Goal: Task Accomplishment & Management: Complete application form

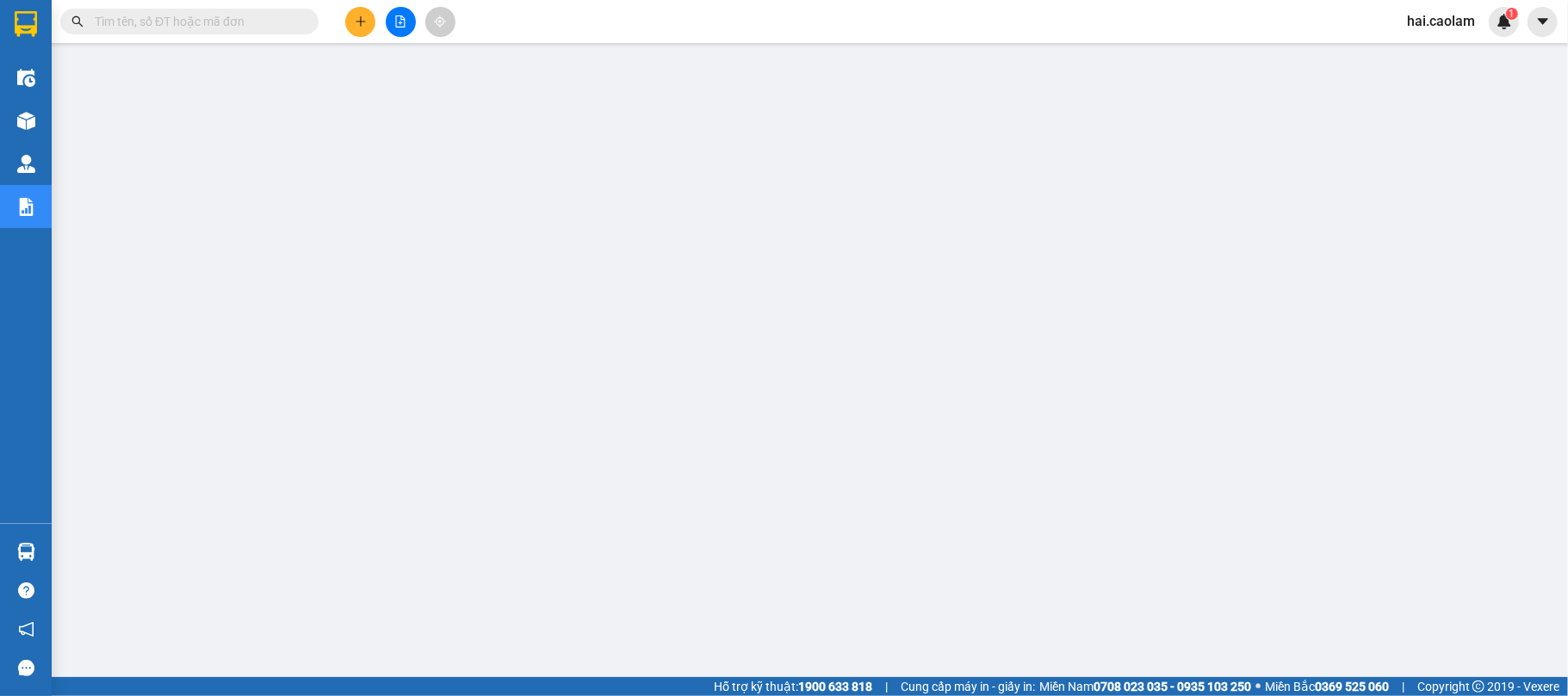
scroll to position [157, 0]
click at [369, 17] on button at bounding box center [361, 22] width 31 height 31
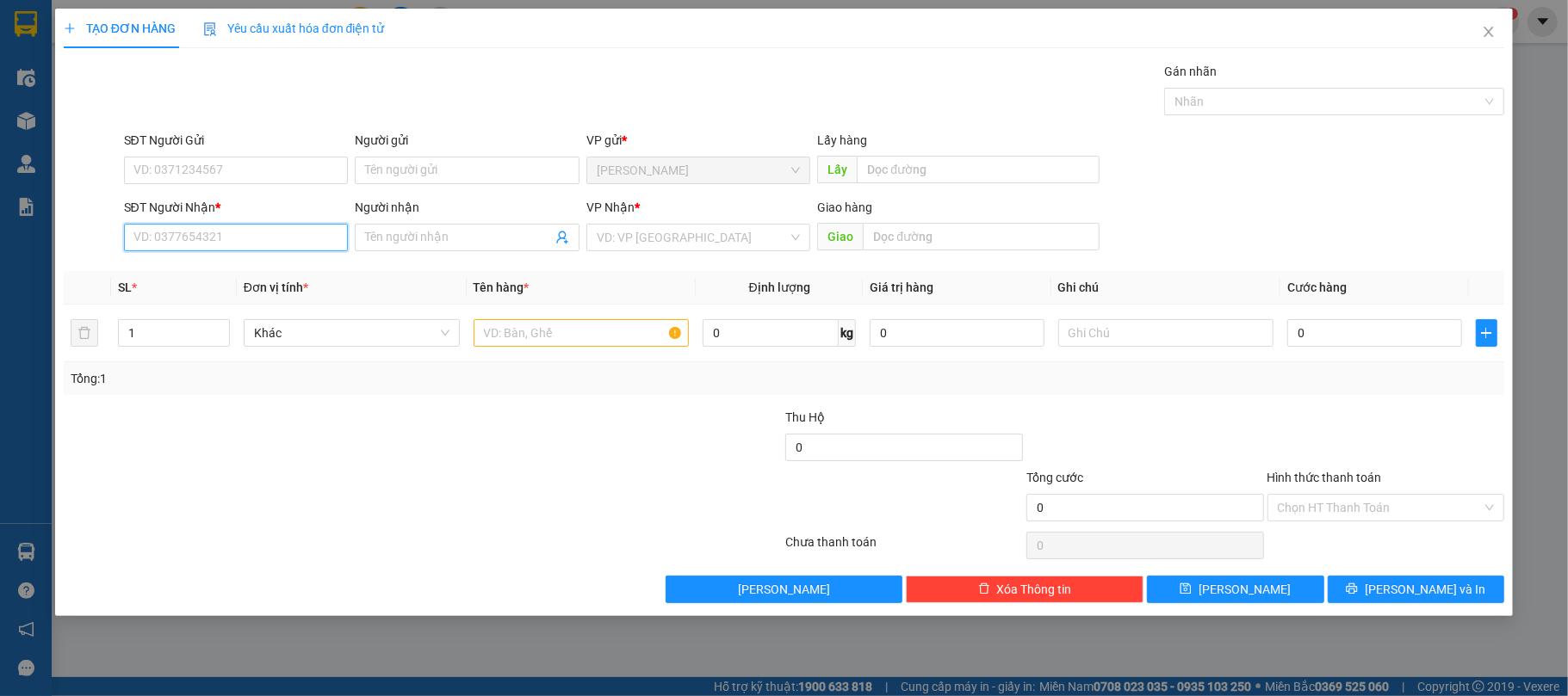
click at [274, 238] on input "SĐT Người Nhận *" at bounding box center [236, 237] width 225 height 28
type input "0939011"
click at [243, 288] on div "0939011892 0939011892 - [PERSON_NAME]" at bounding box center [236, 273] width 225 height 34
drag, startPoint x: 218, startPoint y: 288, endPoint x: 232, endPoint y: 245, distance: 45.2
click at [219, 284] on div "SL *" at bounding box center [173, 288] width 112 height 19
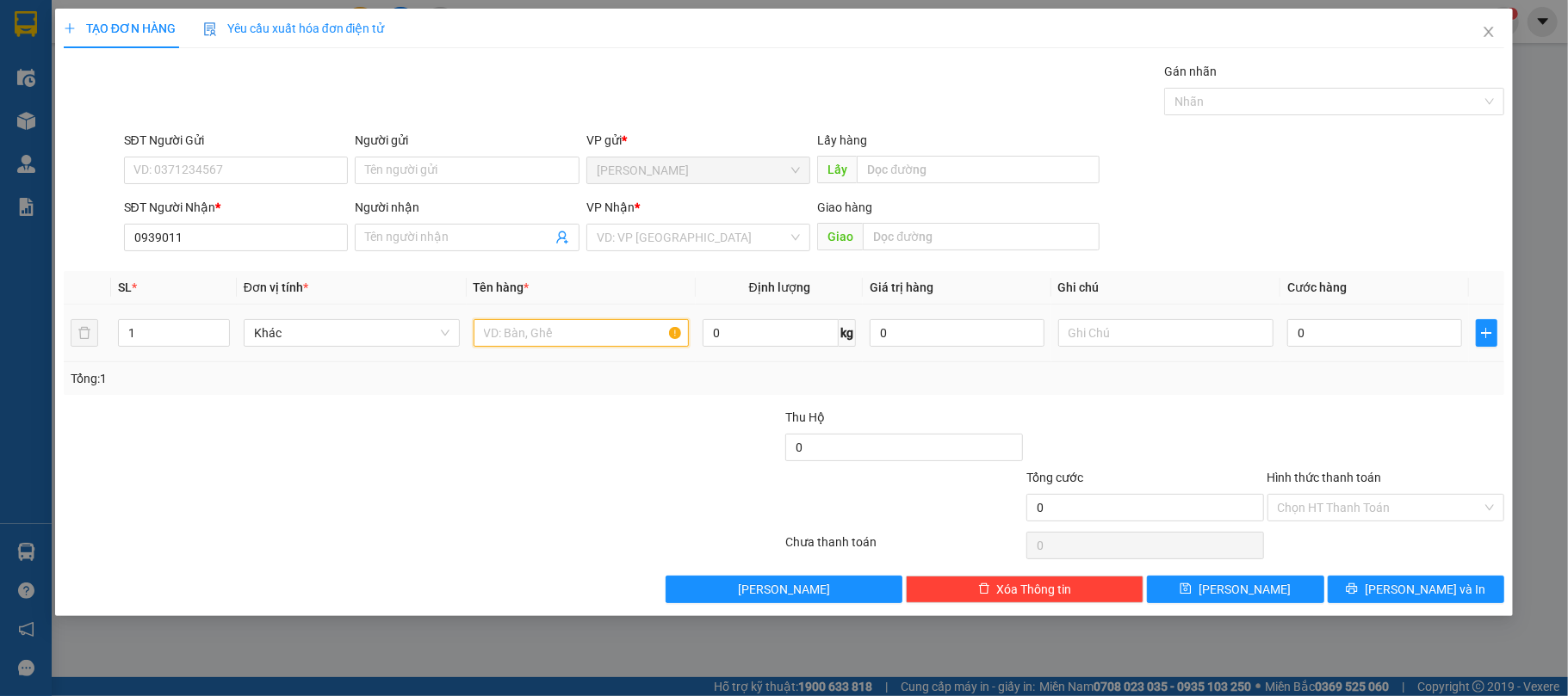
click at [592, 346] on input "text" at bounding box center [582, 333] width 216 height 28
type input "1 xốp"
type input "40"
paste input "4"
type input "40"
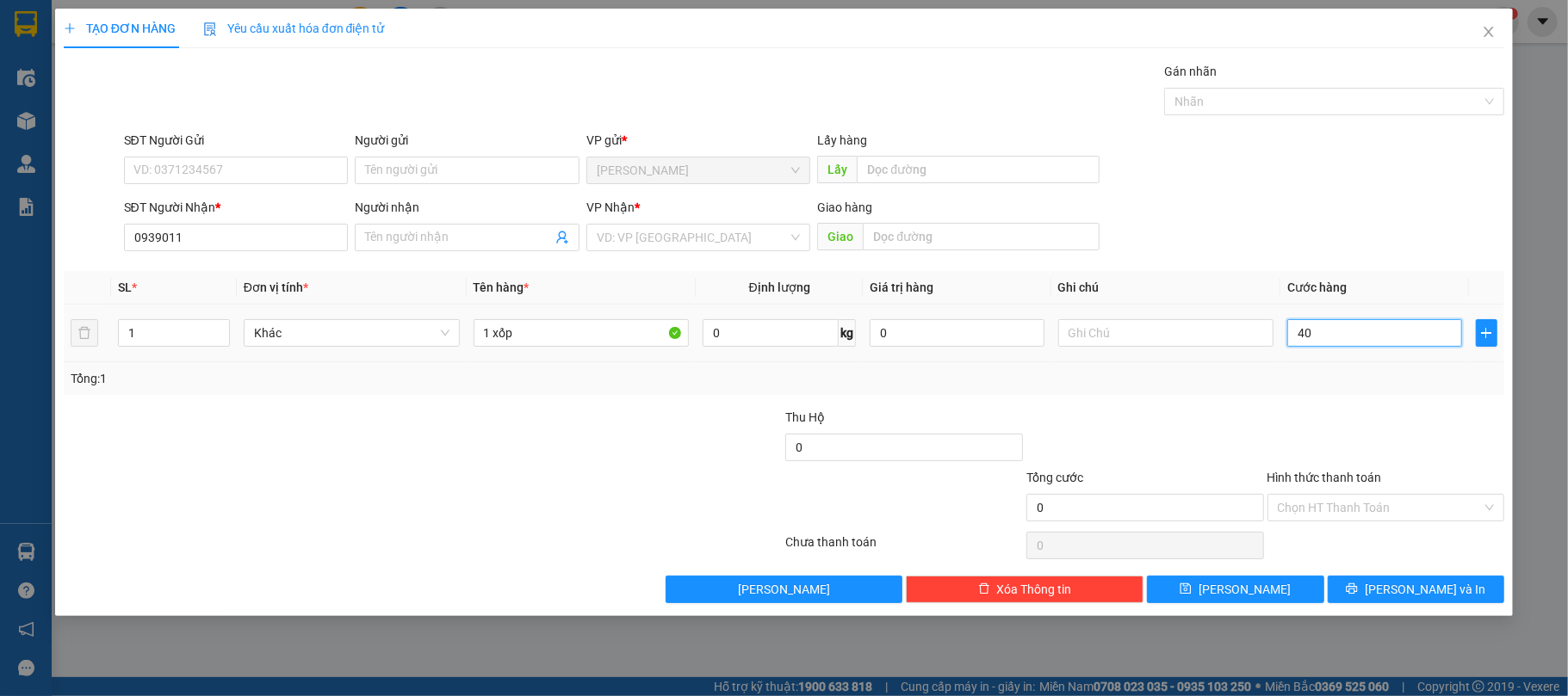
type input "40"
type input "40.000"
click at [1401, 402] on div "Transit Pickup Surcharge Ids Transit Deliver Surcharge Ids Transit Deliver Surc…" at bounding box center [784, 333] width 1442 height 541
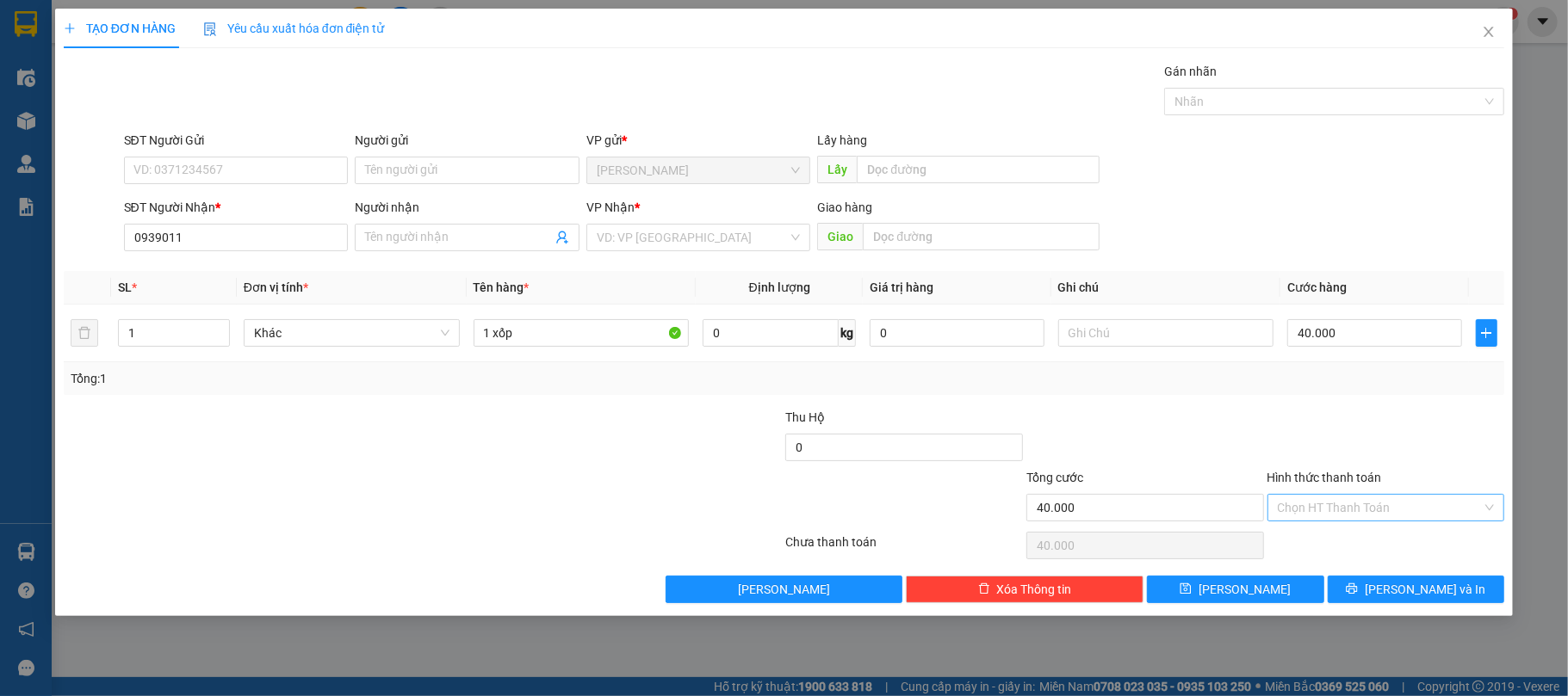
click at [1401, 516] on input "Hình thức thanh toán" at bounding box center [1380, 508] width 205 height 26
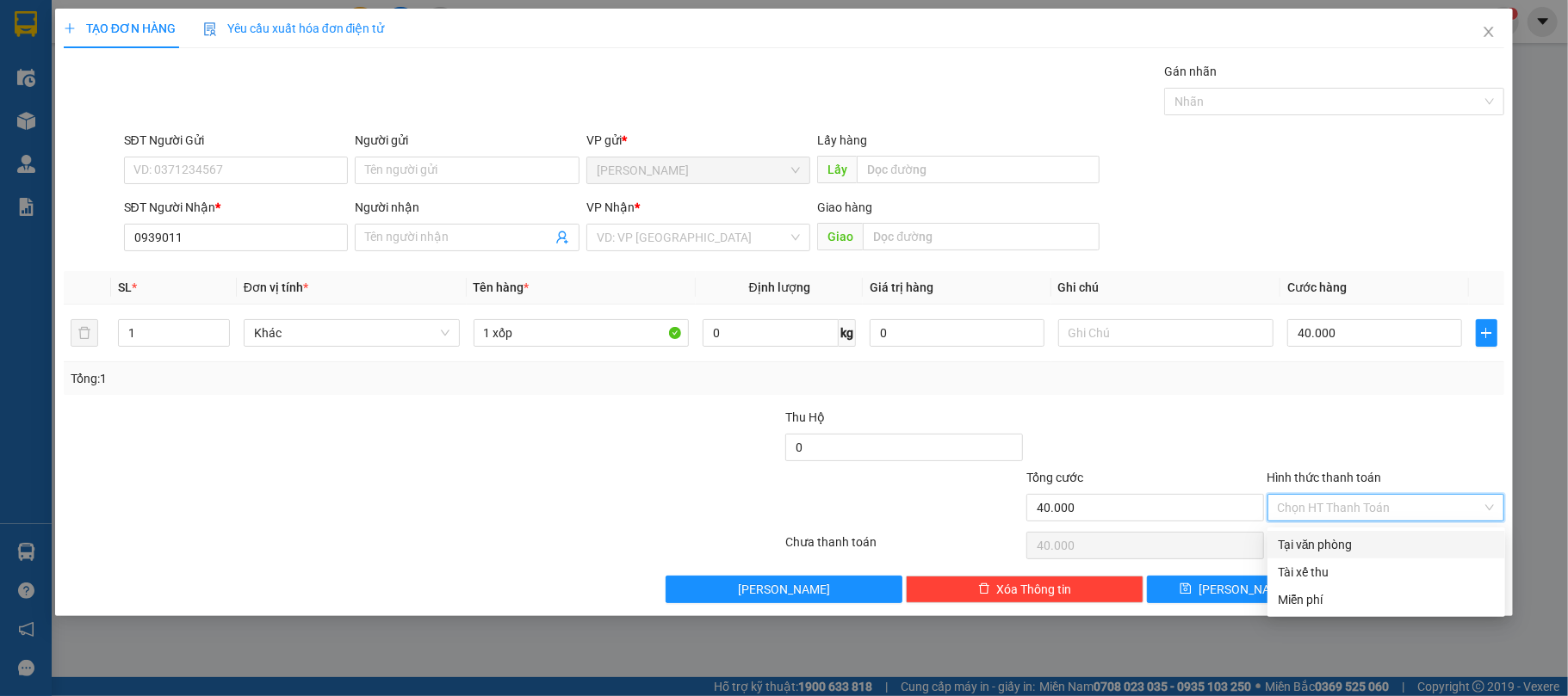
click at [1384, 544] on div "Tại văn phòng" at bounding box center [1386, 545] width 217 height 19
type input "0"
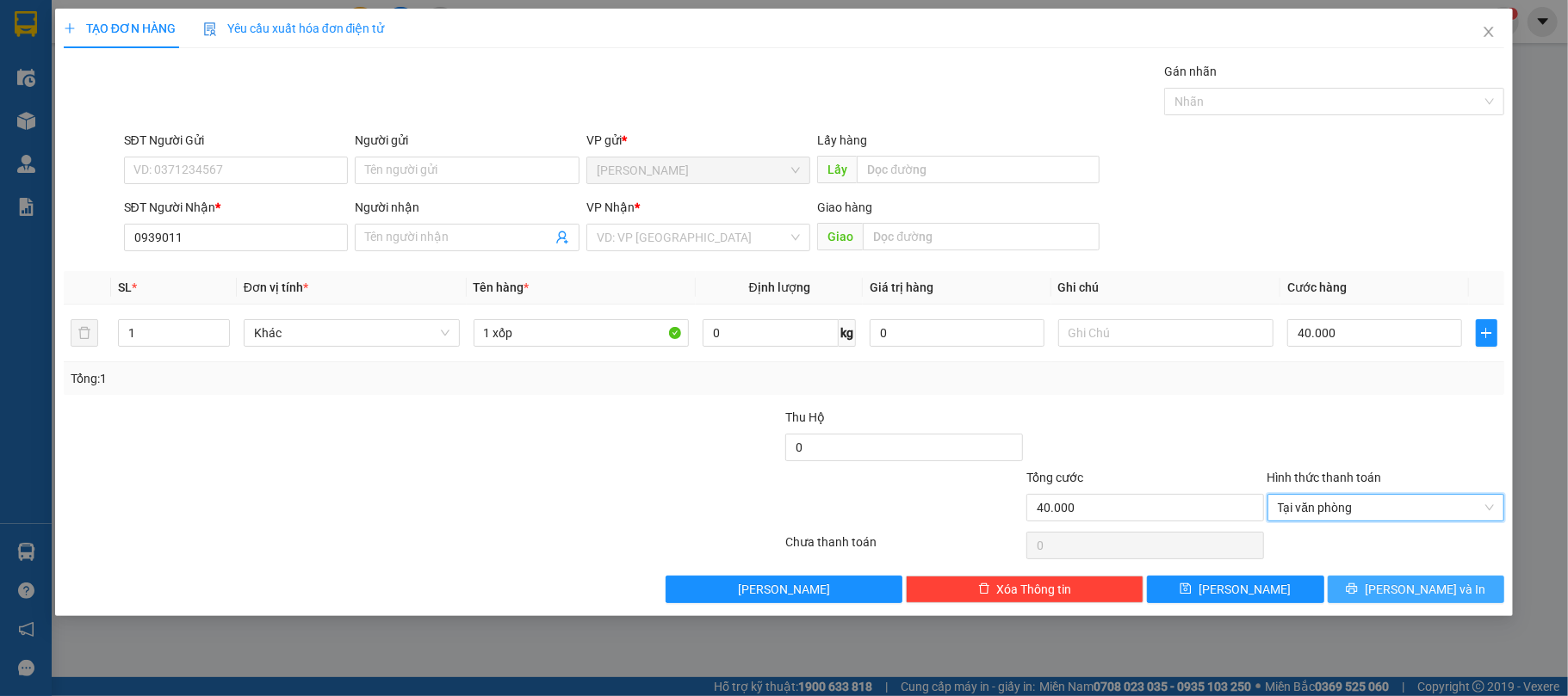
drag, startPoint x: 1444, startPoint y: 594, endPoint x: 1441, endPoint y: 573, distance: 21.2
click at [1441, 590] on span "[PERSON_NAME] và In" at bounding box center [1425, 590] width 121 height 19
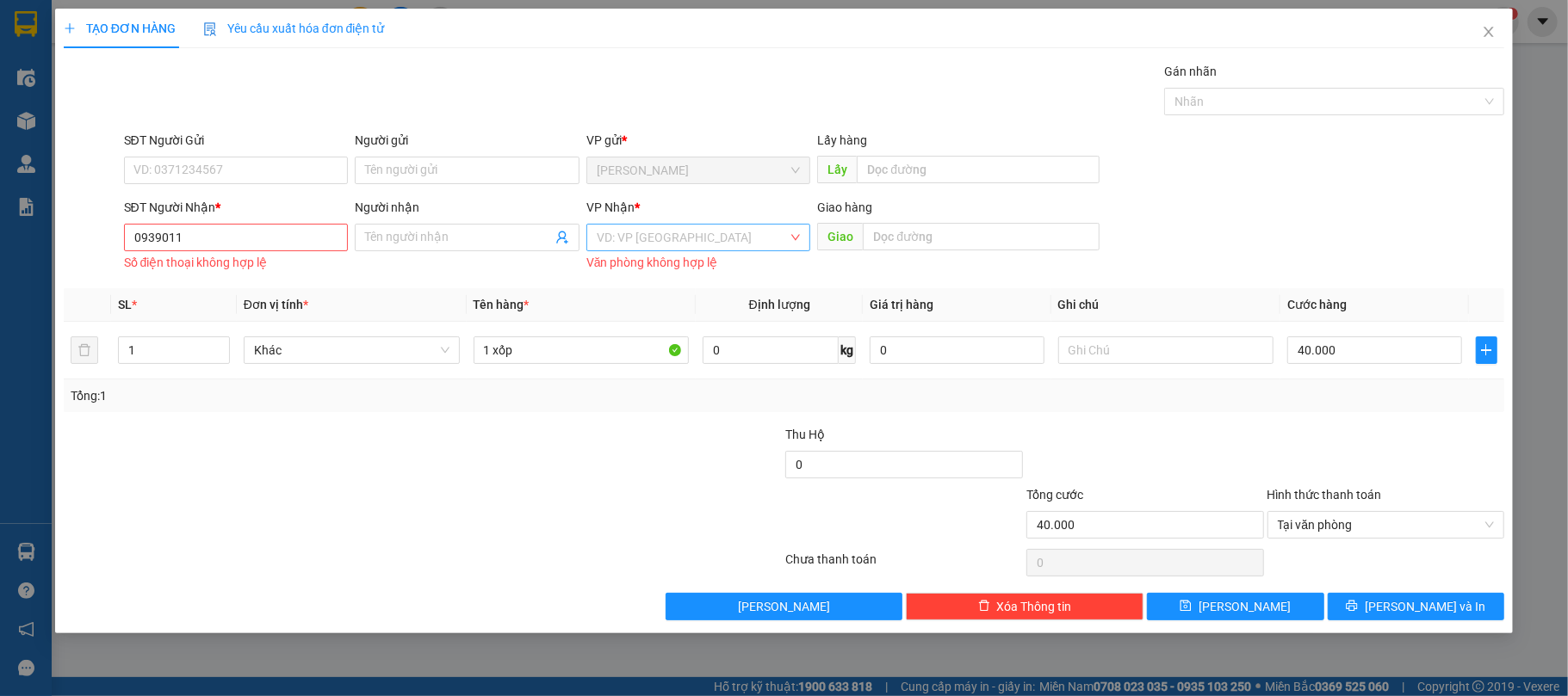
click at [662, 239] on input "search" at bounding box center [693, 237] width 192 height 26
click at [694, 322] on div "VP Mũi Né" at bounding box center [698, 328] width 204 height 19
click at [246, 239] on input "0939011" at bounding box center [236, 237] width 225 height 28
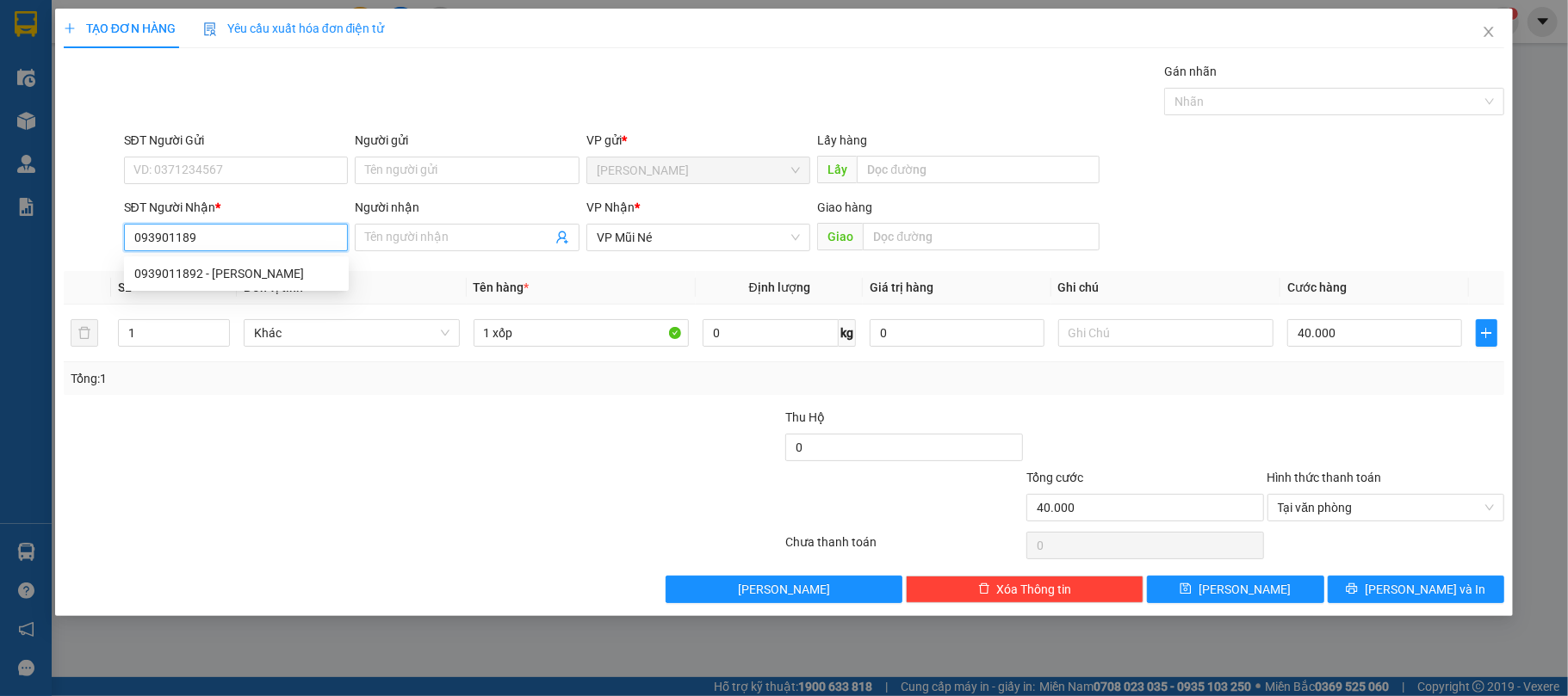
type input "0939011892"
drag, startPoint x: 279, startPoint y: 270, endPoint x: 252, endPoint y: 287, distance: 31.9
click at [277, 271] on div "0939011892 - [PERSON_NAME]" at bounding box center [235, 273] width 204 height 19
type input "[PERSON_NAME]"
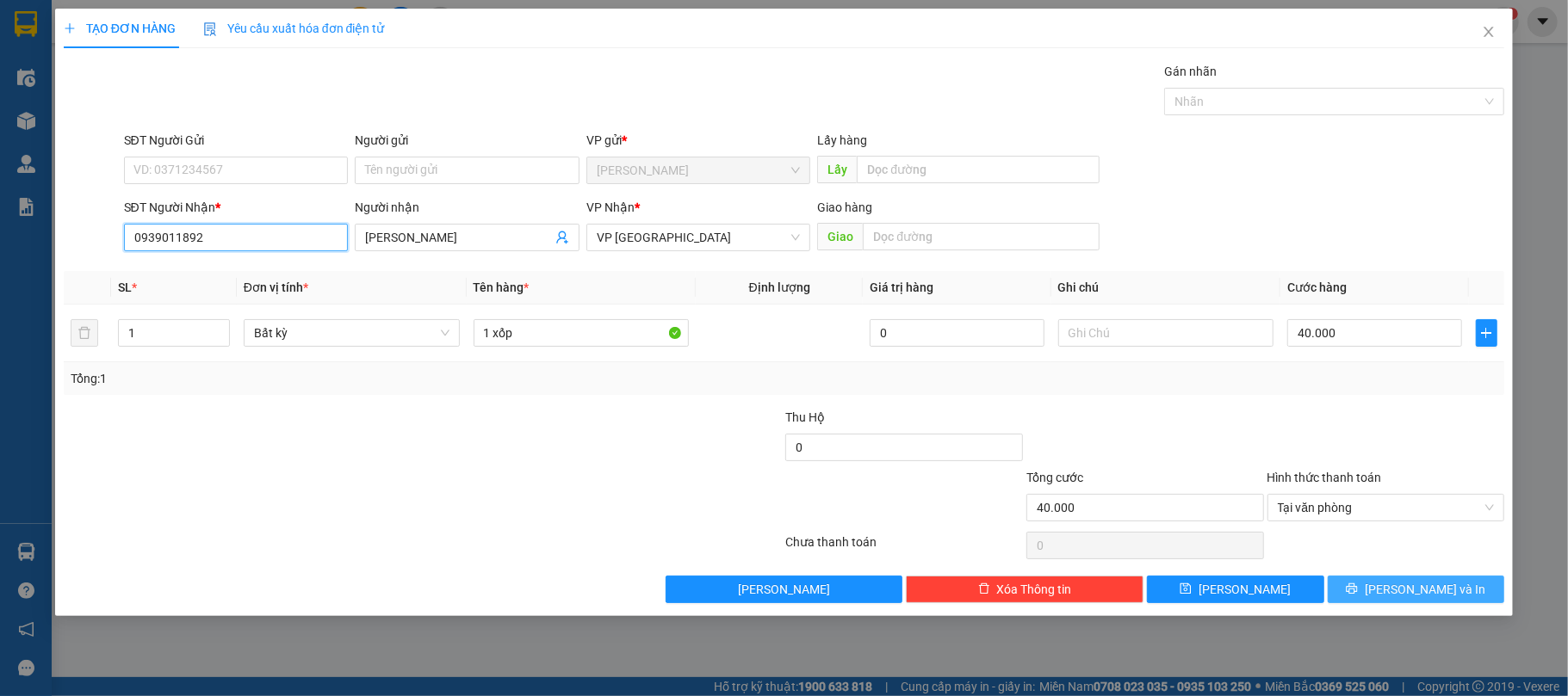
type input "0939011892"
click at [1436, 590] on span "[PERSON_NAME] và In" at bounding box center [1425, 590] width 121 height 19
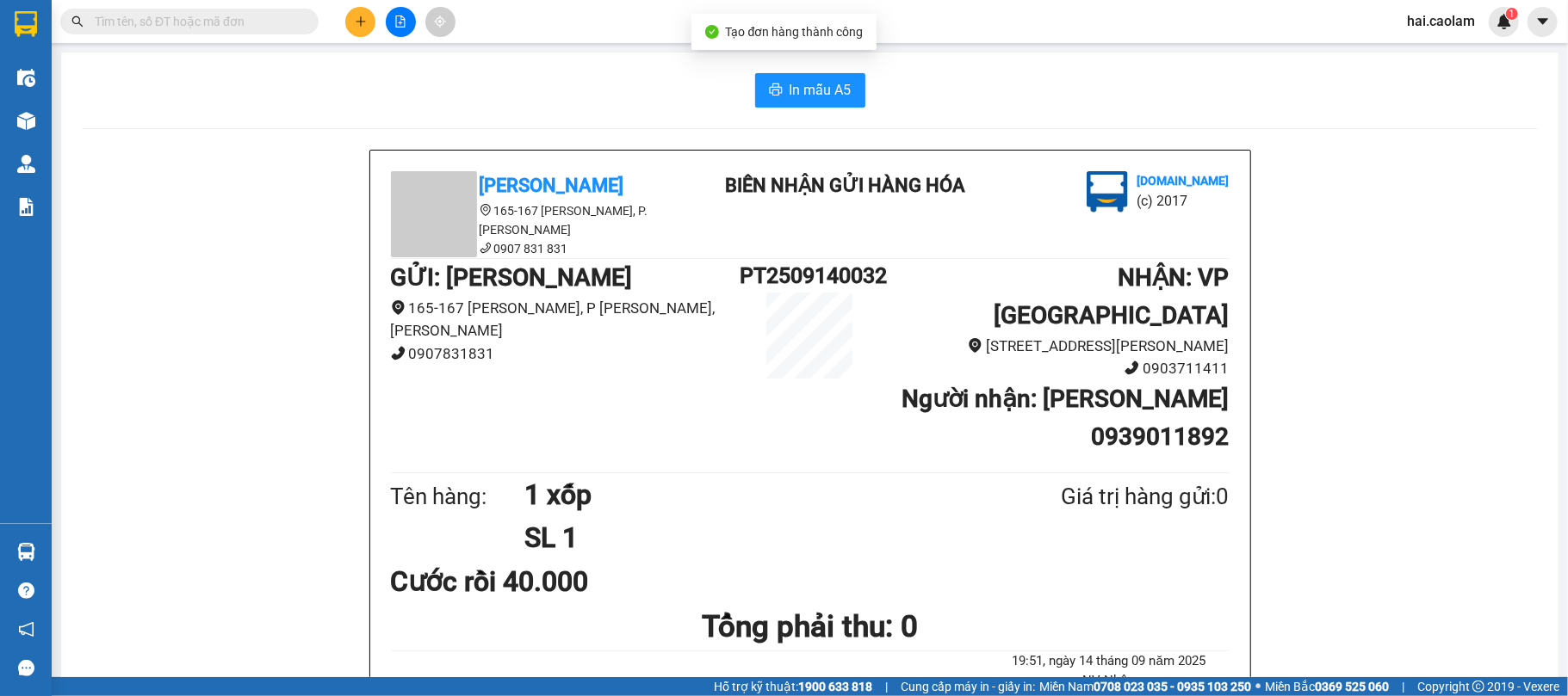
click at [760, 99] on button "In mẫu A5" at bounding box center [809, 91] width 110 height 34
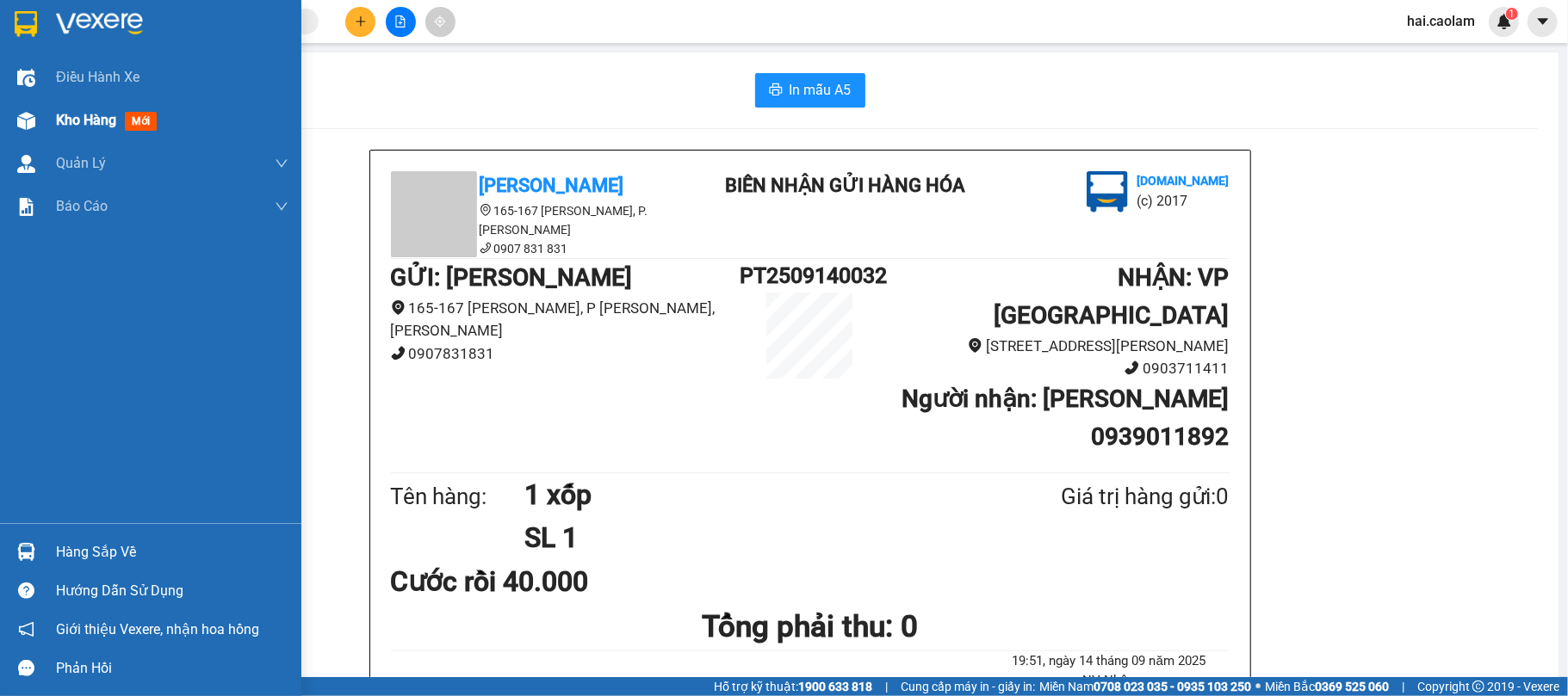
click at [41, 114] on div "Kho hàng mới" at bounding box center [150, 120] width 301 height 43
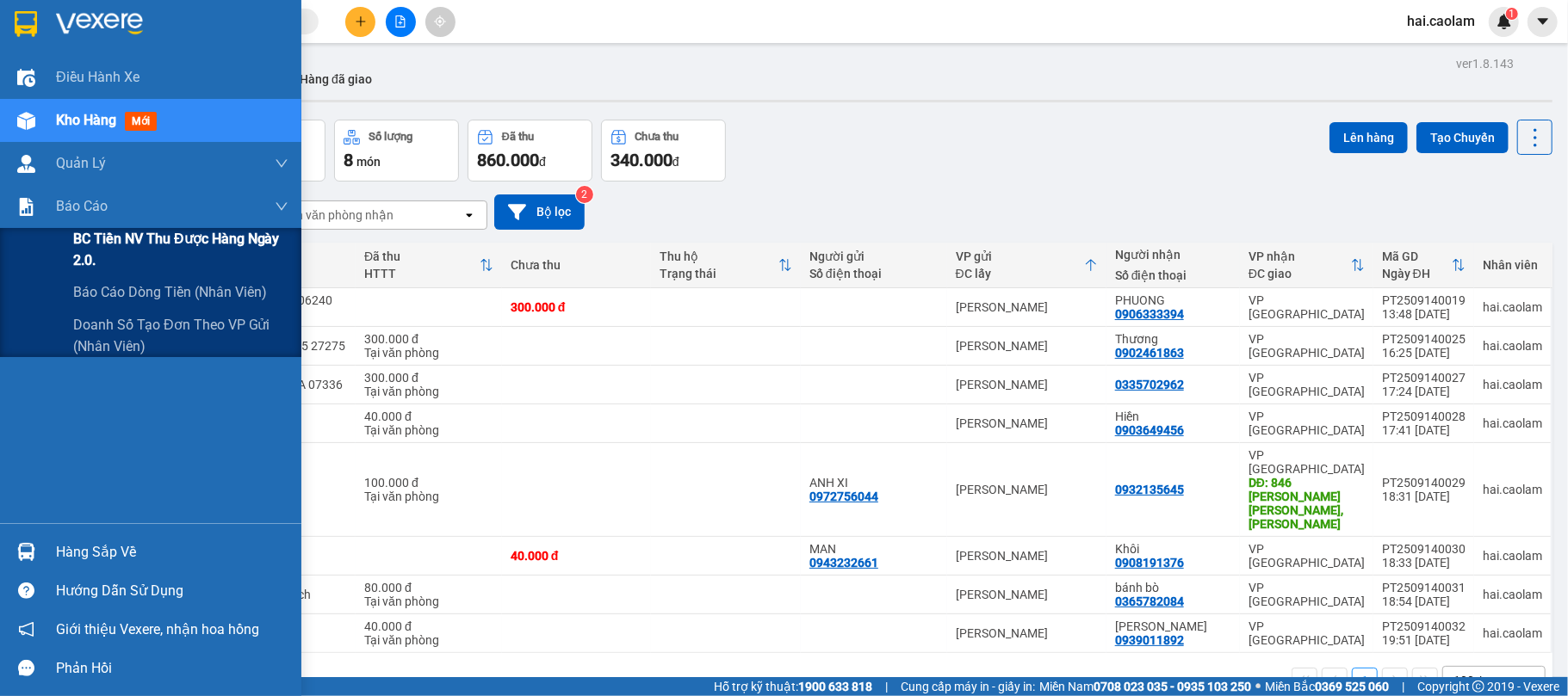
click at [77, 258] on span "BC Tiền NV thu được hàng ngày 2.0." at bounding box center [181, 250] width 215 height 43
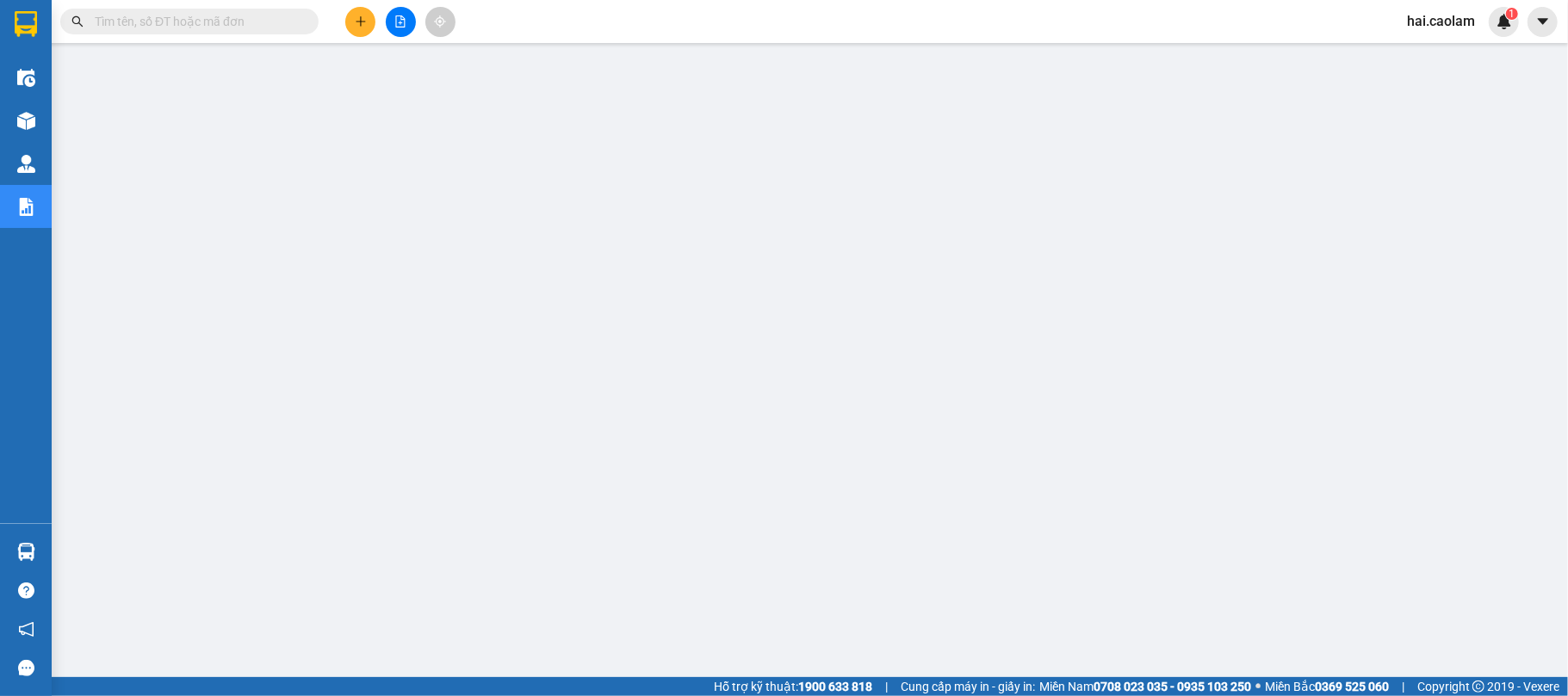
drag, startPoint x: 277, startPoint y: 30, endPoint x: 279, endPoint y: 17, distance: 13.2
click at [276, 30] on input "text" at bounding box center [196, 22] width 203 height 19
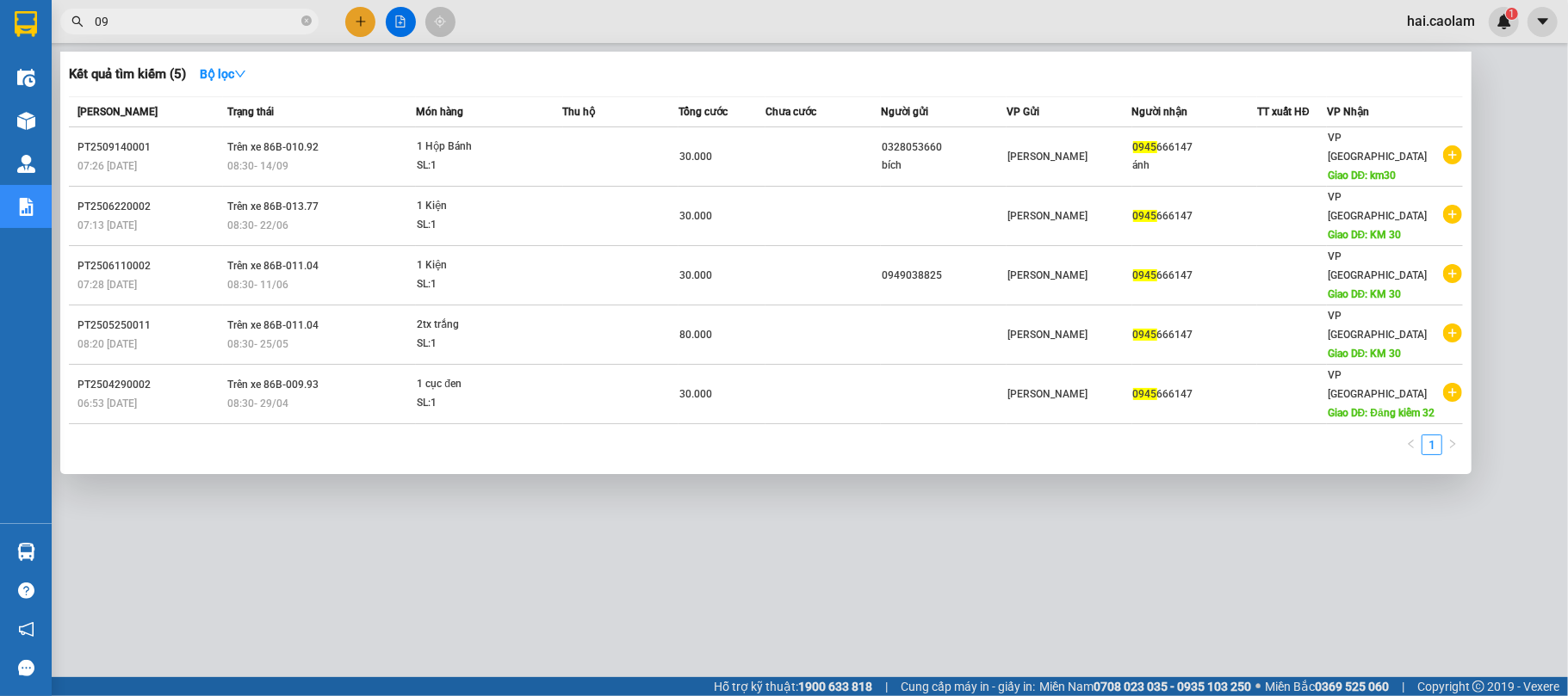
type input "0"
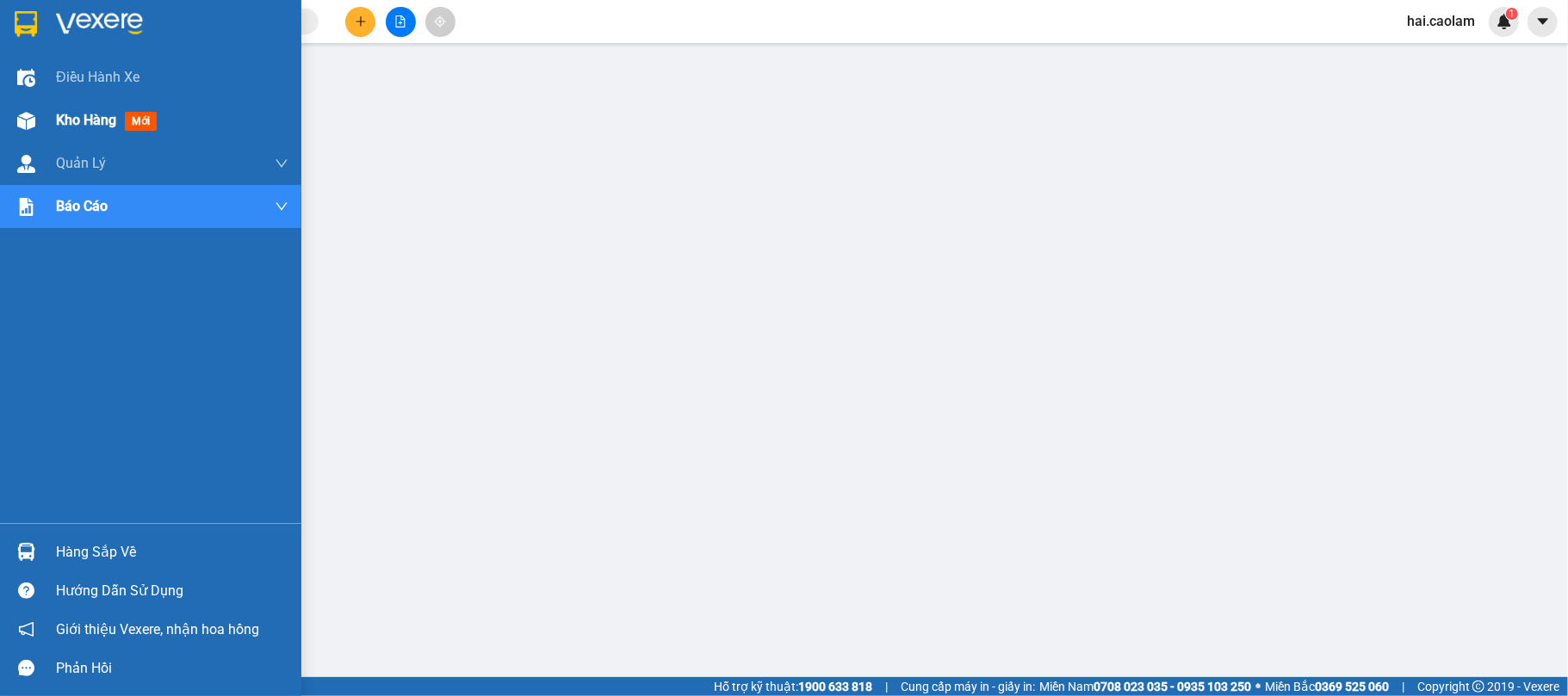
click at [29, 112] on img at bounding box center [26, 120] width 18 height 18
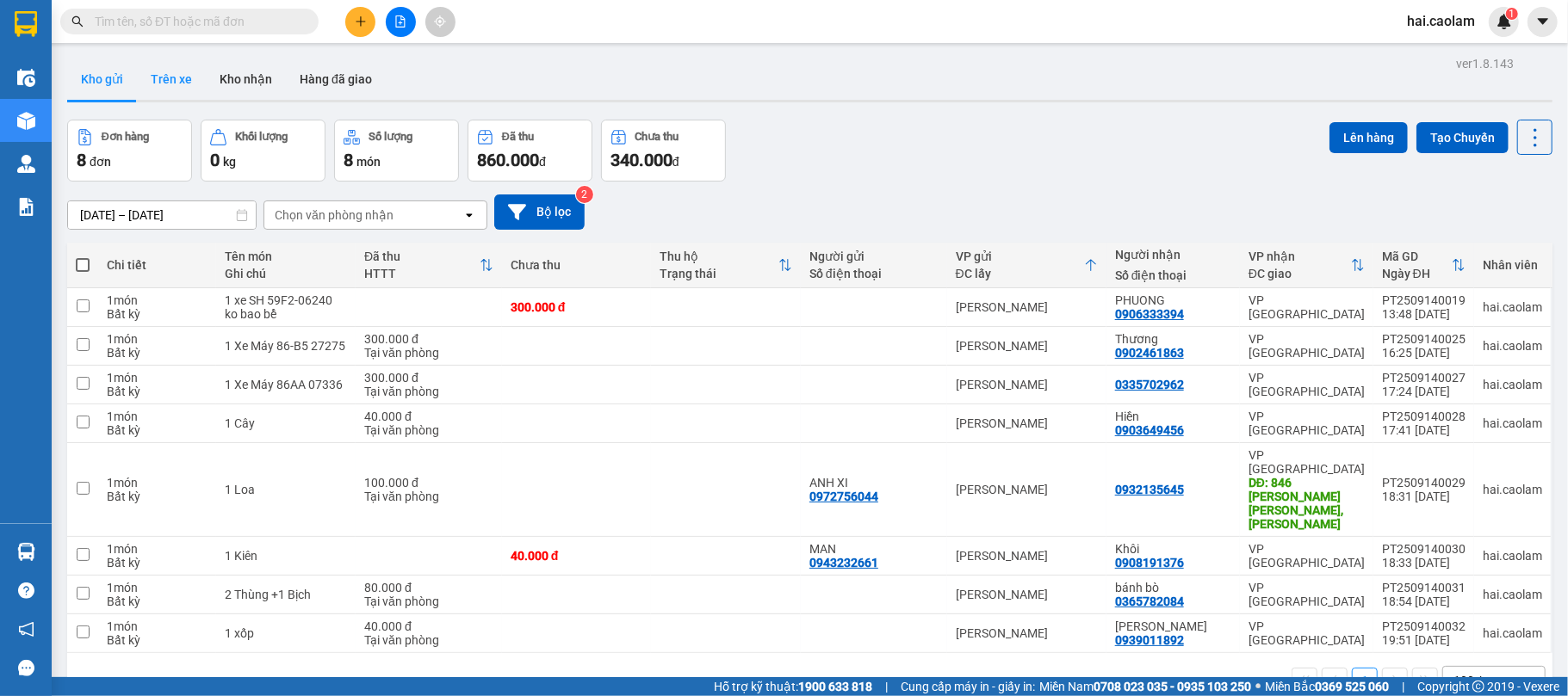
click at [184, 76] on button "Trên xe" at bounding box center [171, 78] width 69 height 41
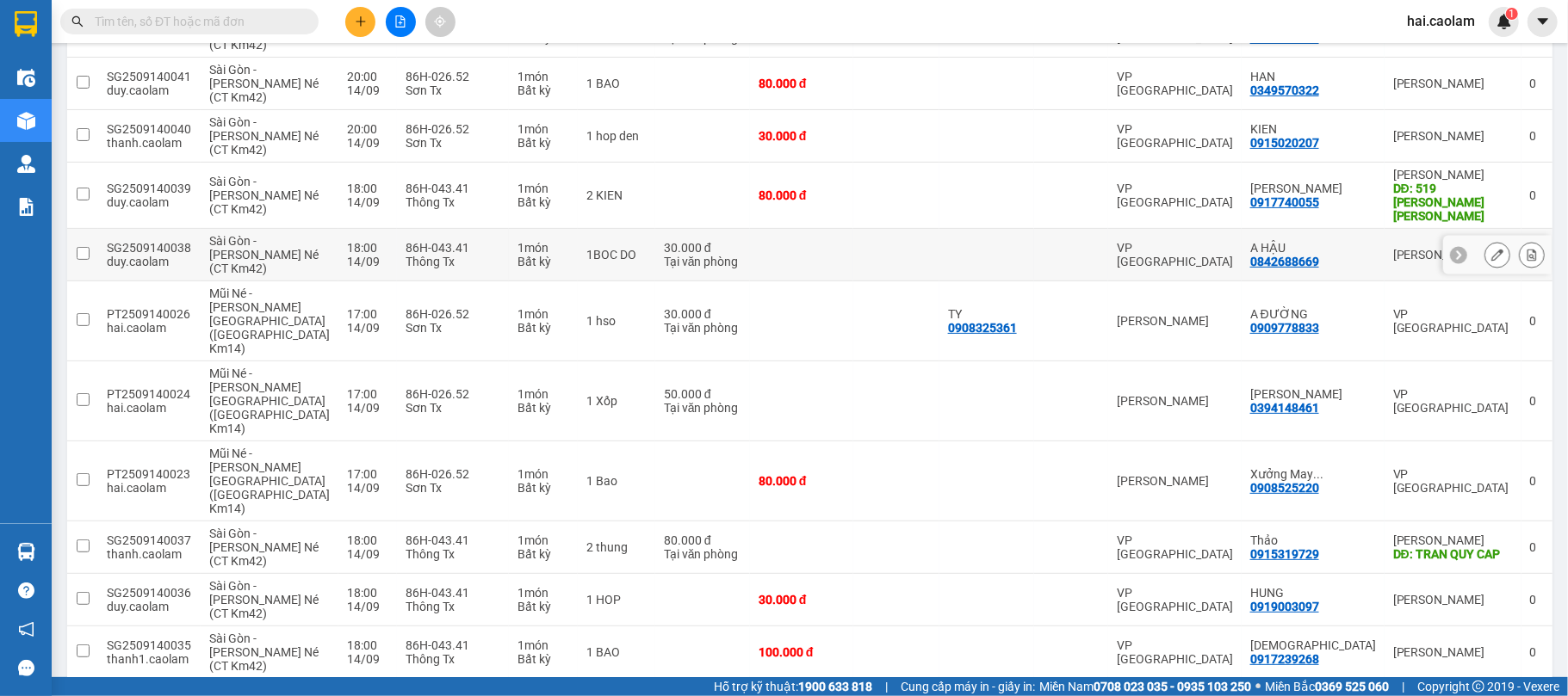
scroll to position [129, 0]
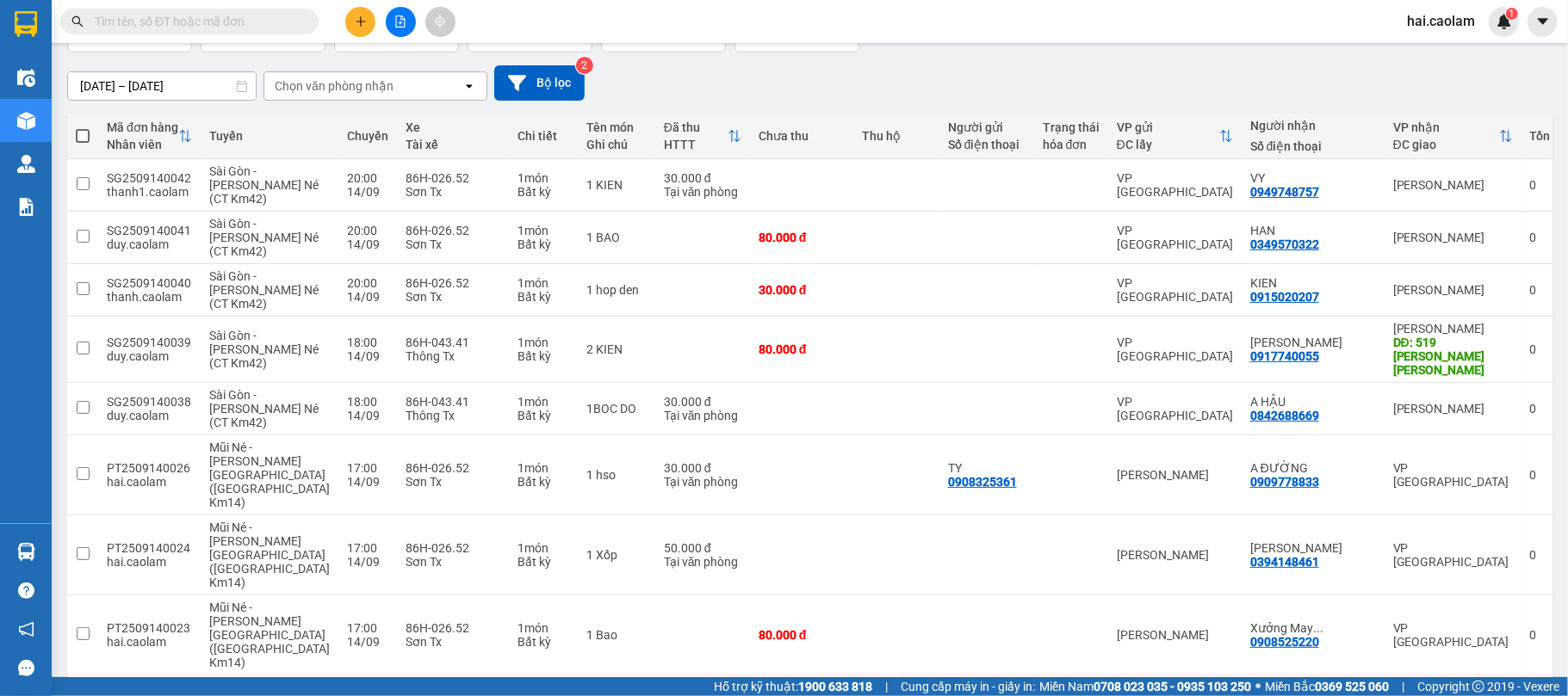
click at [160, 91] on input "[DATE] – [DATE]" at bounding box center [162, 86] width 188 height 28
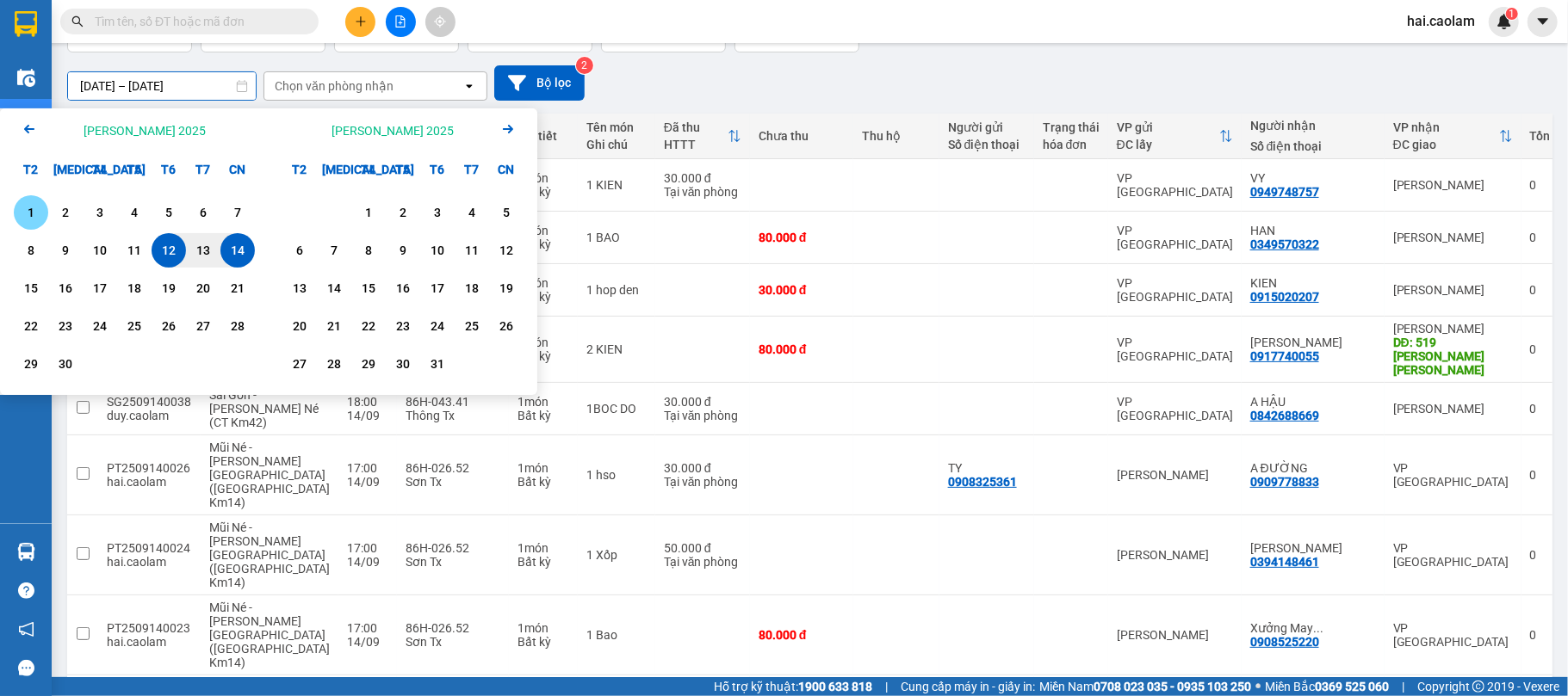
click at [24, 207] on div "1" at bounding box center [31, 213] width 24 height 21
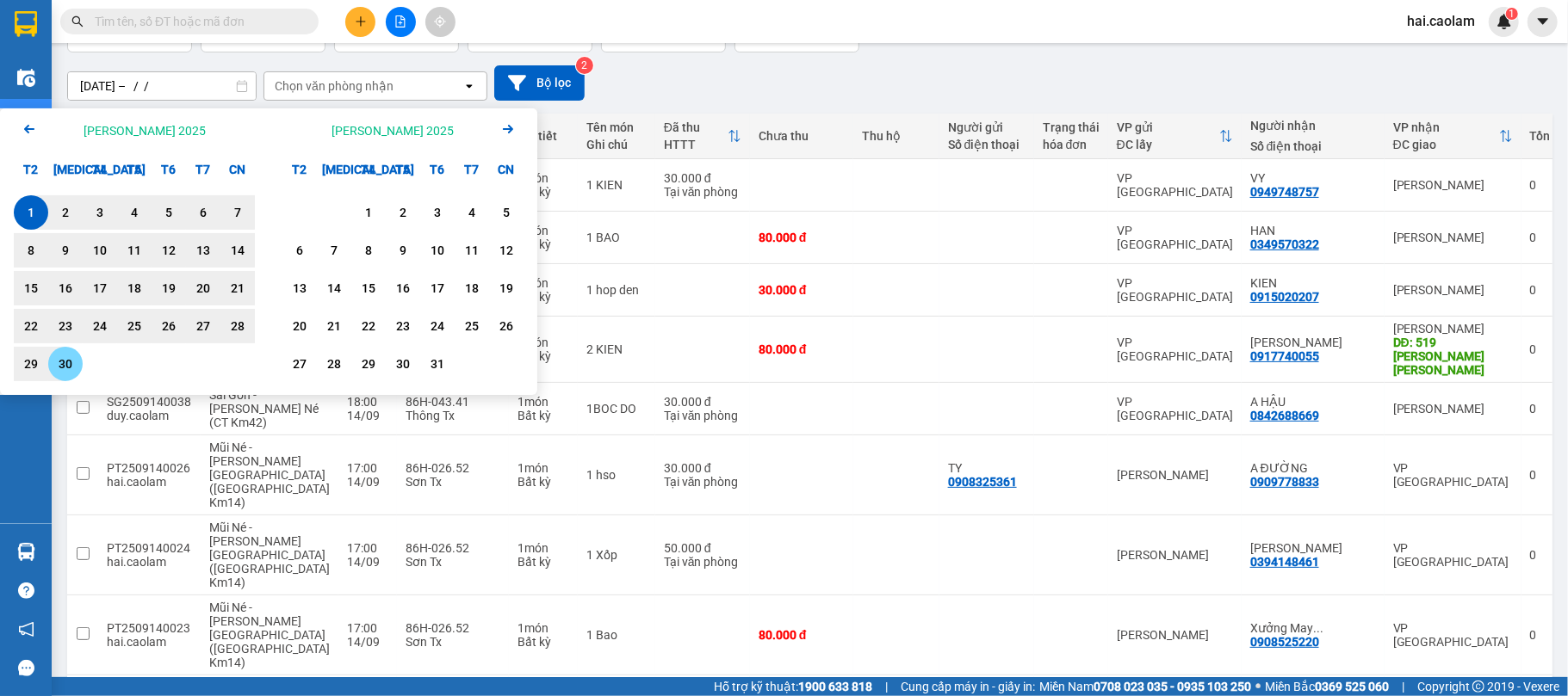
click at [74, 366] on div "30" at bounding box center [65, 364] width 24 height 21
type input "[DATE] – [DATE]"
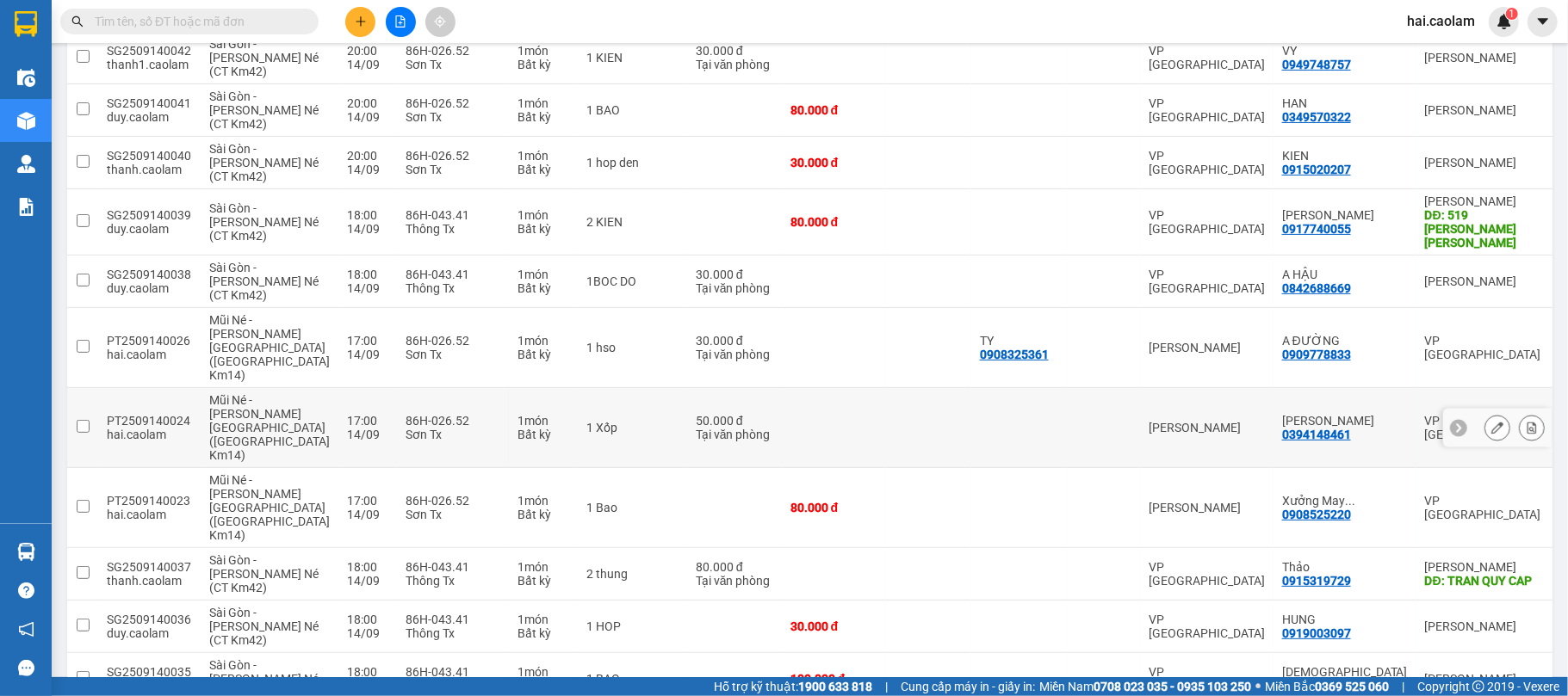
scroll to position [0, 0]
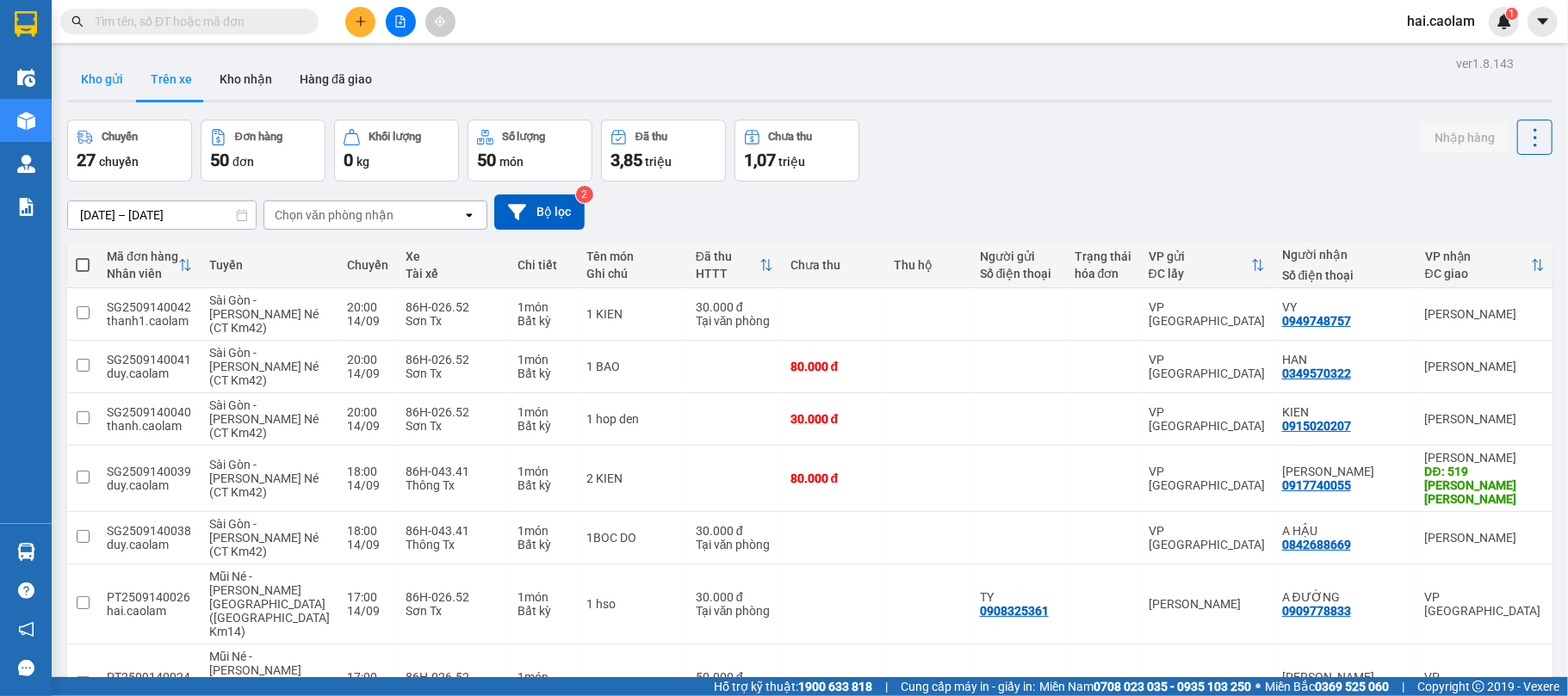
click at [111, 71] on button "Kho gửi" at bounding box center [101, 78] width 70 height 41
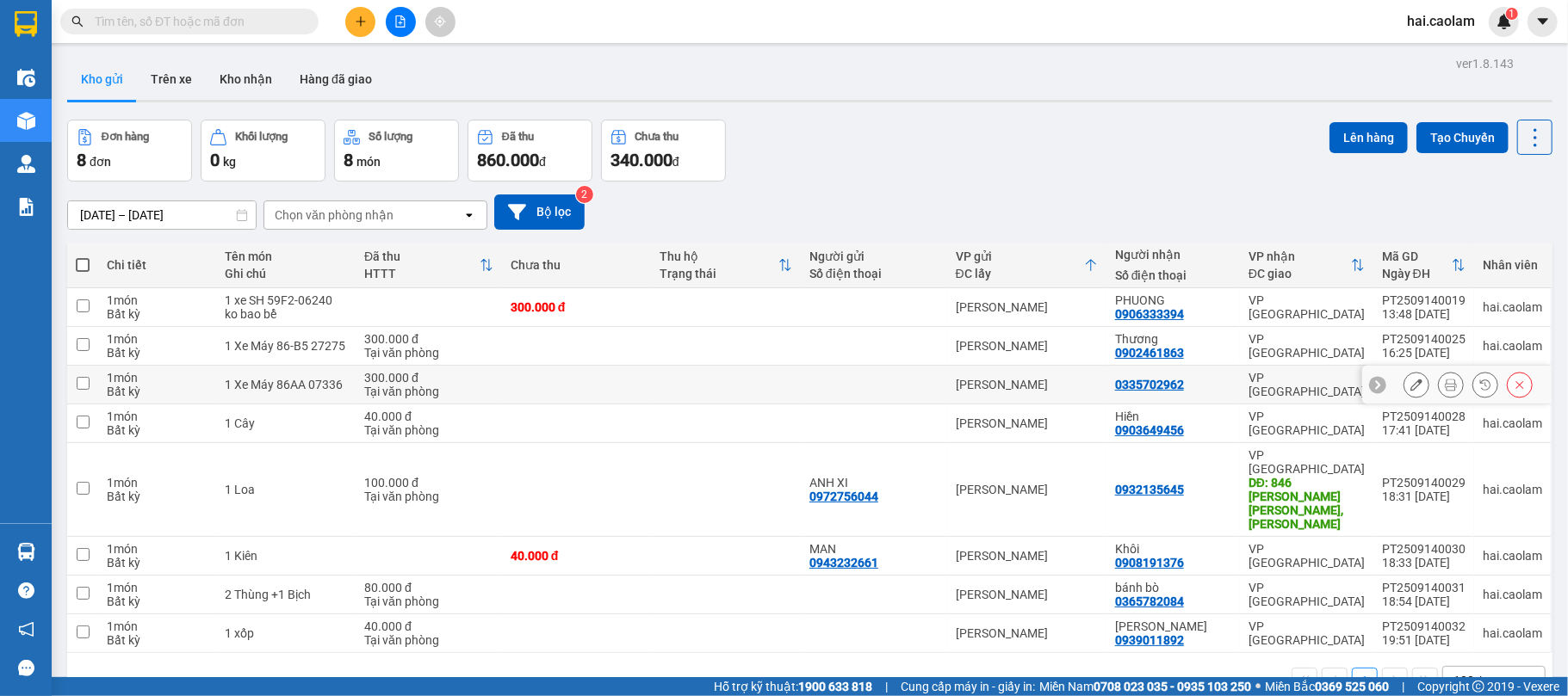
click at [518, 390] on td at bounding box center [577, 385] width 150 height 39
checkbox input "true"
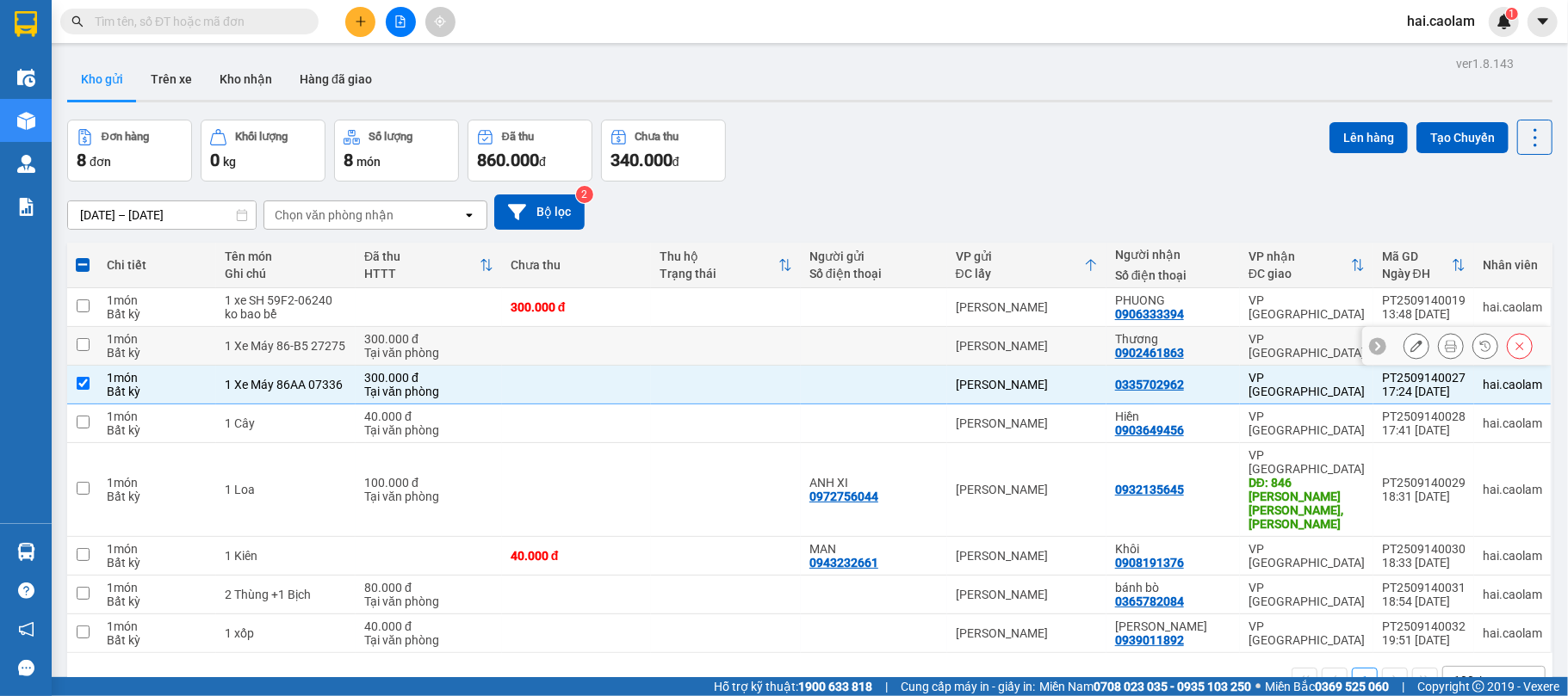
click at [518, 352] on td at bounding box center [577, 346] width 150 height 39
checkbox input "true"
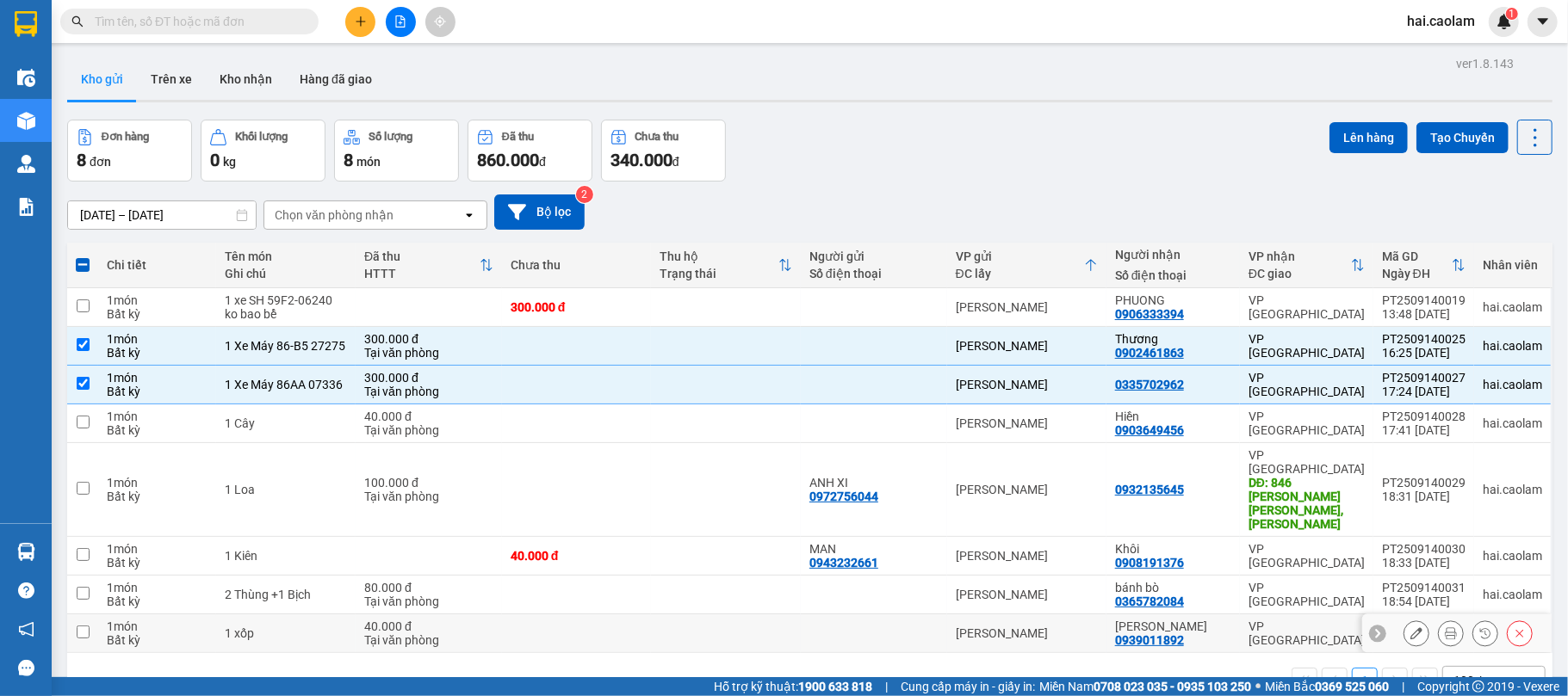
click at [594, 615] on td at bounding box center [577, 634] width 150 height 39
checkbox input "true"
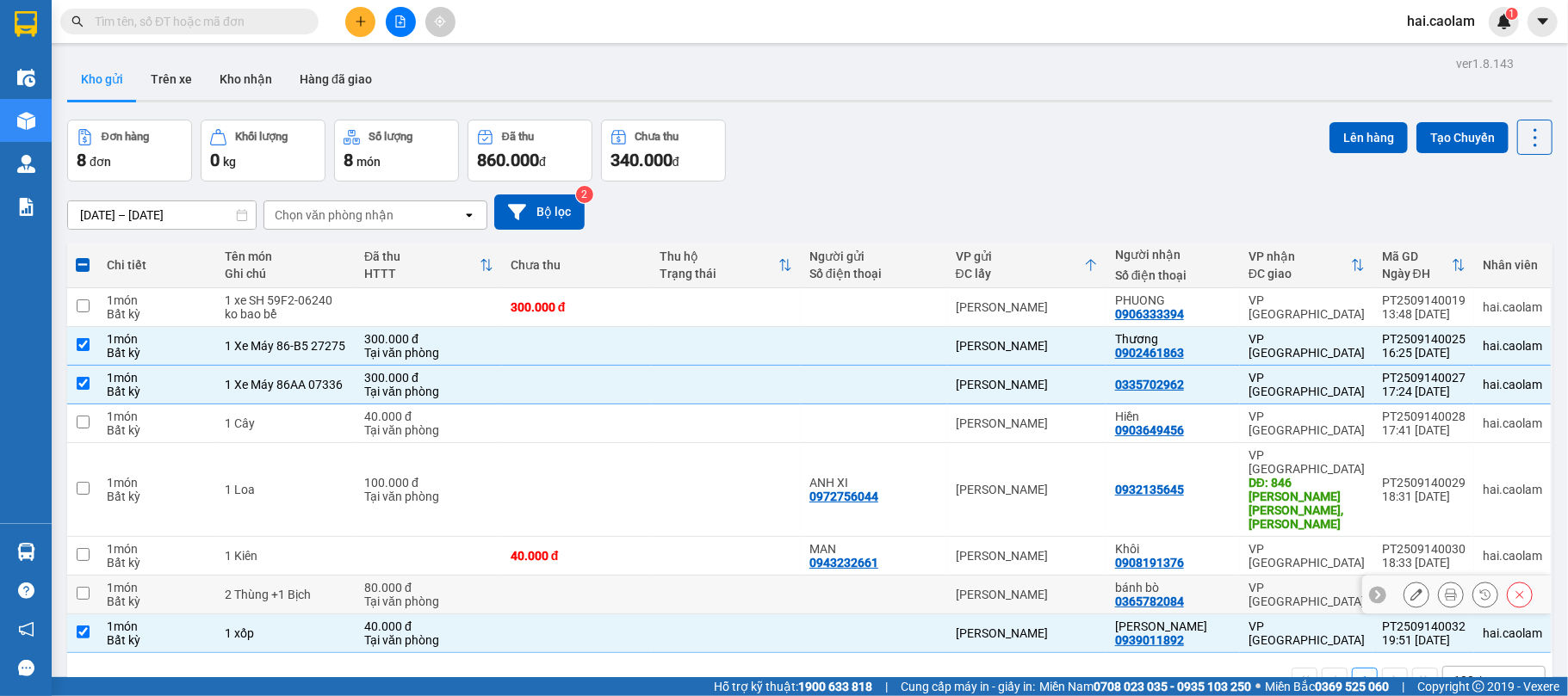
click at [620, 576] on td at bounding box center [577, 595] width 150 height 39
checkbox input "true"
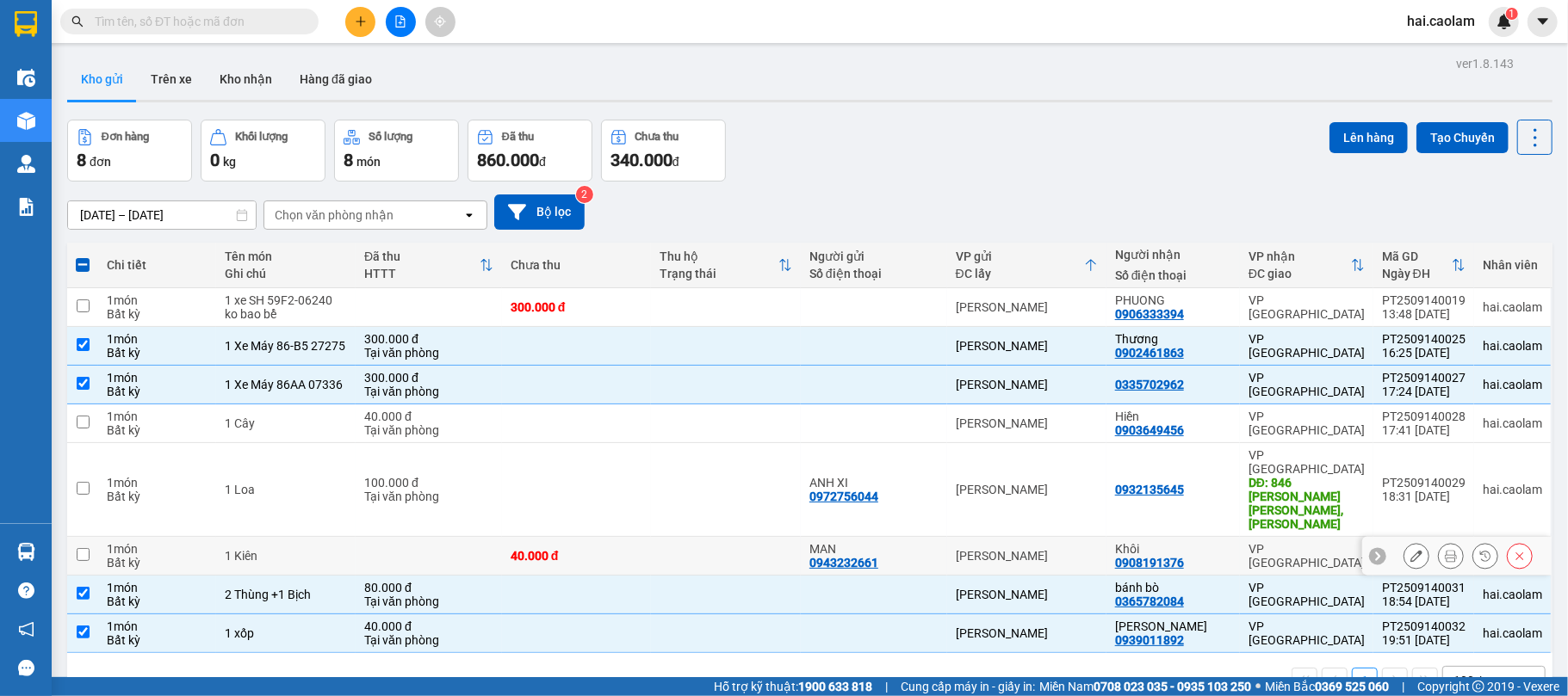
click at [625, 549] on div "40.000 đ" at bounding box center [577, 555] width 133 height 13
checkbox input "true"
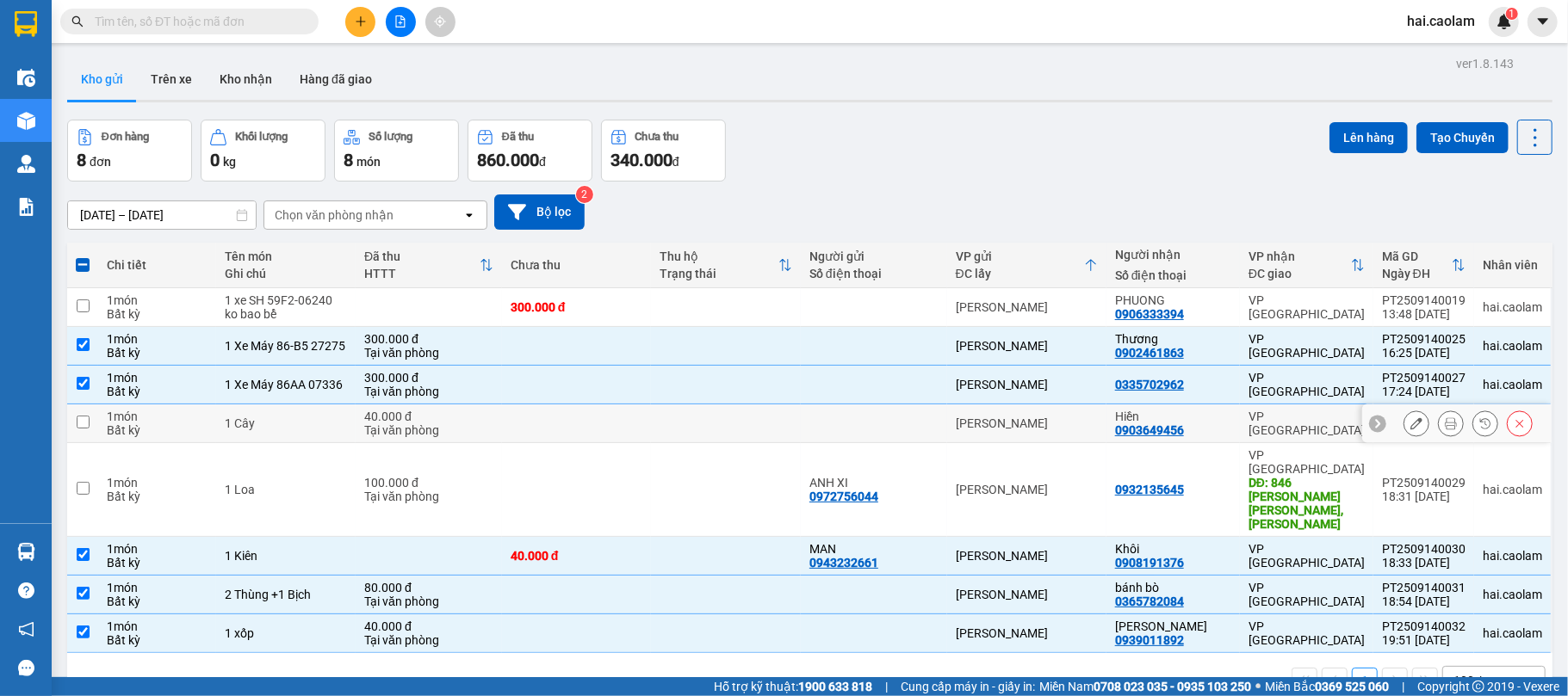
click at [500, 418] on td "40.000 đ Tại văn phòng" at bounding box center [429, 424] width 146 height 39
checkbox input "true"
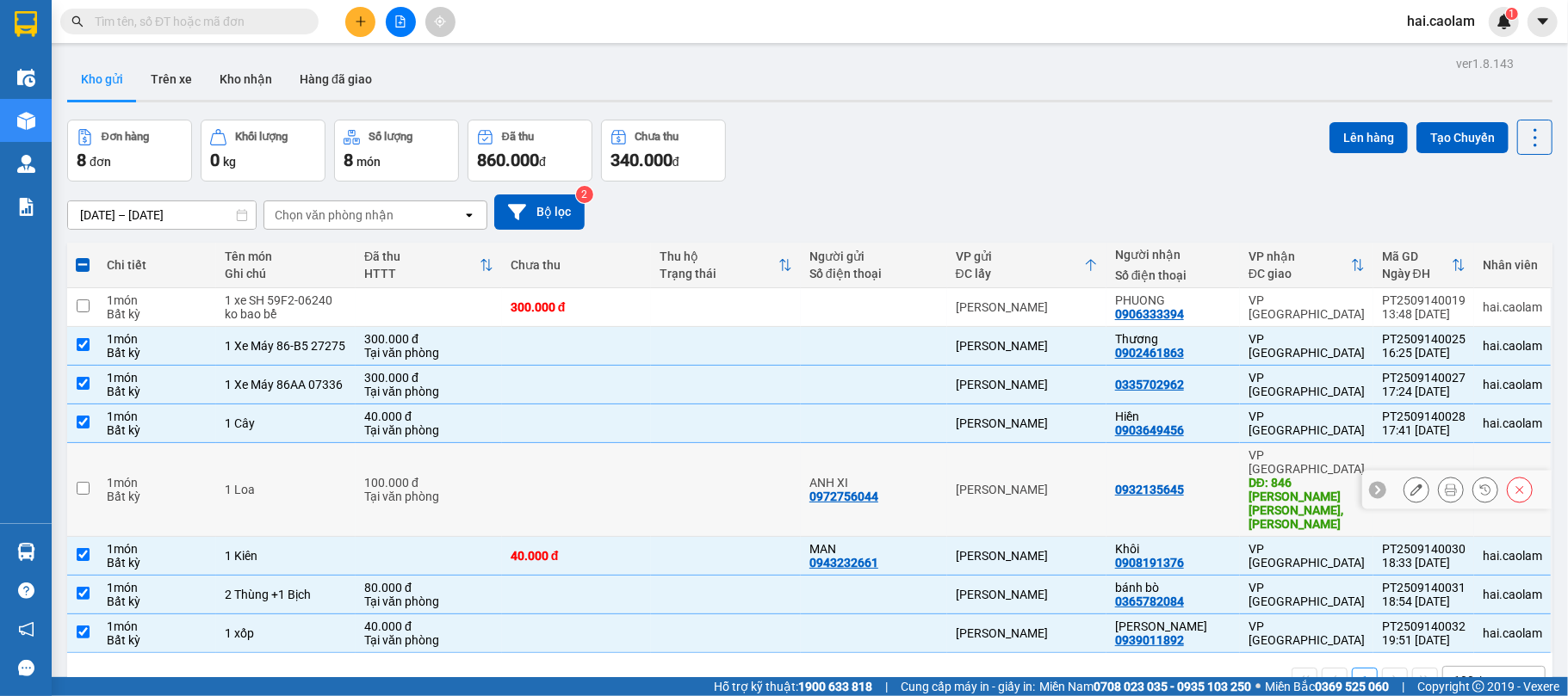
click at [573, 469] on td at bounding box center [577, 490] width 150 height 94
checkbox input "true"
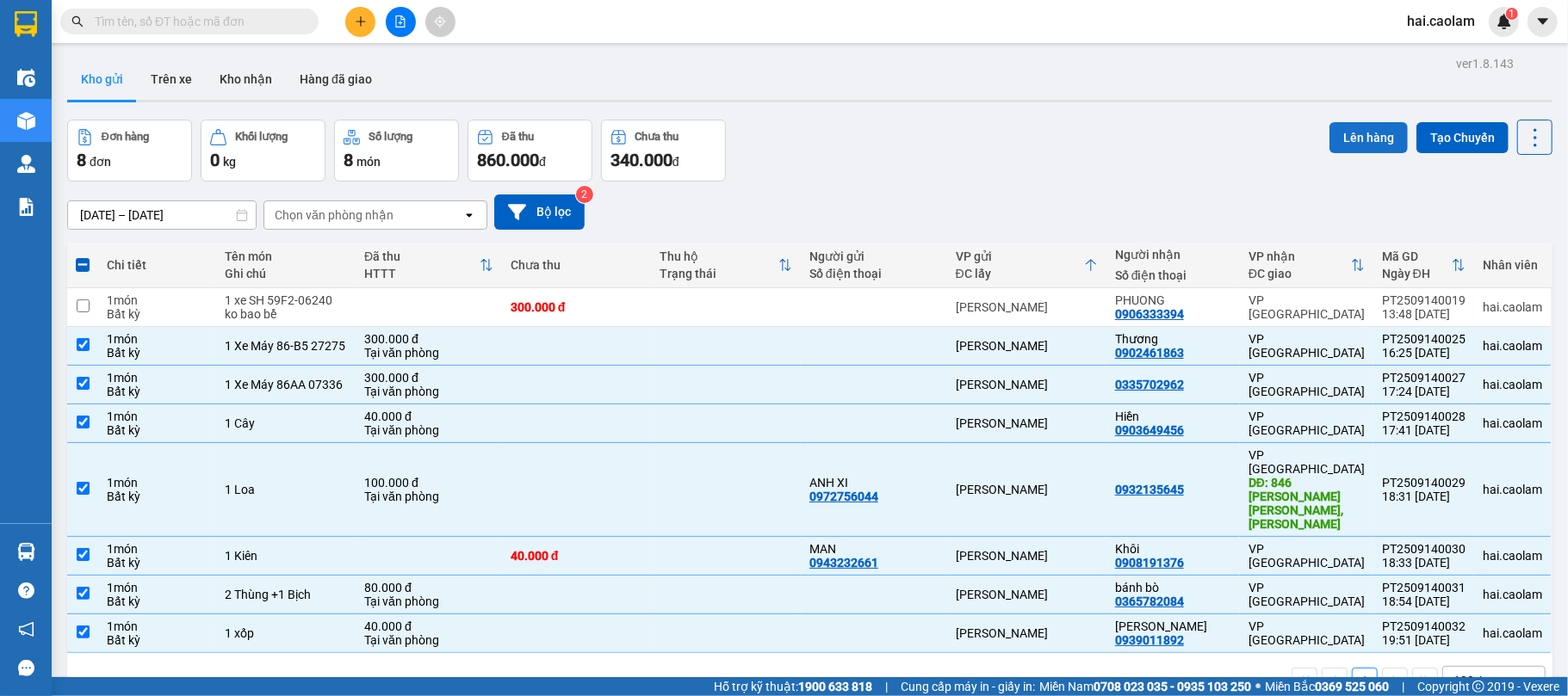
click at [1371, 136] on button "Lên hàng" at bounding box center [1369, 138] width 78 height 31
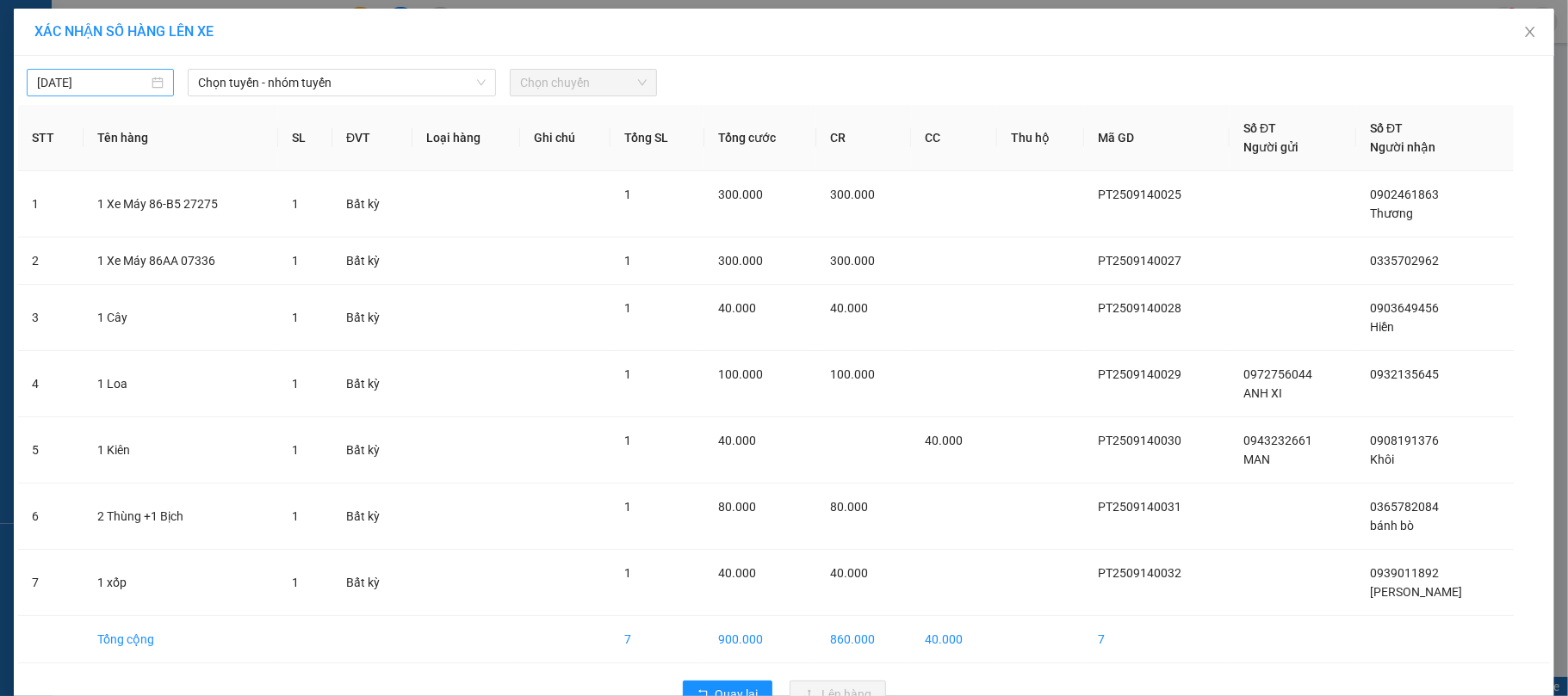
click at [95, 81] on body "Kết quả [PERSON_NAME] ( 5 ) Bộ lọc Mã ĐH Trạng thái Món hàng Thu hộ [PERSON_NAM…" at bounding box center [784, 348] width 1568 height 696
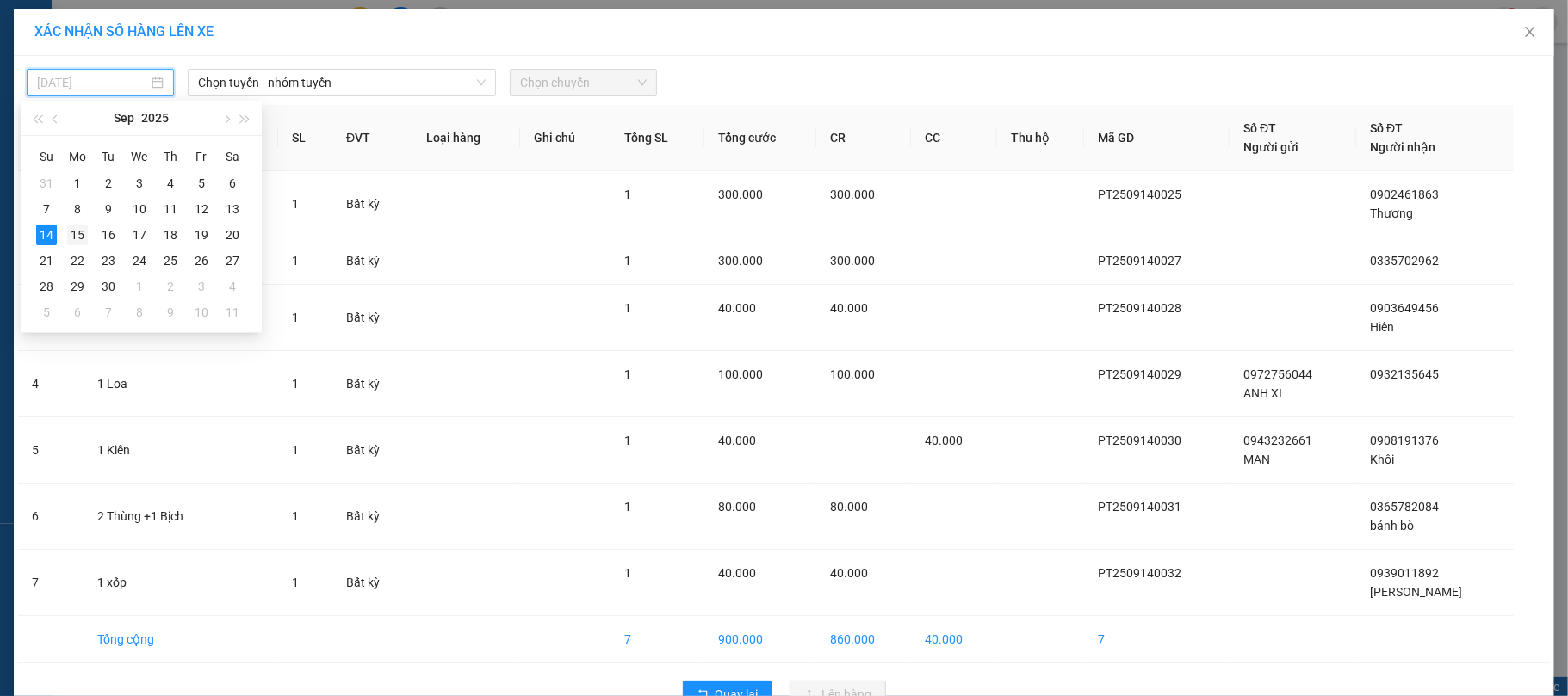
click at [82, 231] on div "15" at bounding box center [77, 235] width 21 height 21
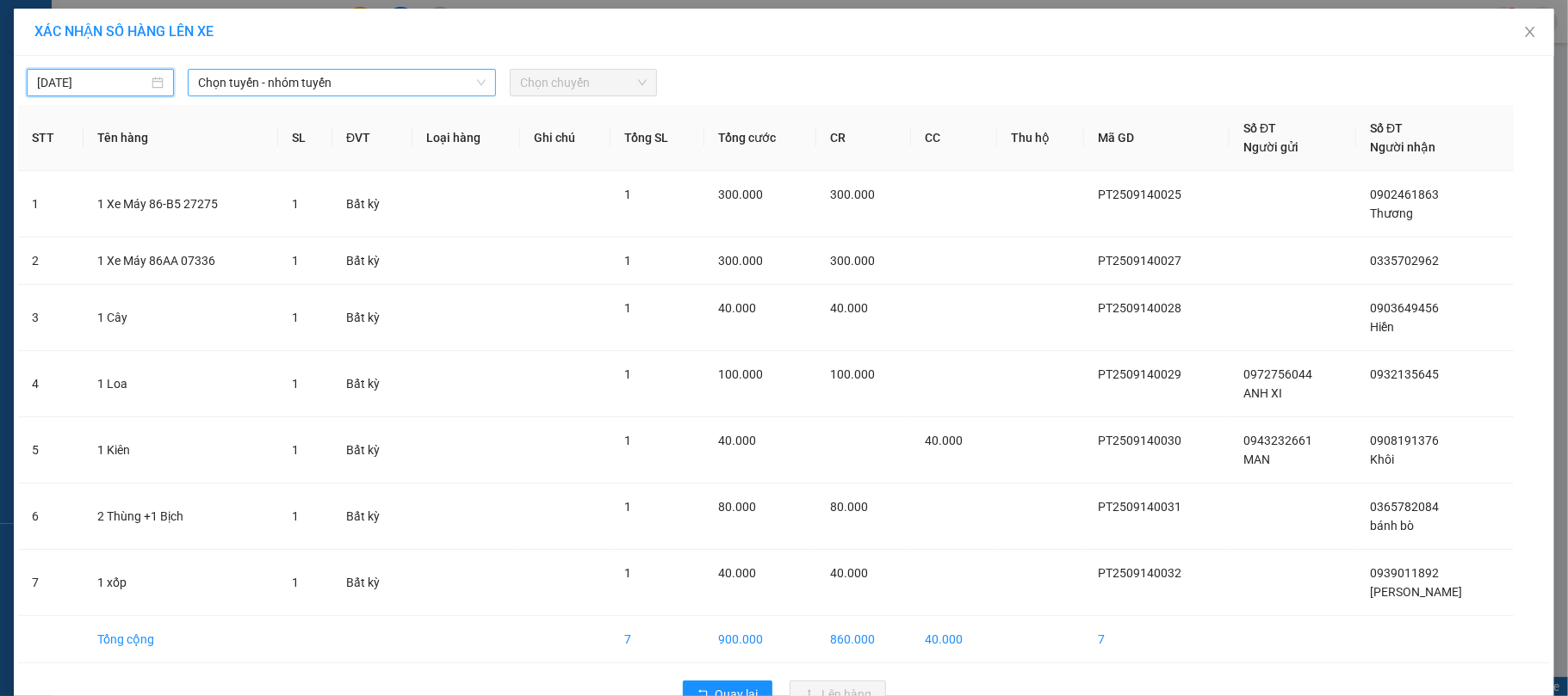
type input "[DATE]"
click at [280, 76] on span "Chọn tuyến - nhóm tuyến" at bounding box center [342, 82] width 288 height 26
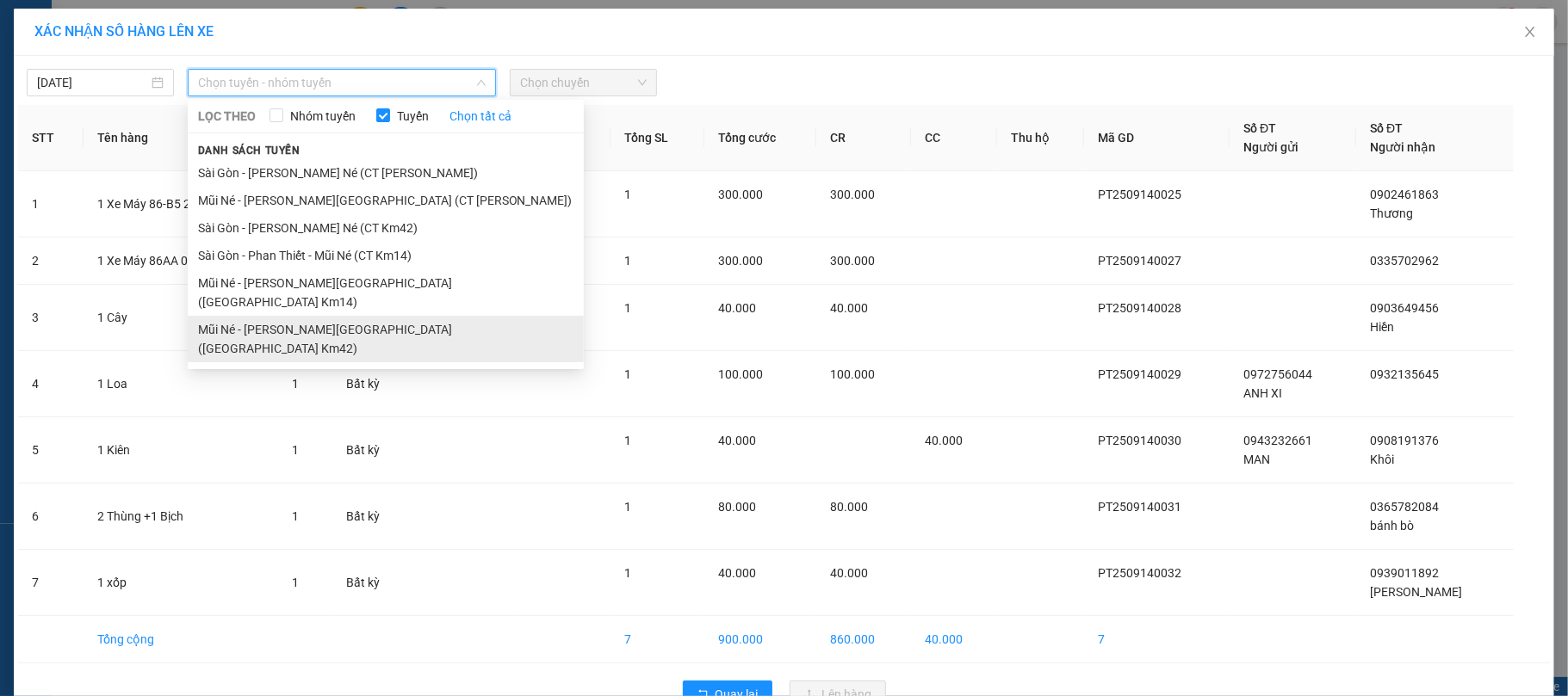
scroll to position [49, 0]
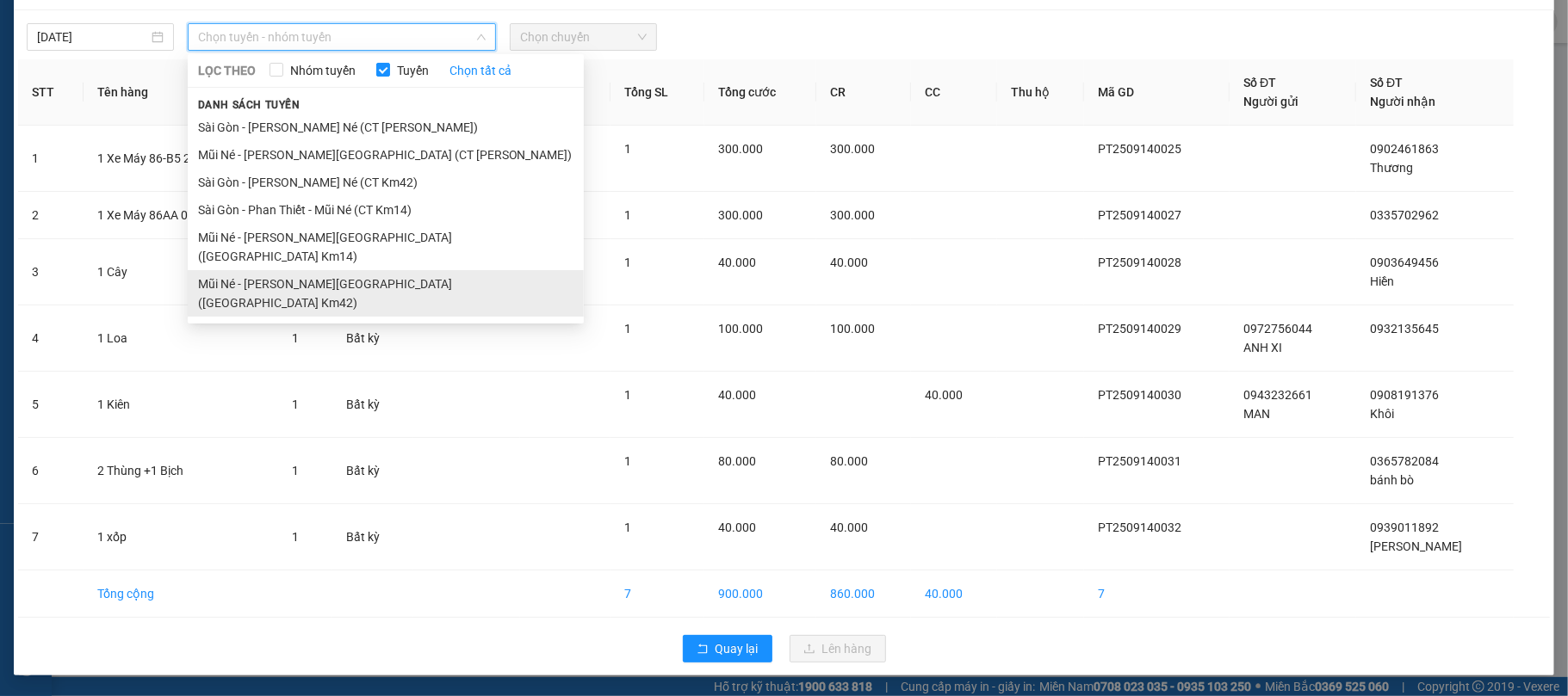
click at [331, 271] on li "Mũi Né - [PERSON_NAME][GEOGRAPHIC_DATA] ([GEOGRAPHIC_DATA] Km42)" at bounding box center [386, 294] width 396 height 47
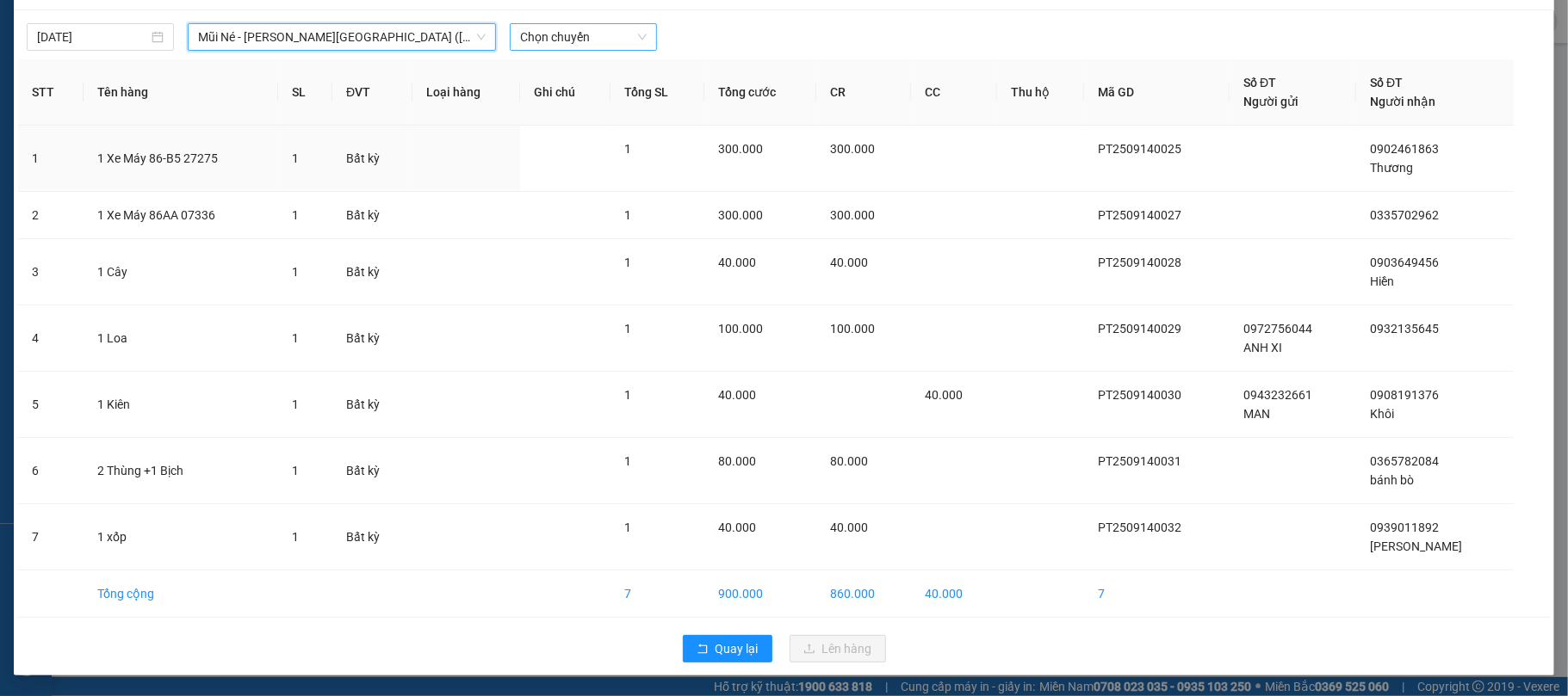
click at [576, 23] on div "Chọn chuyến" at bounding box center [584, 36] width 147 height 28
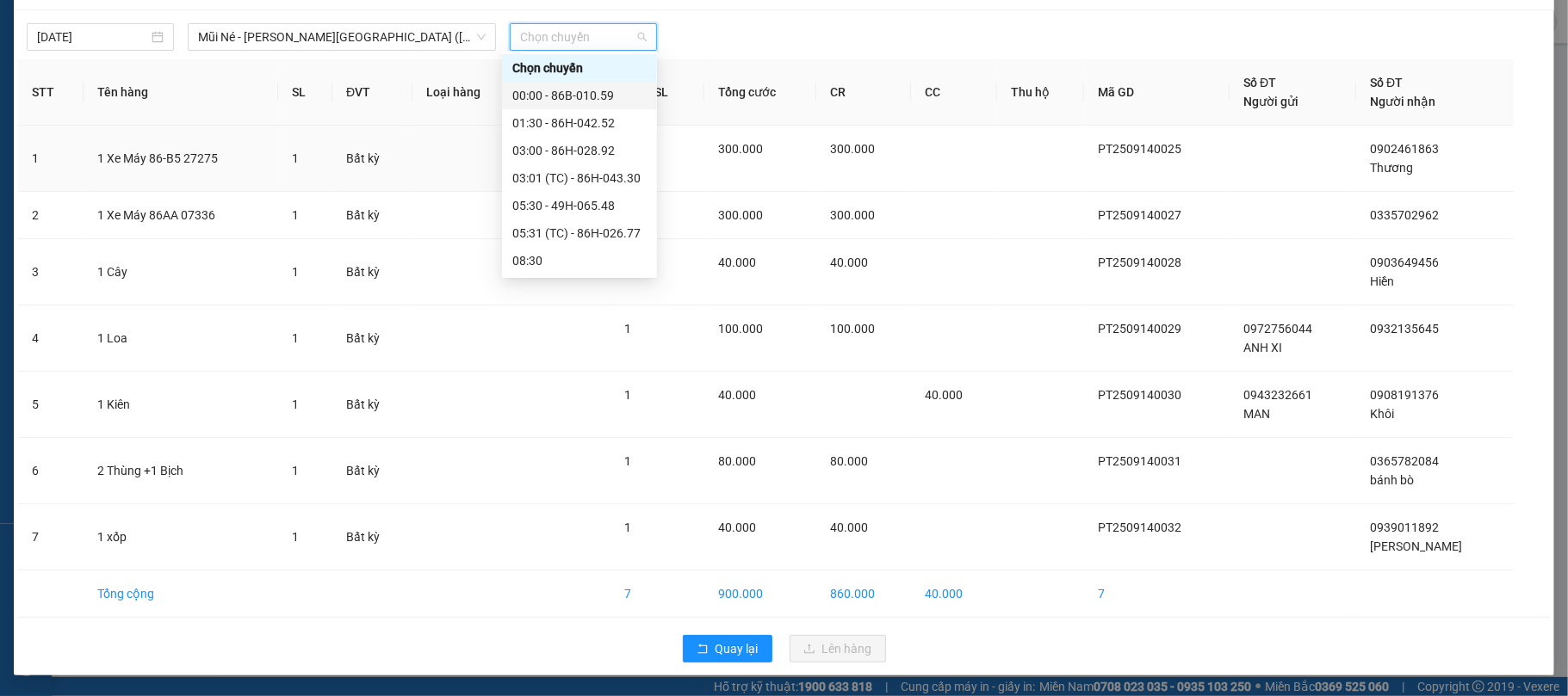
click at [603, 97] on div "00:00 - 86B-010.59" at bounding box center [580, 96] width 134 height 19
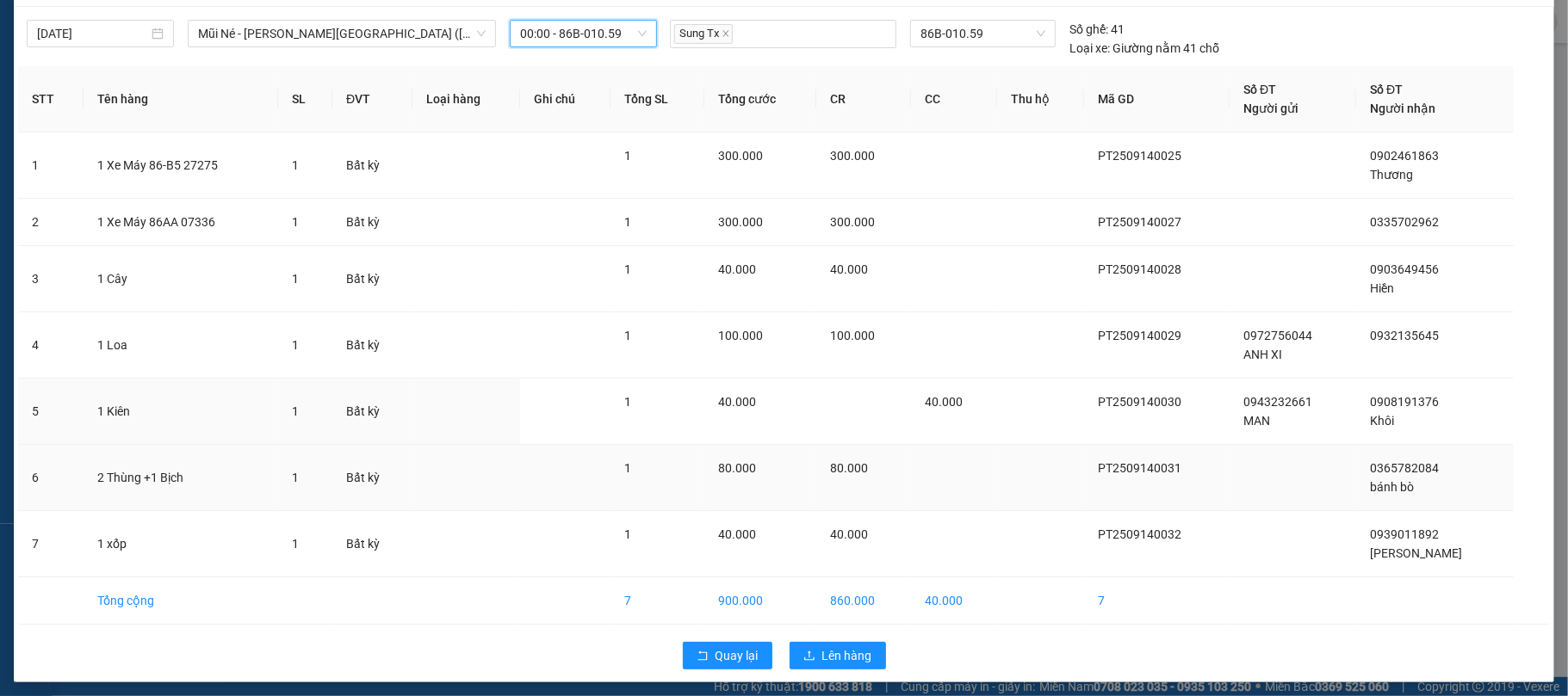
scroll to position [58, 0]
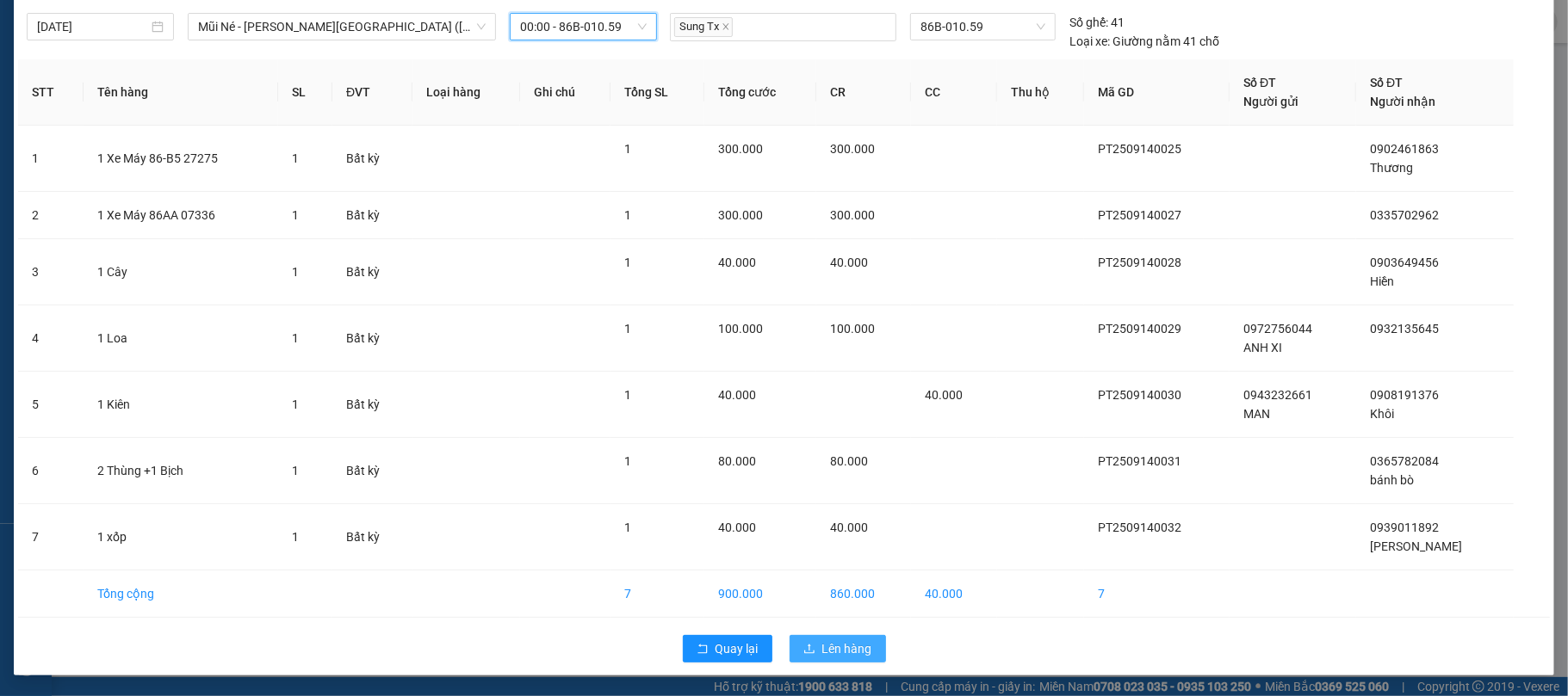
click at [861, 656] on span "Lên hàng" at bounding box center [848, 649] width 50 height 19
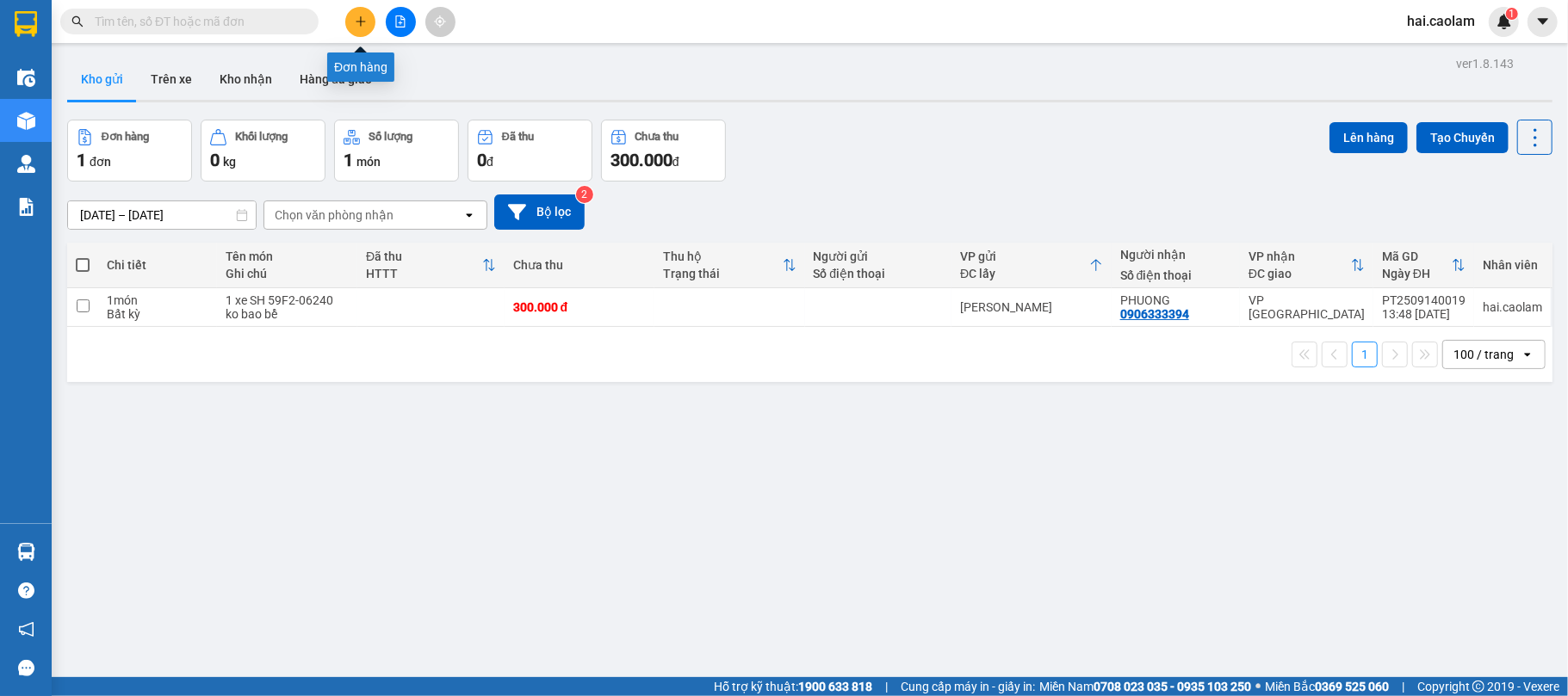
click at [394, 22] on icon "file-add" at bounding box center [400, 21] width 12 height 12
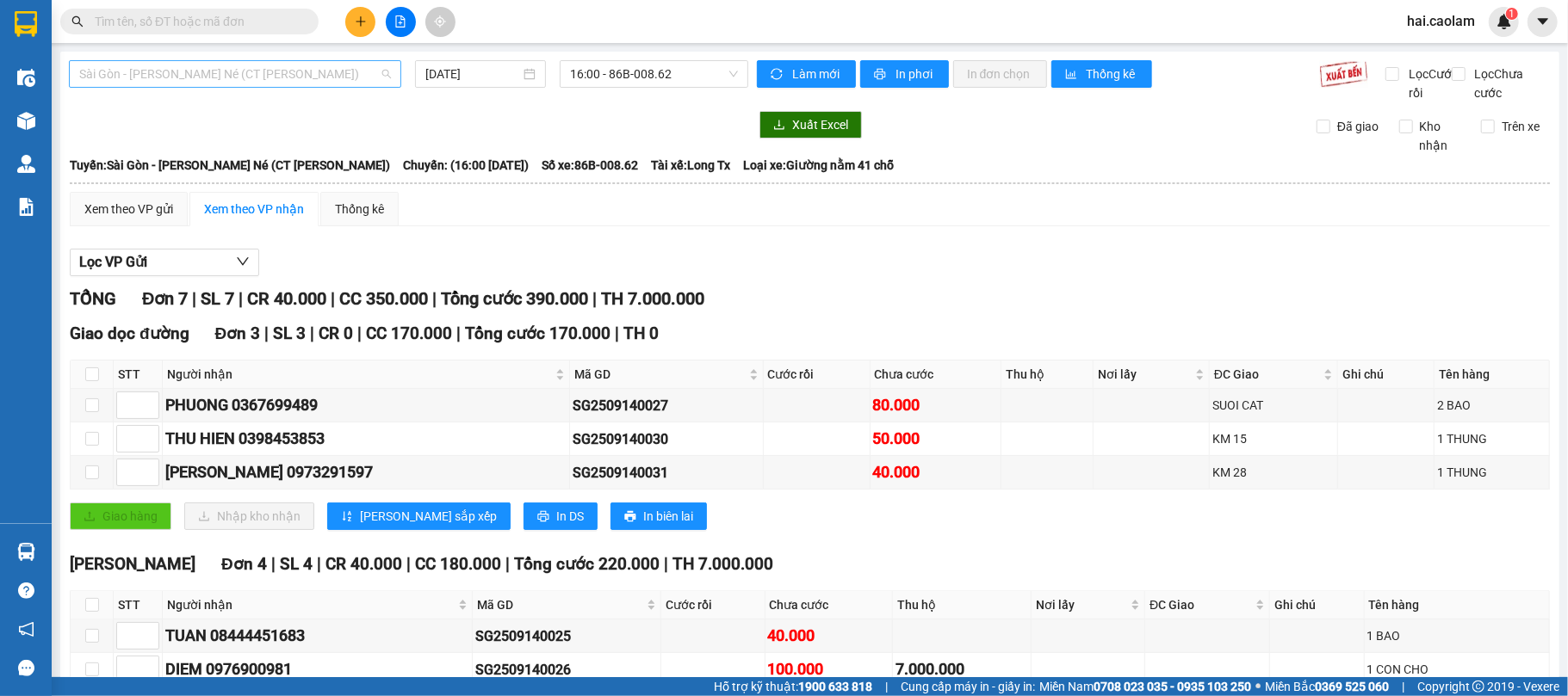
click at [196, 69] on span "Sài Gòn - [PERSON_NAME] Né (CT [PERSON_NAME])" at bounding box center [235, 74] width 312 height 26
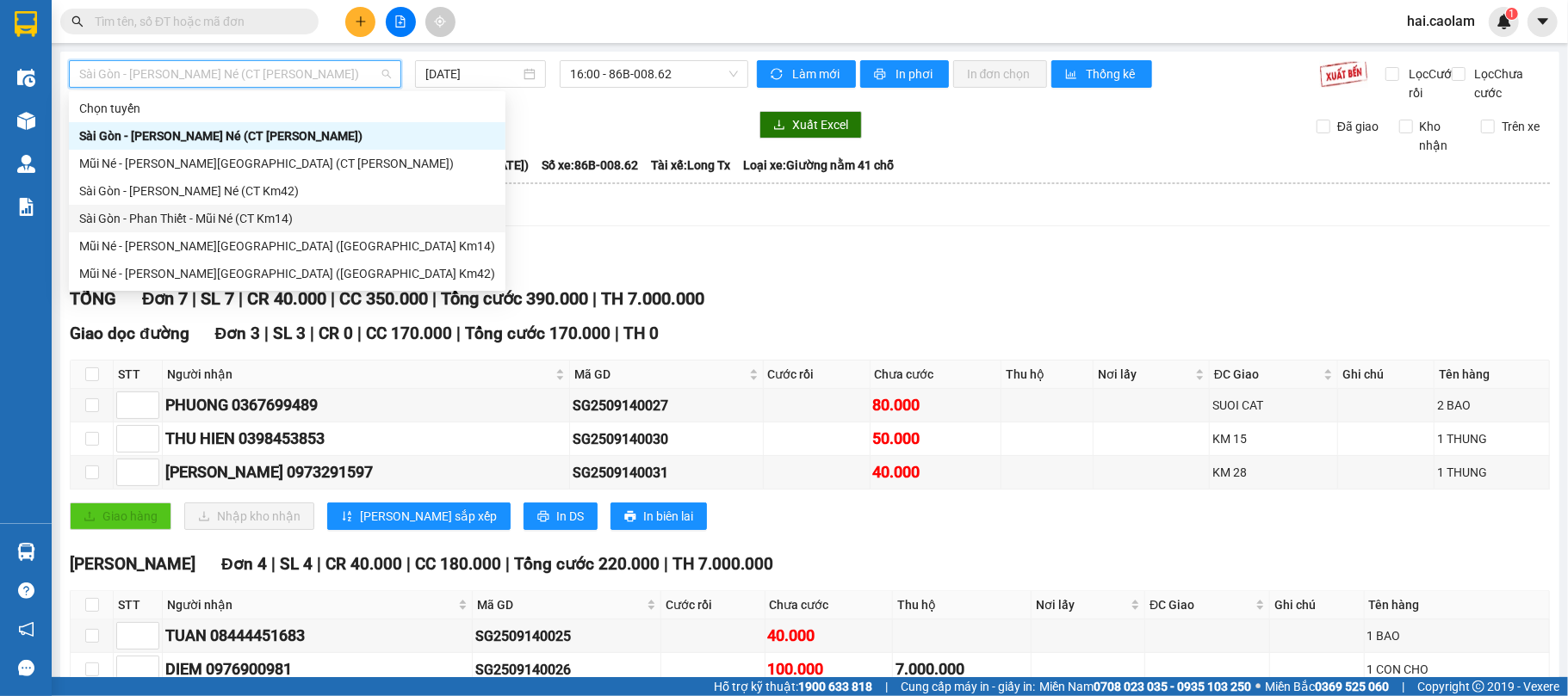
click at [814, 300] on div "Lọc VP Gửi [PERSON_NAME] 7 | SL 7 | CR 40.000 | CC 350.000 | [PERSON_NAME] 390…" at bounding box center [809, 528] width 1480 height 576
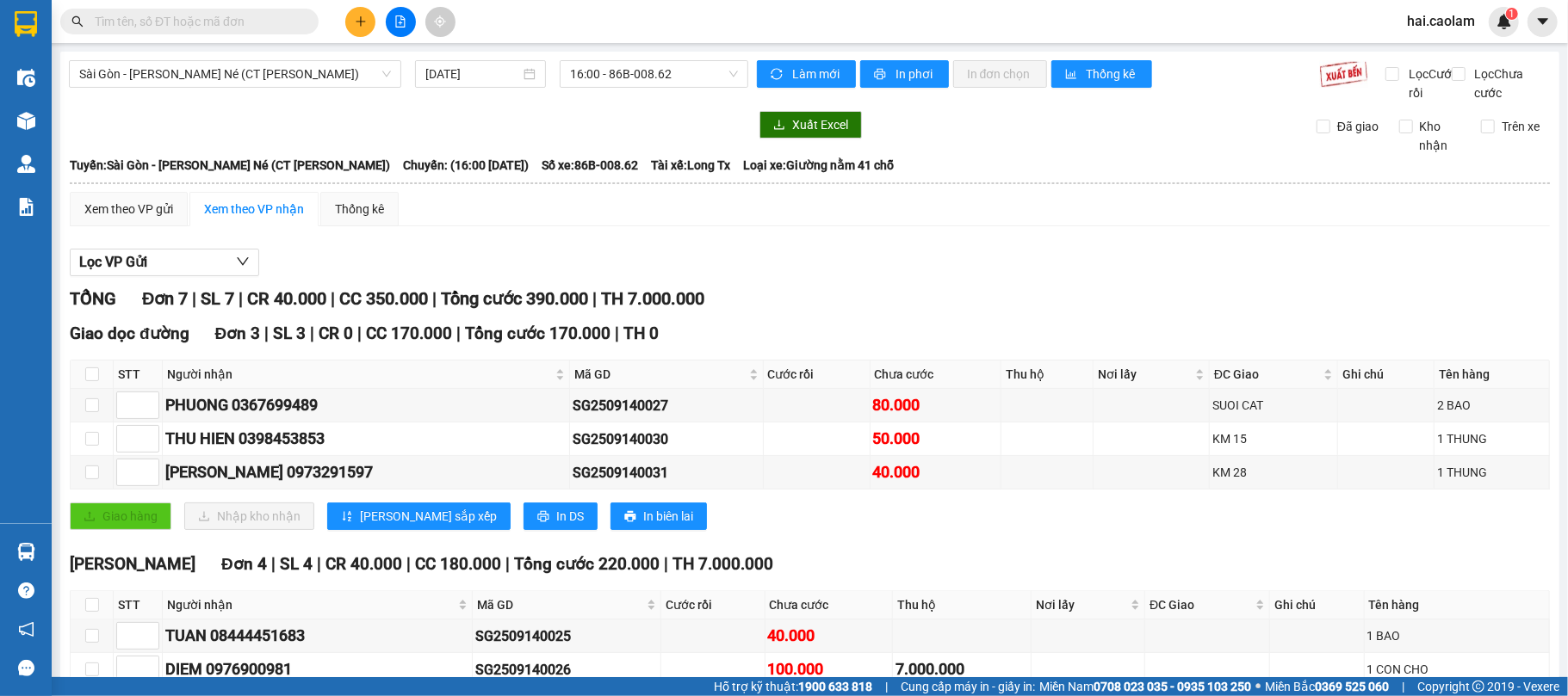
scroll to position [152, 0]
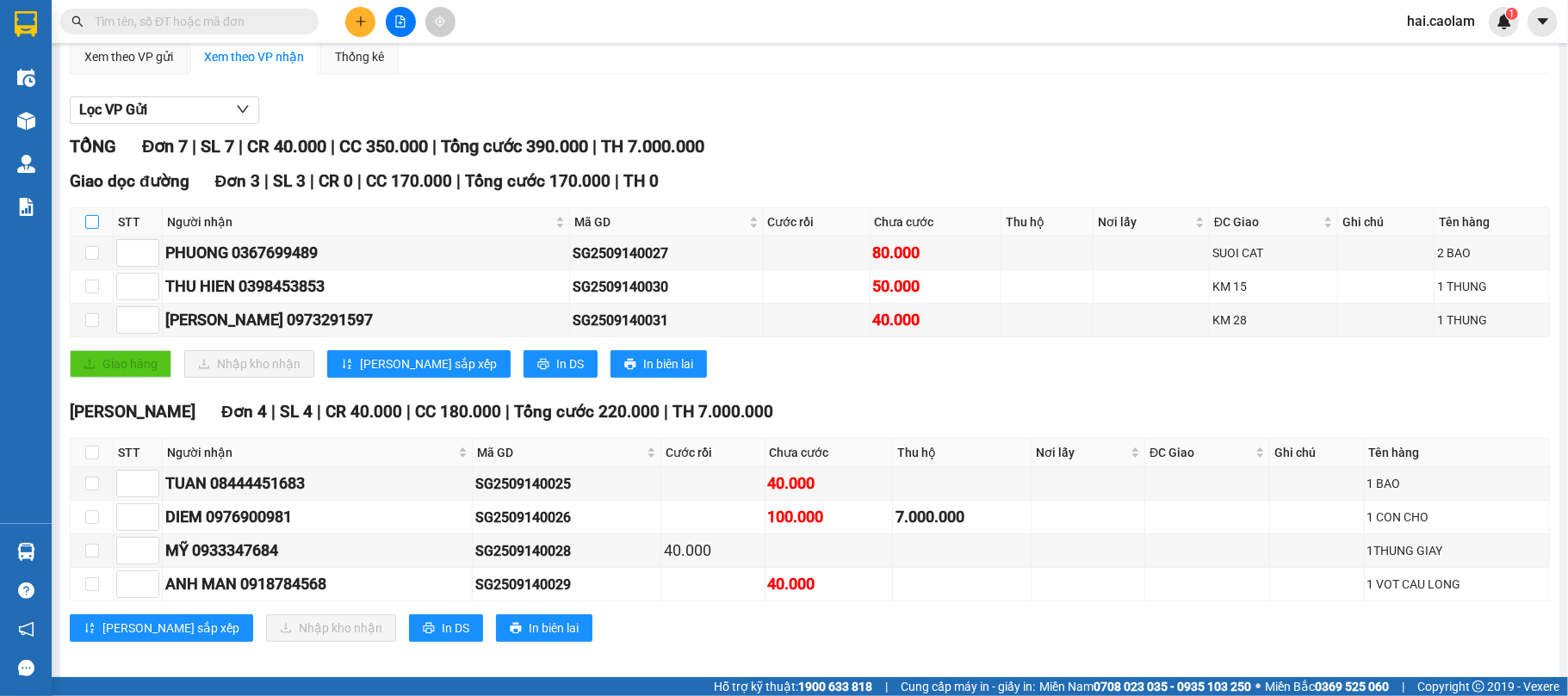
click at [94, 228] on input "checkbox" at bounding box center [92, 222] width 13 height 13
checkbox input "true"
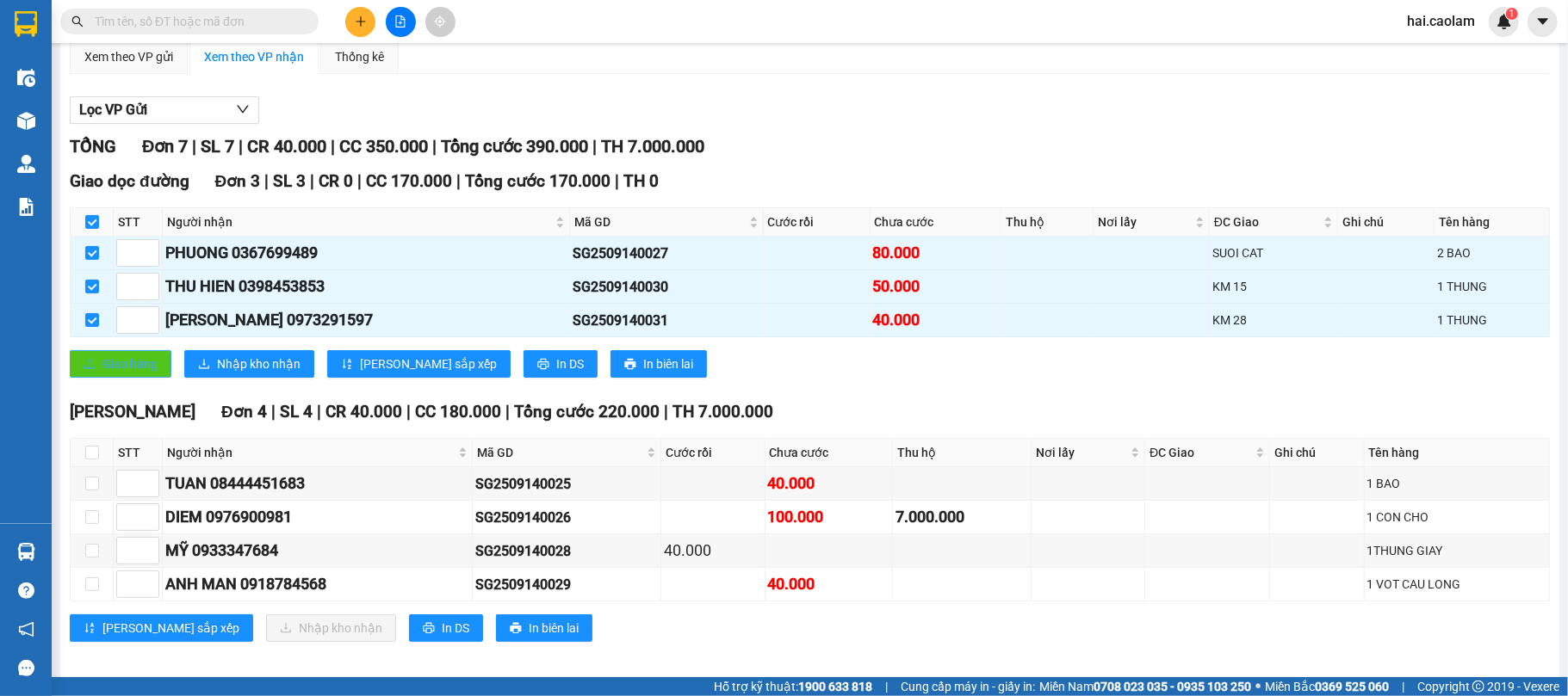
click at [125, 374] on span "Giao hàng" at bounding box center [130, 364] width 55 height 19
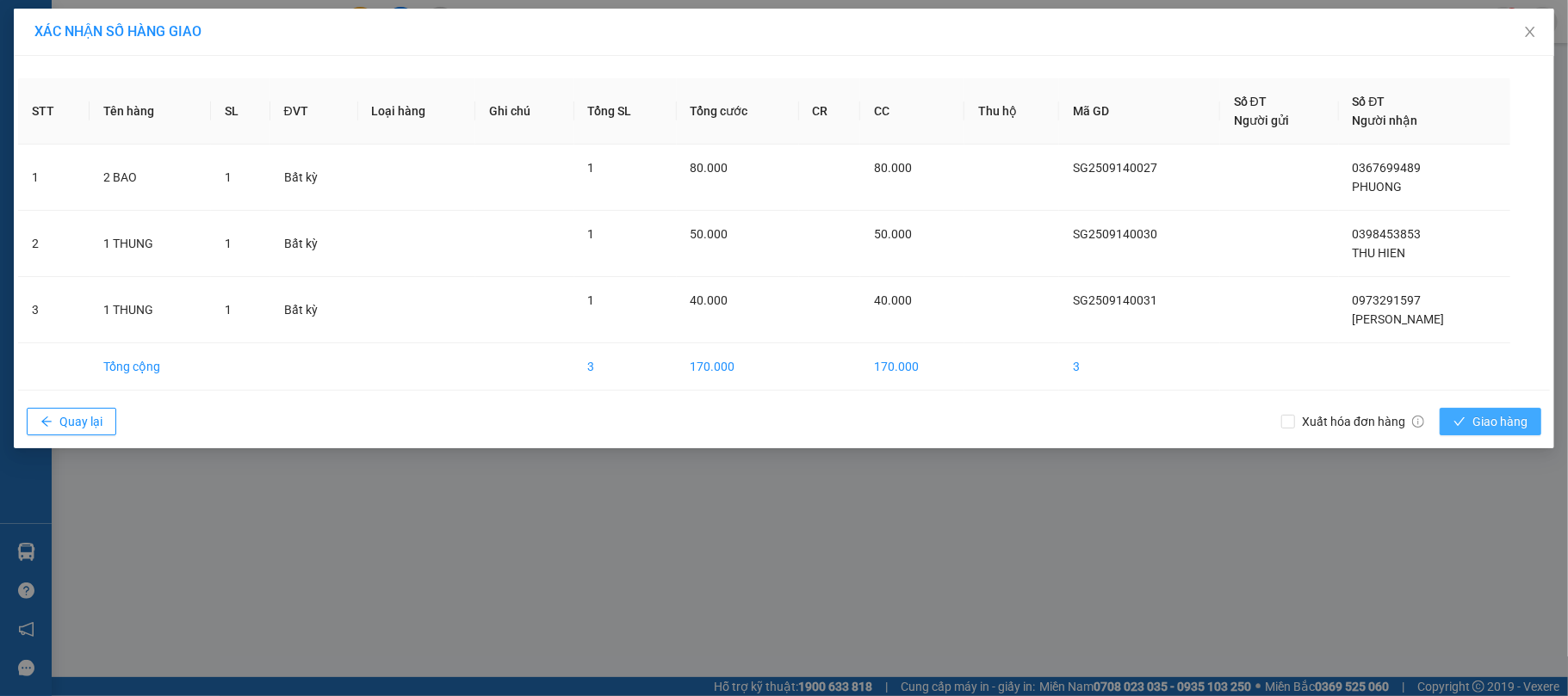
click at [1504, 420] on span "Giao hàng" at bounding box center [1500, 422] width 55 height 19
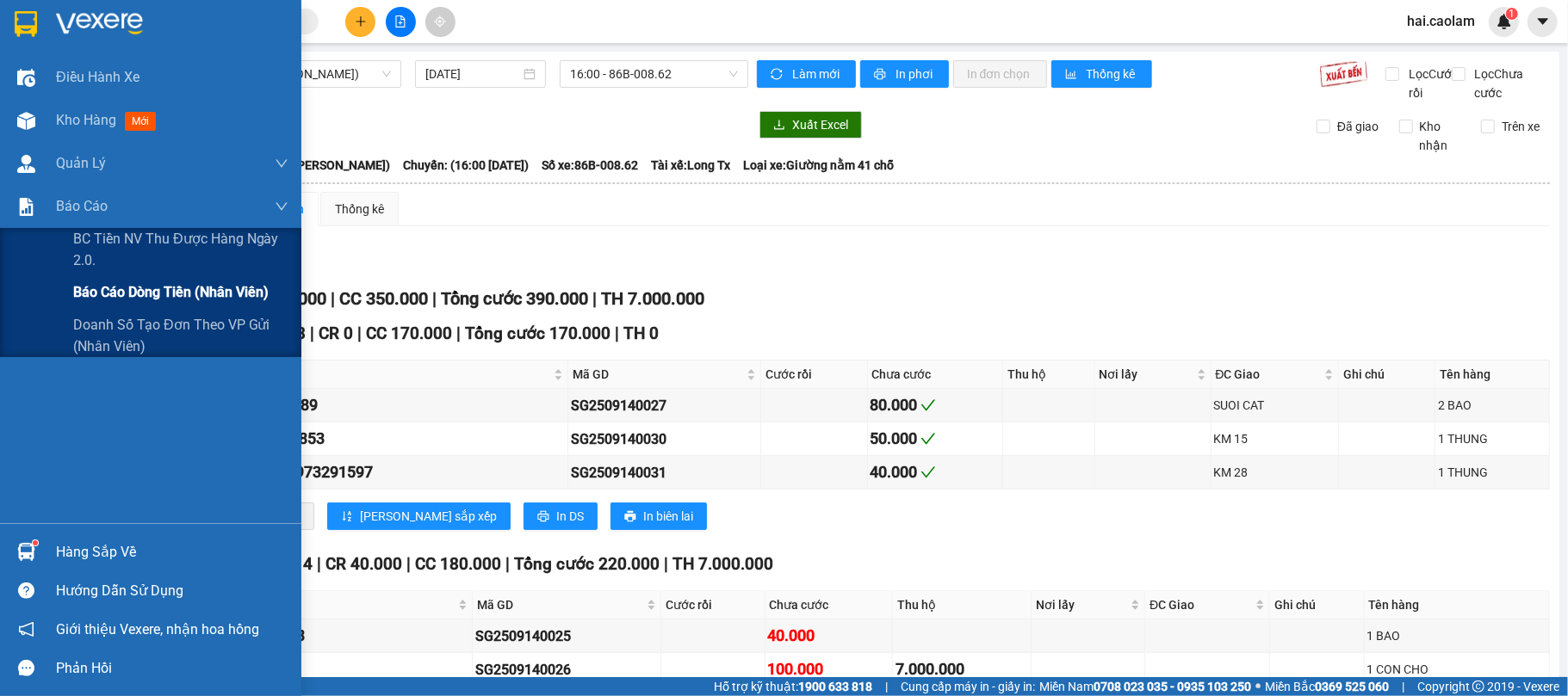
click at [148, 288] on span "Báo cáo dòng tiền (nhân viên)" at bounding box center [171, 292] width 195 height 22
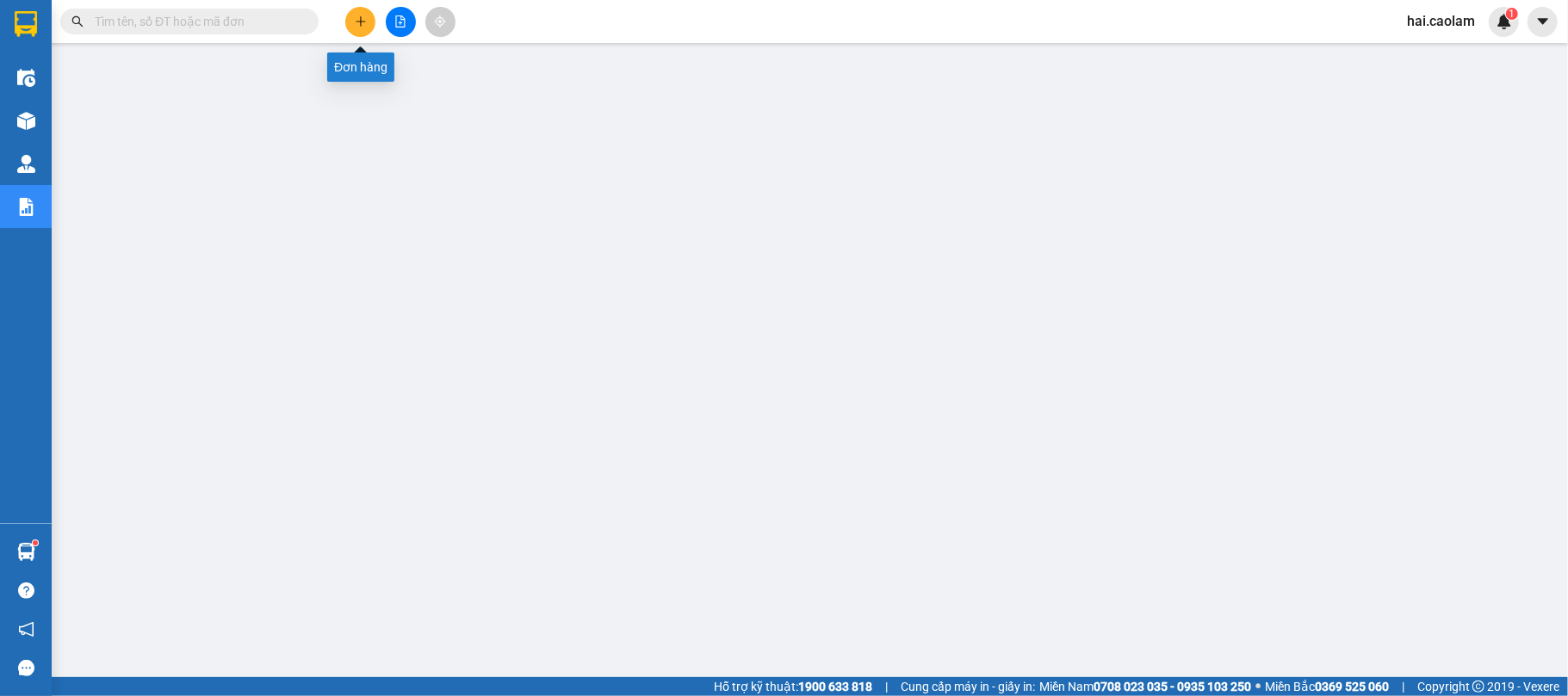
click at [363, 30] on button at bounding box center [361, 22] width 31 height 31
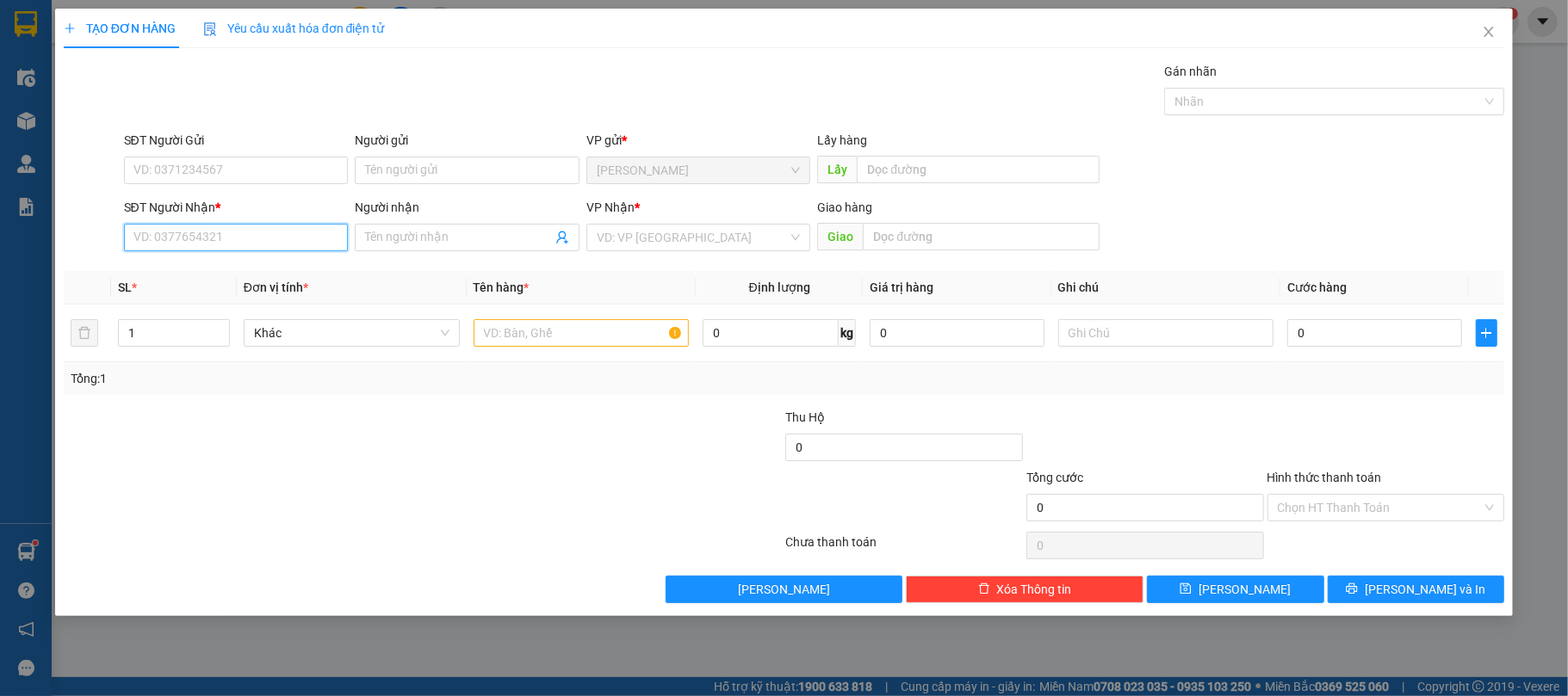
click at [255, 242] on input "SĐT Người Nhận *" at bounding box center [236, 237] width 225 height 28
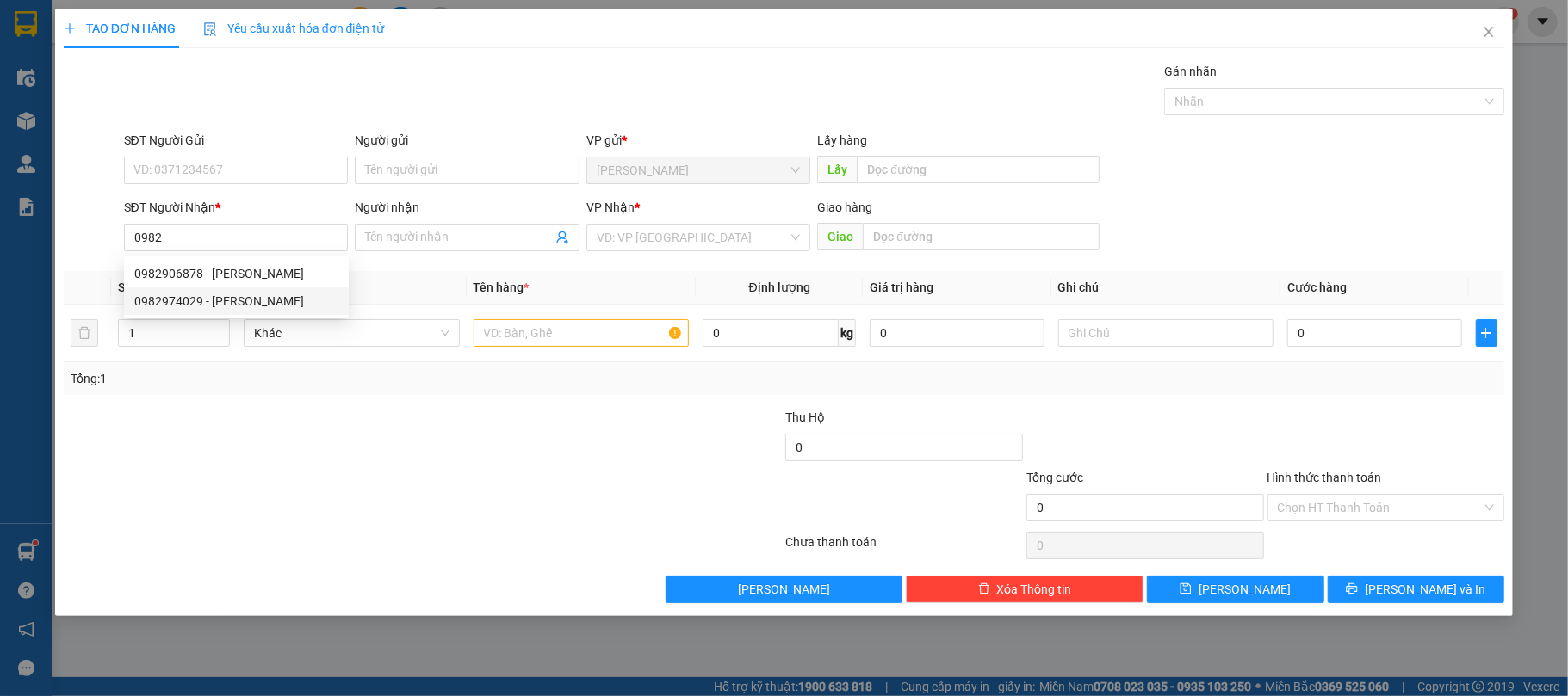
click at [232, 315] on div "0982906878 0982974029 0982906878 - [PERSON_NAME] 0982974029 - [PERSON_NAME]" at bounding box center [236, 287] width 225 height 62
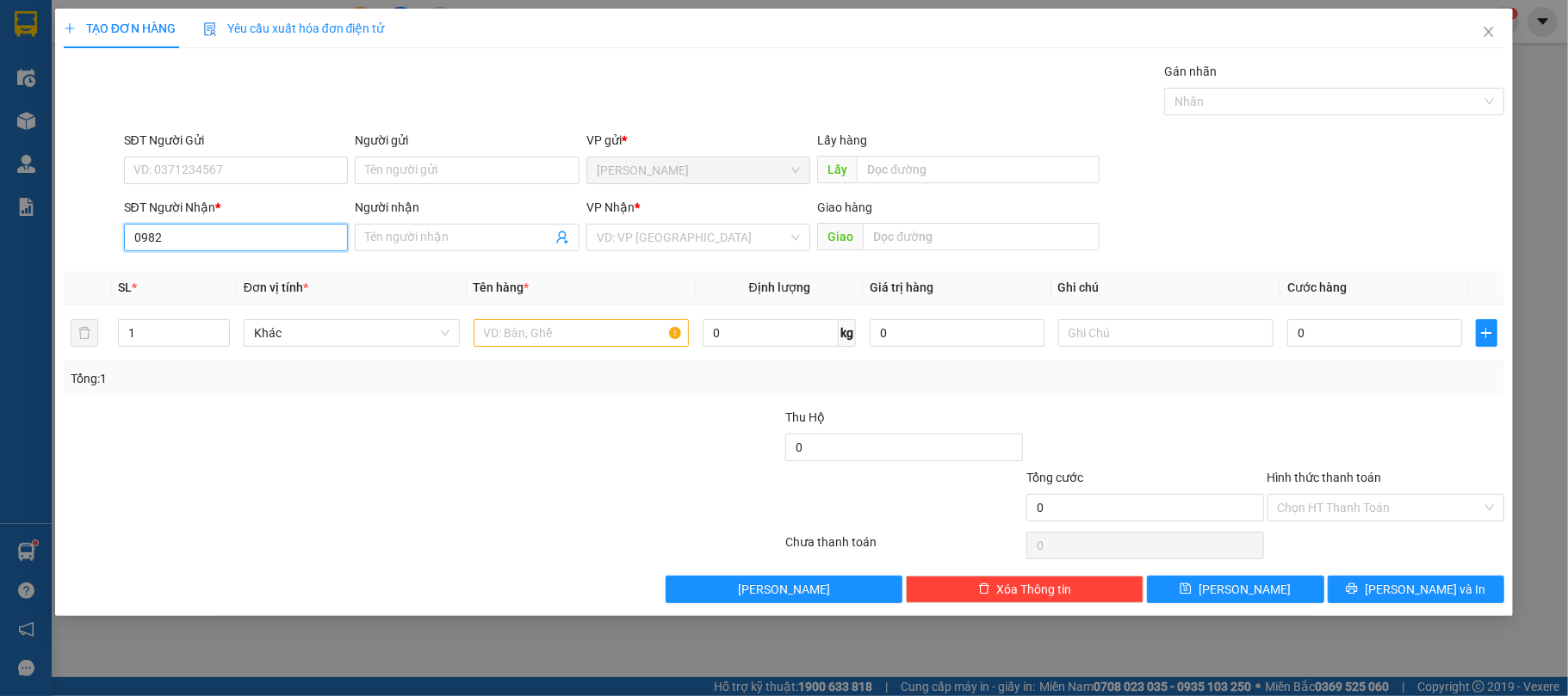
click at [271, 241] on input "0982" at bounding box center [236, 237] width 225 height 28
click at [246, 301] on div "0982974029 - [PERSON_NAME]" at bounding box center [235, 301] width 204 height 19
type input "0982974029"
type input "Tuấn"
click at [501, 335] on input "text" at bounding box center [582, 333] width 216 height 28
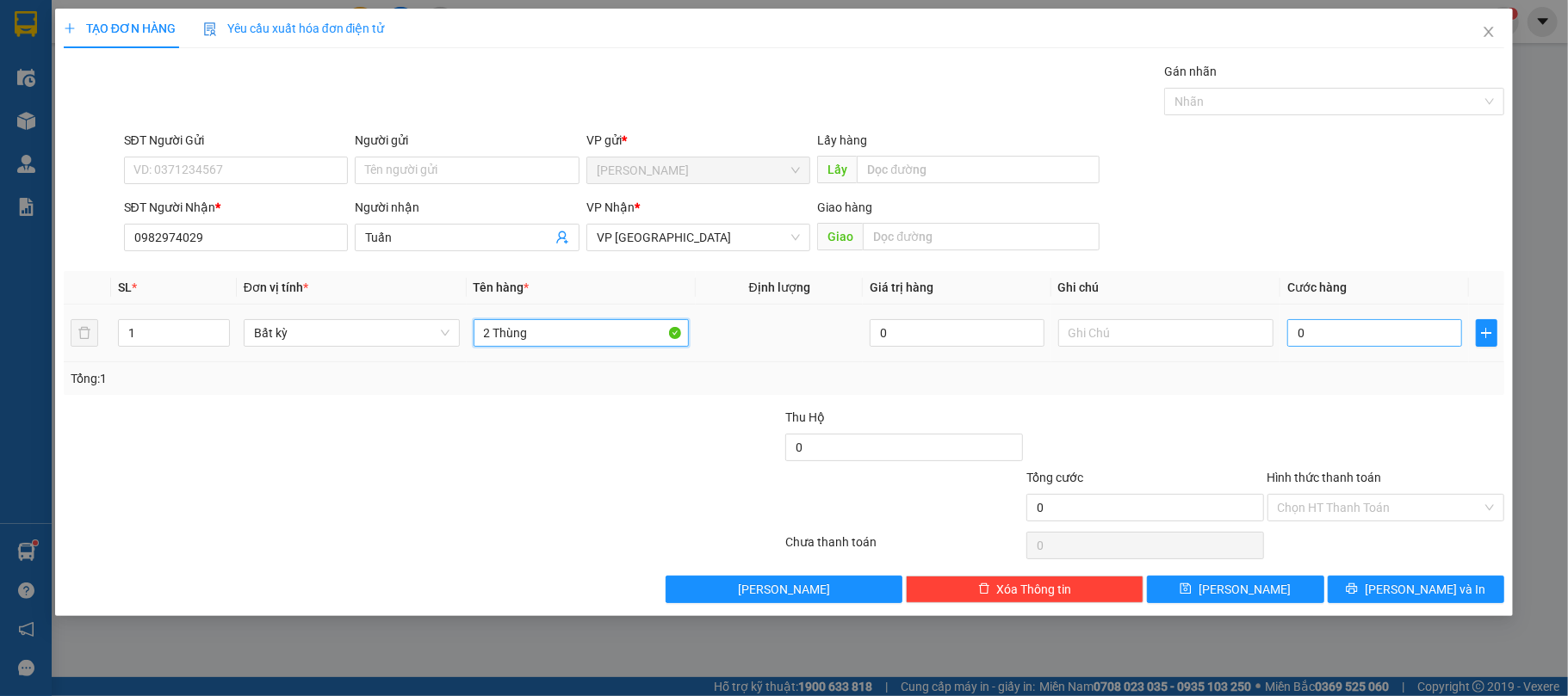
type input "2 Thùng"
click at [1364, 349] on td "0" at bounding box center [1374, 334] width 188 height 57
type input "8"
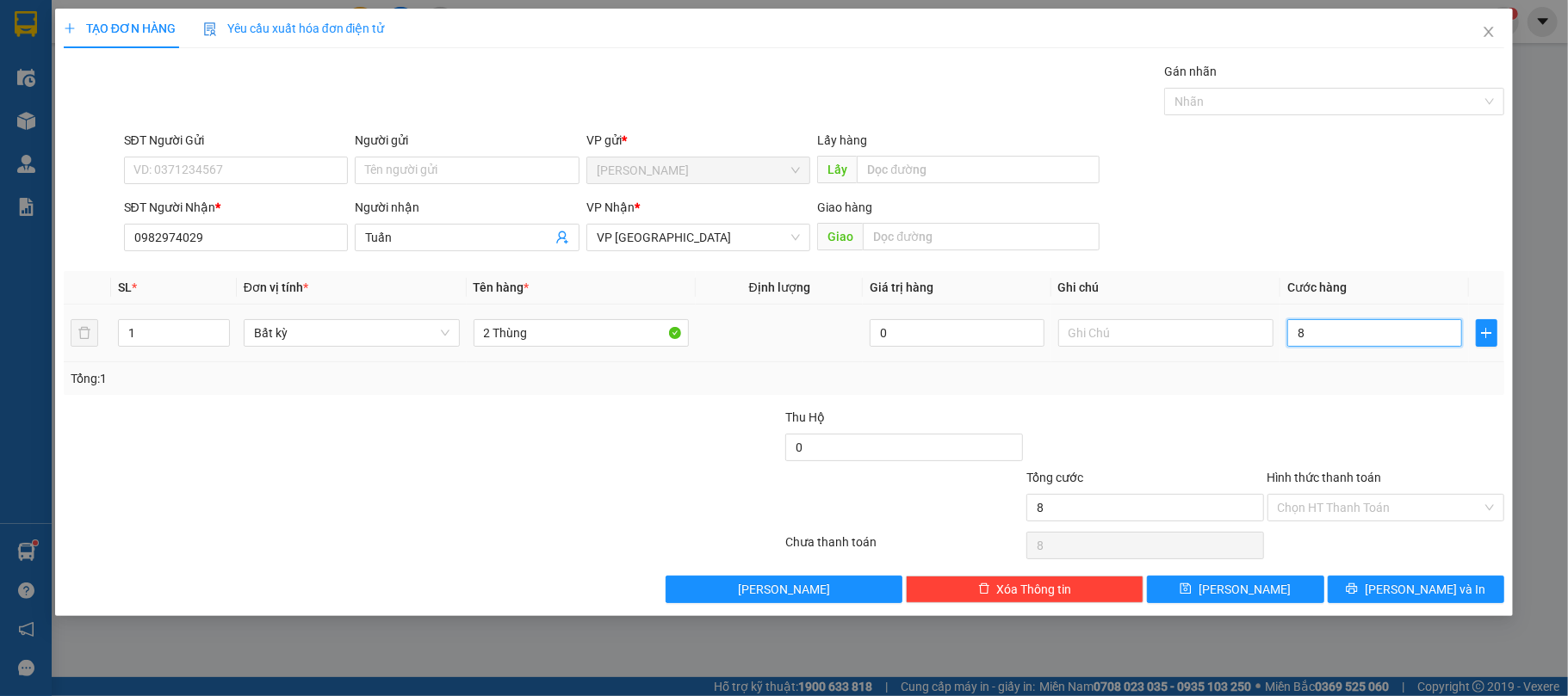
type input "80"
type input "80.000"
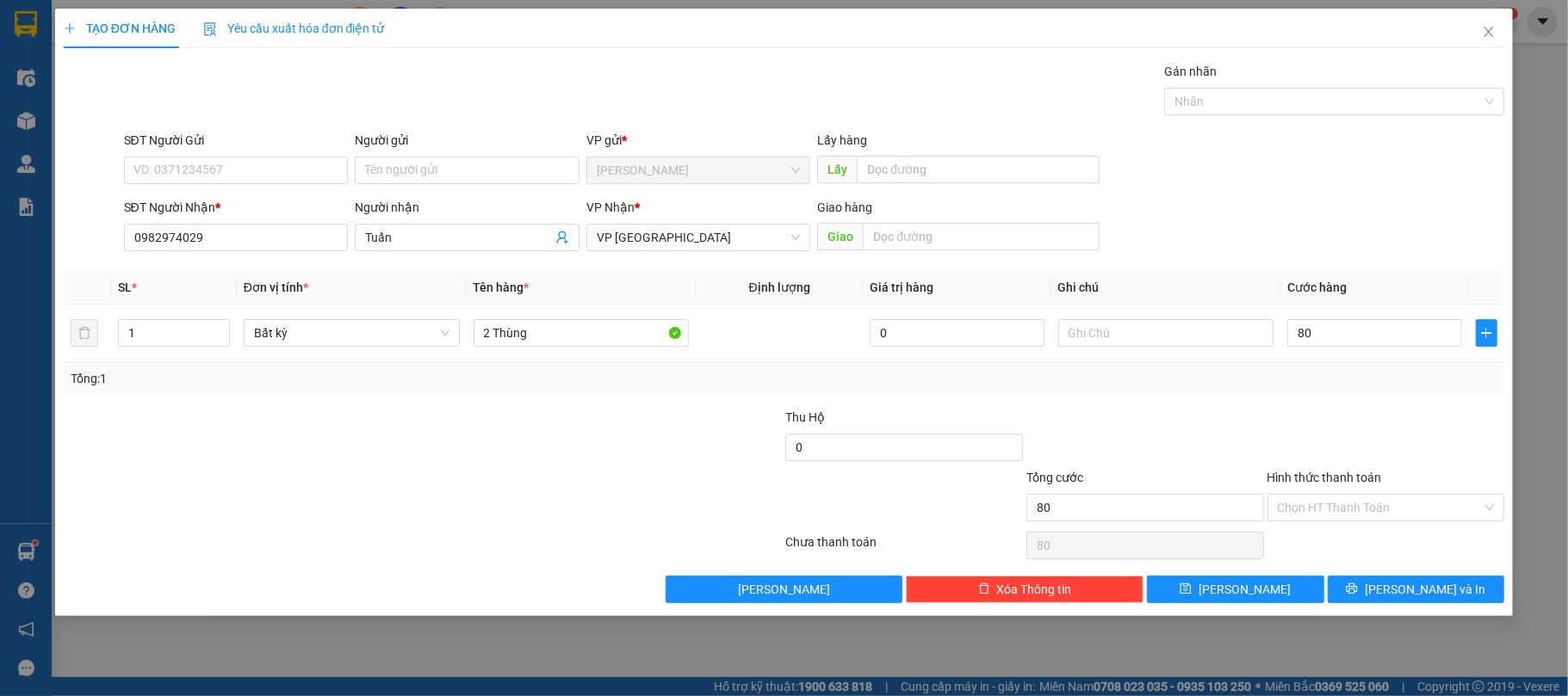
type input "80.000"
click at [1392, 487] on div "Hình thức thanh toán" at bounding box center [1386, 481] width 237 height 26
click at [1407, 586] on span "[PERSON_NAME] và In" at bounding box center [1425, 590] width 121 height 19
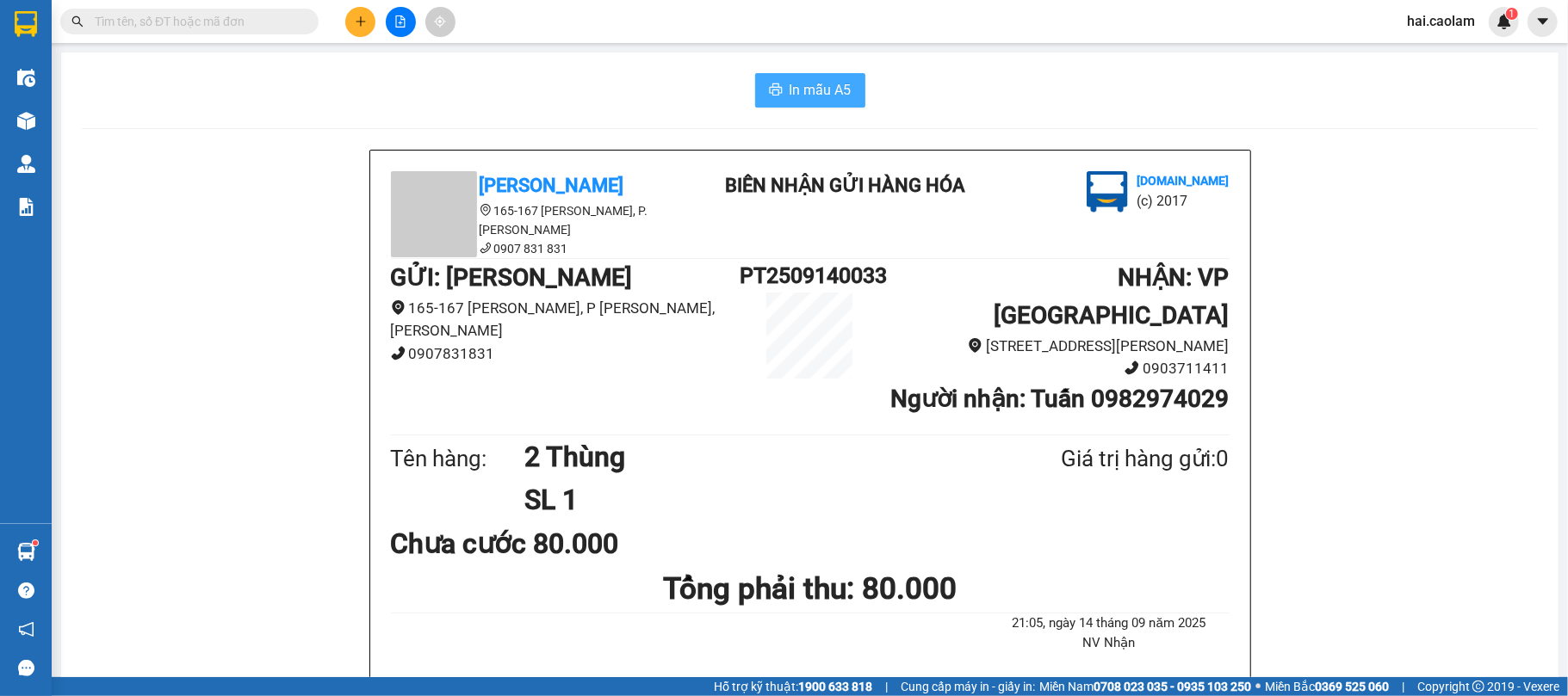
click at [842, 100] on button "In mẫu A5" at bounding box center [809, 91] width 110 height 34
click at [187, 32] on span at bounding box center [189, 21] width 258 height 26
click at [188, 19] on input "text" at bounding box center [196, 22] width 203 height 19
click at [198, 25] on input "text" at bounding box center [196, 22] width 203 height 19
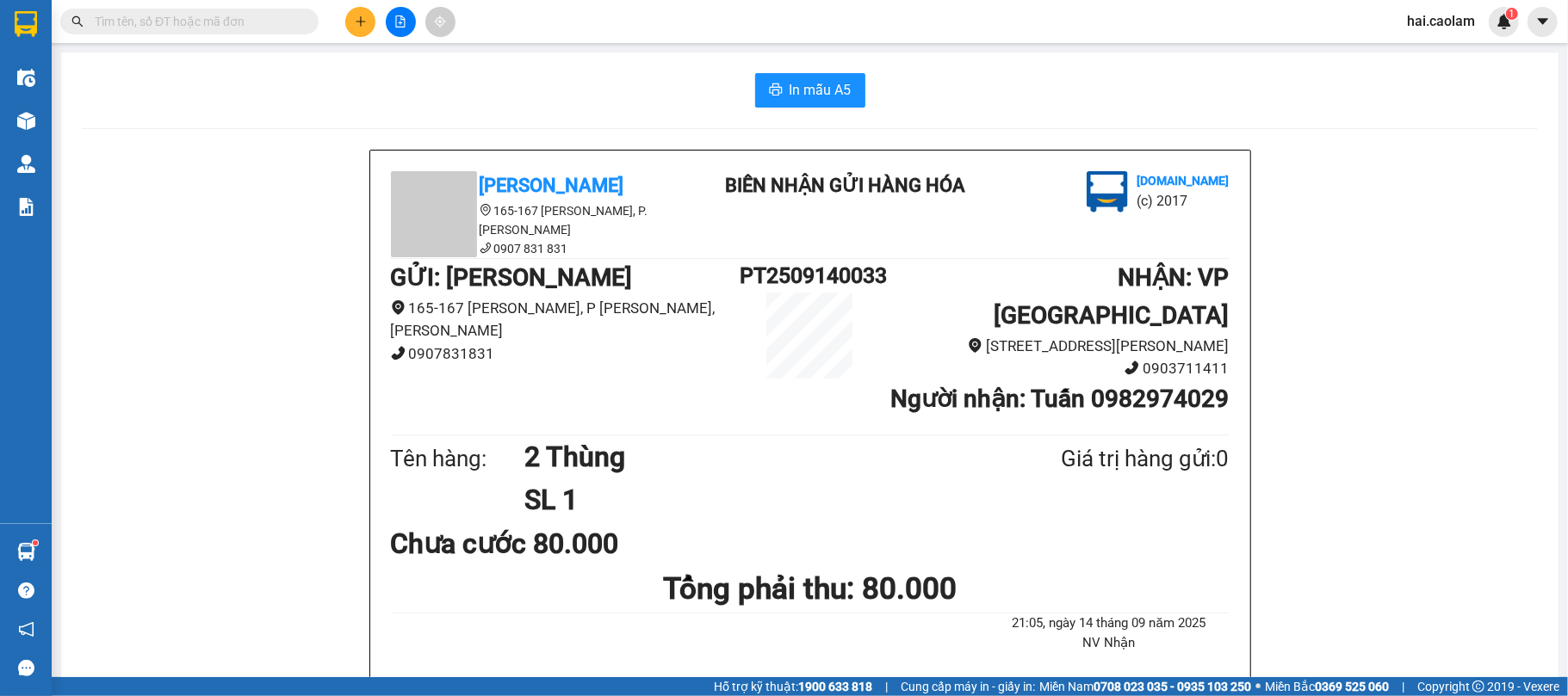
click at [398, 22] on icon "file-add" at bounding box center [400, 21] width 12 height 12
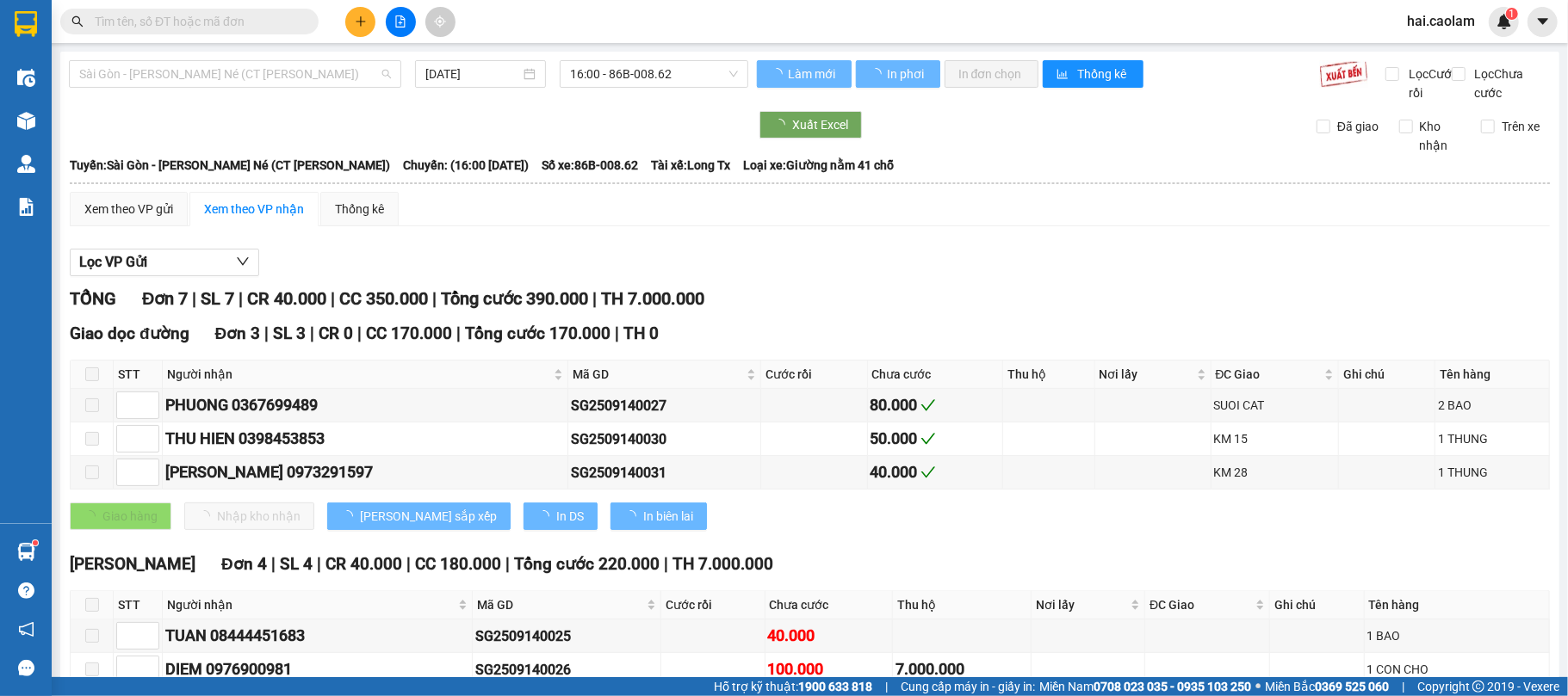
click at [184, 88] on div "Sài Gòn - [PERSON_NAME] Né (CT [PERSON_NAME]) [DATE] 16:00 - 86B-008.62" at bounding box center [409, 81] width 679 height 42
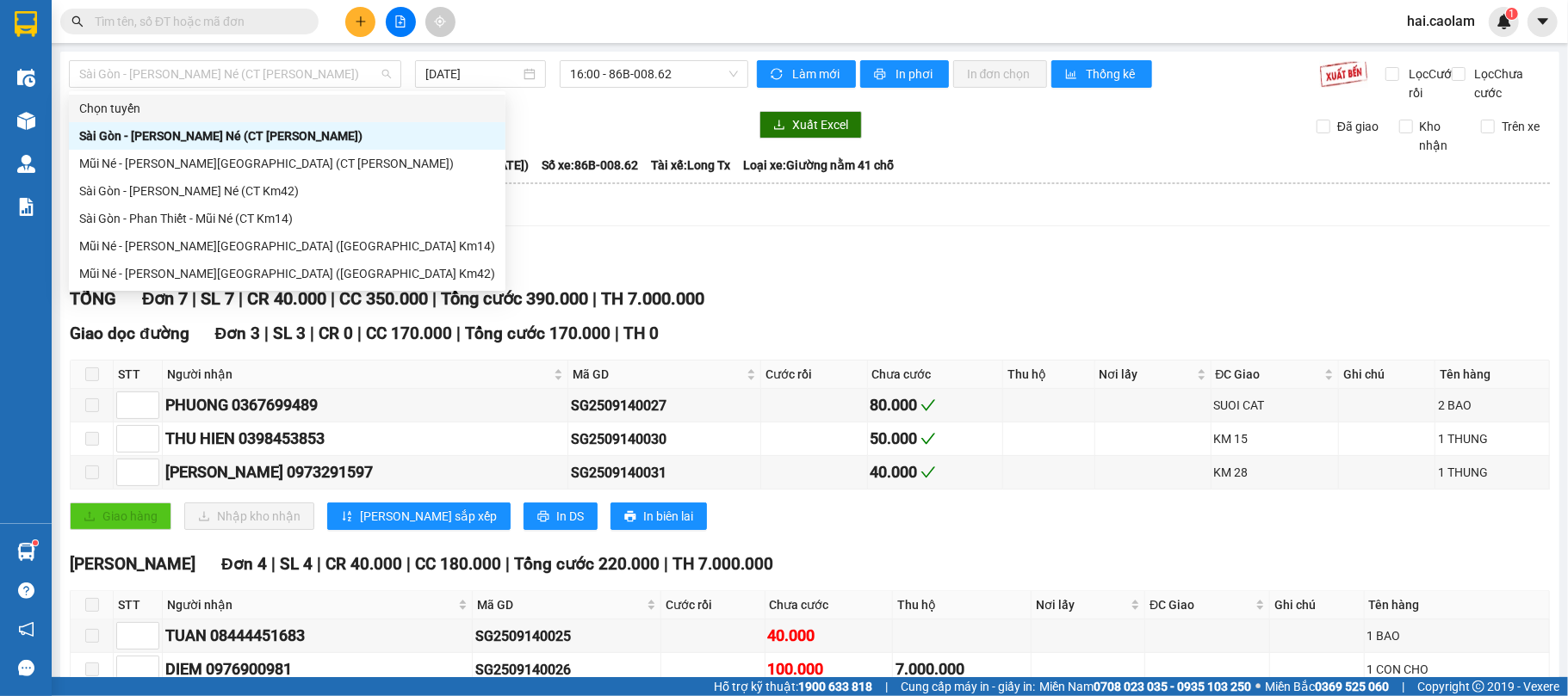
drag, startPoint x: 663, startPoint y: 197, endPoint x: 470, endPoint y: 146, distance: 199.6
click at [661, 191] on th at bounding box center [809, 184] width 1482 height 15
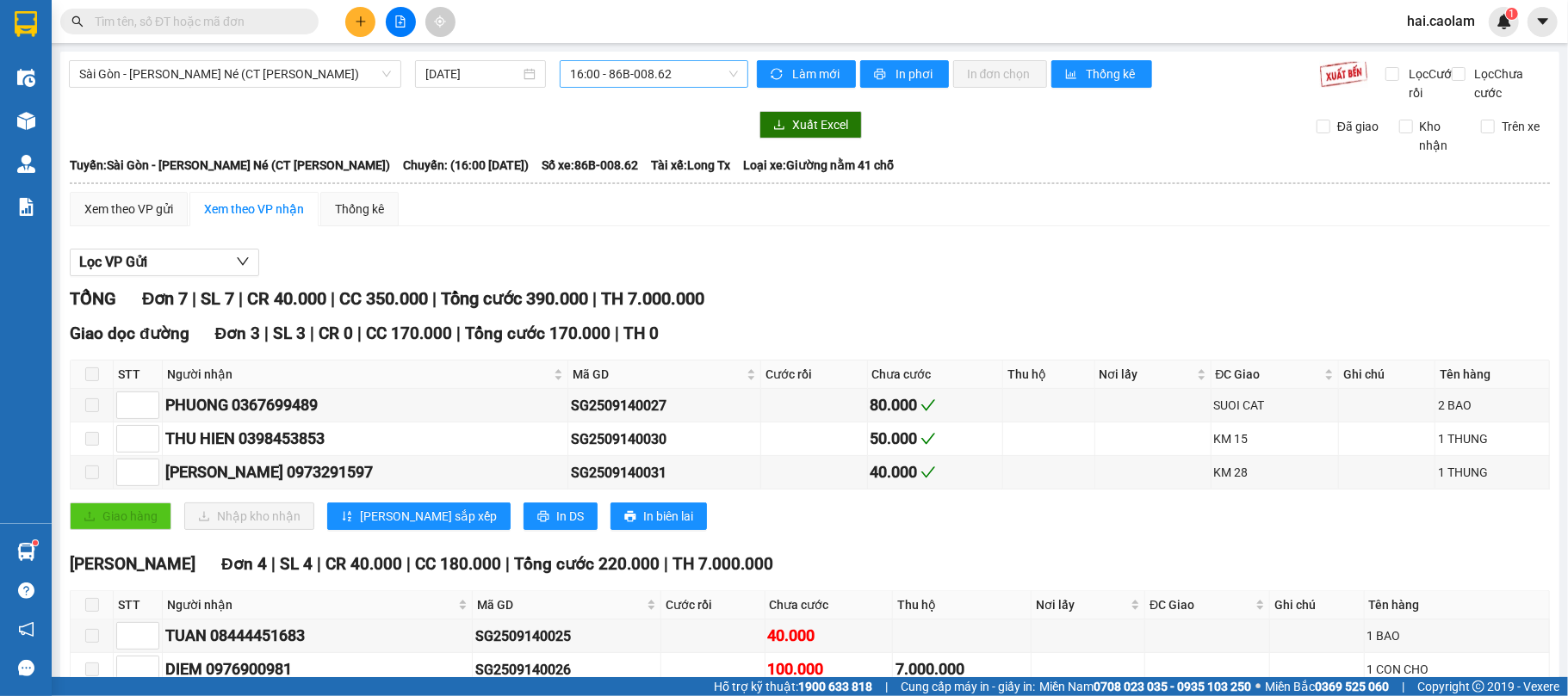
click at [611, 87] on div "16:00 - 86B-008.62" at bounding box center [653, 74] width 188 height 28
drag, startPoint x: 232, startPoint y: 79, endPoint x: 246, endPoint y: 93, distance: 19.8
click at [239, 77] on span "Sài Gòn - [PERSON_NAME] Né (CT [PERSON_NAME])" at bounding box center [235, 74] width 312 height 26
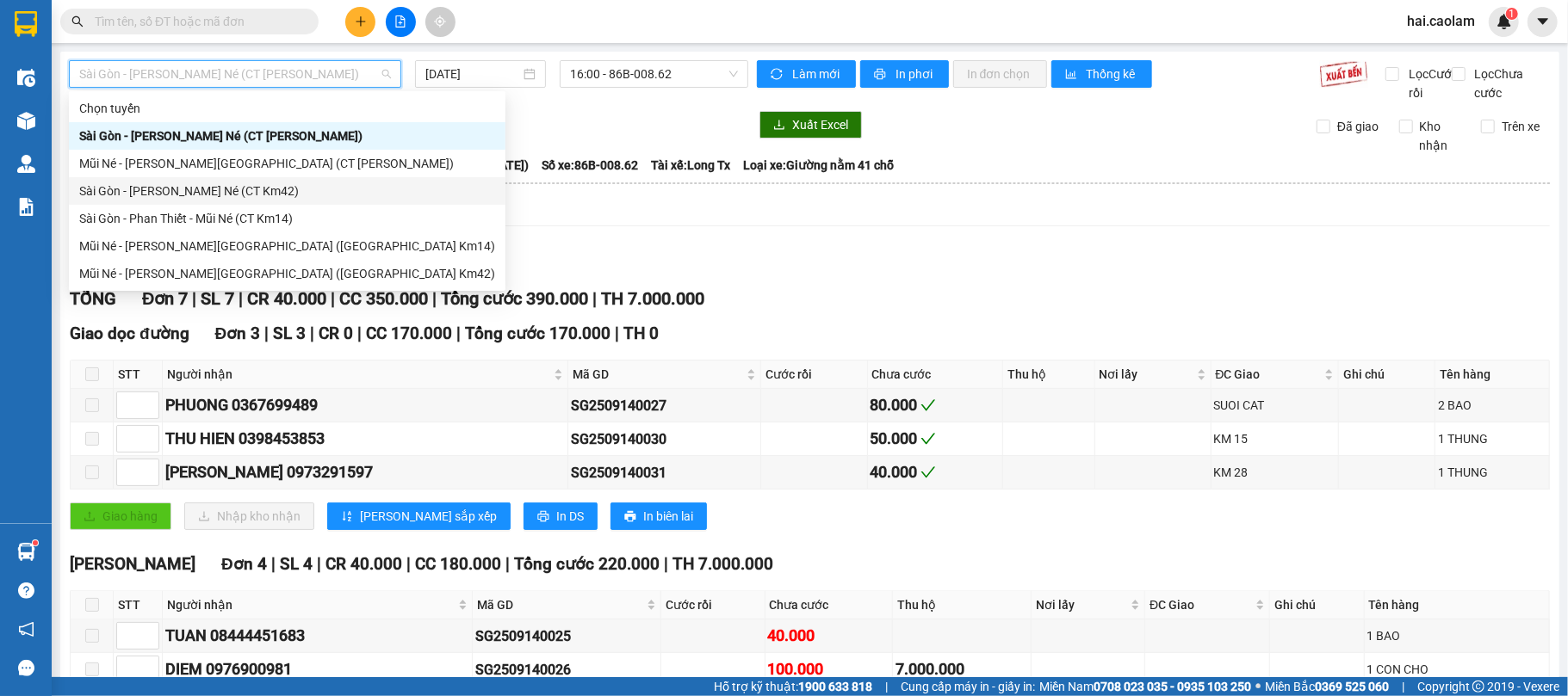
click at [315, 193] on div "Sài Gòn - [PERSON_NAME] Né (CT Km42)" at bounding box center [287, 191] width 416 height 19
type input "[DATE]"
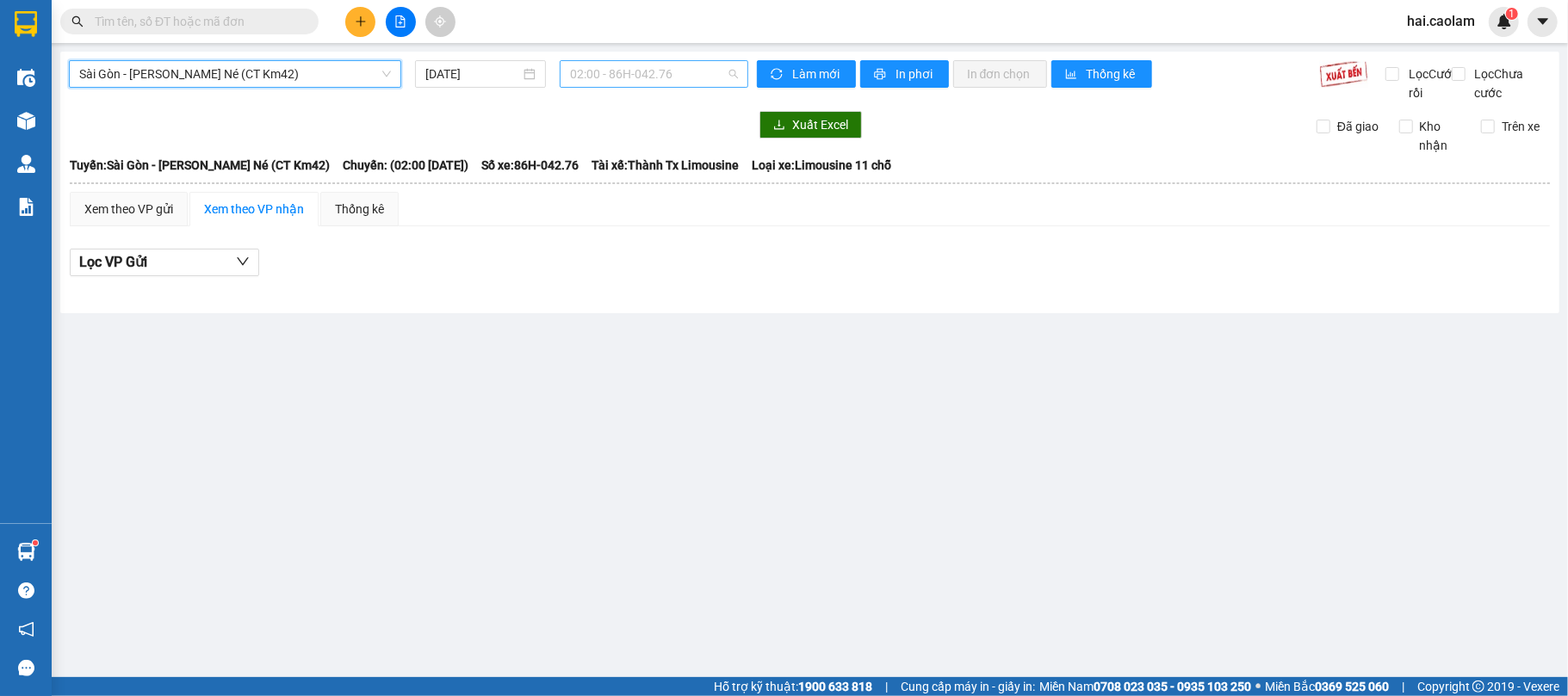
click at [601, 76] on span "02:00 - 86H-042.76" at bounding box center [654, 74] width 168 height 26
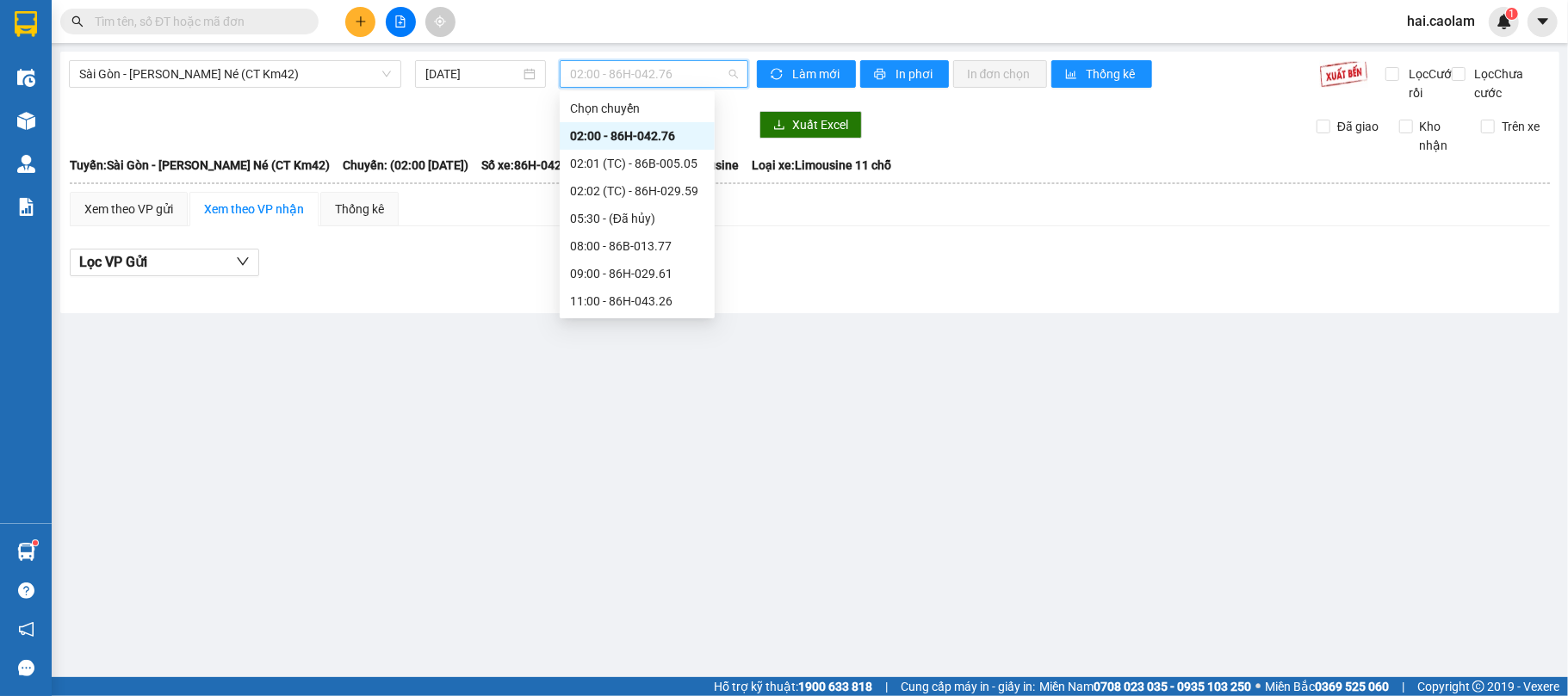
scroll to position [248, 0]
click at [662, 225] on div "18:00 - 86H-043.41" at bounding box center [637, 219] width 134 height 19
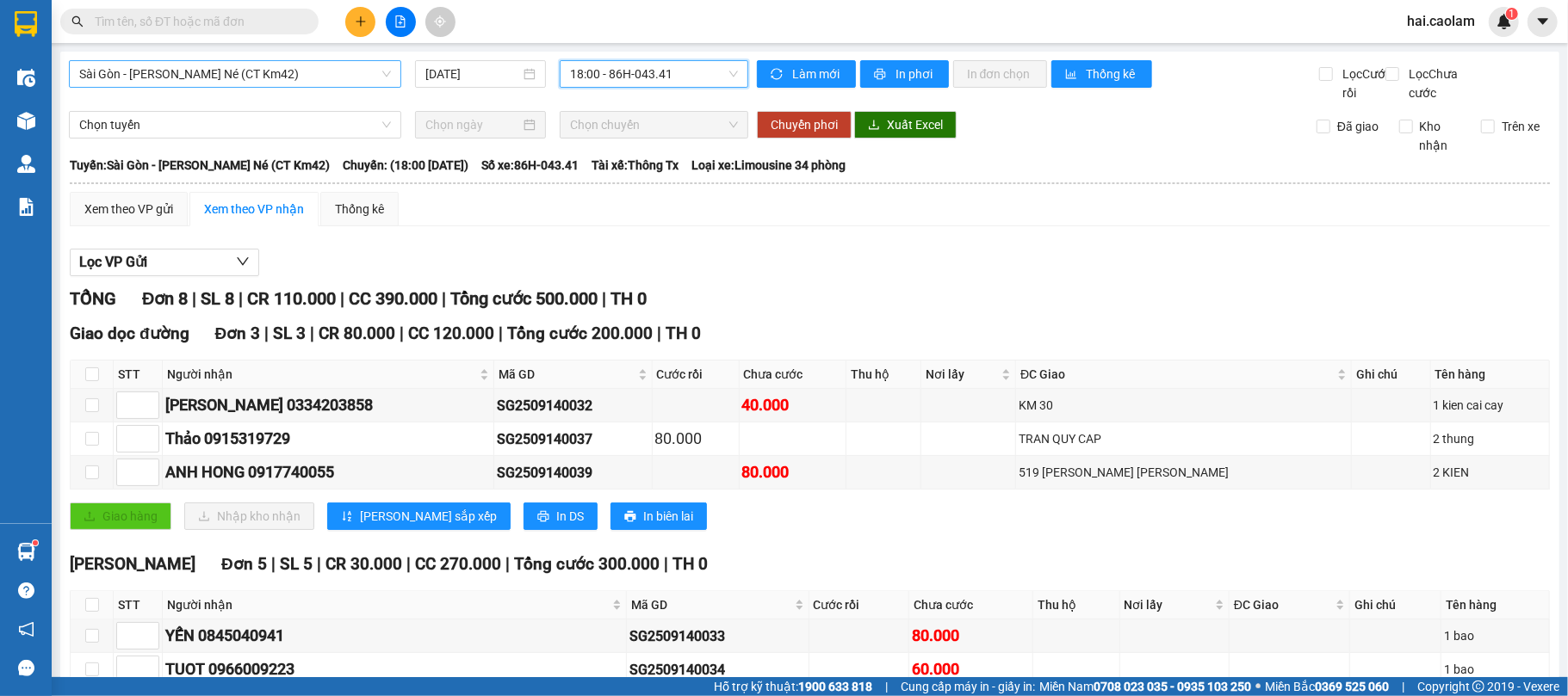
click at [308, 80] on span "Sài Gòn - [PERSON_NAME] Né (CT Km42)" at bounding box center [235, 74] width 312 height 26
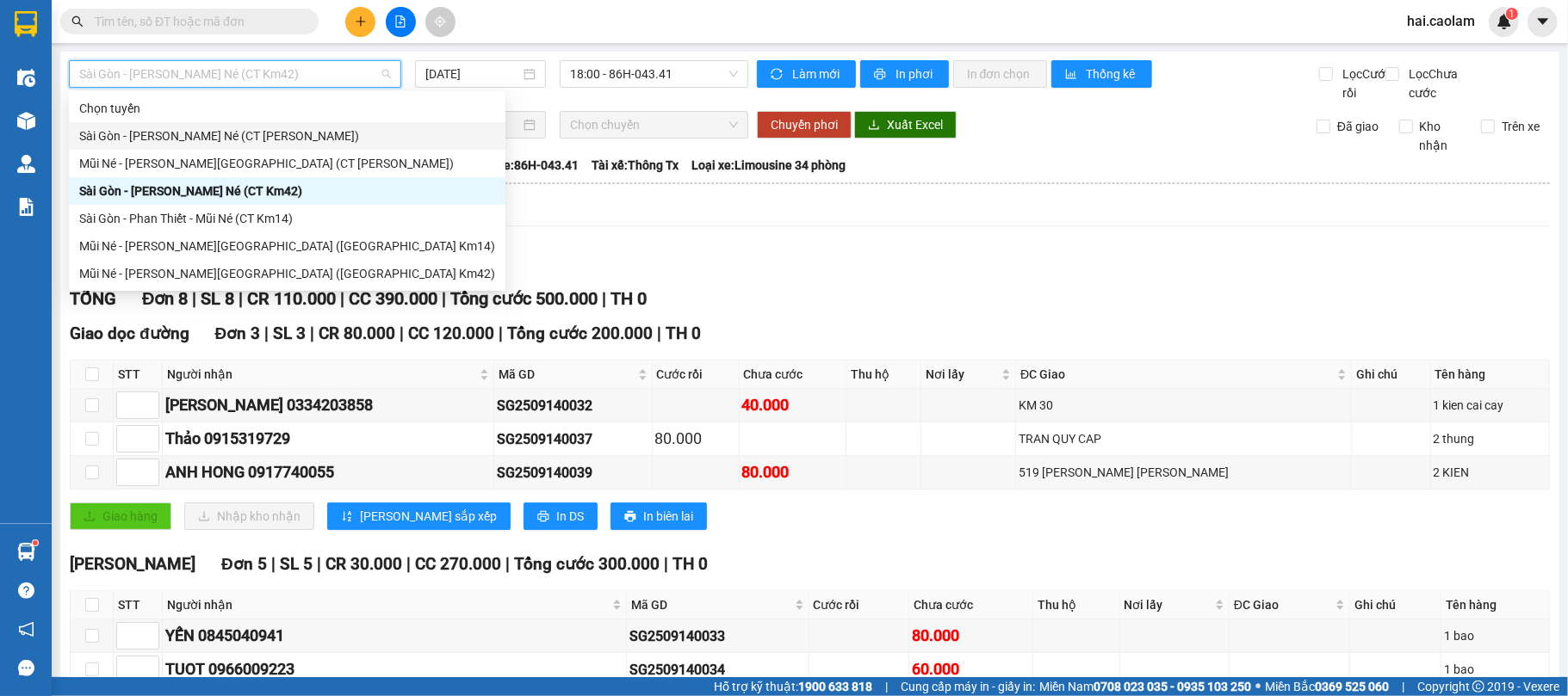
click at [341, 129] on div "Sài Gòn - [PERSON_NAME] Né (CT [PERSON_NAME])" at bounding box center [287, 136] width 416 height 19
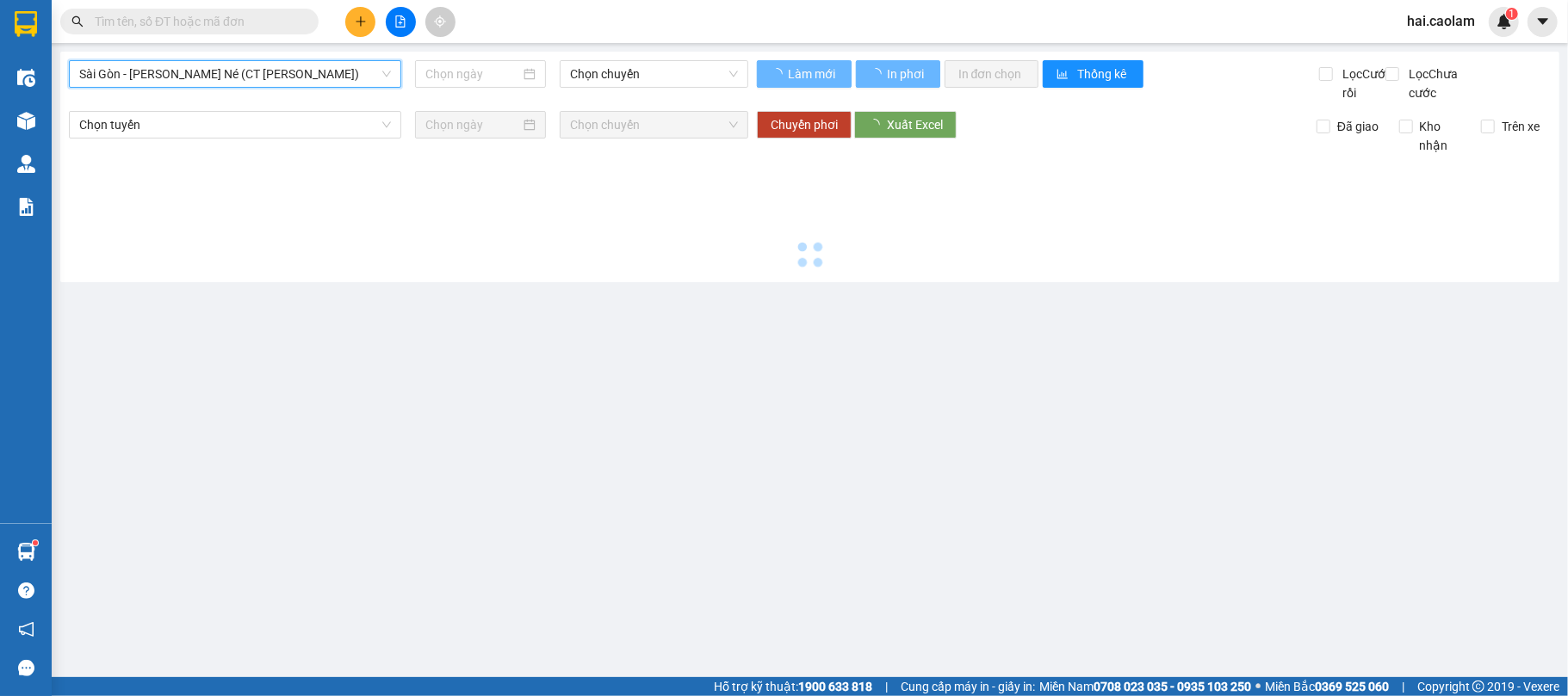
type input "[DATE]"
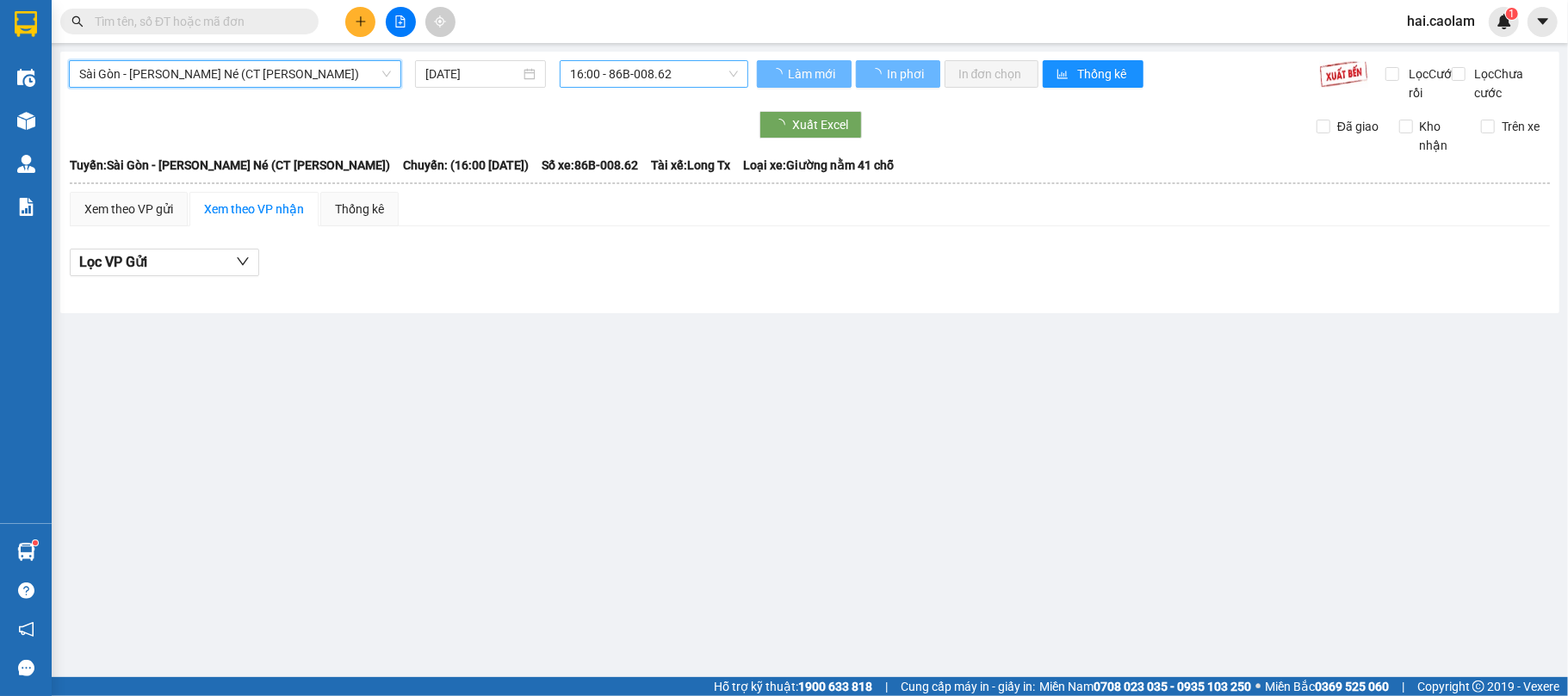
click at [645, 65] on span "16:00 - 86B-008.62" at bounding box center [654, 74] width 168 height 26
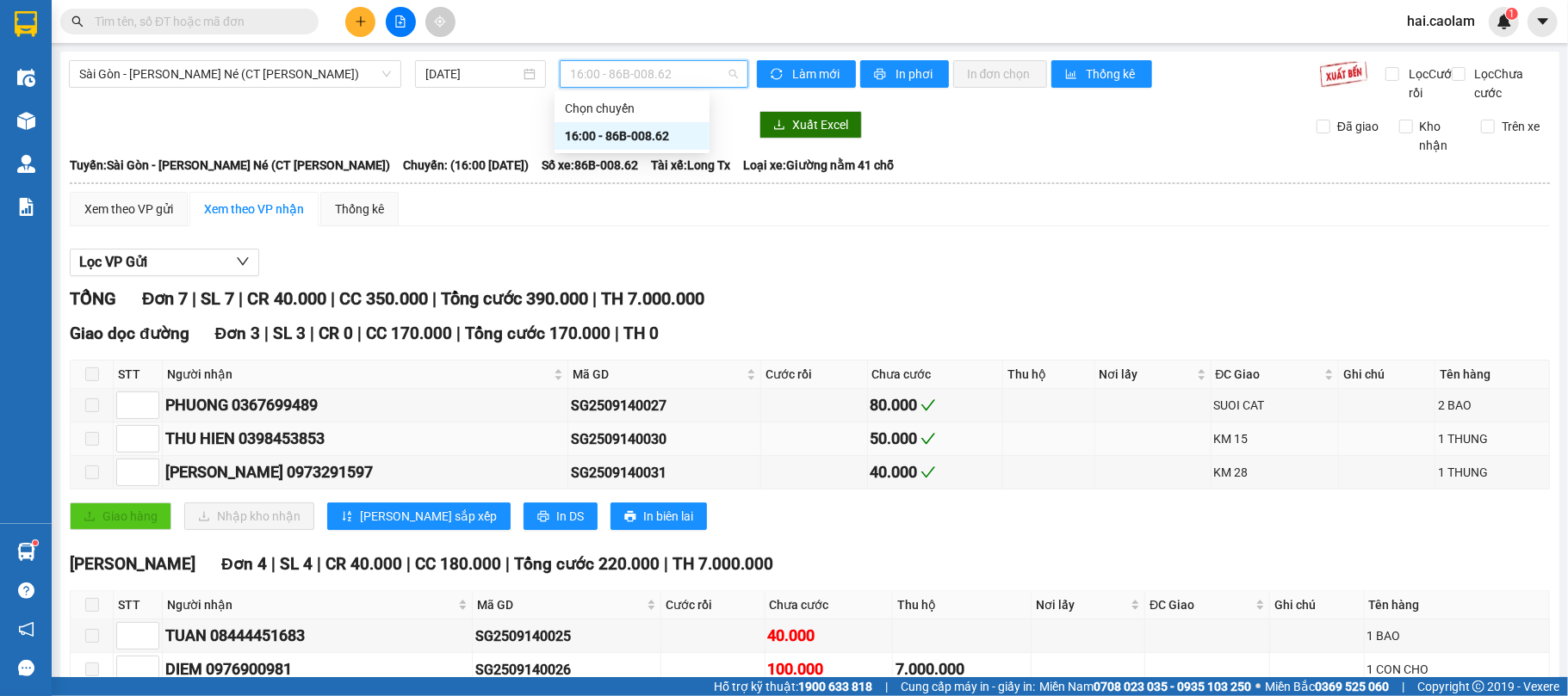
scroll to position [191, 0]
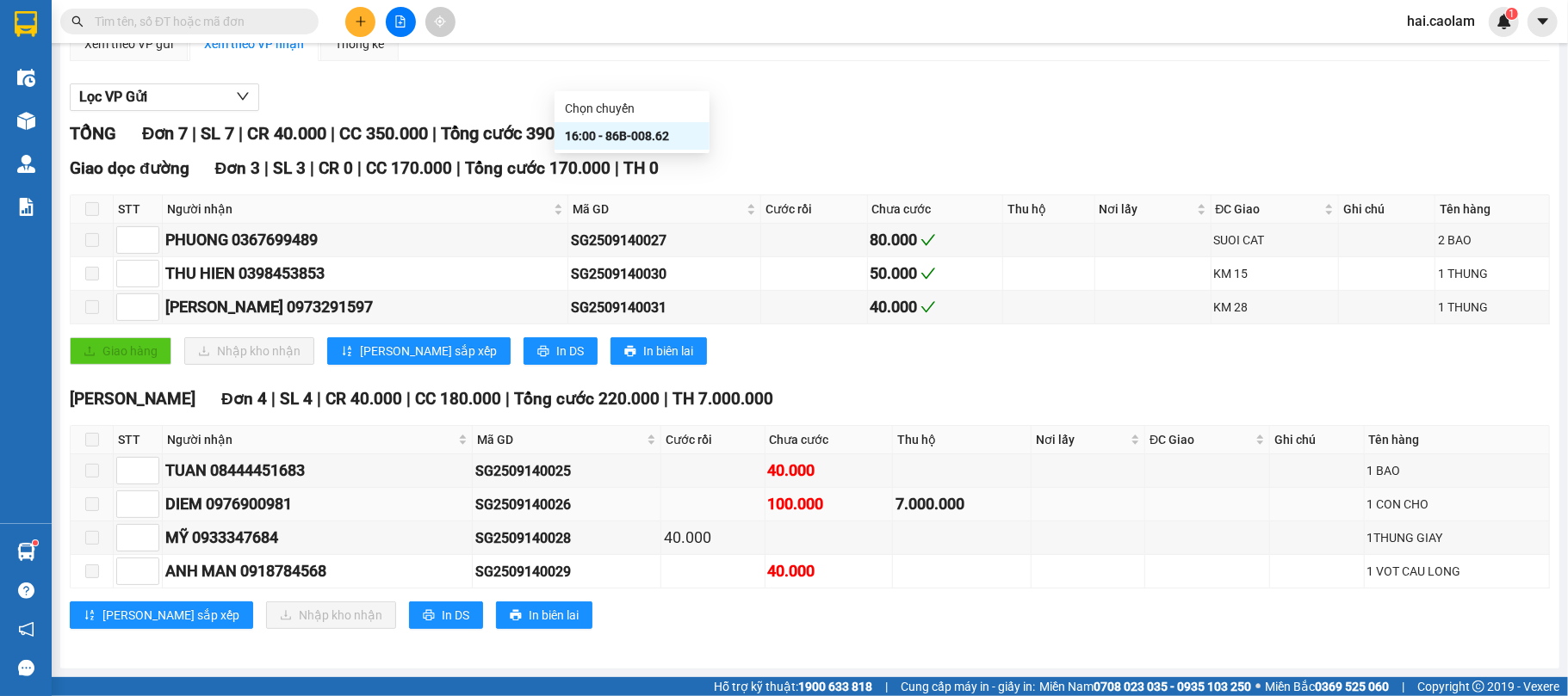
click at [279, 501] on div "DIEM 0976900981" at bounding box center [318, 504] width 304 height 24
copy div "0976900981"
click at [214, 19] on input "text" at bounding box center [196, 22] width 203 height 19
paste input "0976900981"
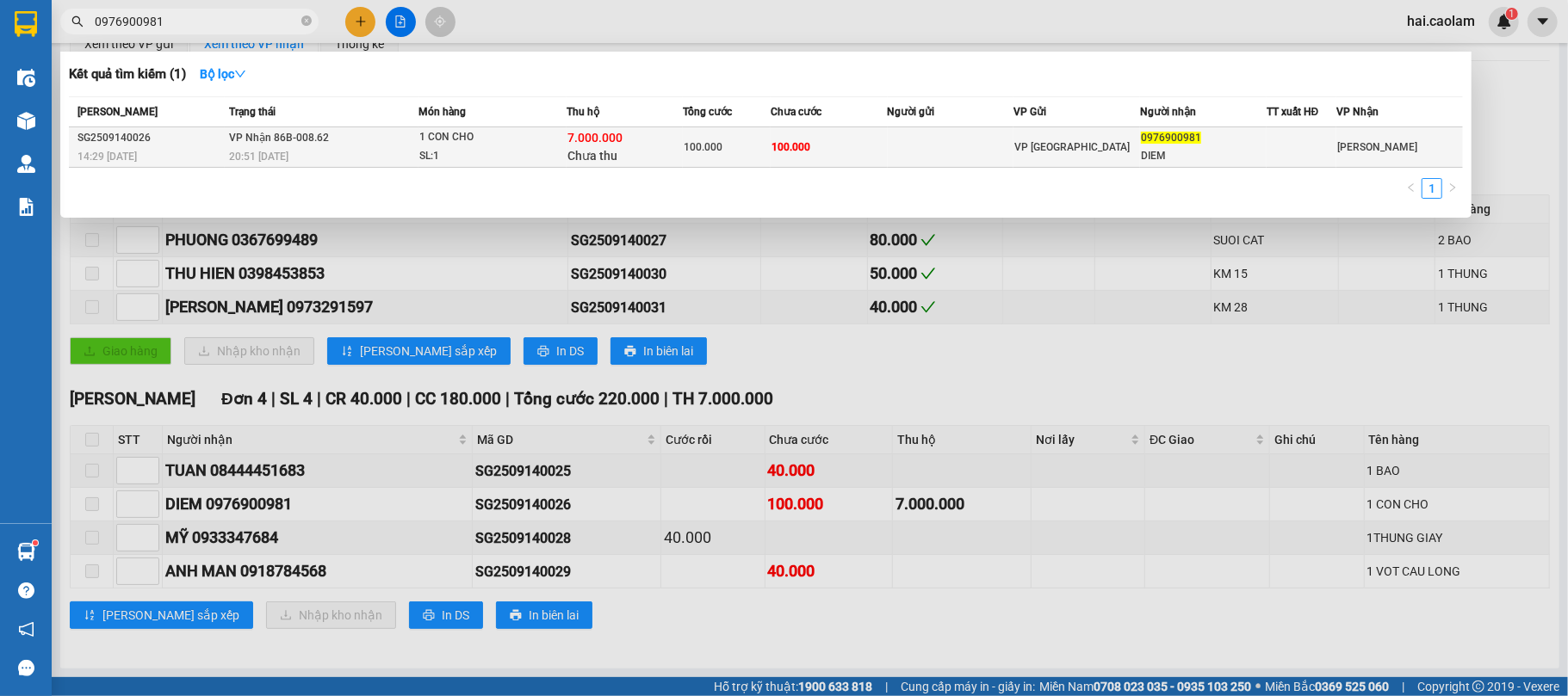
type input "0976900981"
click at [756, 140] on div "100.000" at bounding box center [727, 147] width 86 height 19
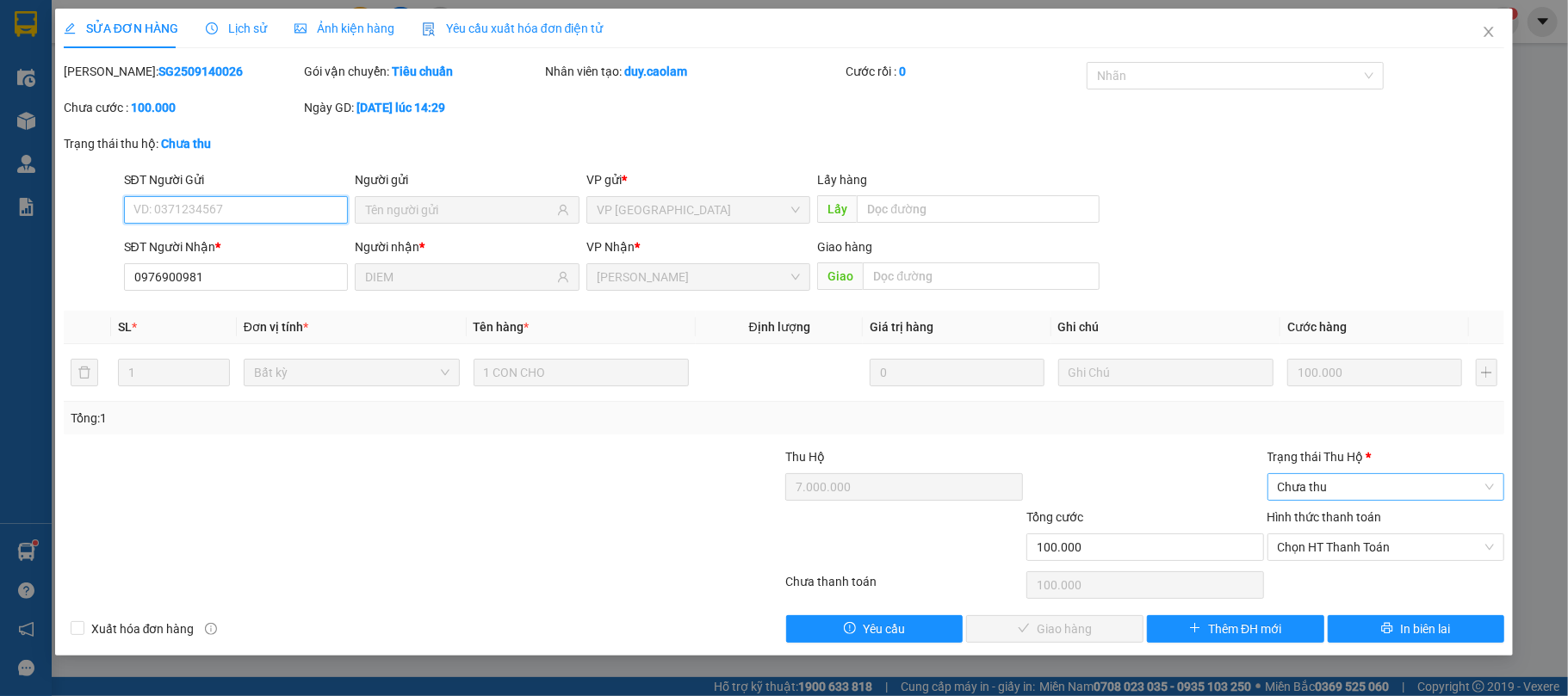
click at [1350, 490] on span "Chưa thu" at bounding box center [1386, 487] width 217 height 26
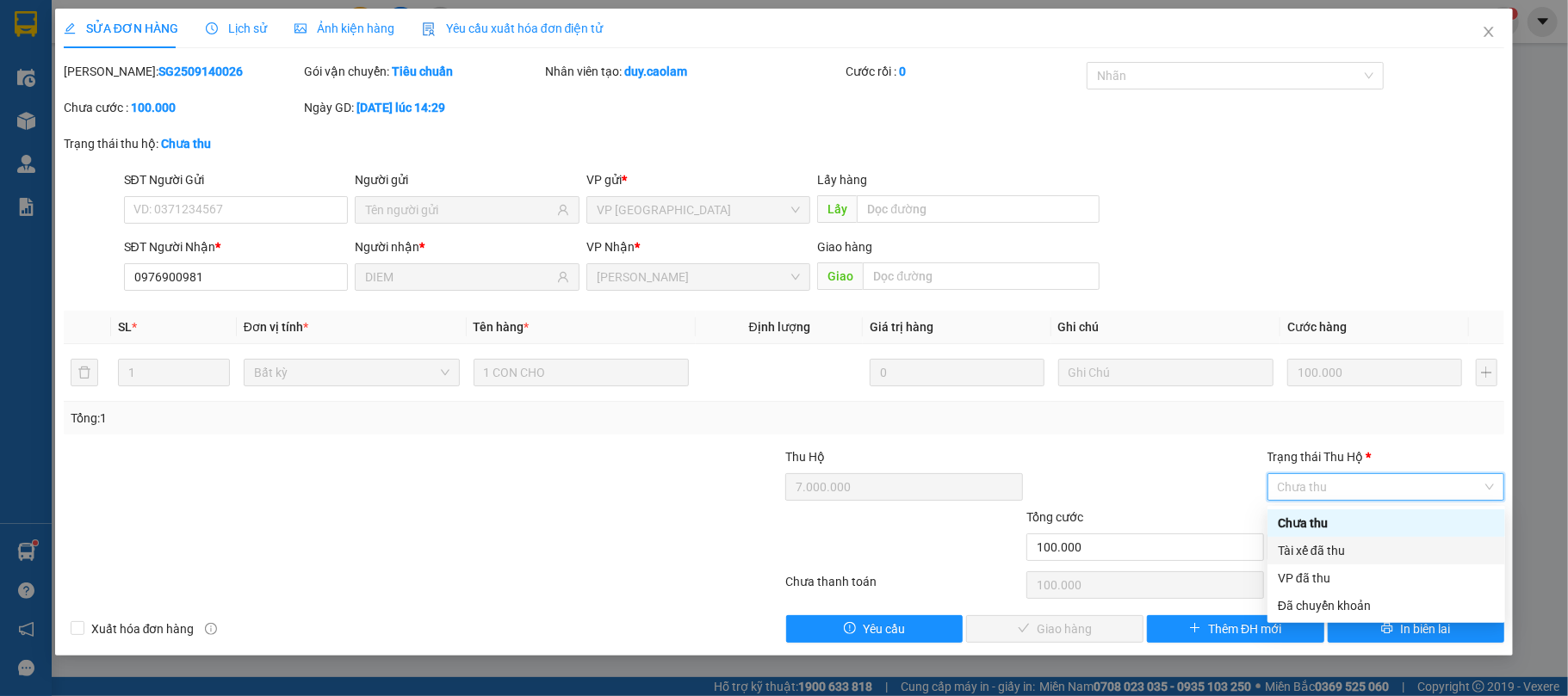
click at [1341, 547] on div "Tài xế đã thu" at bounding box center [1386, 551] width 217 height 19
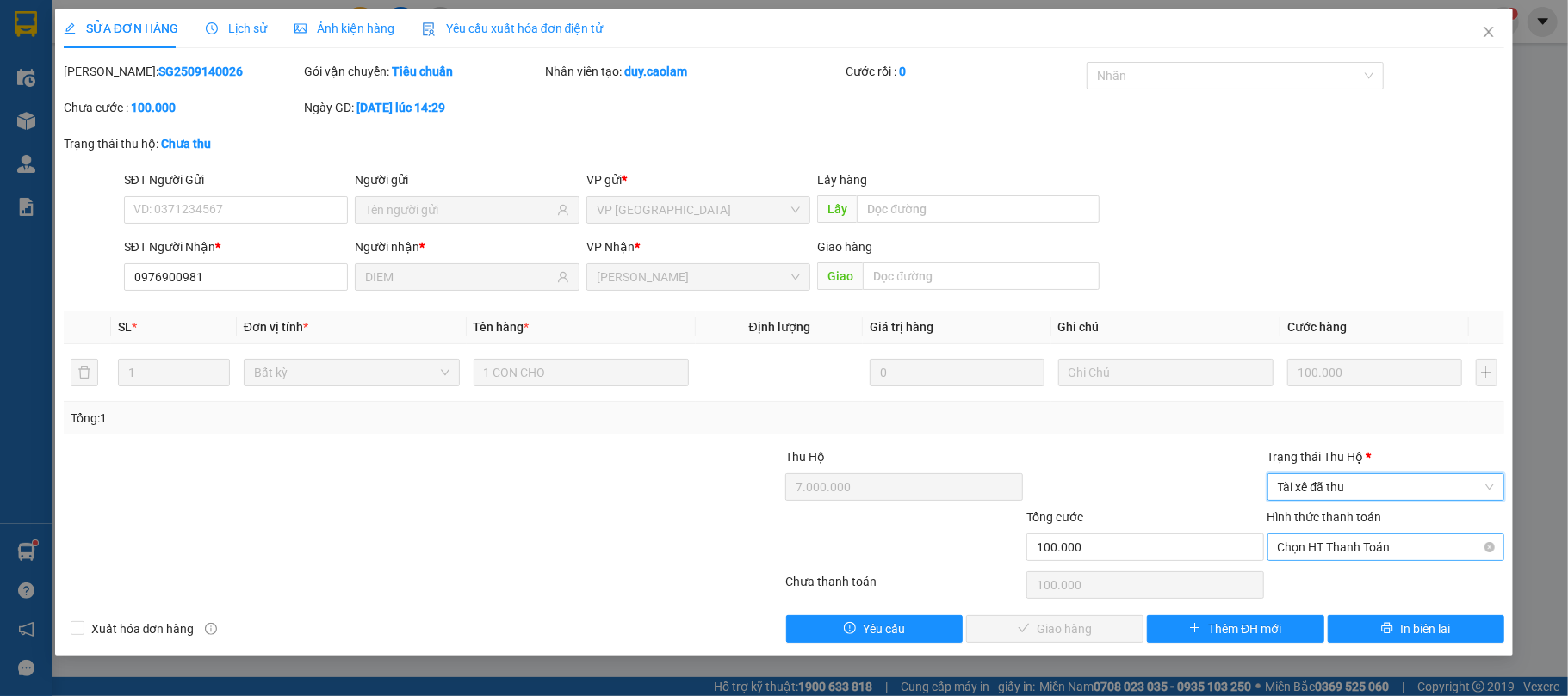
click at [1356, 545] on span "Chọn HT Thanh Toán" at bounding box center [1386, 547] width 217 height 26
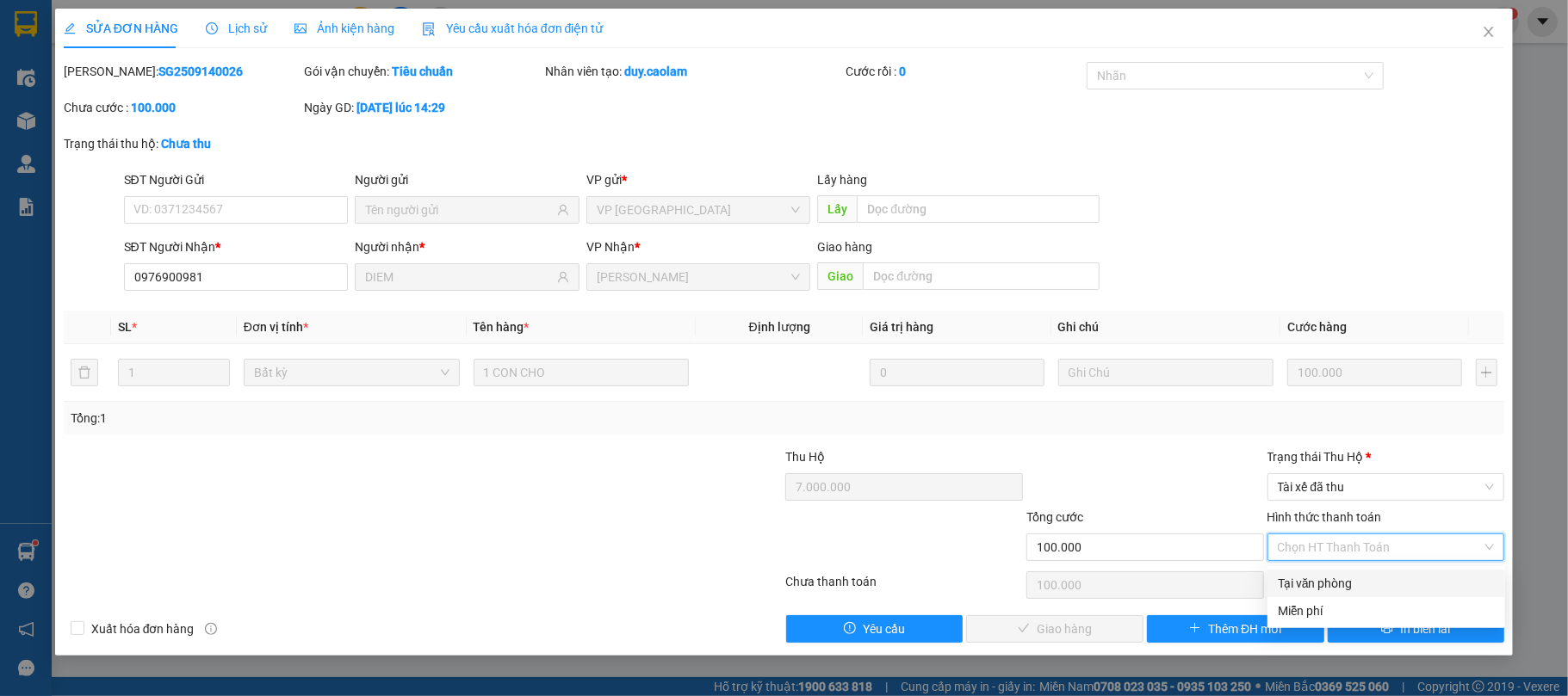
click at [1344, 576] on div "Tại văn phòng" at bounding box center [1386, 583] width 217 height 19
type input "0"
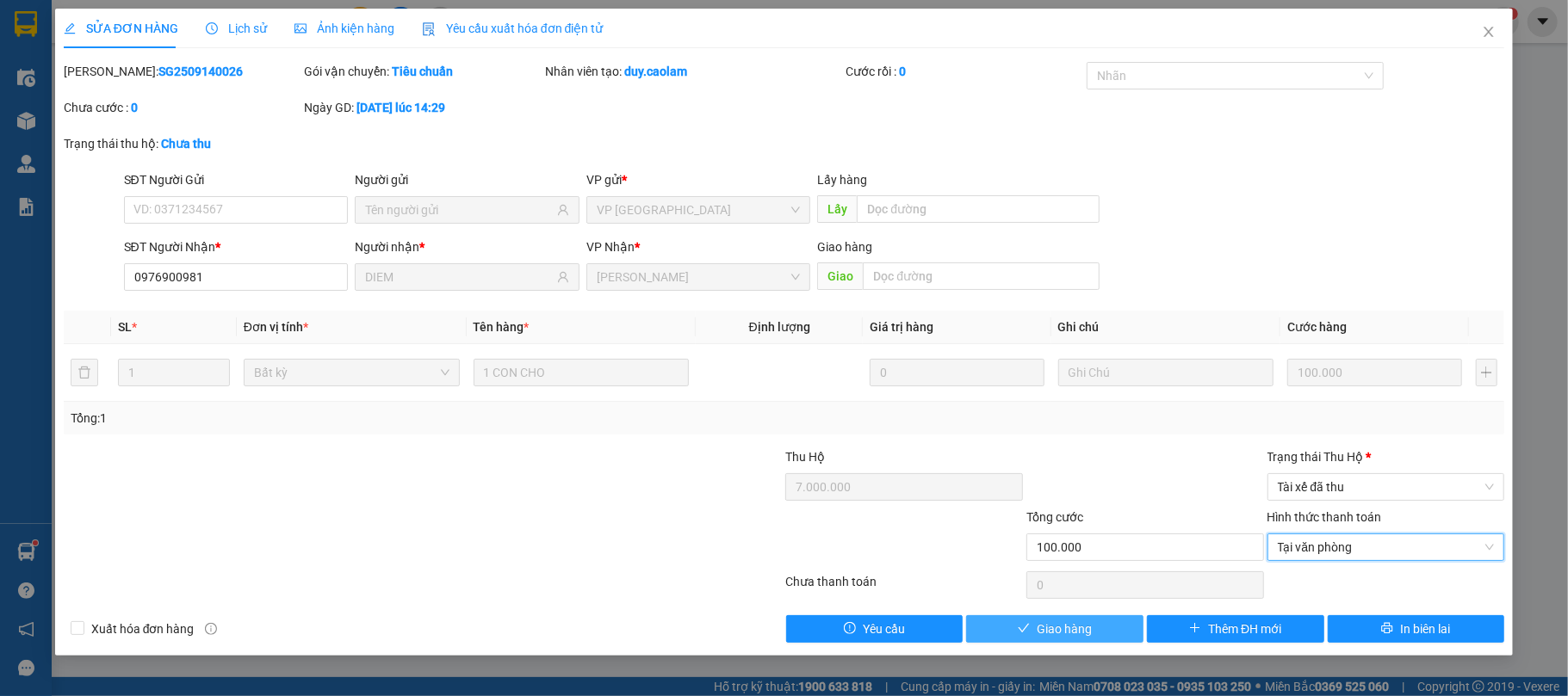
click at [1069, 639] on span "Giao hàng" at bounding box center [1065, 629] width 55 height 19
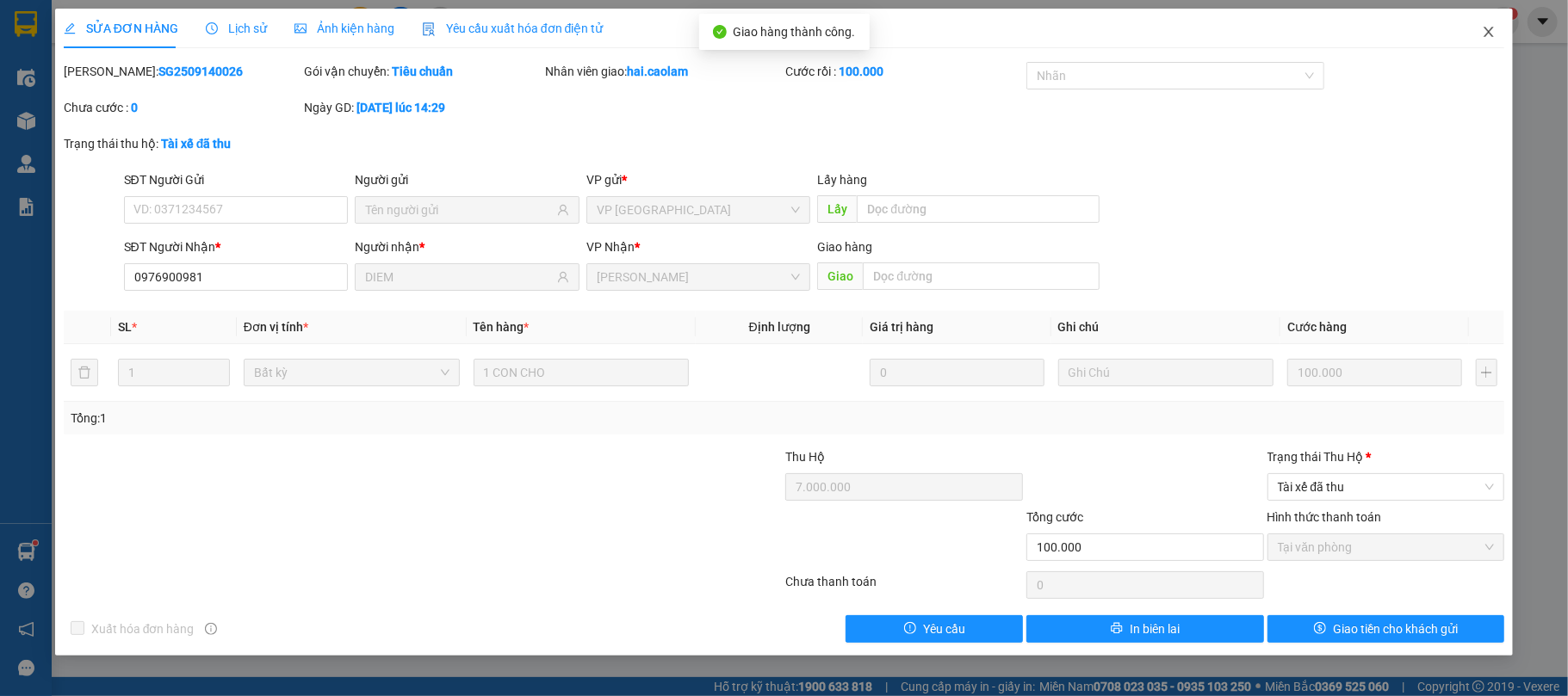
click at [1488, 55] on span "Close" at bounding box center [1489, 33] width 48 height 48
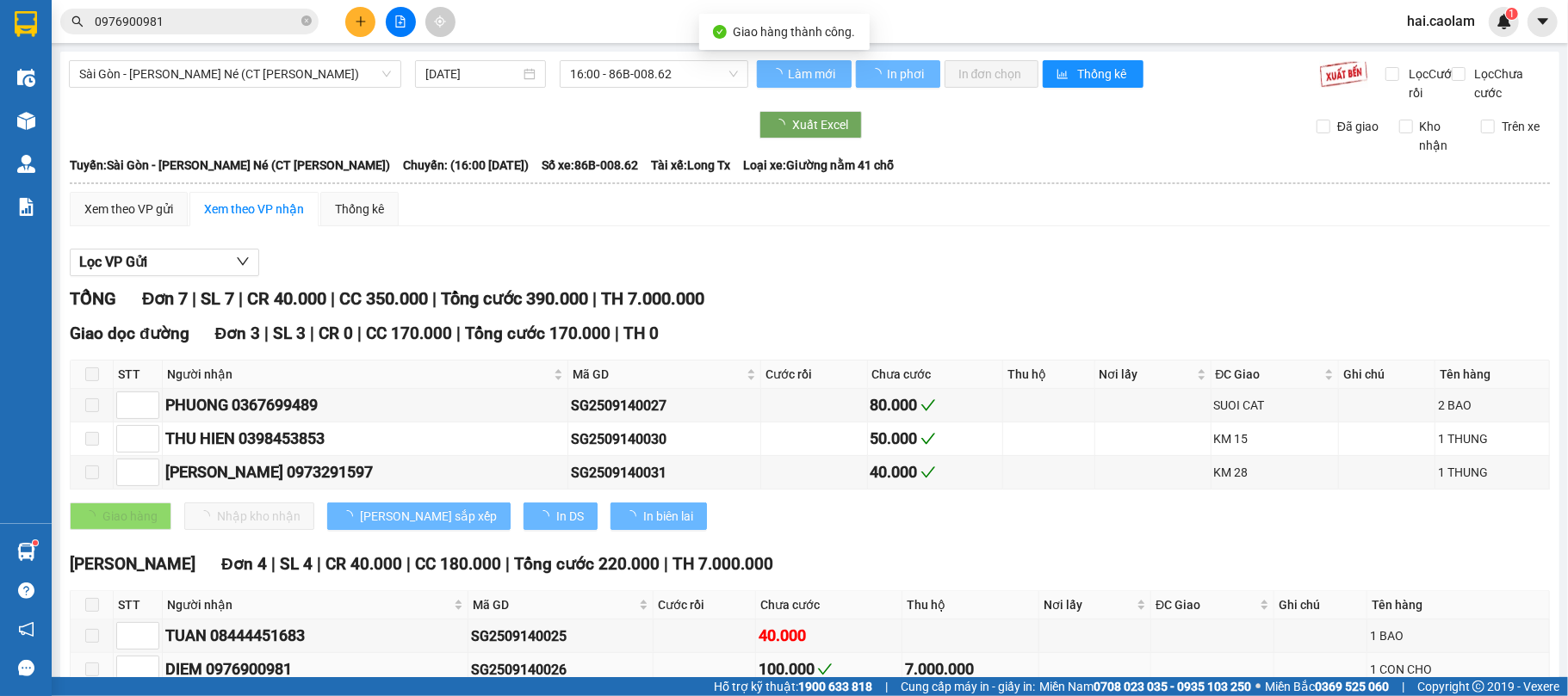
scroll to position [191, 0]
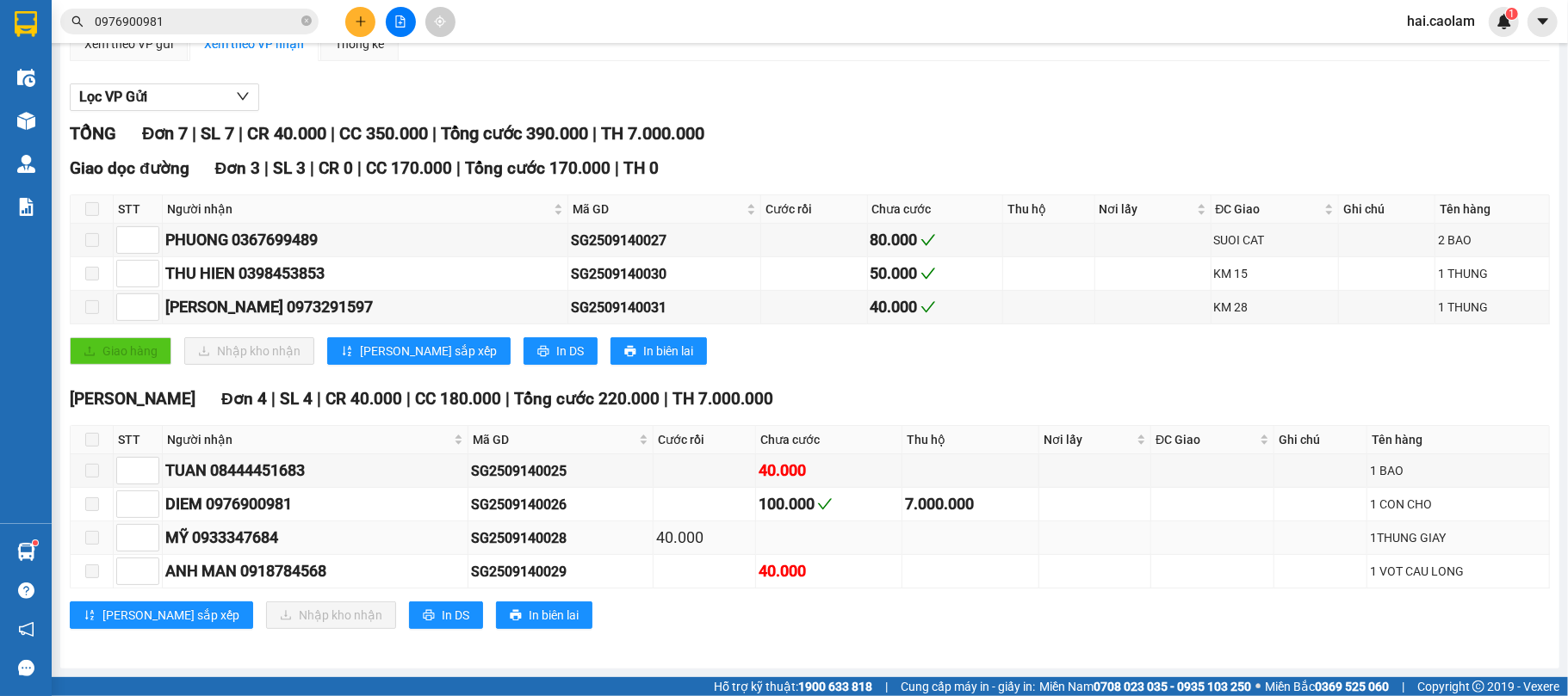
drag, startPoint x: 975, startPoint y: 541, endPoint x: 1004, endPoint y: 541, distance: 29.0
click at [891, 545] on tr "MỸ 0933347684 SG2509140028 40.000 1THUNG GIAY" at bounding box center [810, 537] width 1479 height 33
click at [1040, 541] on td at bounding box center [1094, 537] width 112 height 33
drag, startPoint x: 1055, startPoint y: 564, endPoint x: 617, endPoint y: 534, distance: 439.0
click at [617, 534] on tbody "[PERSON_NAME] 08444451683 SG2509140025 40.000 1 [PERSON_NAME] 0976900981 SG2509…" at bounding box center [810, 521] width 1479 height 134
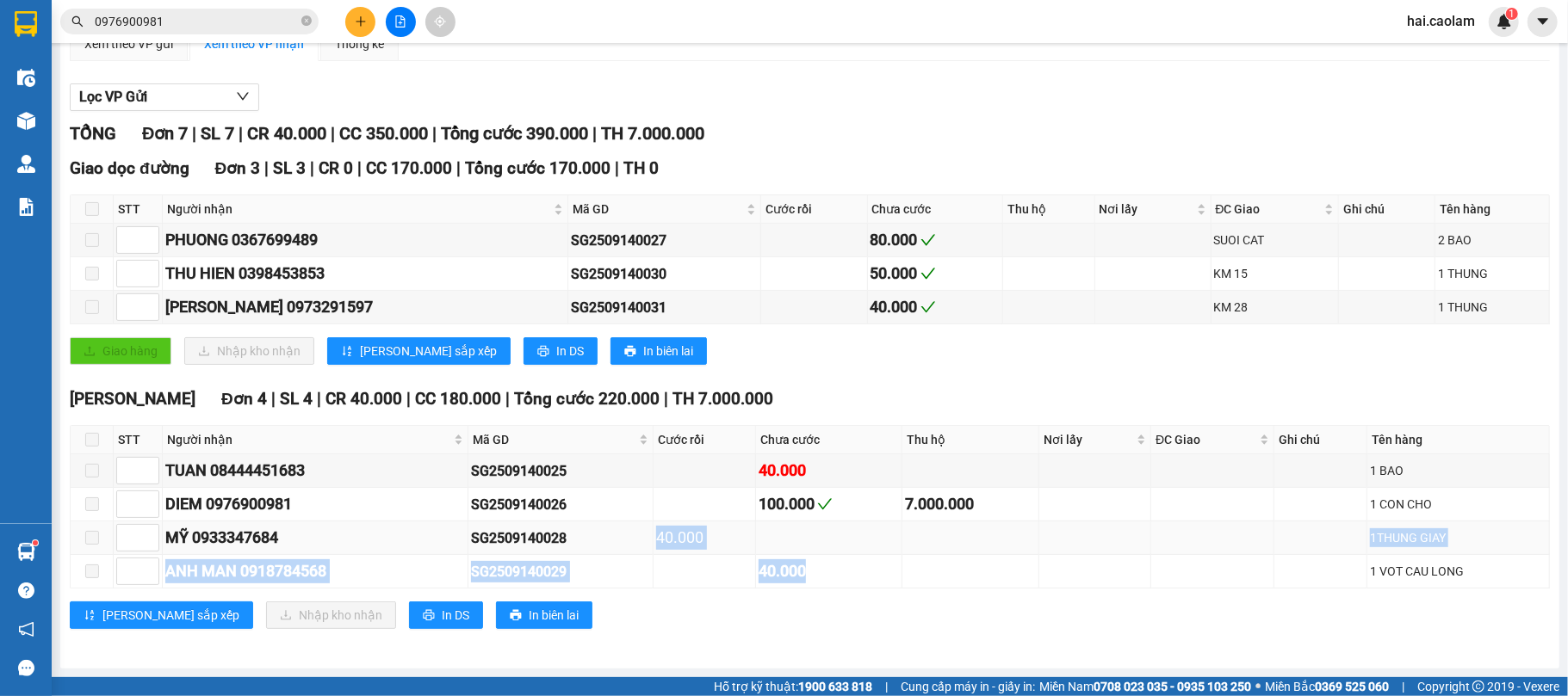
click at [822, 551] on td at bounding box center [828, 537] width 146 height 33
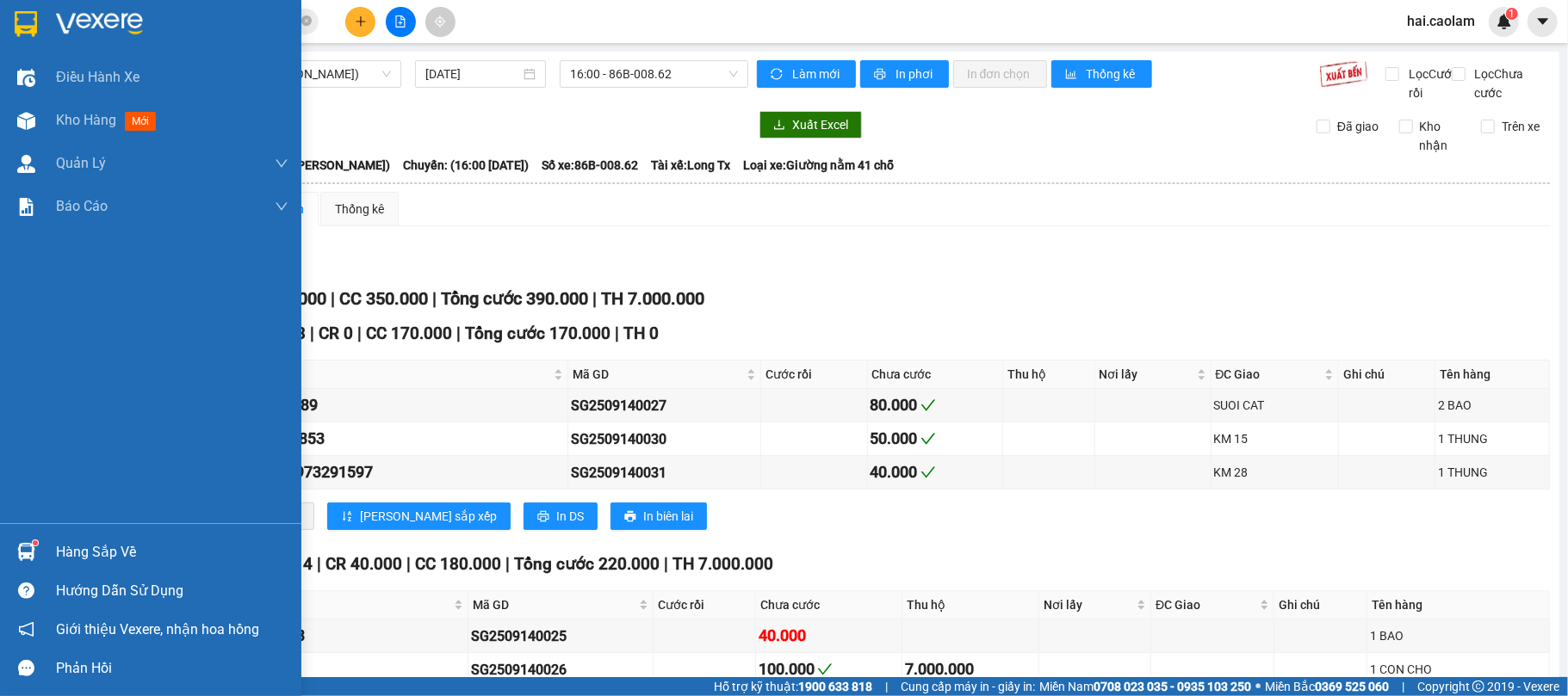
click at [70, 540] on div "Hàng sắp về" at bounding box center [172, 552] width 232 height 26
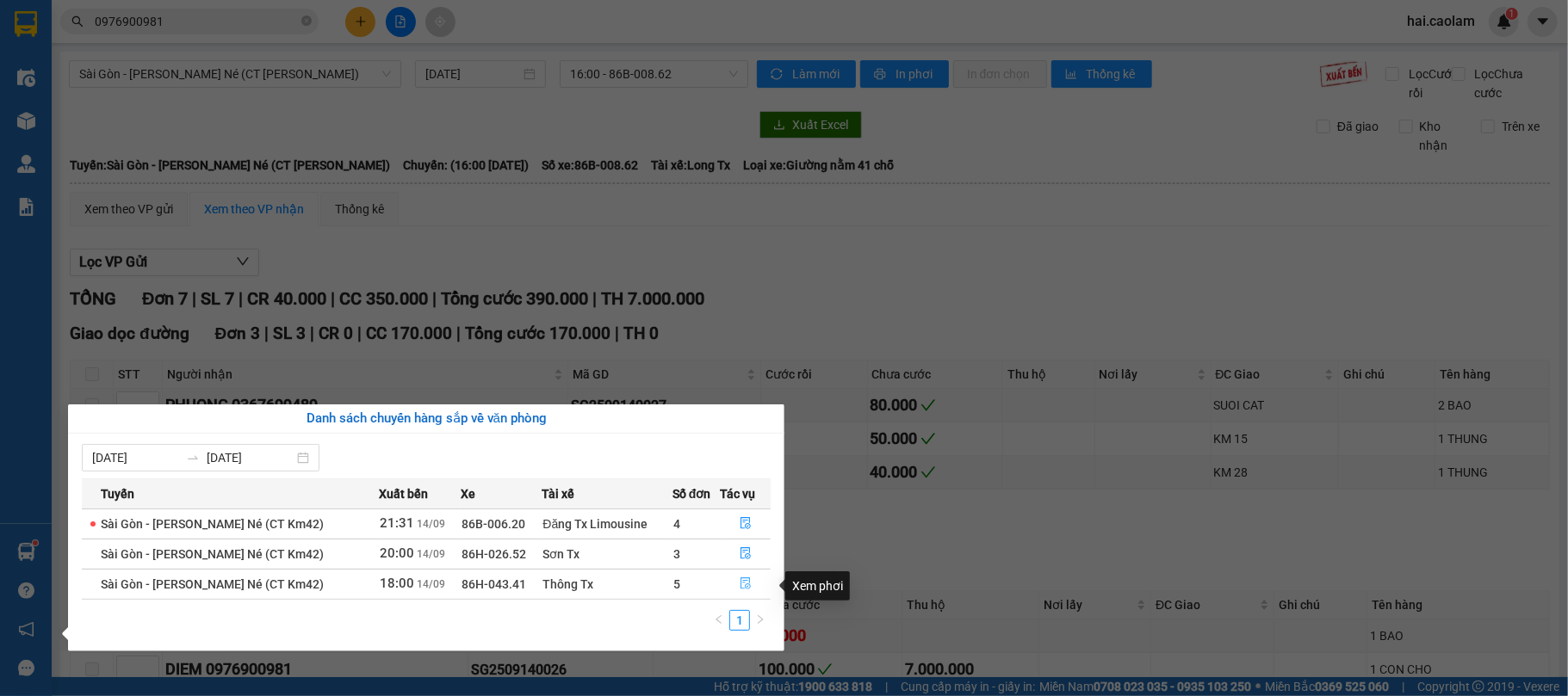
click at [727, 579] on button "button" at bounding box center [745, 584] width 49 height 28
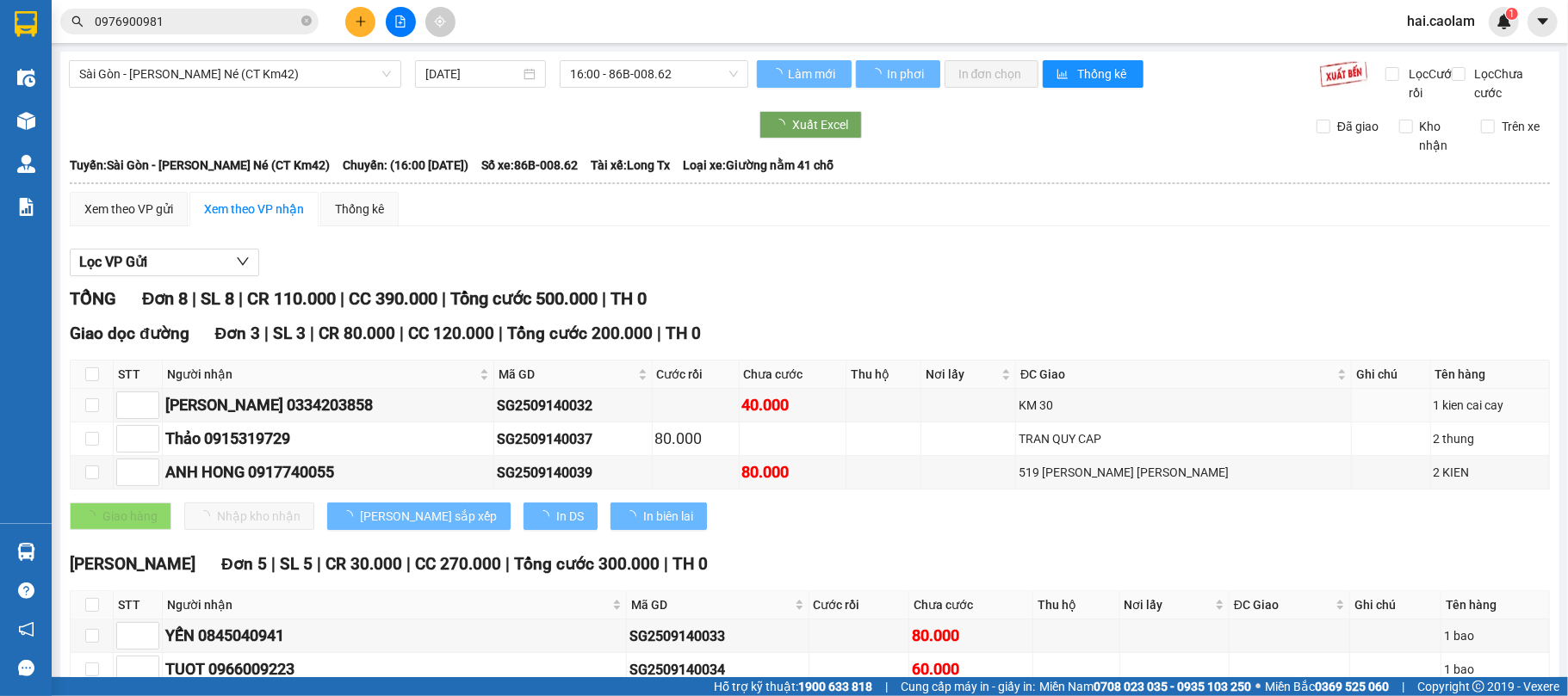
scroll to position [226, 0]
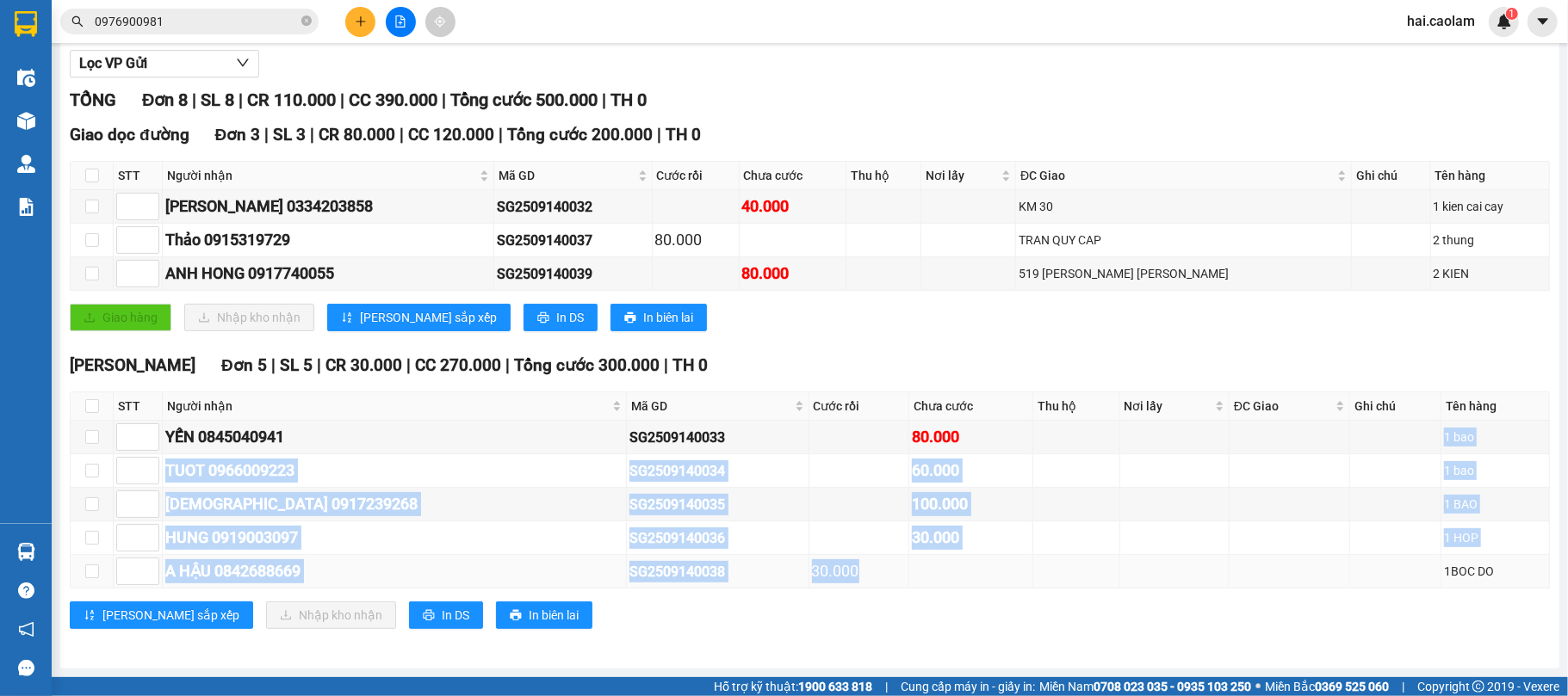
drag, startPoint x: 900, startPoint y: 426, endPoint x: 872, endPoint y: 563, distance: 139.8
click at [872, 563] on tbody "YẾN 0845040941 SG2509140033 80.000 1 [PERSON_NAME] 0966009223 SG2509140034 60.0…" at bounding box center [810, 505] width 1479 height 168
click at [878, 602] on div "[PERSON_NAME] sắp xếp Nhập [PERSON_NAME] In DS In biên lai" at bounding box center [809, 615] width 1480 height 28
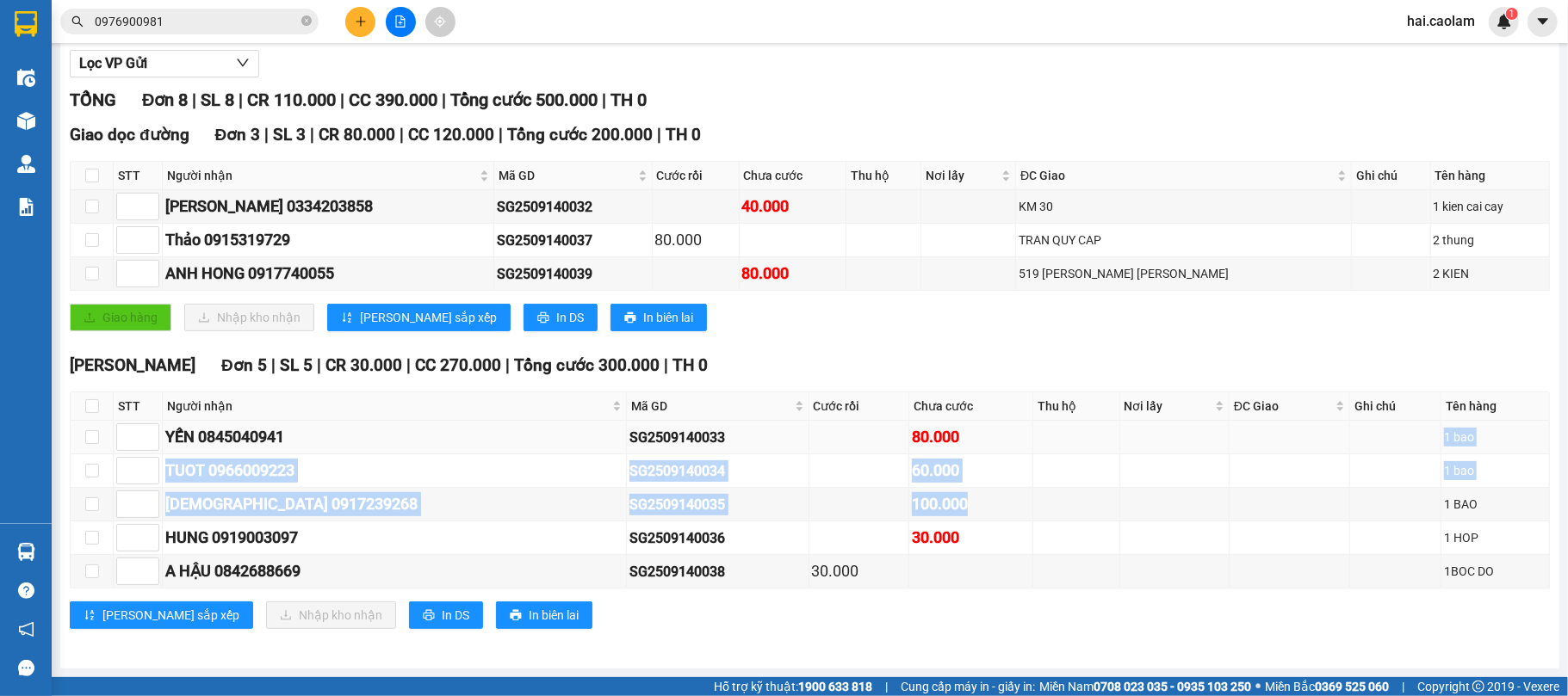
drag, startPoint x: 873, startPoint y: 496, endPoint x: 873, endPoint y: 422, distance: 74.0
click at [873, 422] on tbody "YẾN 0845040941 SG2509140033 80.000 1 [PERSON_NAME] 0966009223 SG2509140034 60.0…" at bounding box center [810, 505] width 1479 height 168
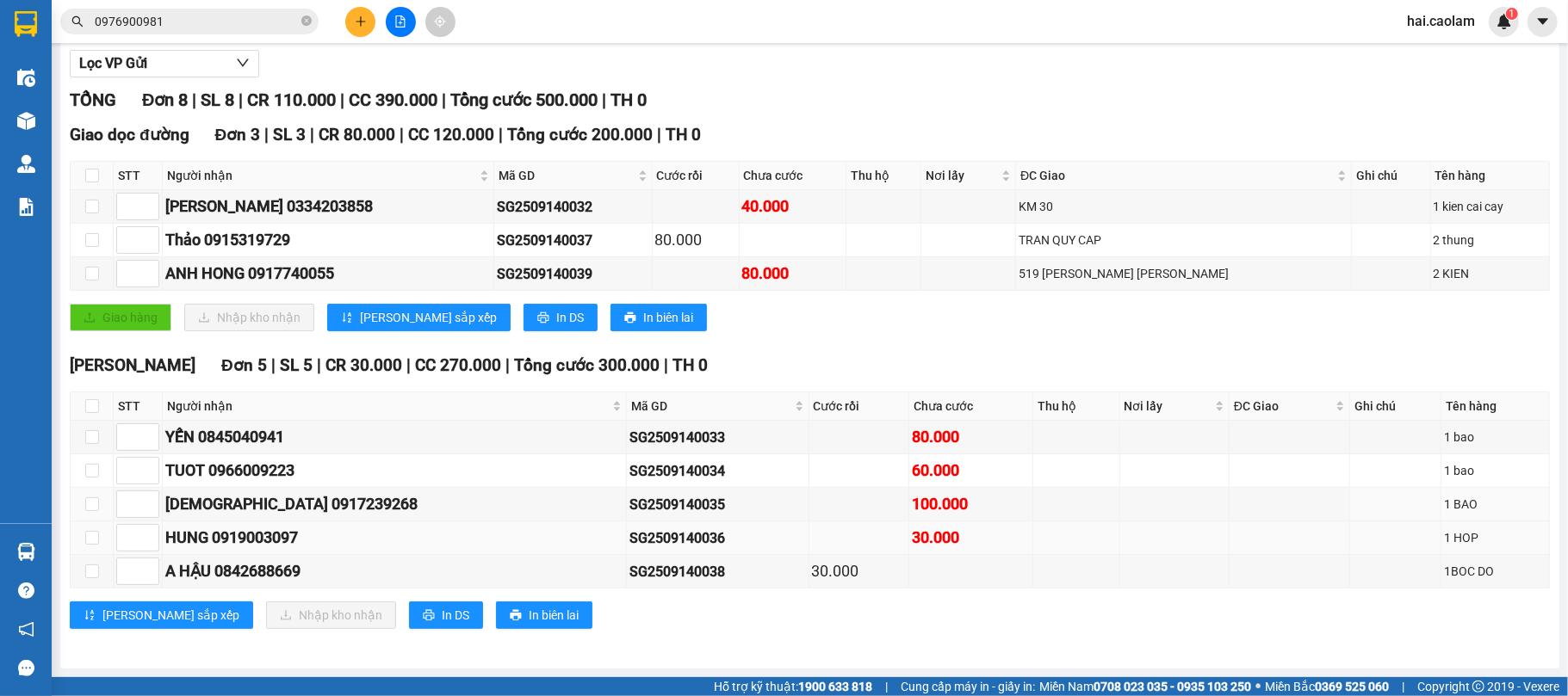
click at [912, 540] on div "30.000" at bounding box center [970, 537] width 118 height 24
click at [912, 493] on div "100.000" at bounding box center [970, 504] width 118 height 24
click at [912, 511] on div "100.000" at bounding box center [970, 504] width 118 height 24
click at [912, 504] on div "100.000" at bounding box center [970, 504] width 118 height 24
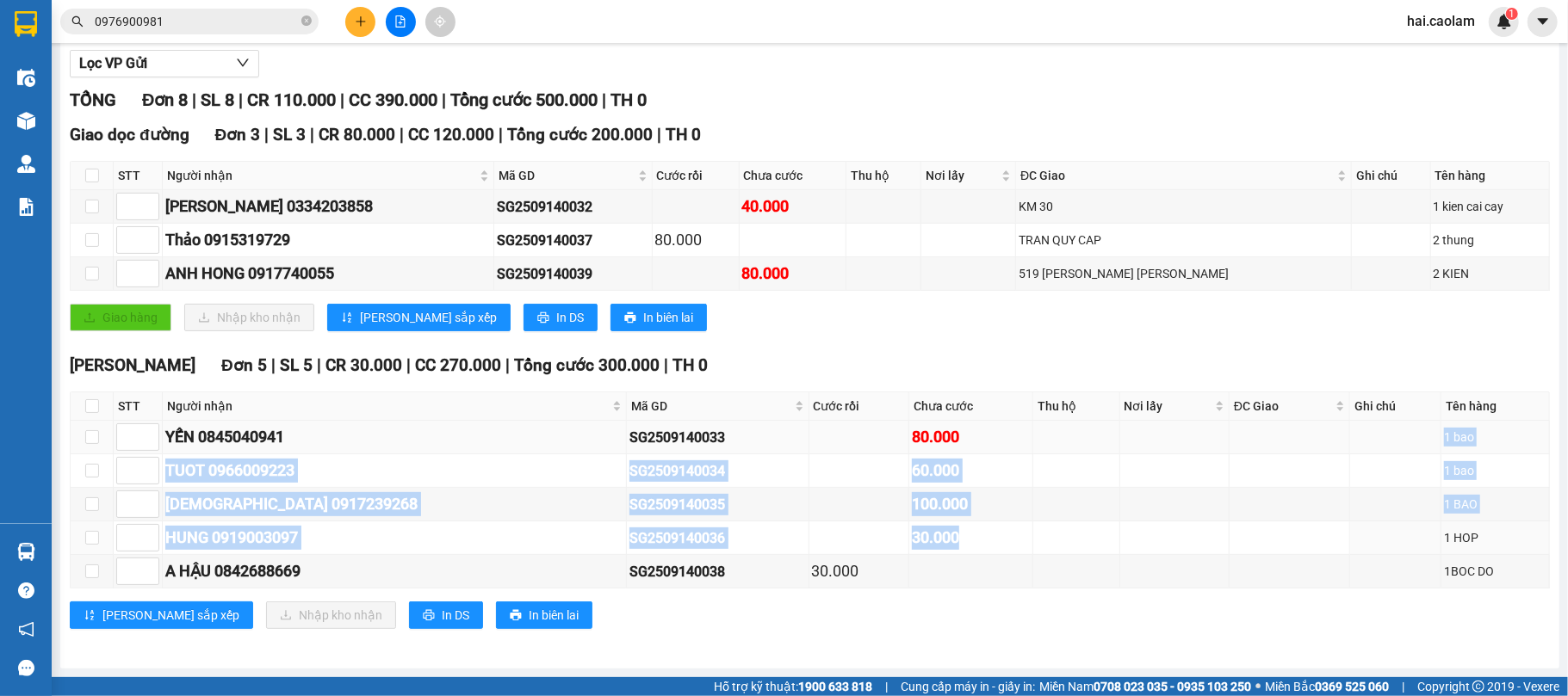
drag, startPoint x: 868, startPoint y: 549, endPoint x: 873, endPoint y: 447, distance: 102.1
click at [873, 447] on tbody "YẾN 0845040941 SG2509140033 80.000 1 [PERSON_NAME] 0966009223 SG2509140034 60.0…" at bounding box center [810, 505] width 1479 height 168
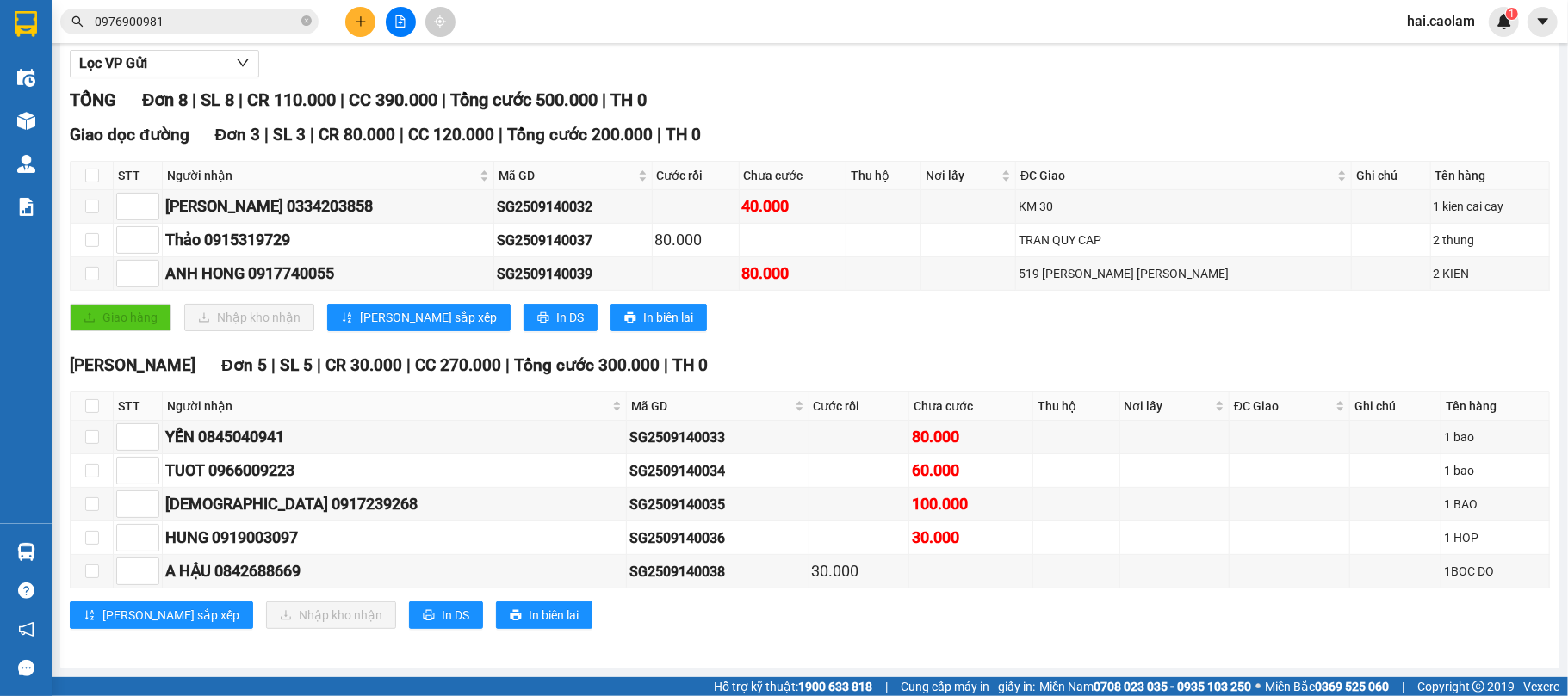
click at [874, 359] on div "[PERSON_NAME] [PERSON_NAME] 5 | SL 5 | CR 30.000 | CC 270.000 | [PERSON_NAME] 3…" at bounding box center [809, 365] width 1480 height 26
click at [393, 31] on button at bounding box center [401, 22] width 31 height 31
click at [94, 172] on input "checkbox" at bounding box center [92, 175] width 13 height 13
checkbox input "true"
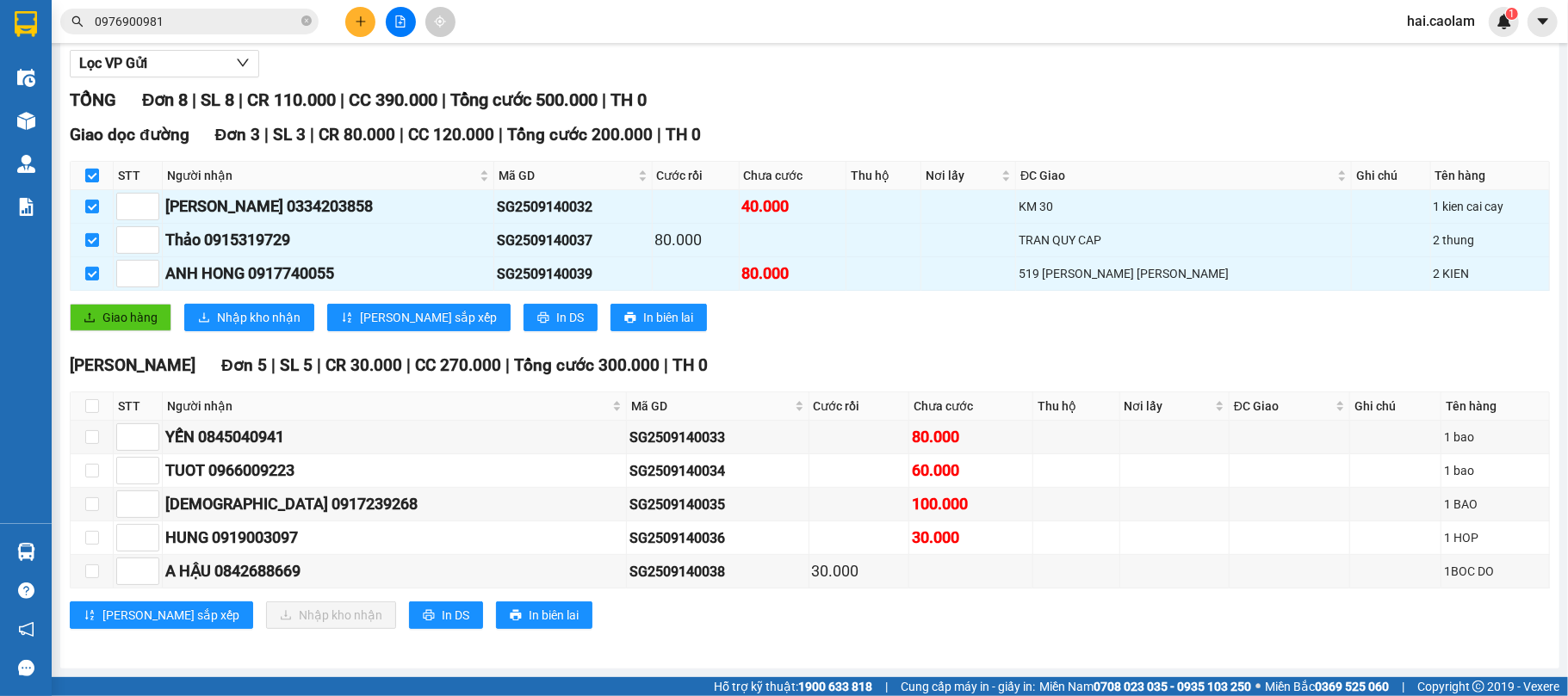
checkbox input "true"
click at [136, 315] on span "Giao hàng" at bounding box center [130, 317] width 55 height 19
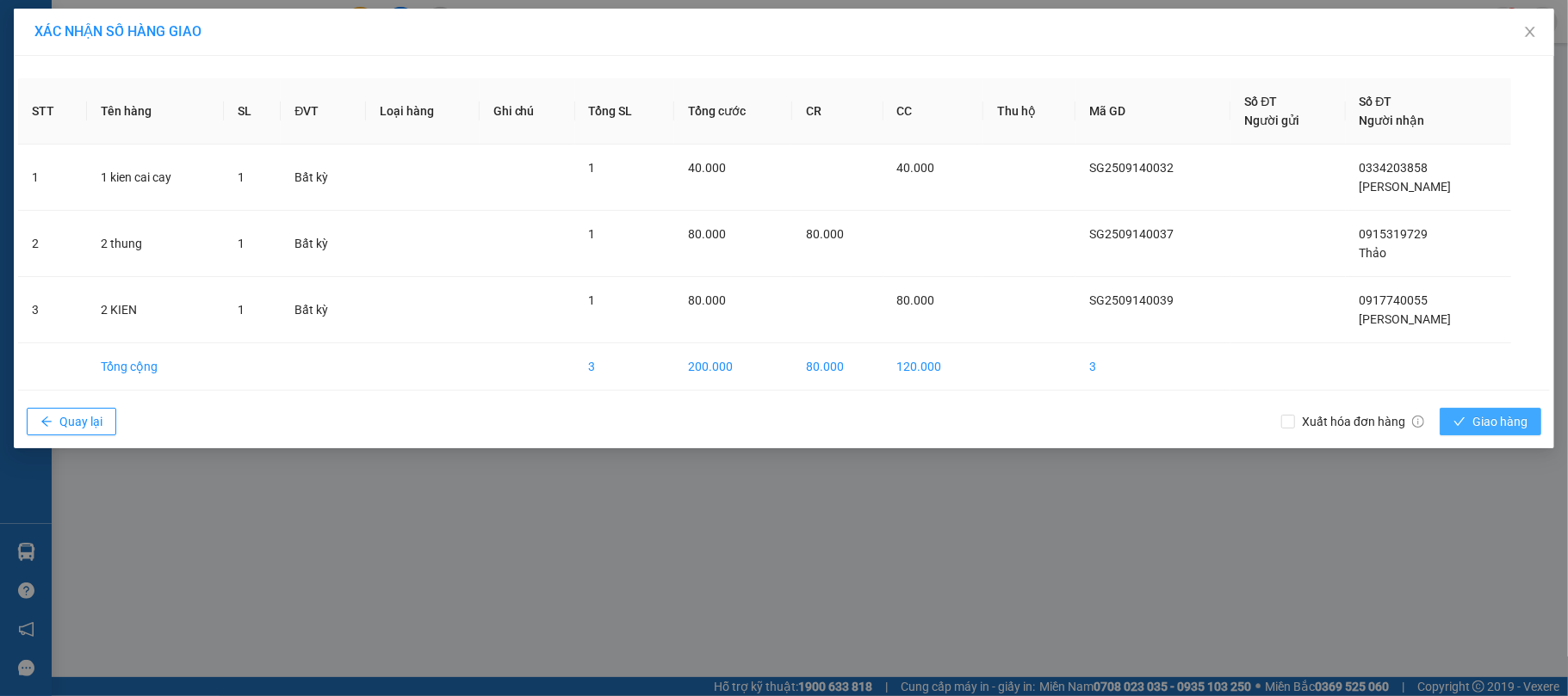
click at [1490, 420] on span "Giao hàng" at bounding box center [1500, 422] width 55 height 19
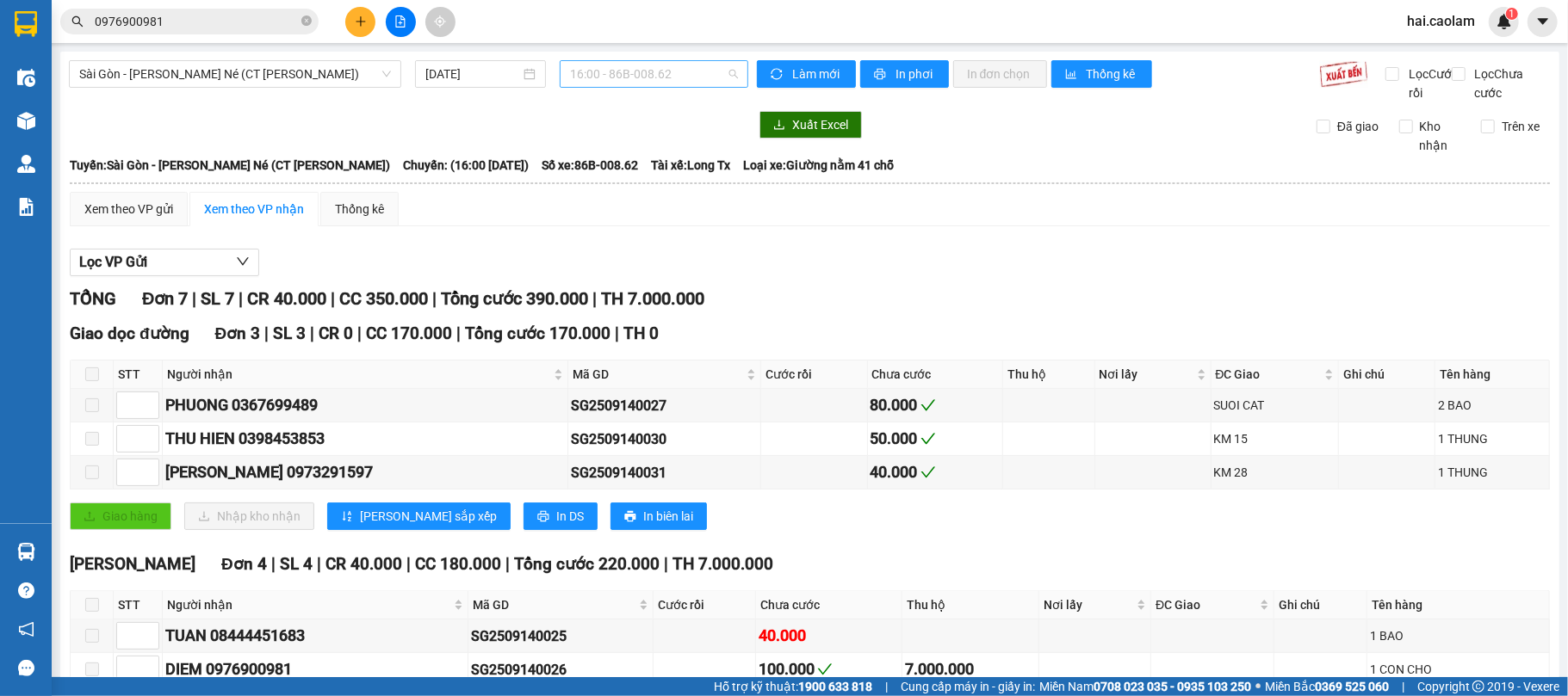
click at [646, 61] on span "16:00 - 86B-008.62" at bounding box center [654, 74] width 168 height 26
click at [866, 277] on div "Lọc VP Gửi" at bounding box center [809, 263] width 1480 height 29
click at [328, 74] on span "Sài Gòn - [PERSON_NAME] Né (CT [PERSON_NAME])" at bounding box center [235, 74] width 312 height 26
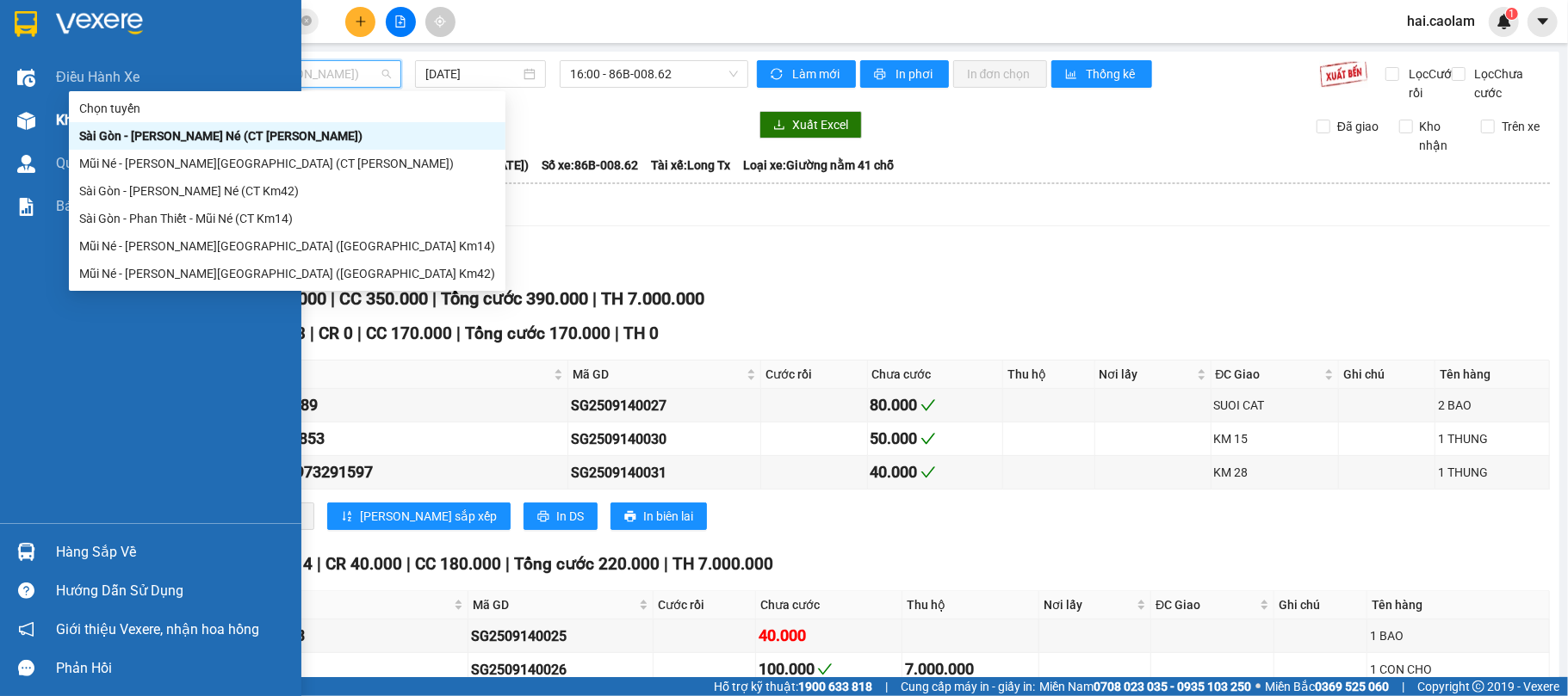
click at [11, 114] on div at bounding box center [27, 121] width 31 height 31
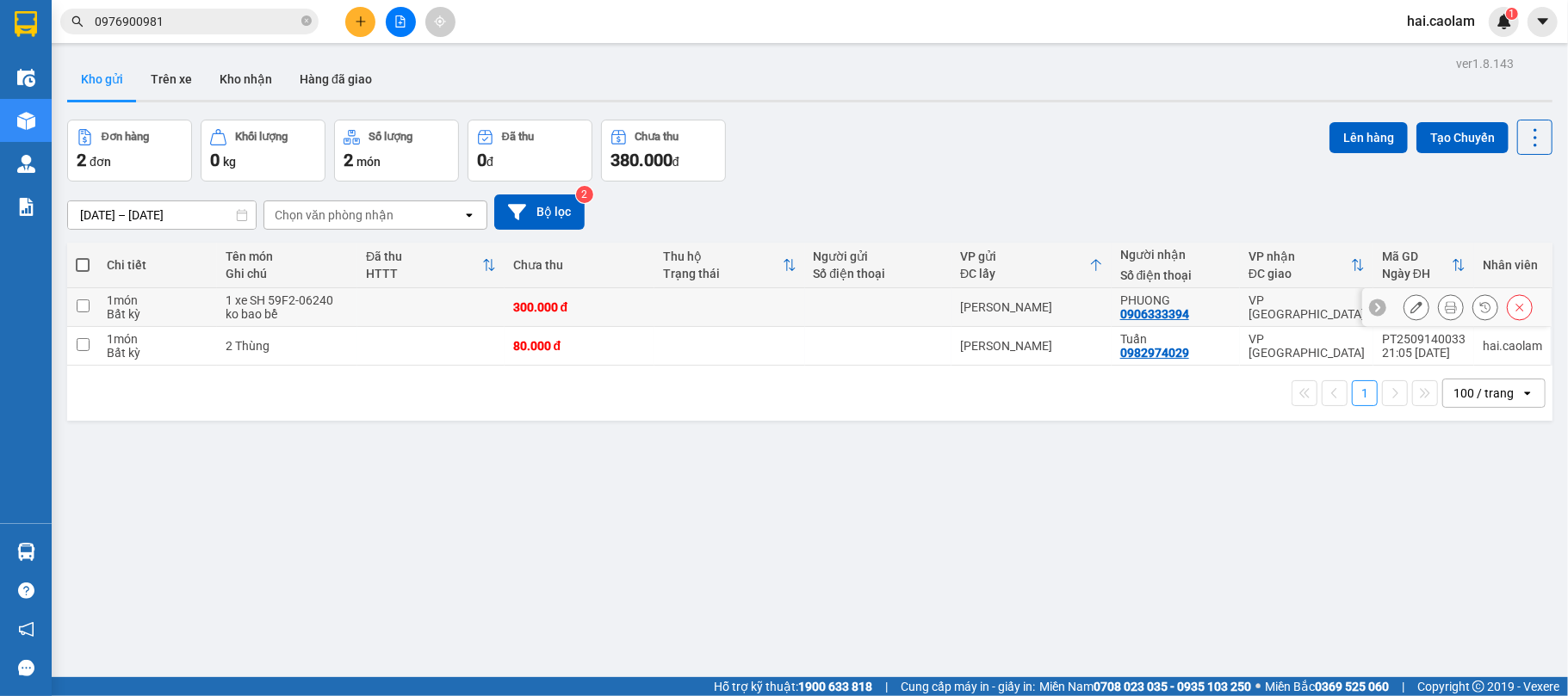
click at [713, 307] on td at bounding box center [729, 308] width 150 height 39
checkbox input "true"
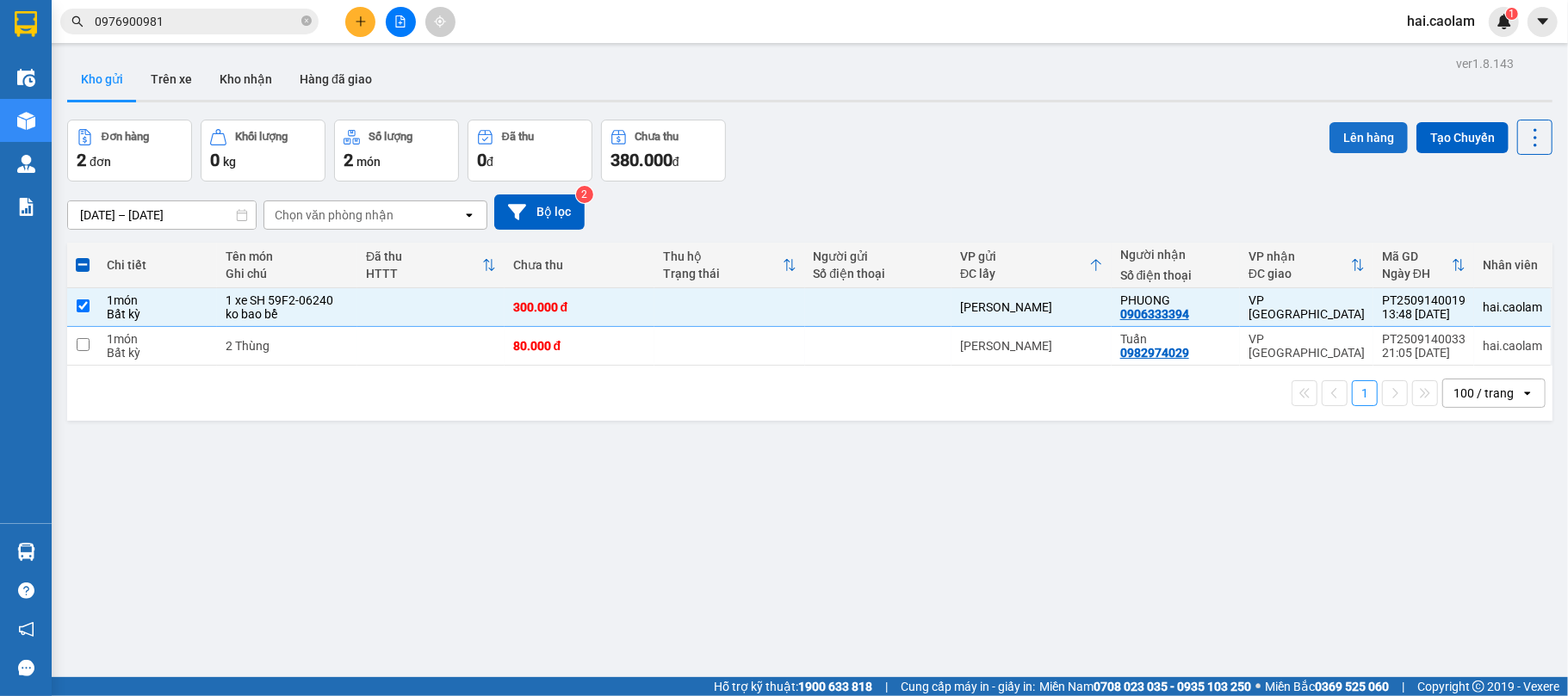
click at [1336, 136] on button "Lên hàng" at bounding box center [1369, 138] width 78 height 31
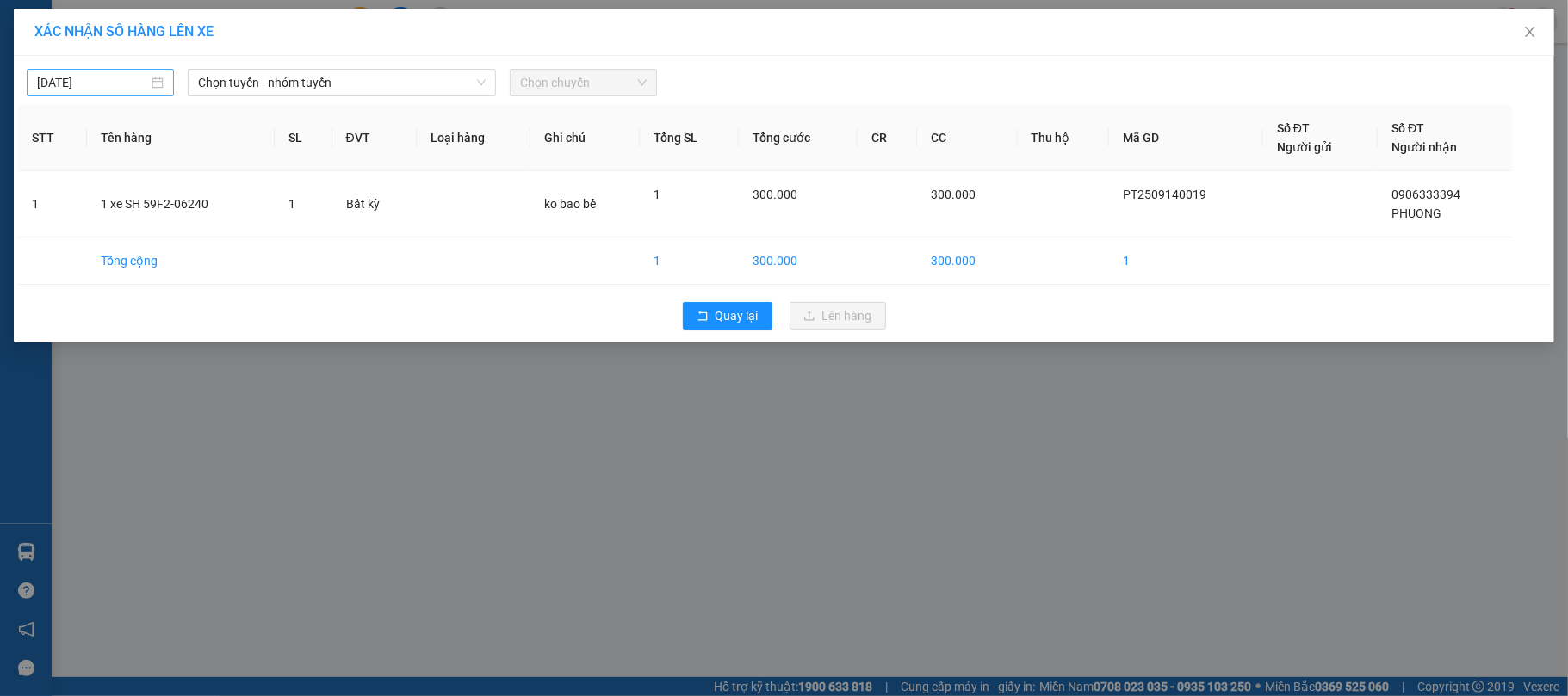
click at [119, 88] on body "Kết quả [PERSON_NAME] ( 1 ) Bộ lọc Mã ĐH Trạng thái Món hàng Thu hộ [PERSON_NAM…" at bounding box center [784, 348] width 1568 height 696
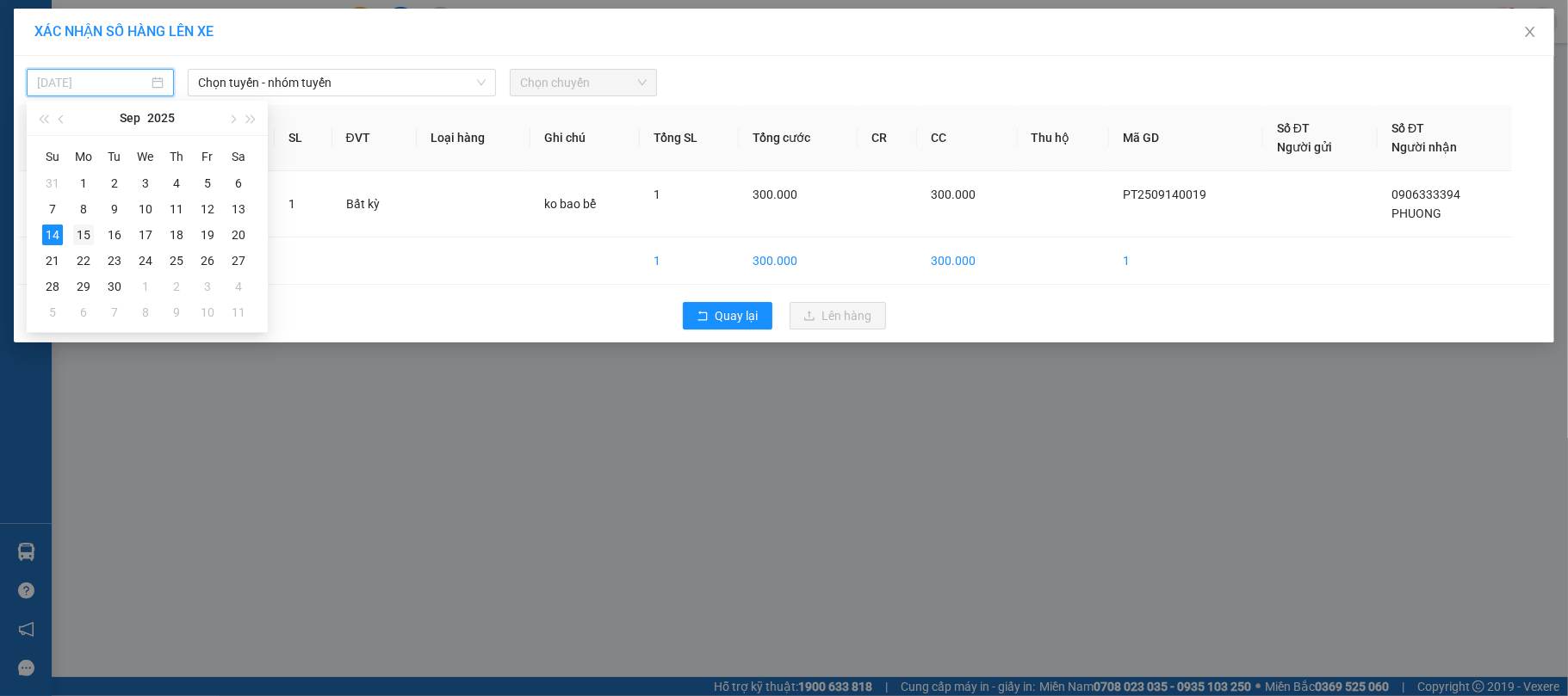
click at [74, 232] on div "15" at bounding box center [84, 235] width 21 height 21
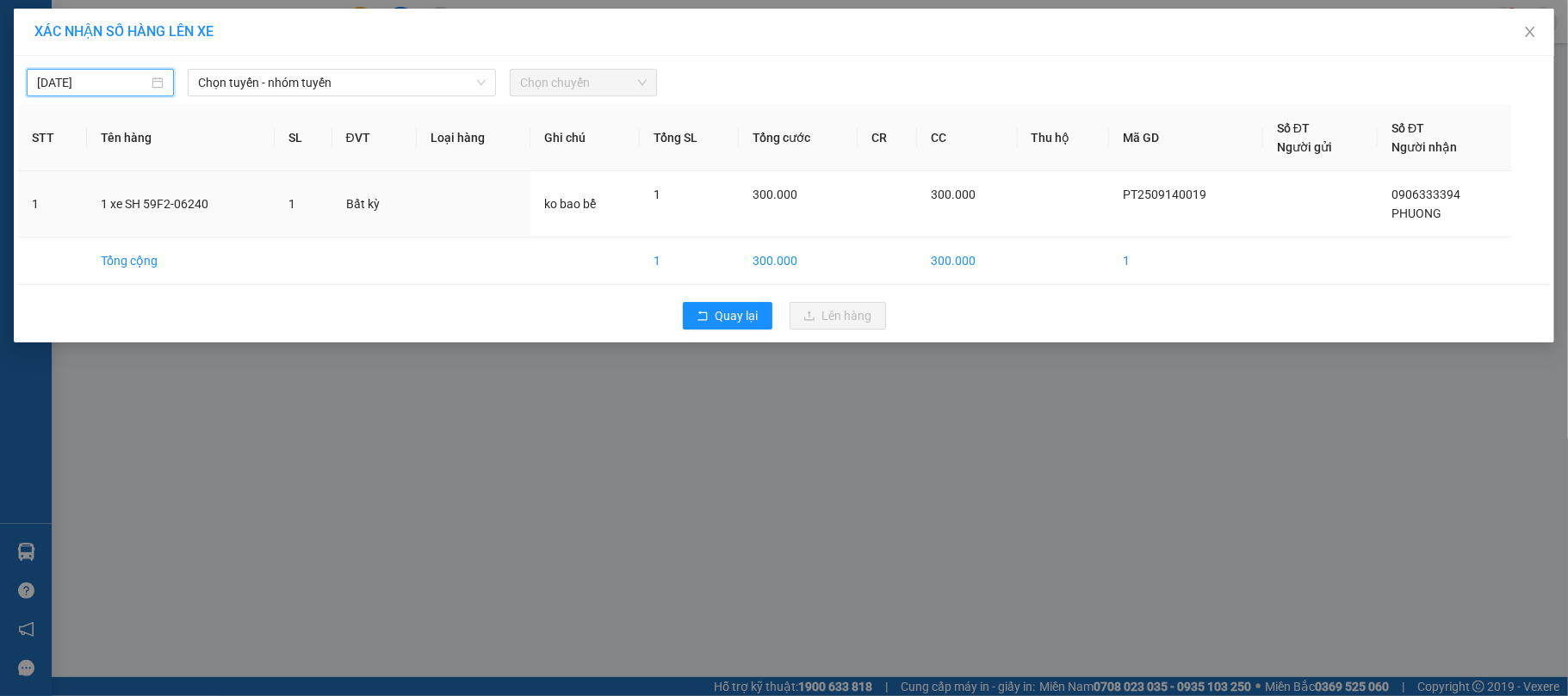
type input "[DATE]"
click at [342, 86] on span "Chọn tuyến - nhóm tuyến" at bounding box center [342, 82] width 288 height 26
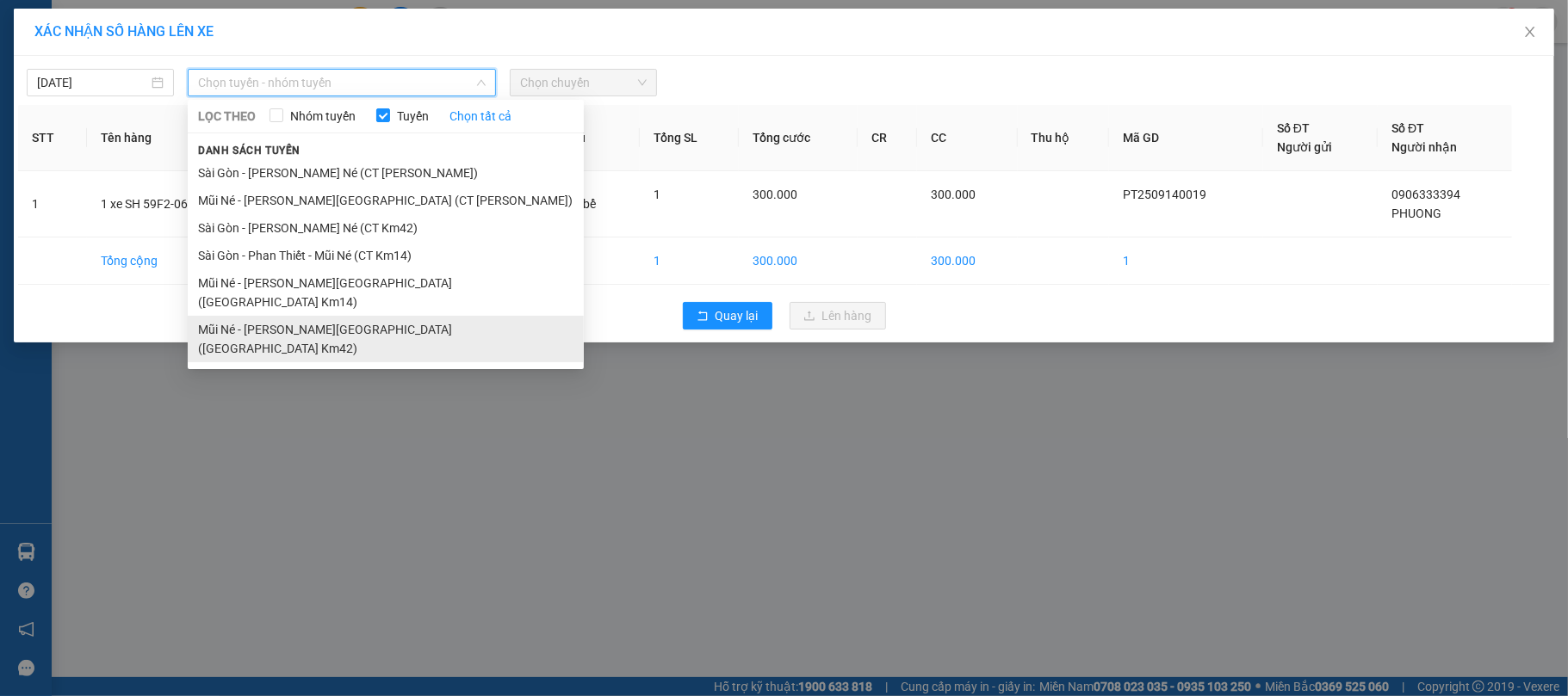
click at [429, 315] on li "Mũi Né - [PERSON_NAME][GEOGRAPHIC_DATA] ([GEOGRAPHIC_DATA] Km42)" at bounding box center [386, 338] width 396 height 47
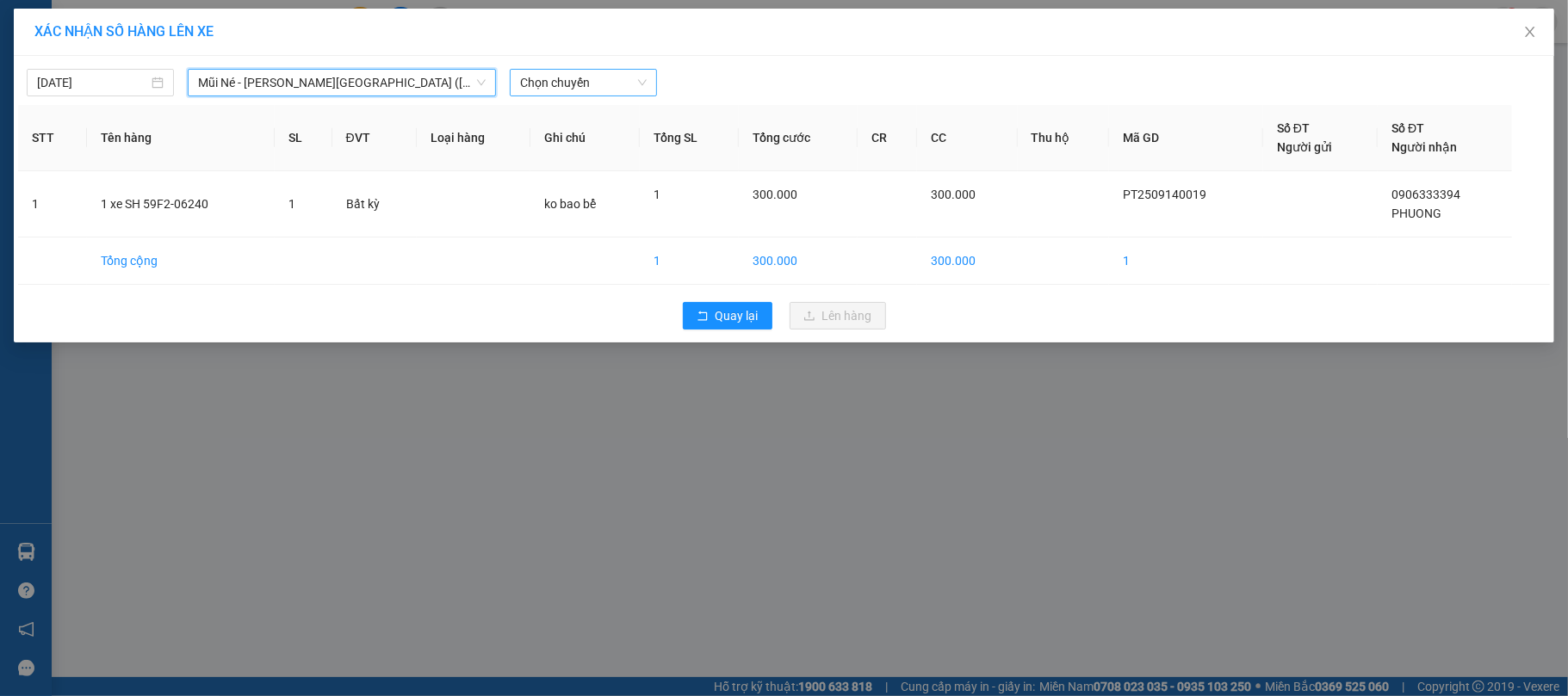
click at [616, 83] on span "Chọn chuyến" at bounding box center [584, 82] width 126 height 26
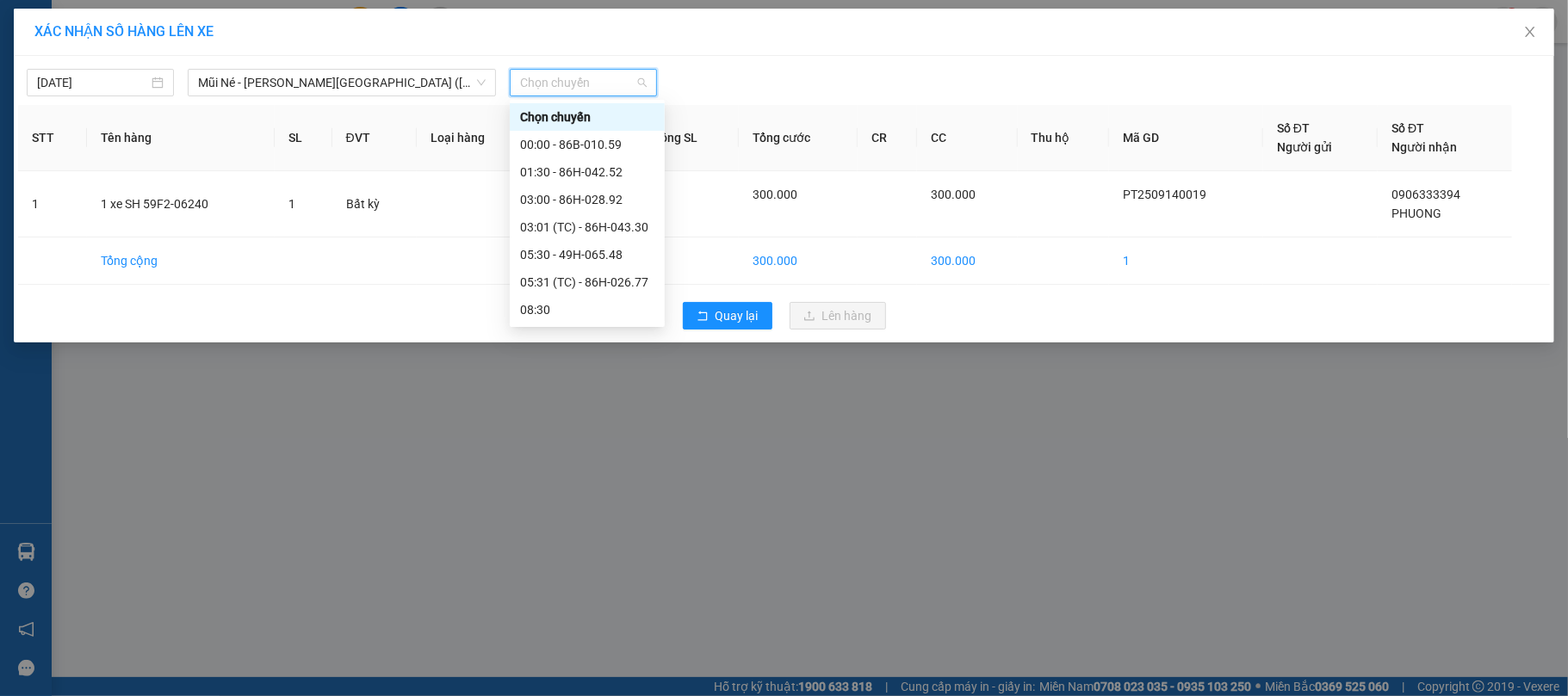
click at [866, 76] on div at bounding box center [978, 82] width 634 height 28
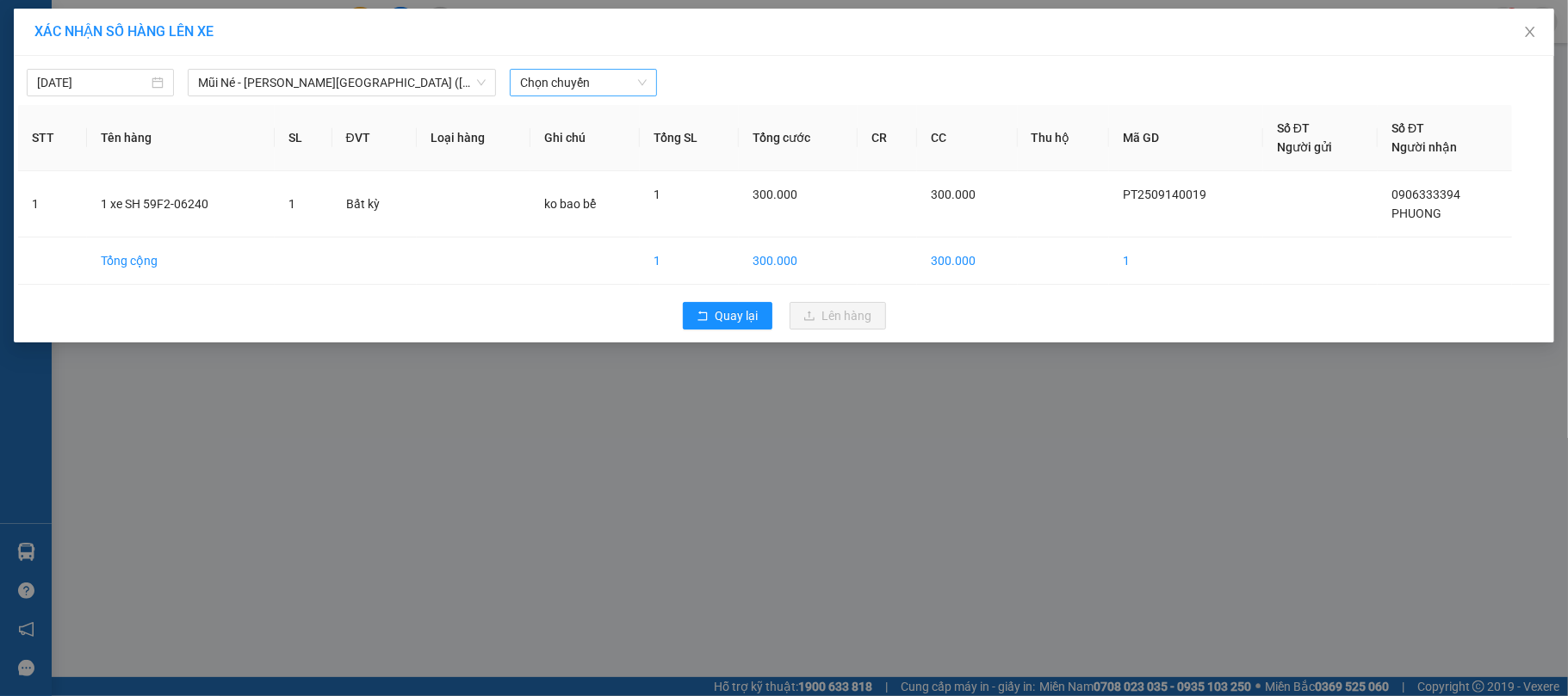
click at [615, 83] on span "Chọn chuyến" at bounding box center [584, 82] width 126 height 26
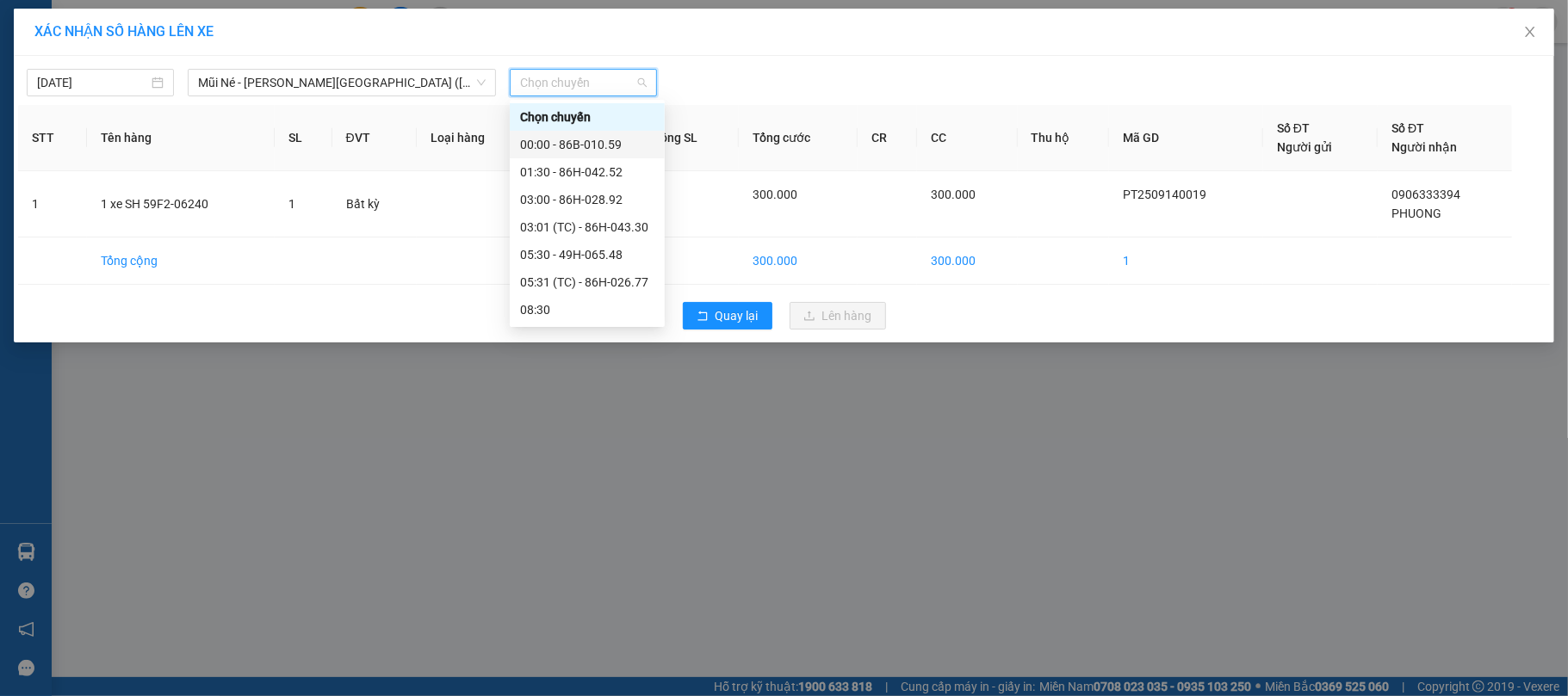
click at [617, 146] on div "00:00 - 86B-010.59" at bounding box center [587, 144] width 134 height 19
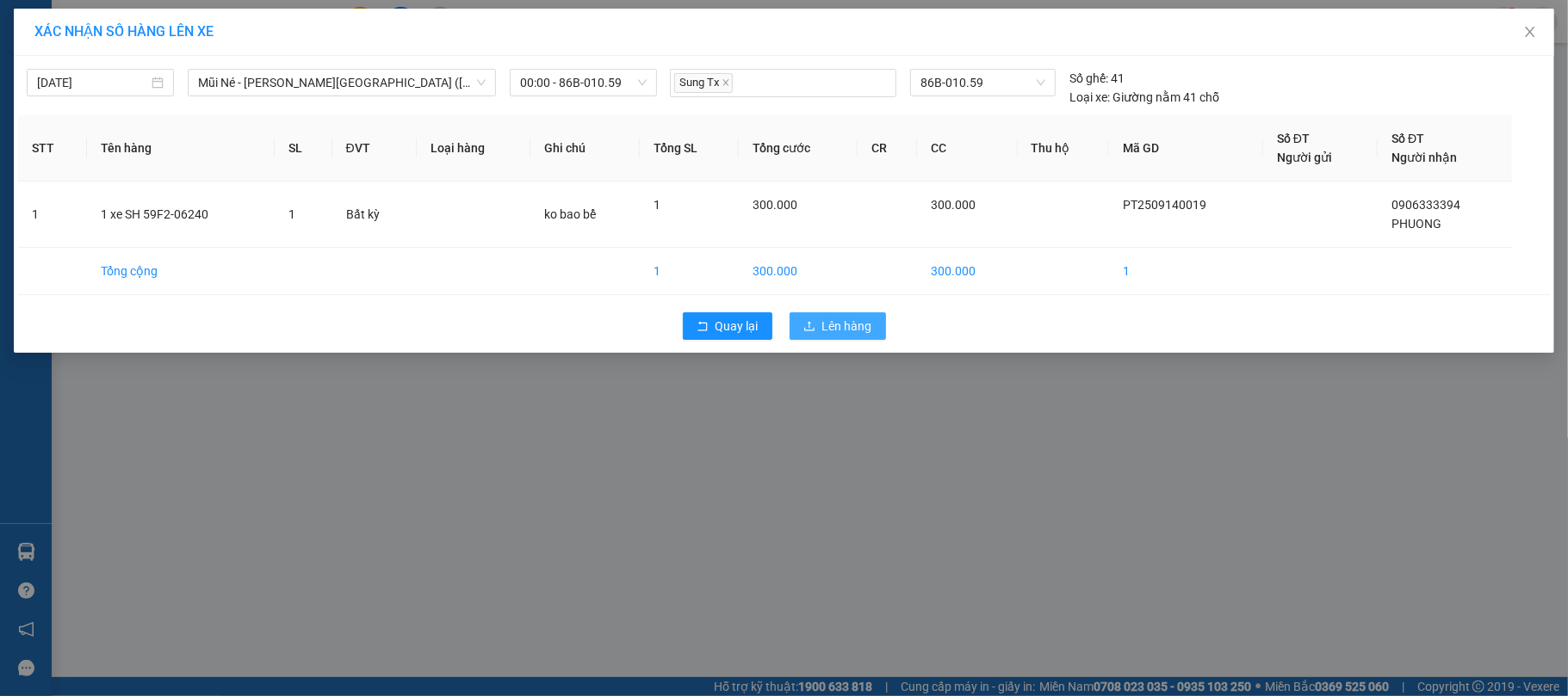
click at [831, 327] on span "Lên hàng" at bounding box center [848, 326] width 50 height 19
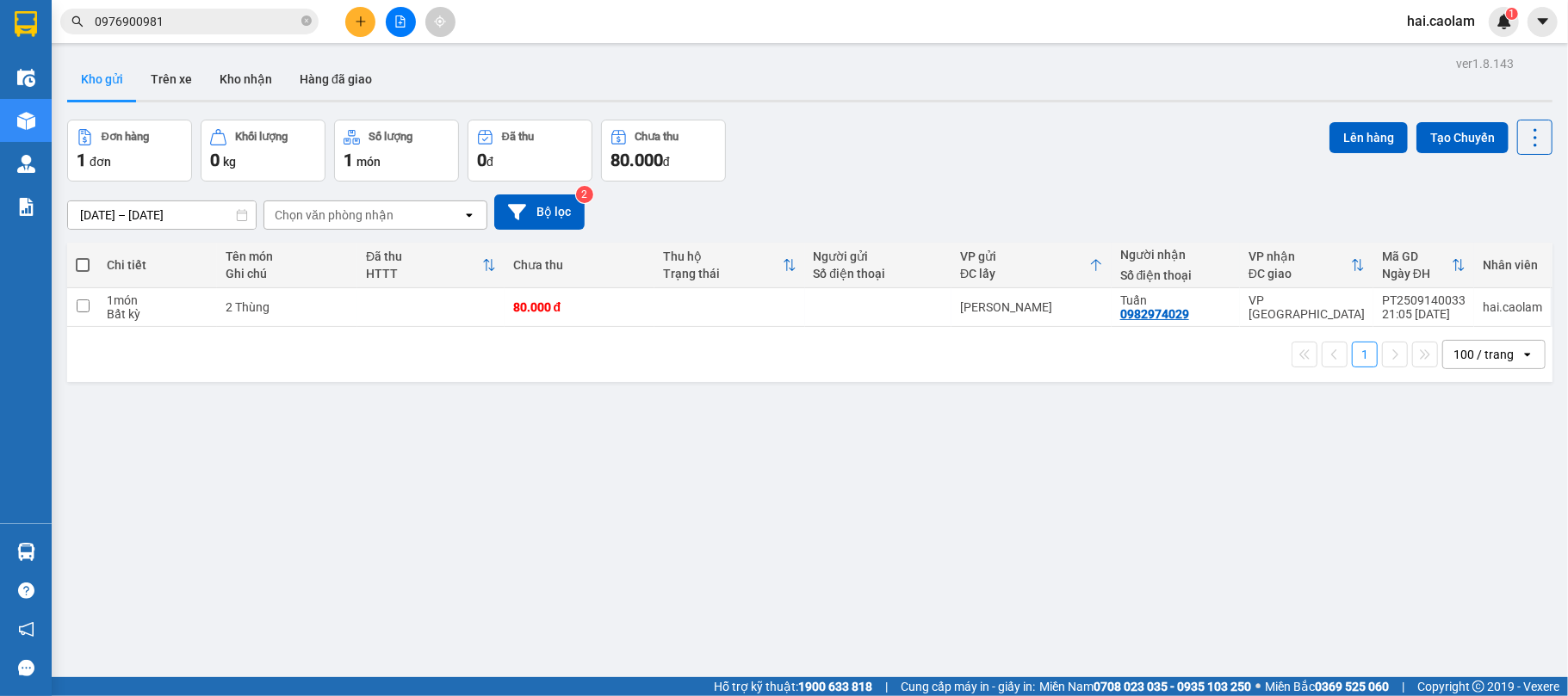
click at [263, 11] on span "0976900981" at bounding box center [189, 21] width 258 height 26
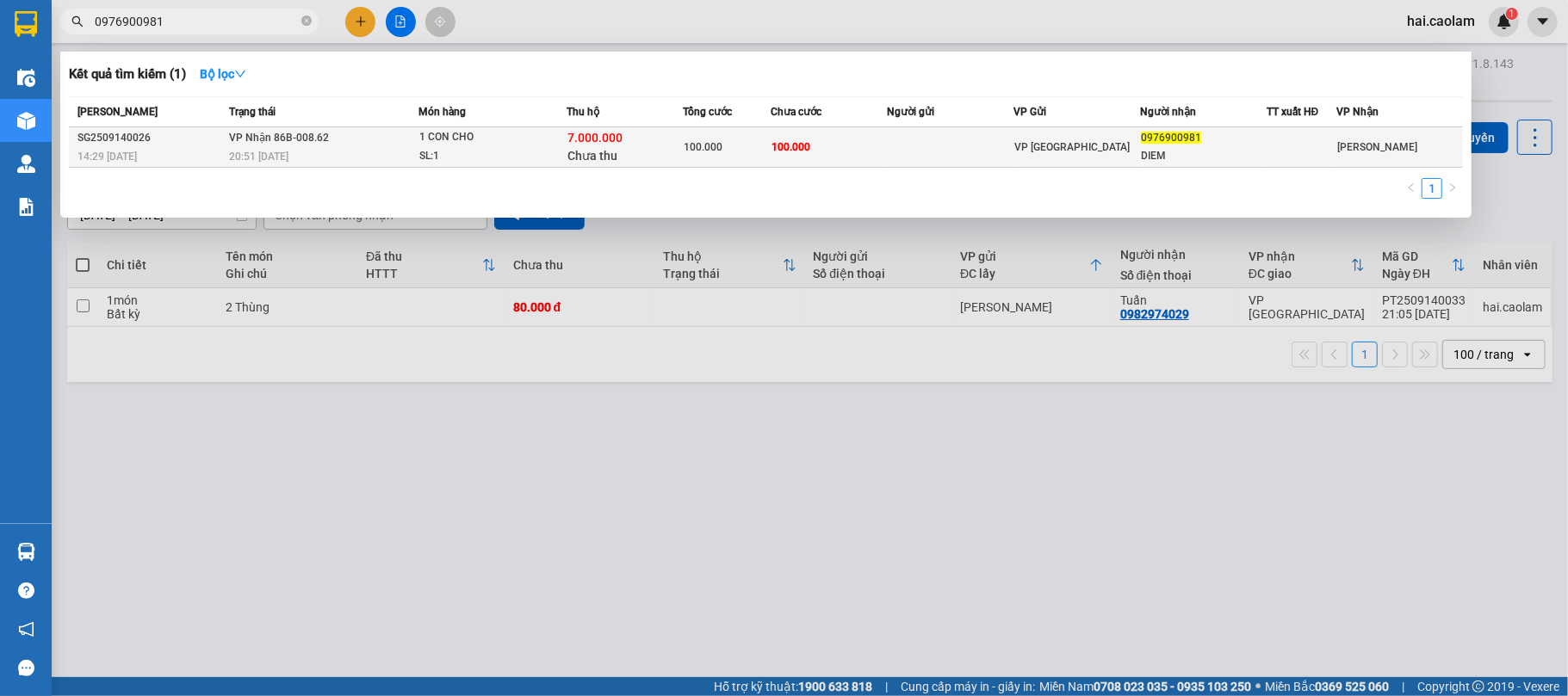
click at [745, 159] on td "100.000" at bounding box center [727, 147] width 88 height 40
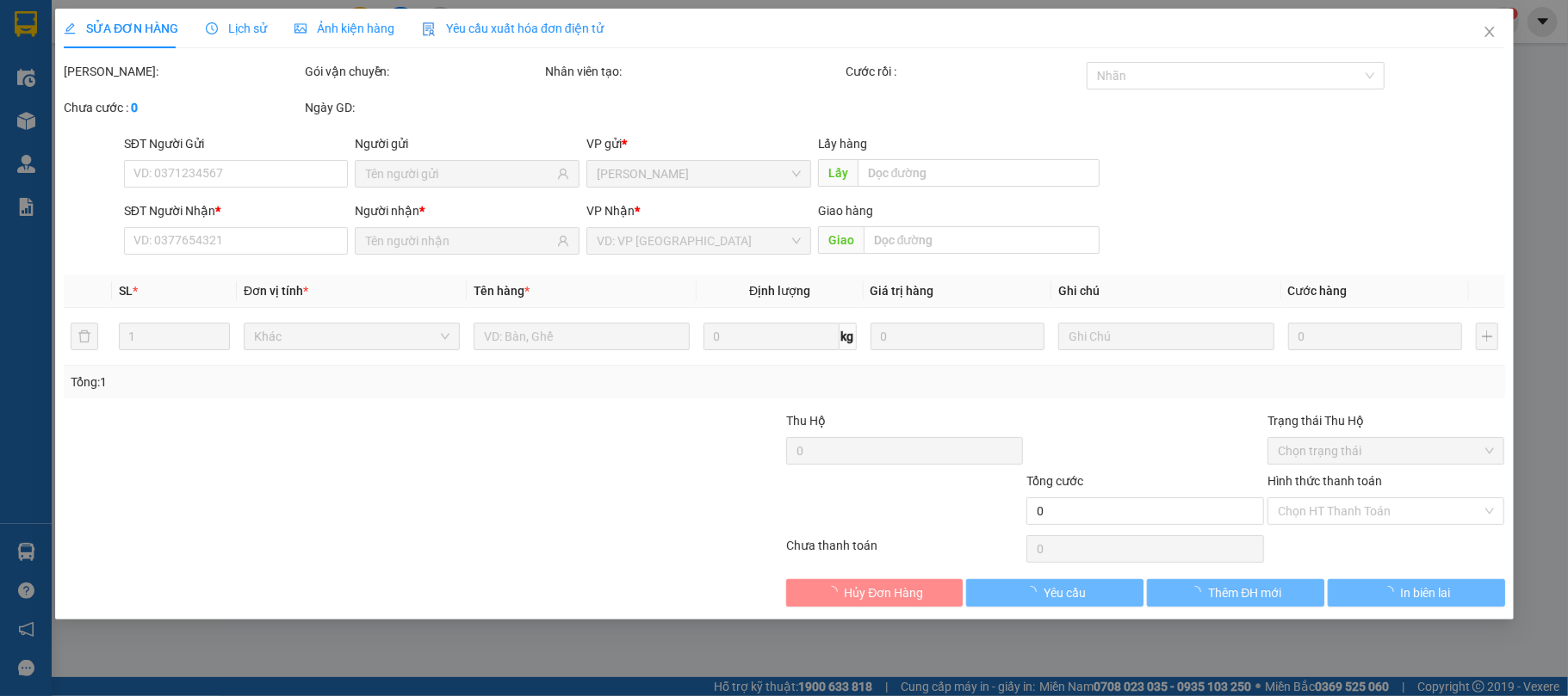
type input "0976900981"
type input "DIEM"
type input "7.000.000"
type input "100.000"
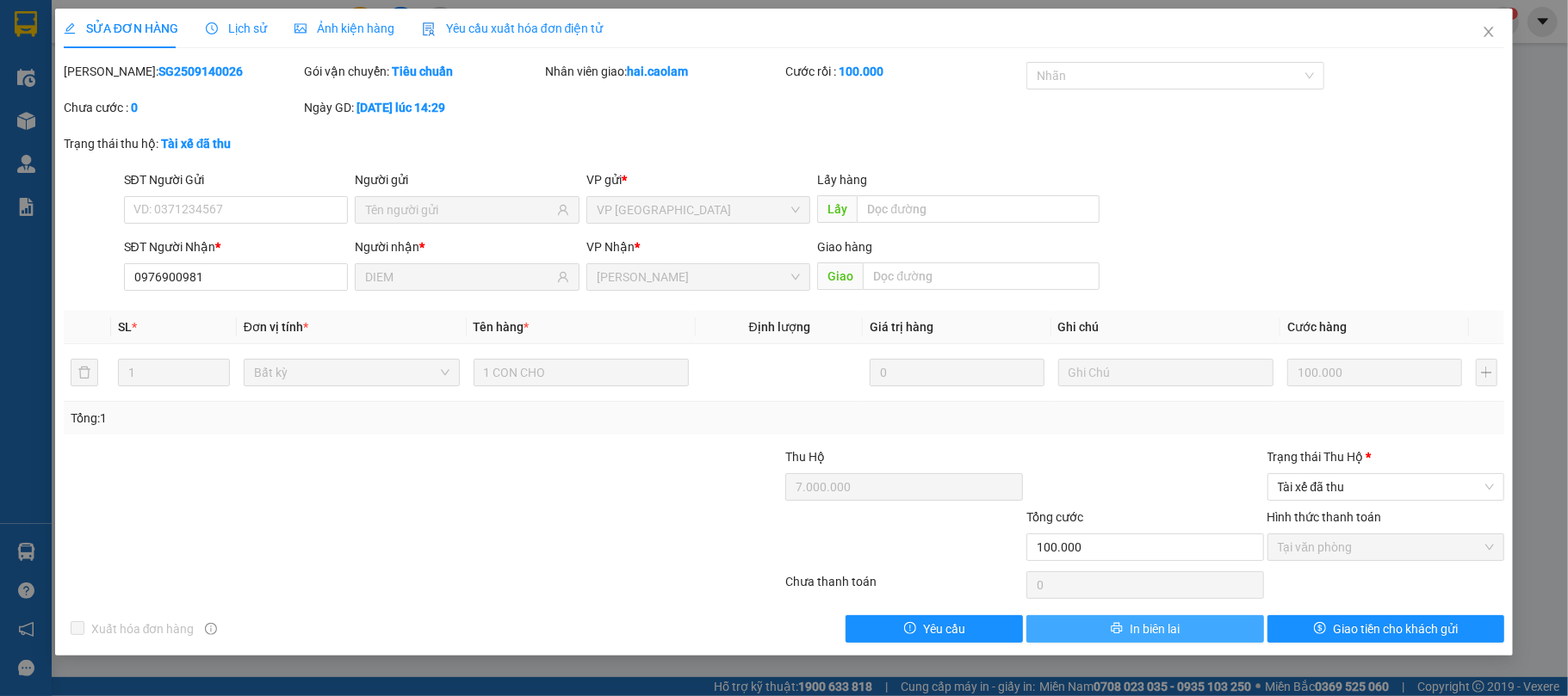
click at [1152, 632] on span "In biên lai" at bounding box center [1155, 629] width 50 height 19
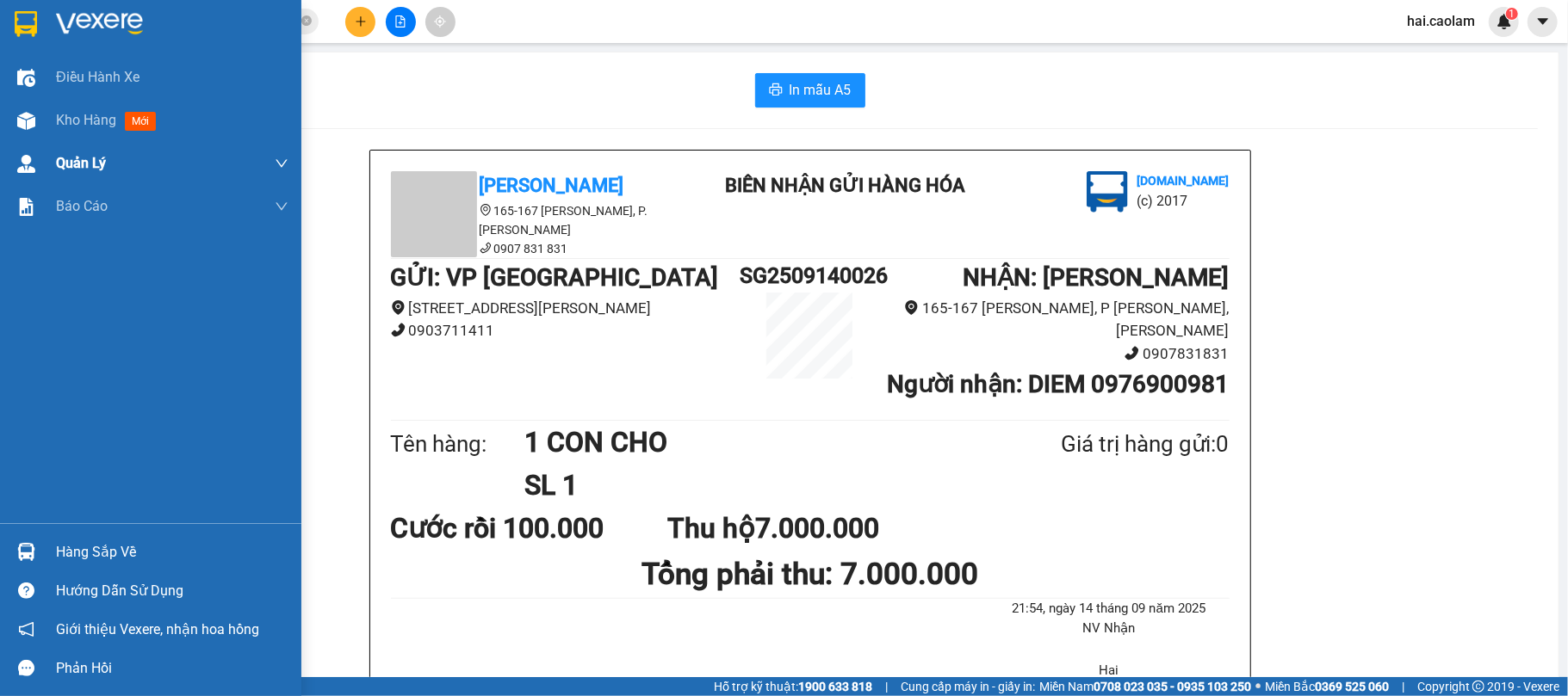
drag, startPoint x: 7, startPoint y: 127, endPoint x: 263, endPoint y: 177, distance: 260.8
click at [8, 127] on div "Kho hàng mới" at bounding box center [150, 120] width 301 height 43
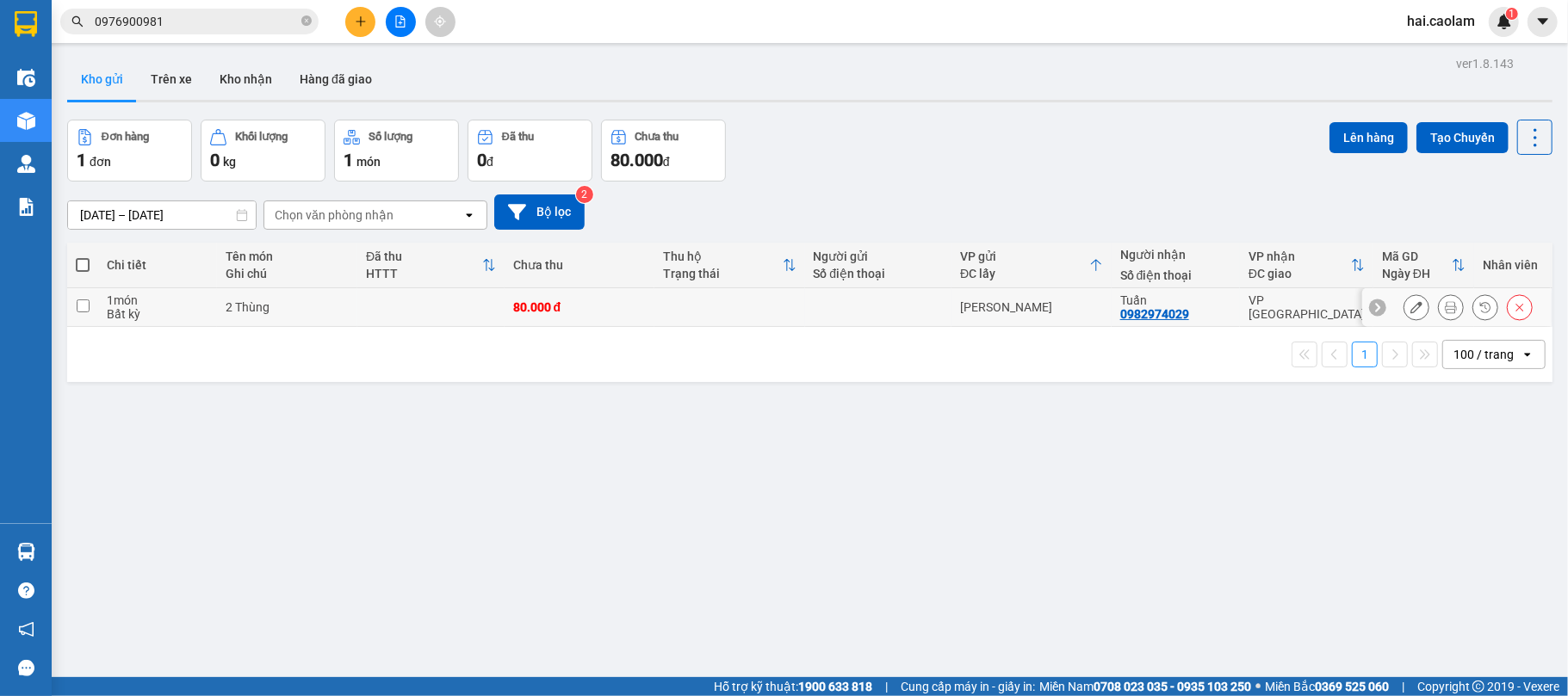
click at [827, 315] on div at bounding box center [879, 307] width 130 height 13
checkbox input "true"
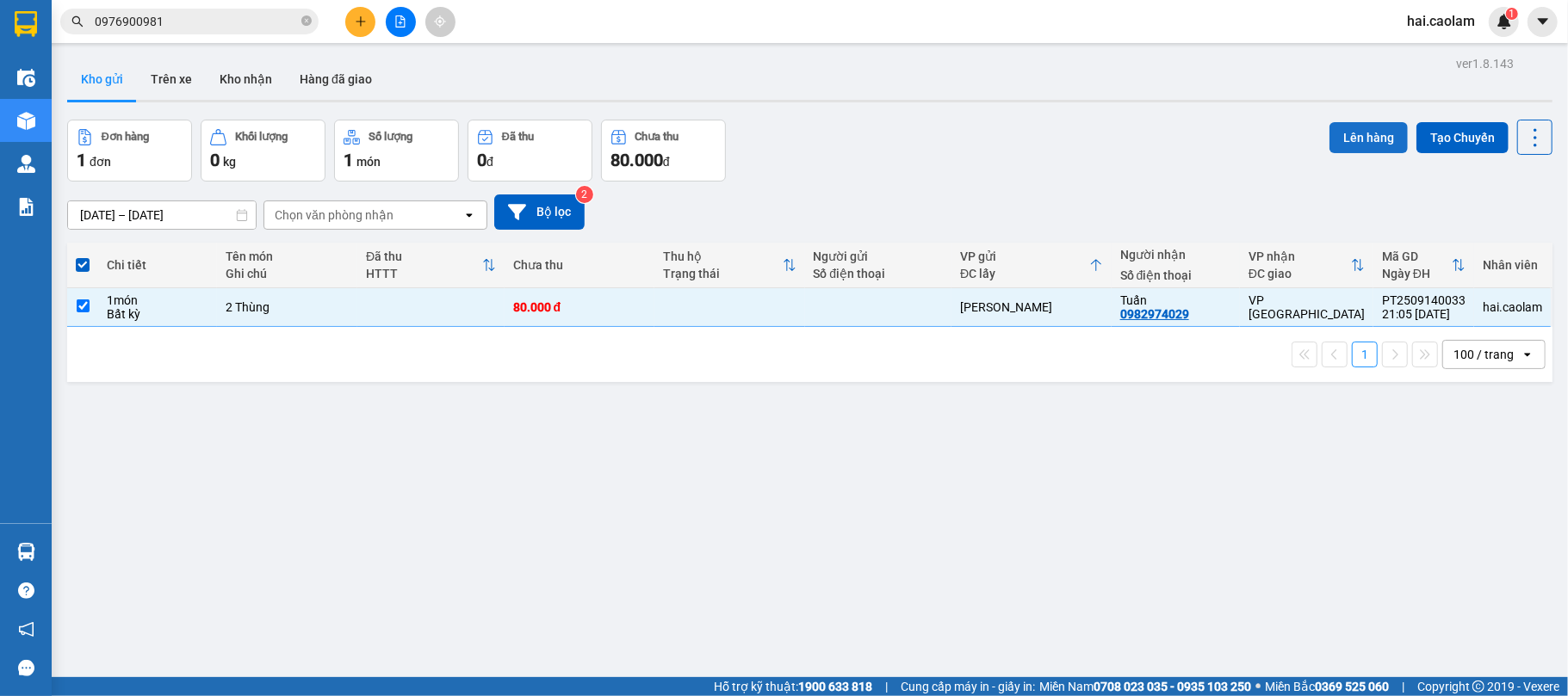
click at [1335, 142] on button "Lên hàng" at bounding box center [1369, 138] width 78 height 31
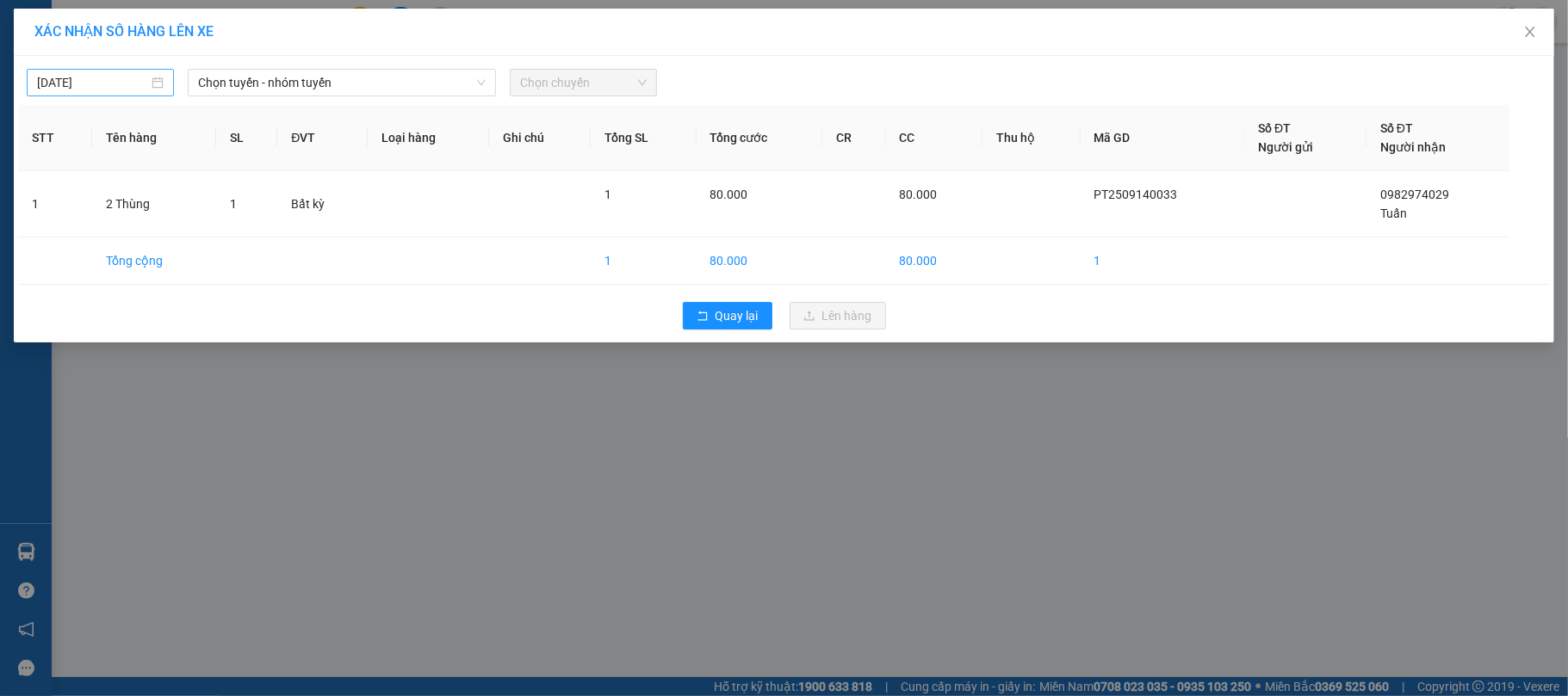
click at [54, 82] on body "Kết quả [PERSON_NAME] ( 1 ) Bộ lọc Mã ĐH Trạng thái Món hàng Thu hộ [PERSON_NAM…" at bounding box center [784, 348] width 1568 height 696
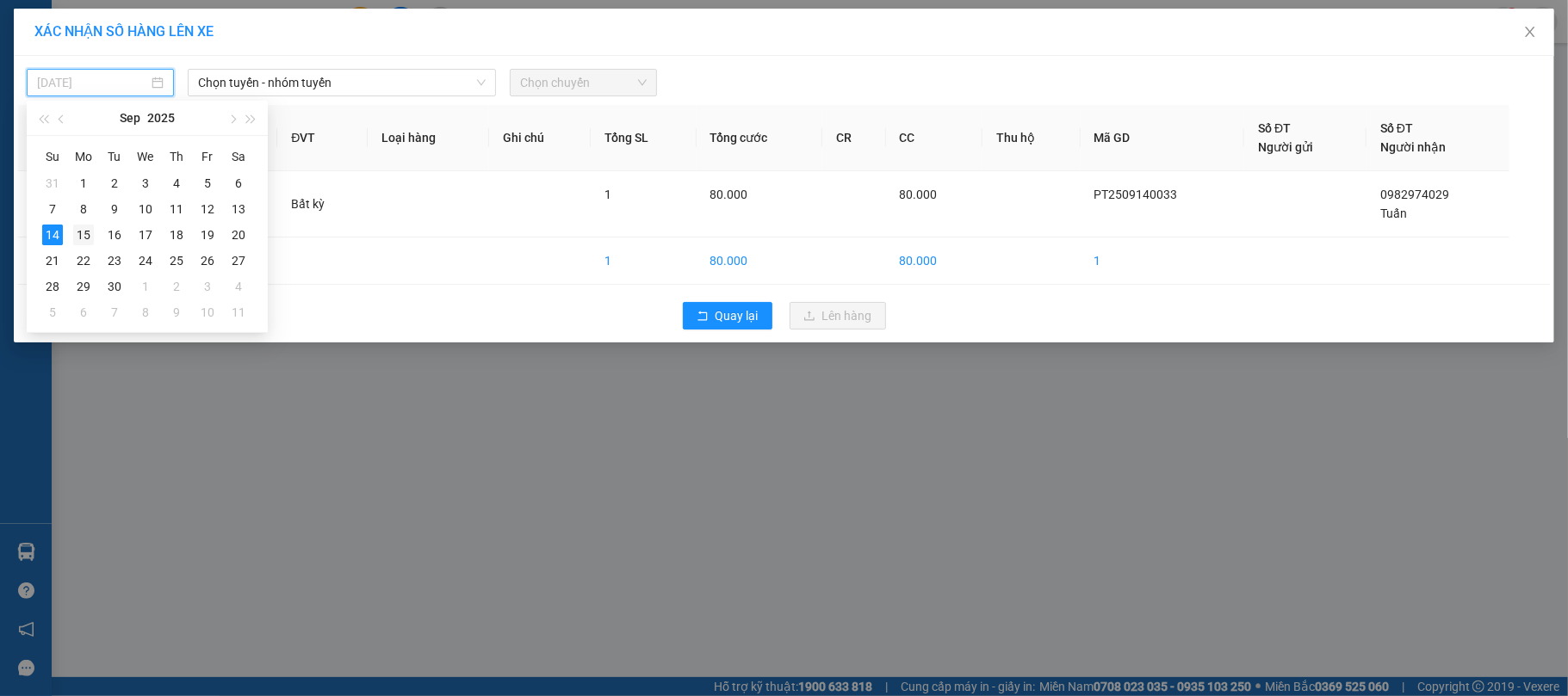
click at [84, 236] on div "15" at bounding box center [84, 235] width 21 height 21
type input "[DATE]"
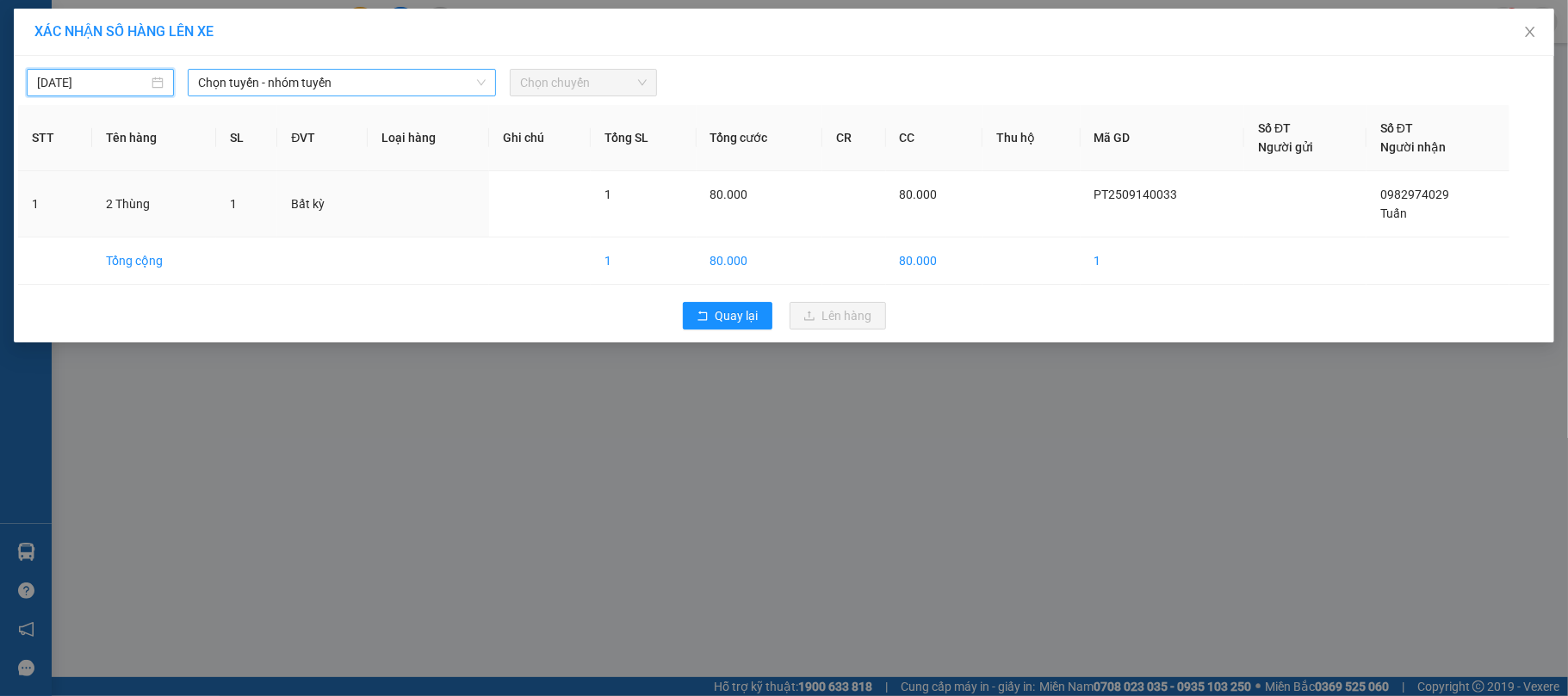
click at [365, 80] on span "Chọn tuyến - nhóm tuyến" at bounding box center [342, 82] width 288 height 26
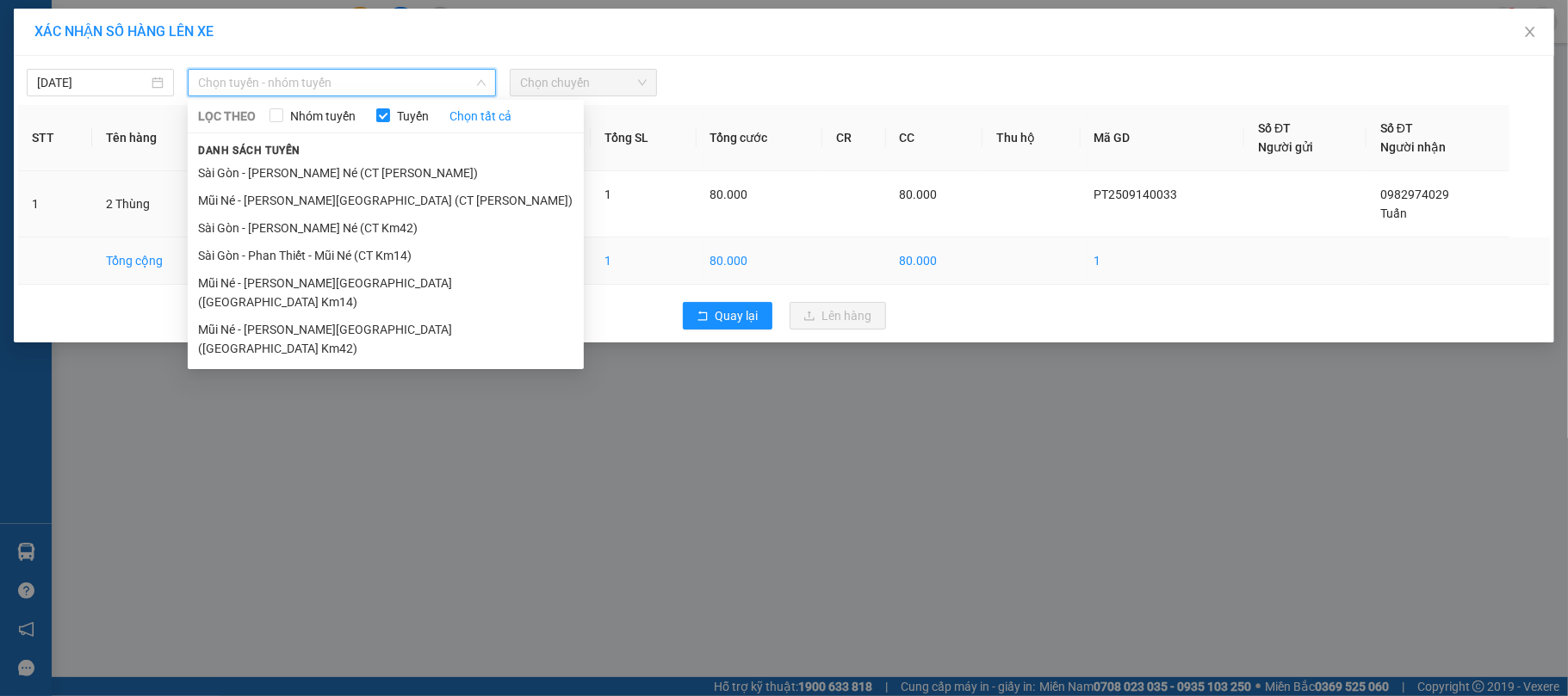
click at [357, 318] on li "Mũi Né - [PERSON_NAME][GEOGRAPHIC_DATA] ([GEOGRAPHIC_DATA] Km42)" at bounding box center [386, 338] width 396 height 47
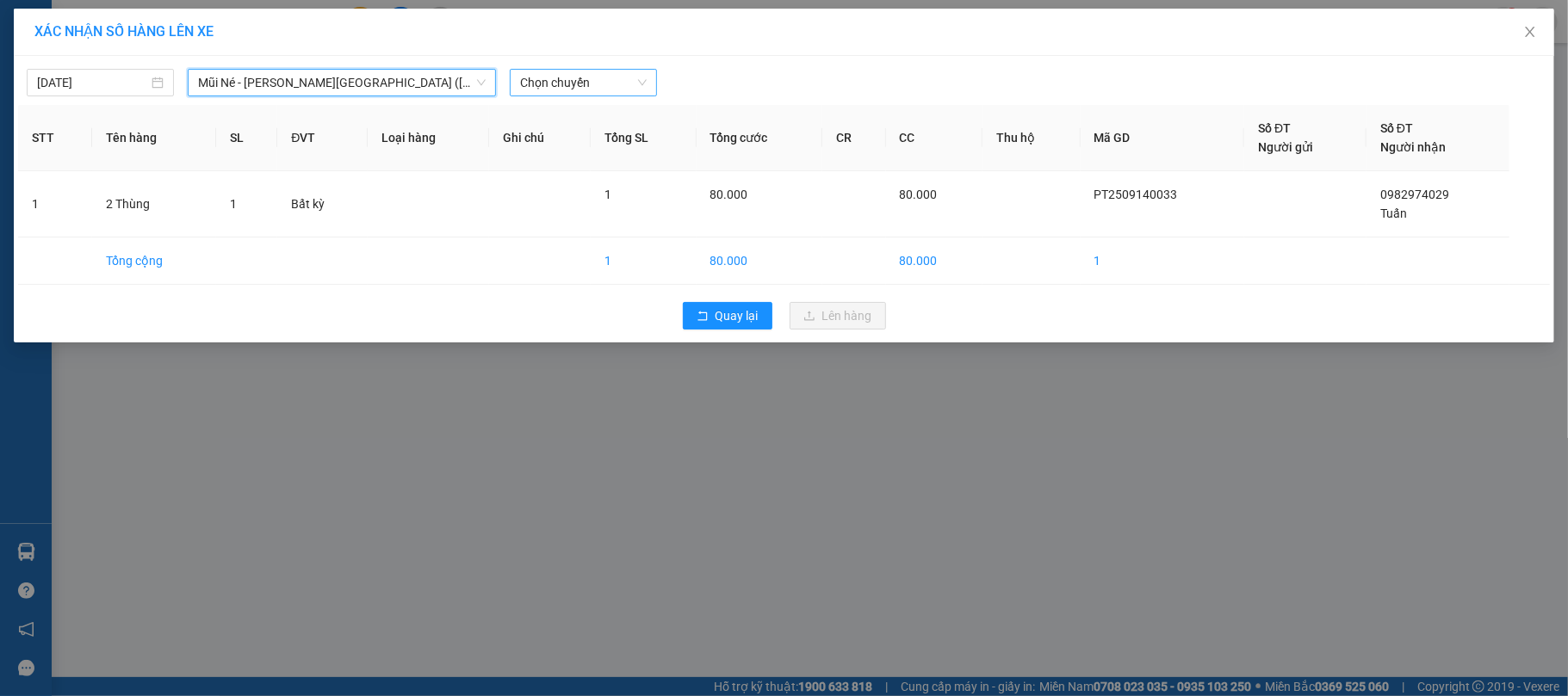
click at [572, 80] on span "Chọn chuyến" at bounding box center [584, 82] width 126 height 26
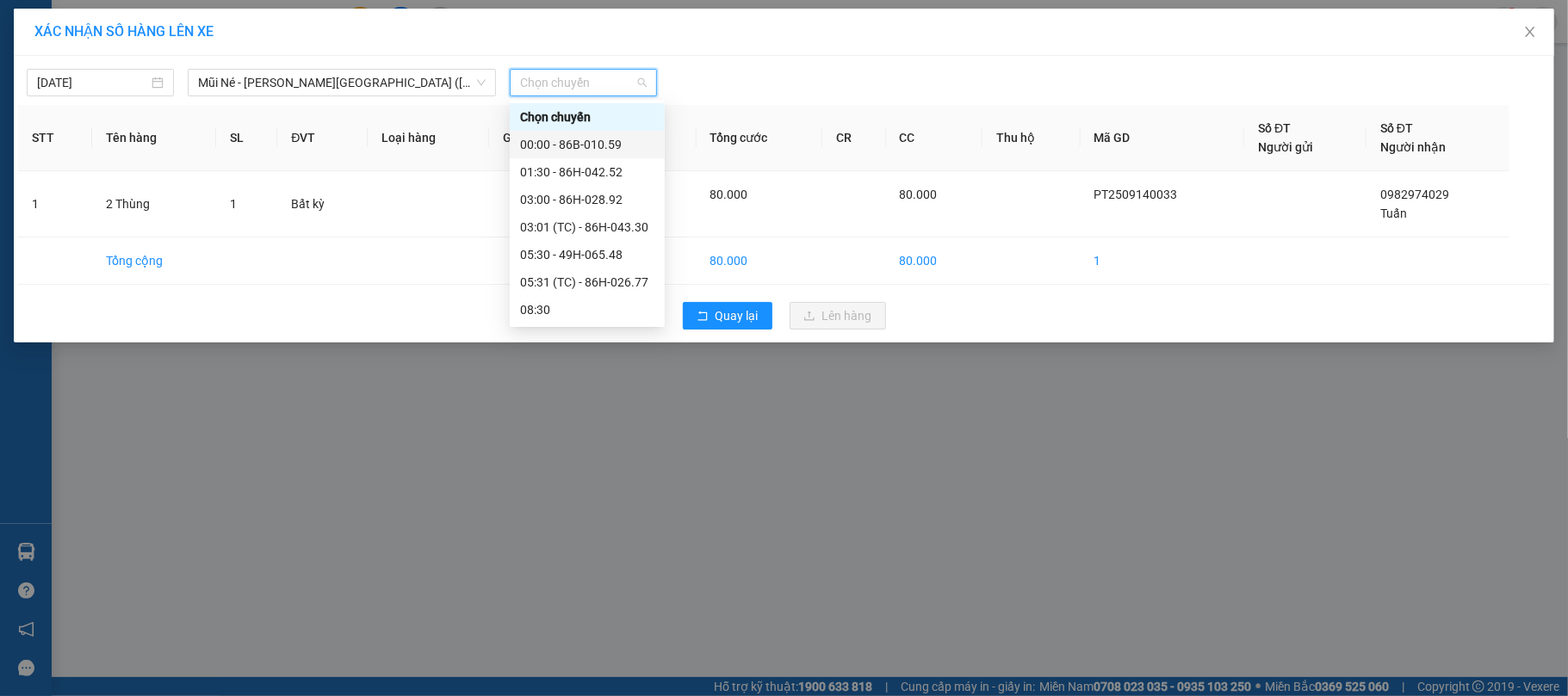
click at [607, 149] on div "00:00 - 86B-010.59" at bounding box center [587, 144] width 134 height 19
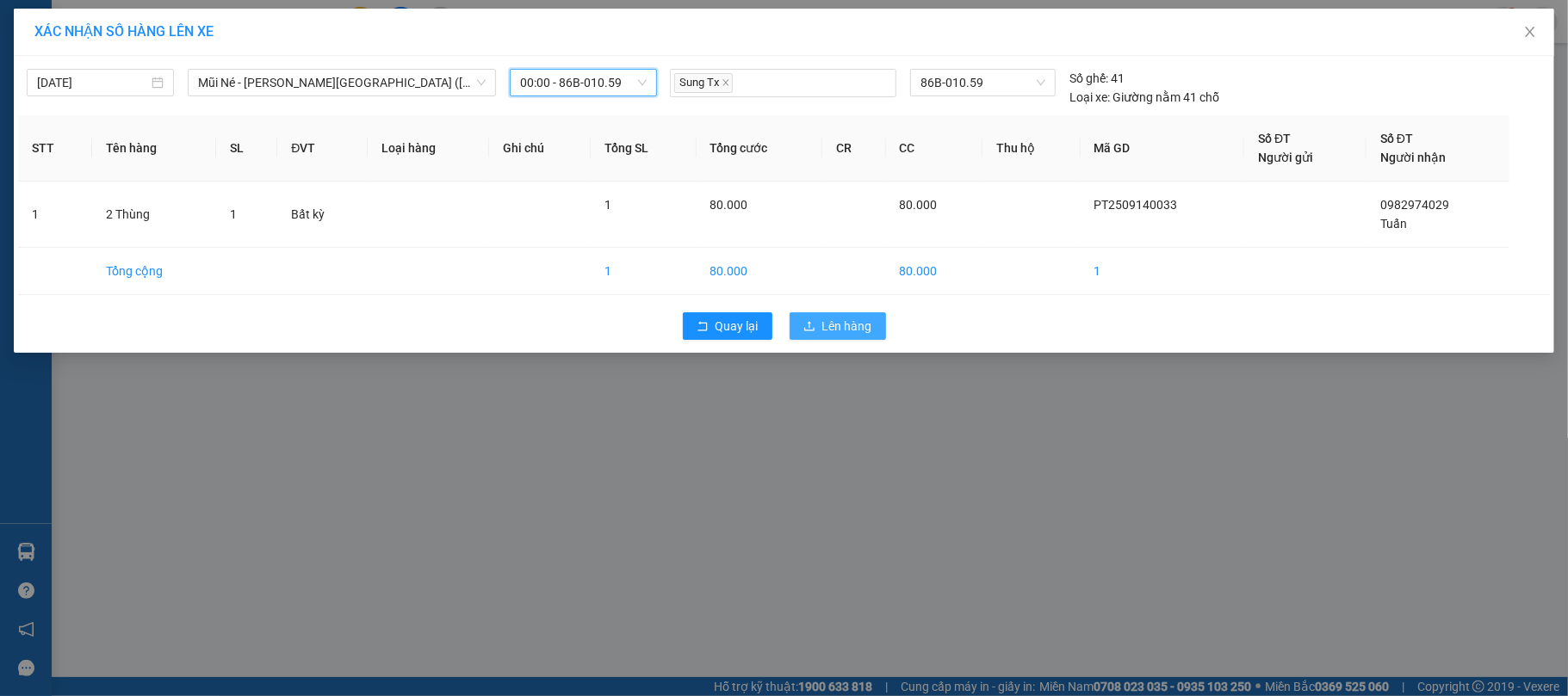
click at [866, 321] on span "Lên hàng" at bounding box center [848, 326] width 50 height 19
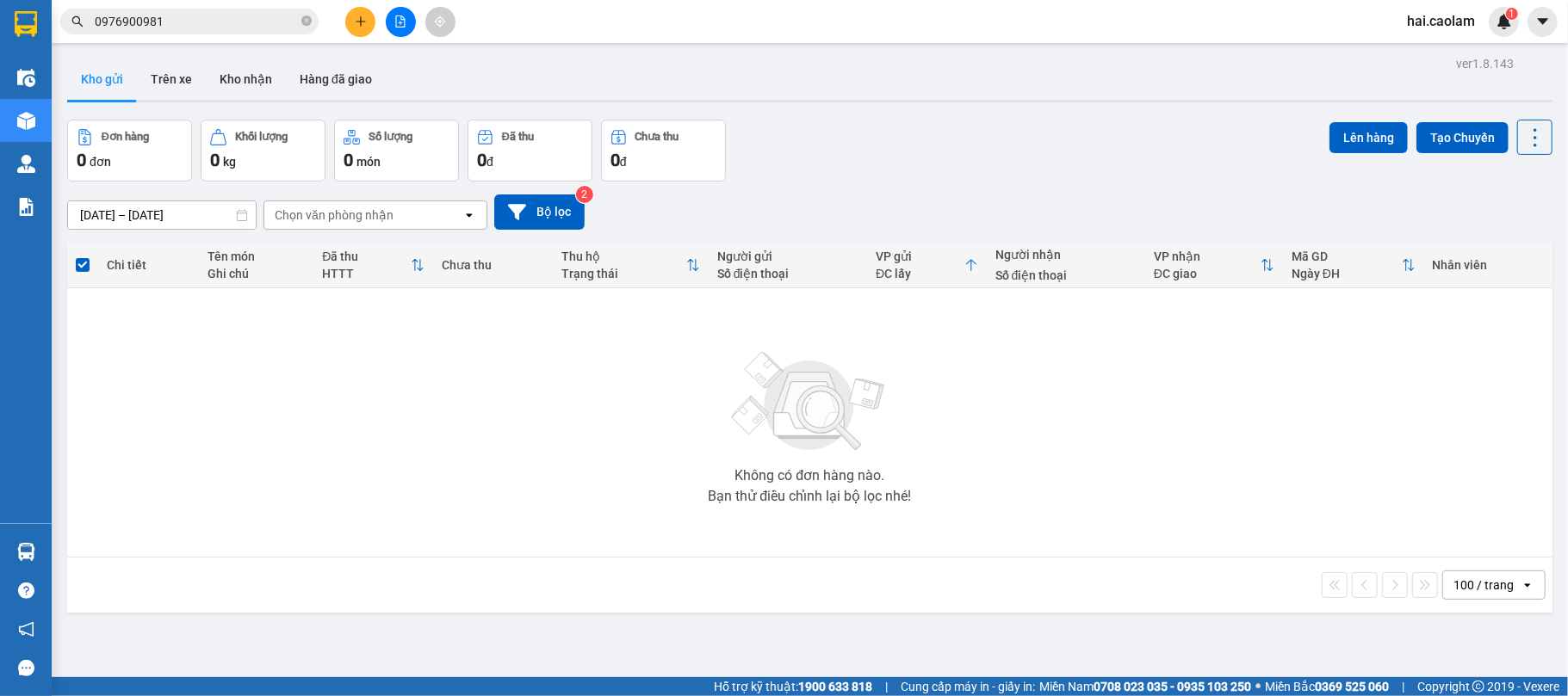
click at [404, 22] on icon "file-add" at bounding box center [400, 21] width 12 height 12
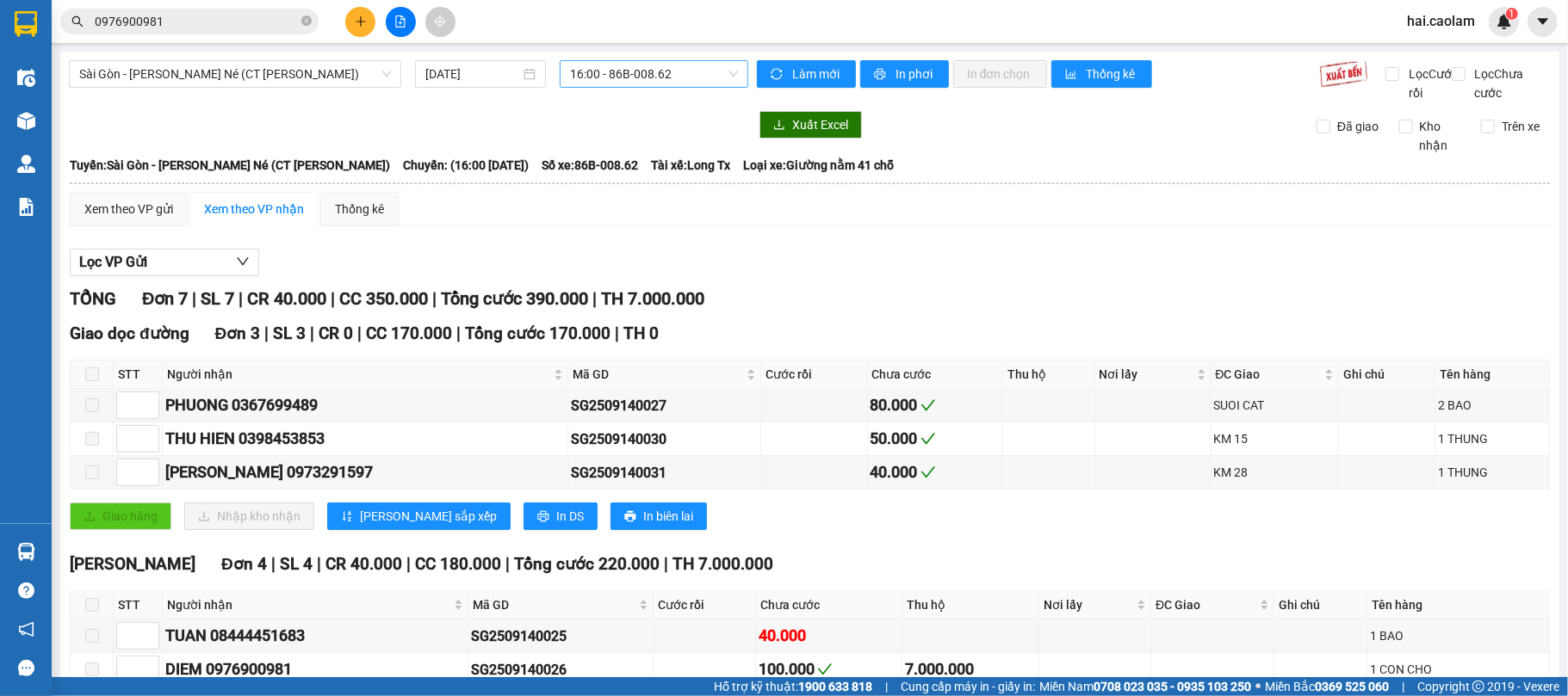
click at [635, 63] on span "16:00 - 86B-008.62" at bounding box center [654, 74] width 168 height 26
click at [328, 86] on span "Sài Gòn - [PERSON_NAME] Né (CT [PERSON_NAME])" at bounding box center [235, 74] width 312 height 26
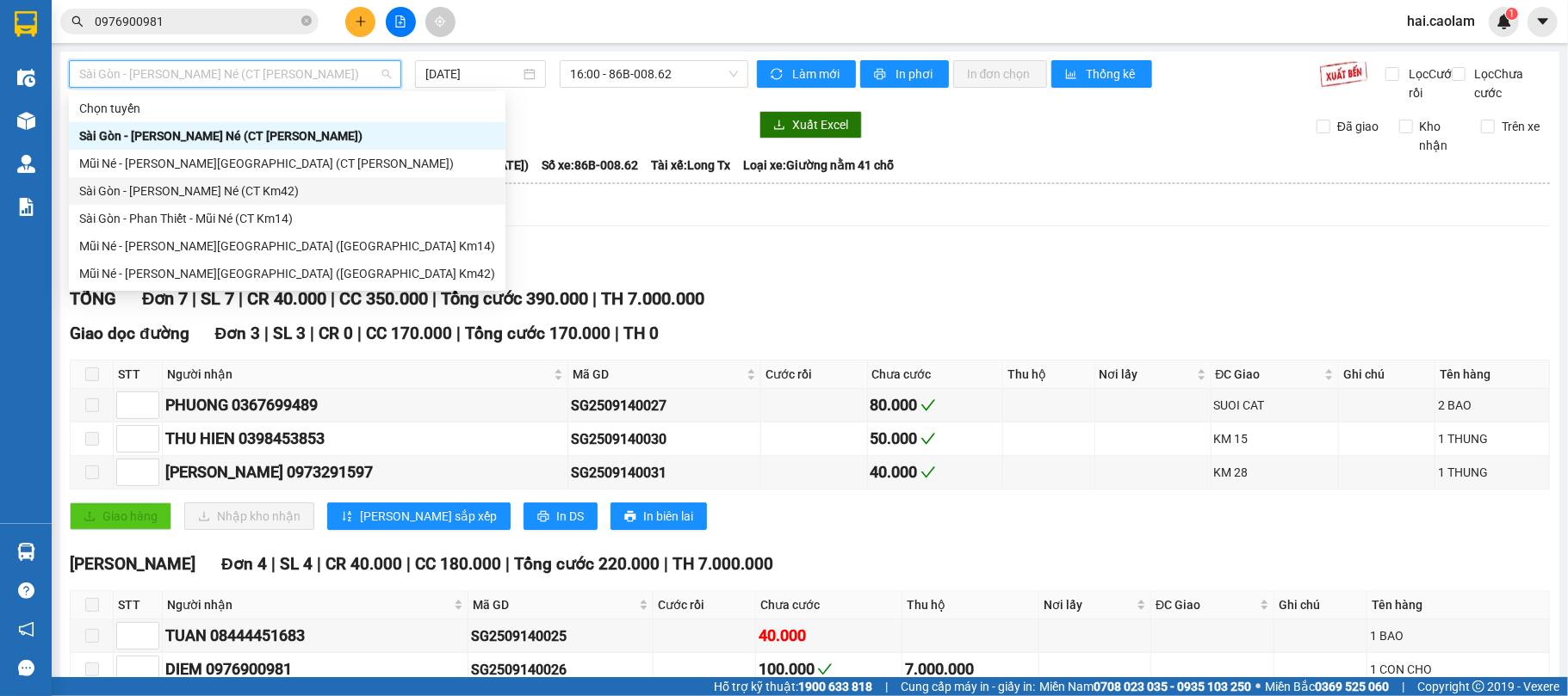
click at [324, 182] on div "Sài Gòn - [PERSON_NAME] Né (CT Km42)" at bounding box center [287, 191] width 416 height 19
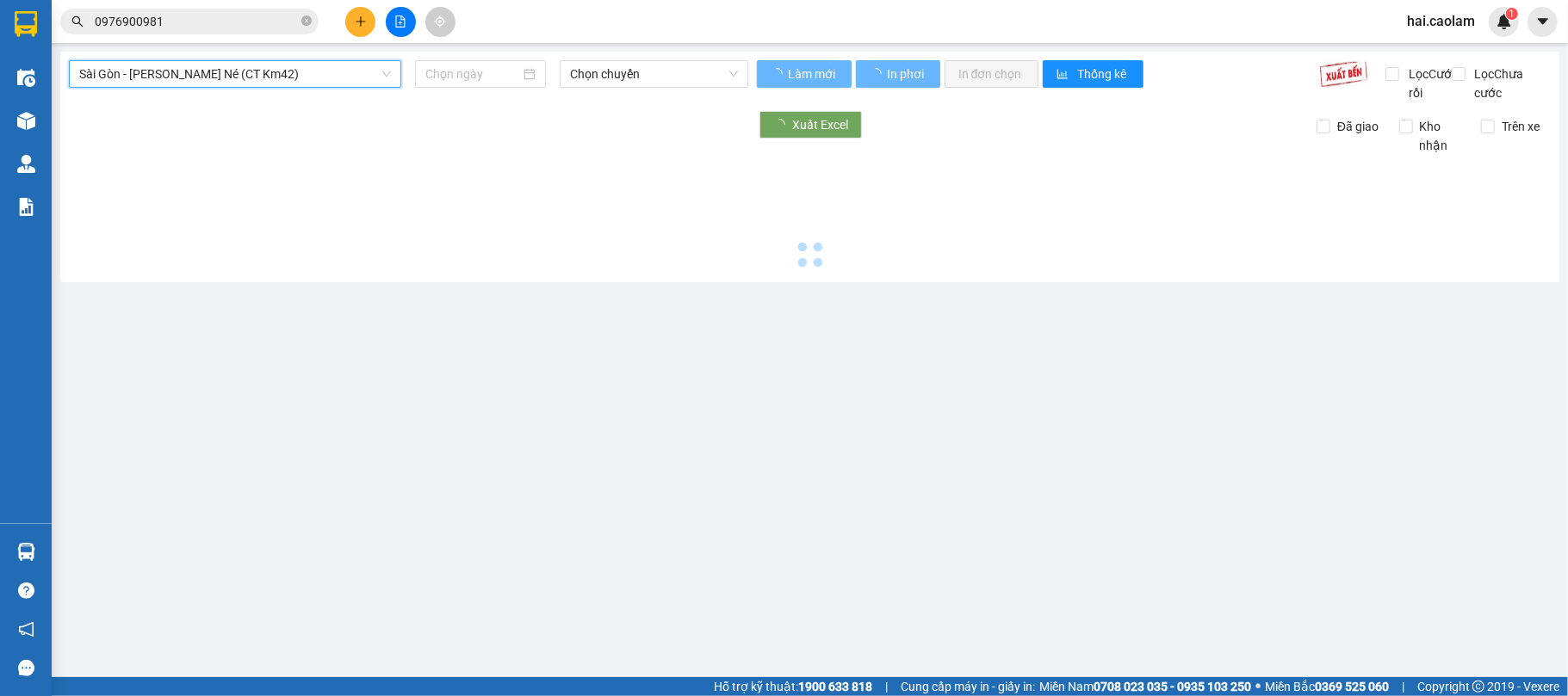
type input "[DATE]"
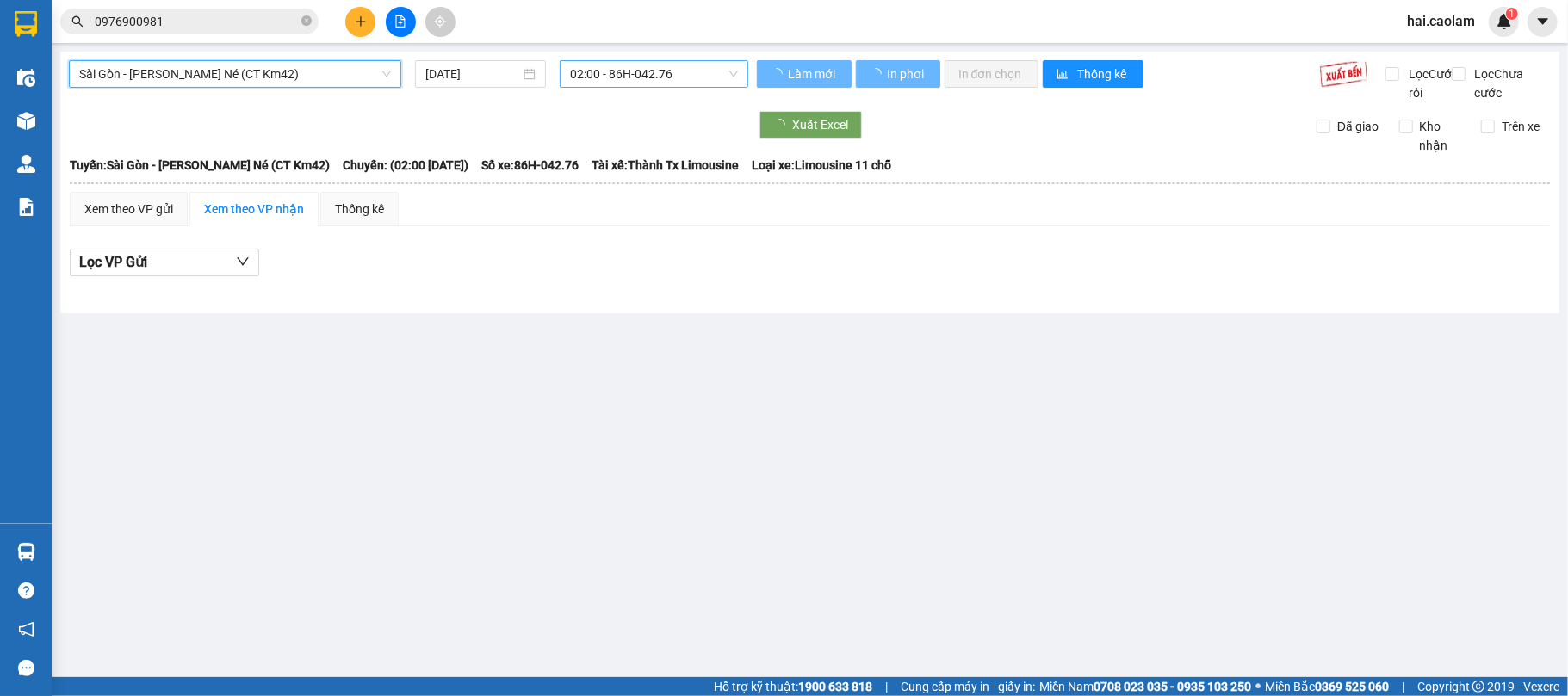
click at [701, 71] on span "02:00 - 86H-042.76" at bounding box center [654, 74] width 168 height 26
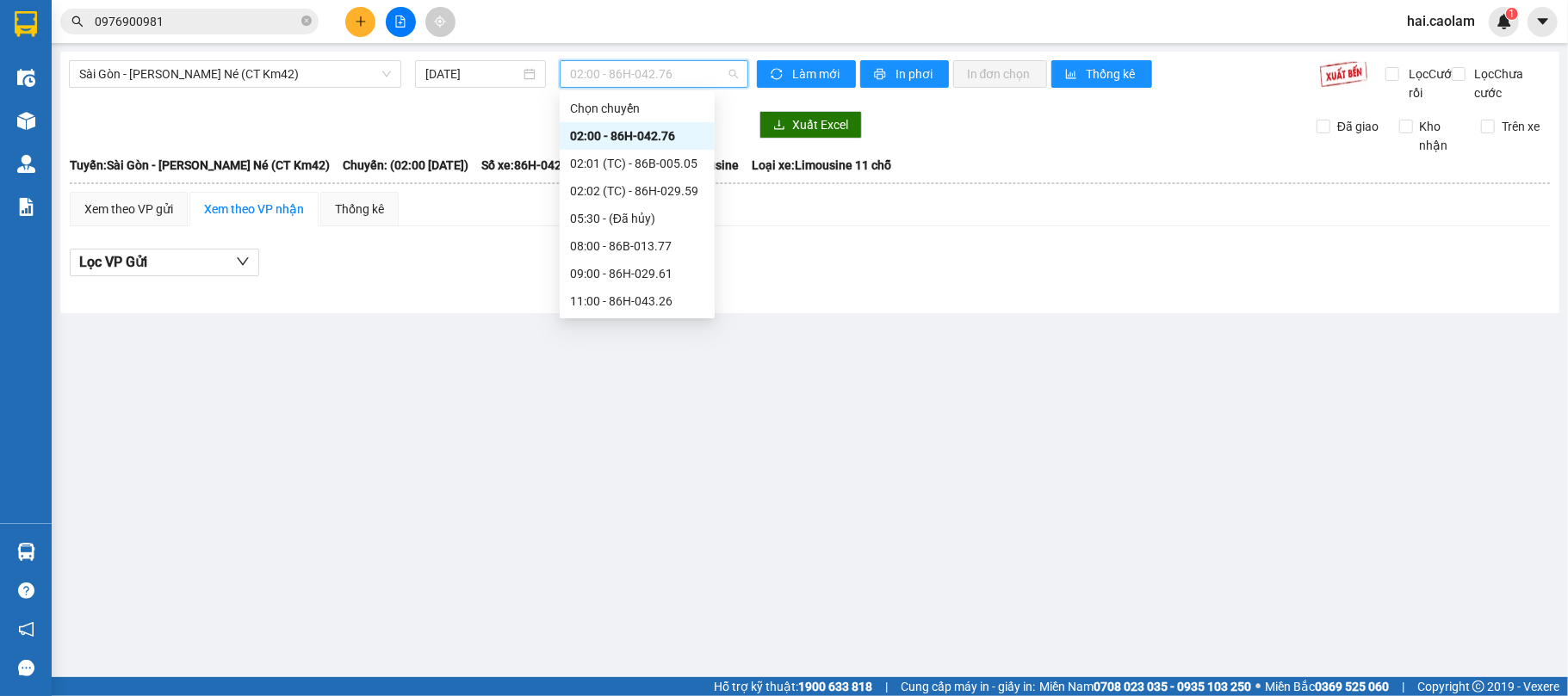
scroll to position [248, 0]
click at [666, 245] on div "20:00 - 86H-026.52" at bounding box center [637, 247] width 134 height 19
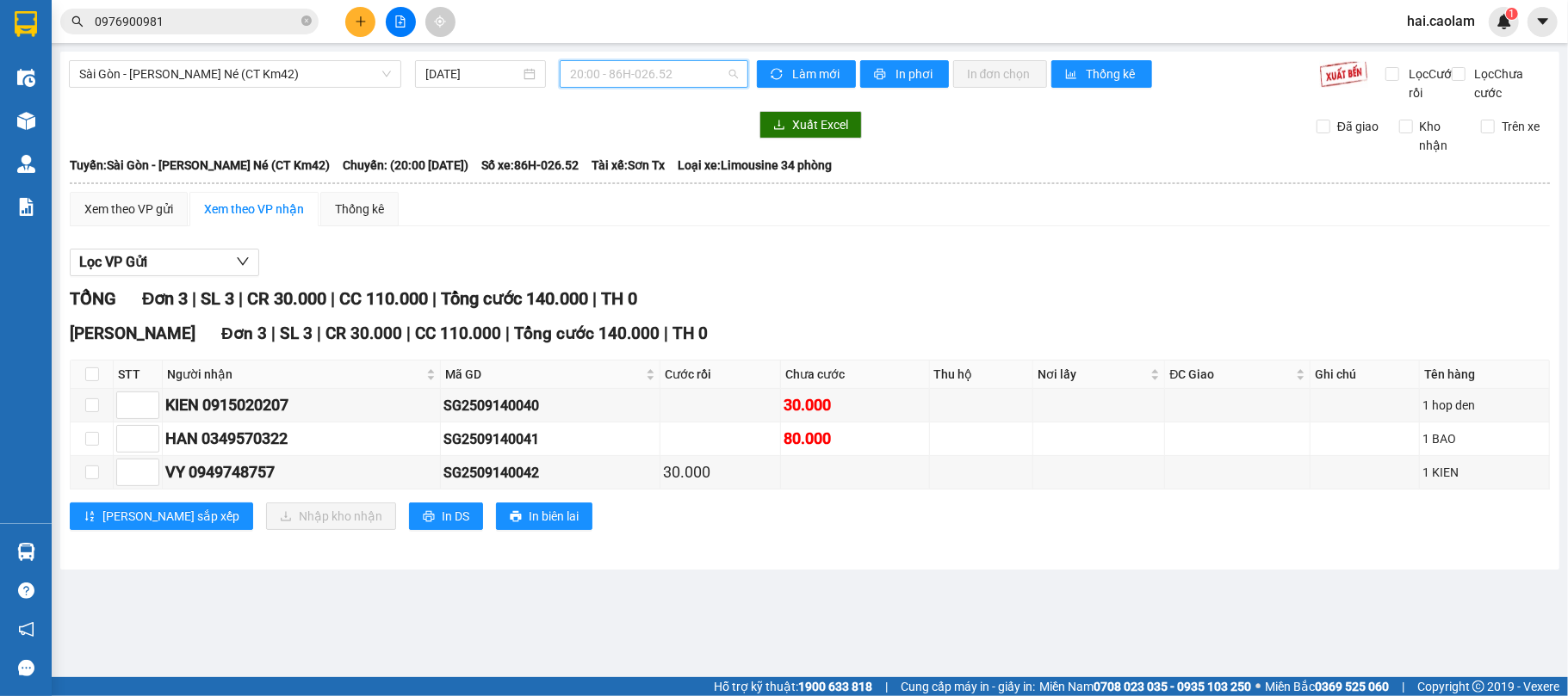
click at [678, 70] on span "20:00 - 86H-026.52" at bounding box center [654, 74] width 168 height 26
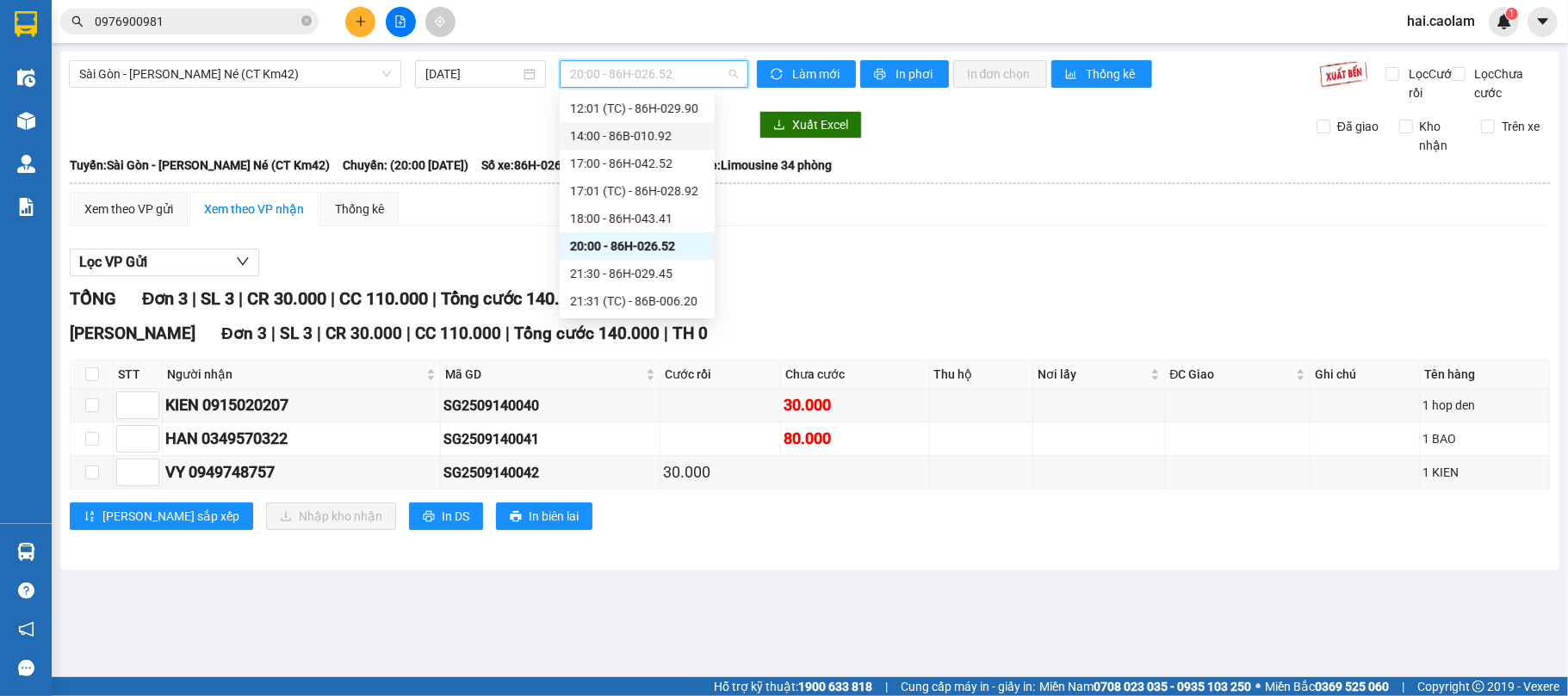
click at [959, 266] on div "Lọc VP Gửi [PERSON_NAME] 3 | SL 3 | CR 30.000 | CC 110.000 | [PERSON_NAME] 140…" at bounding box center [809, 396] width 1480 height 312
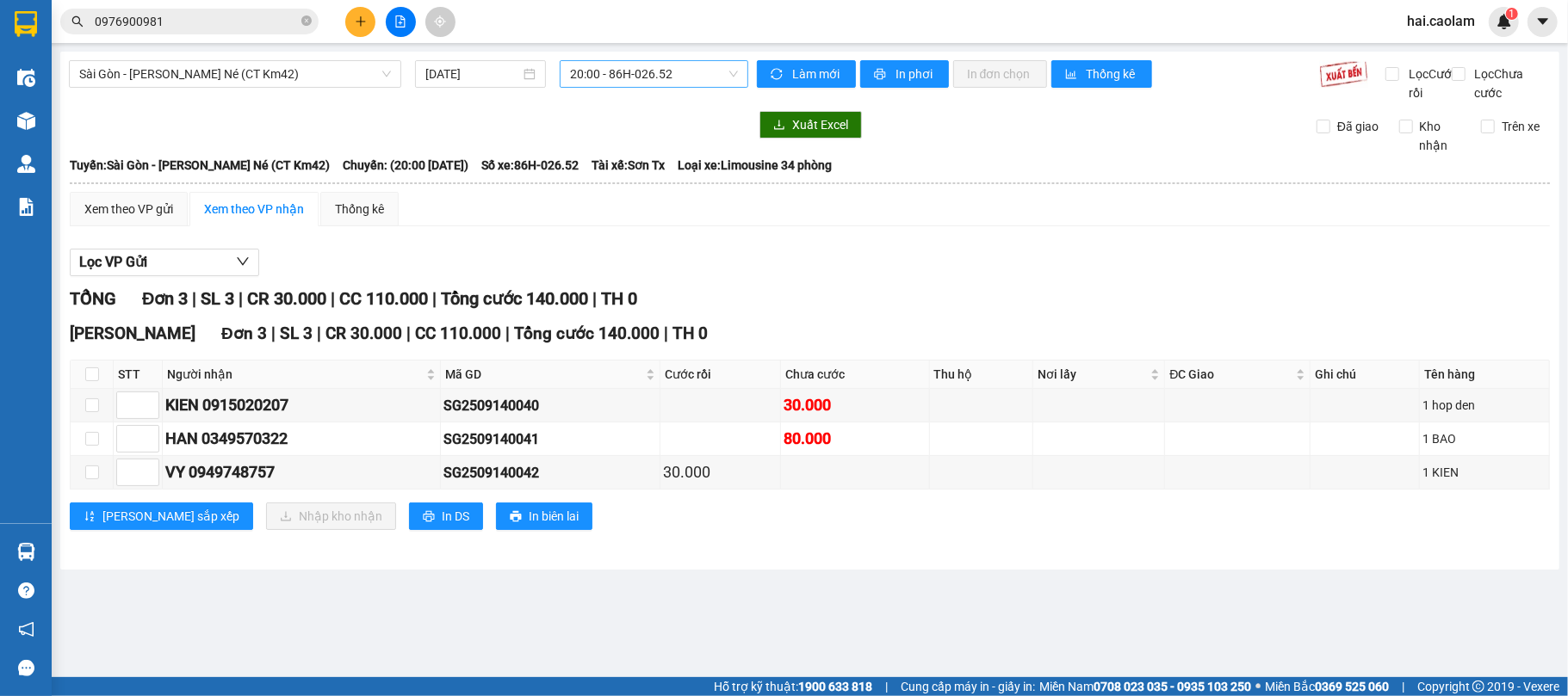
click at [624, 62] on span "20:00 - 86H-026.52" at bounding box center [654, 74] width 168 height 26
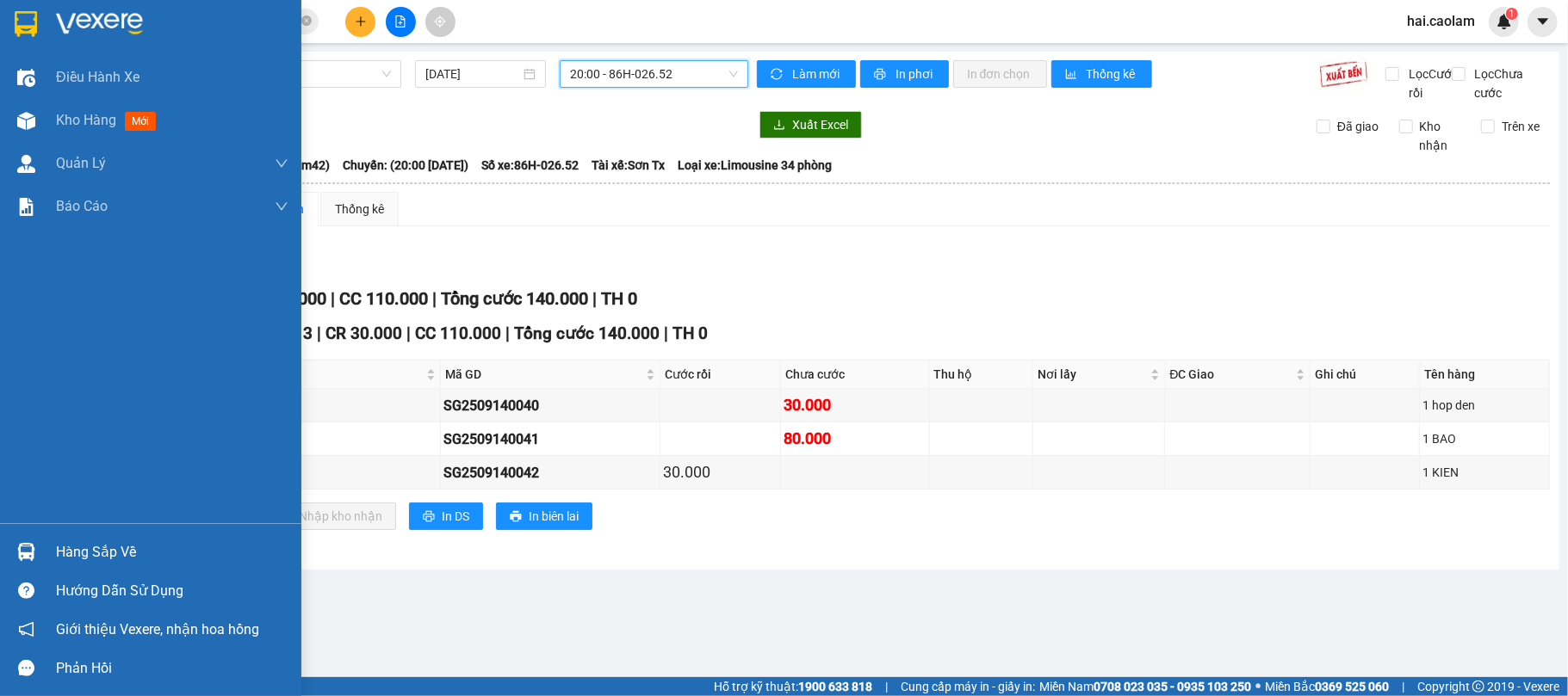
click at [114, 540] on div "Hàng sắp về" at bounding box center [172, 552] width 232 height 26
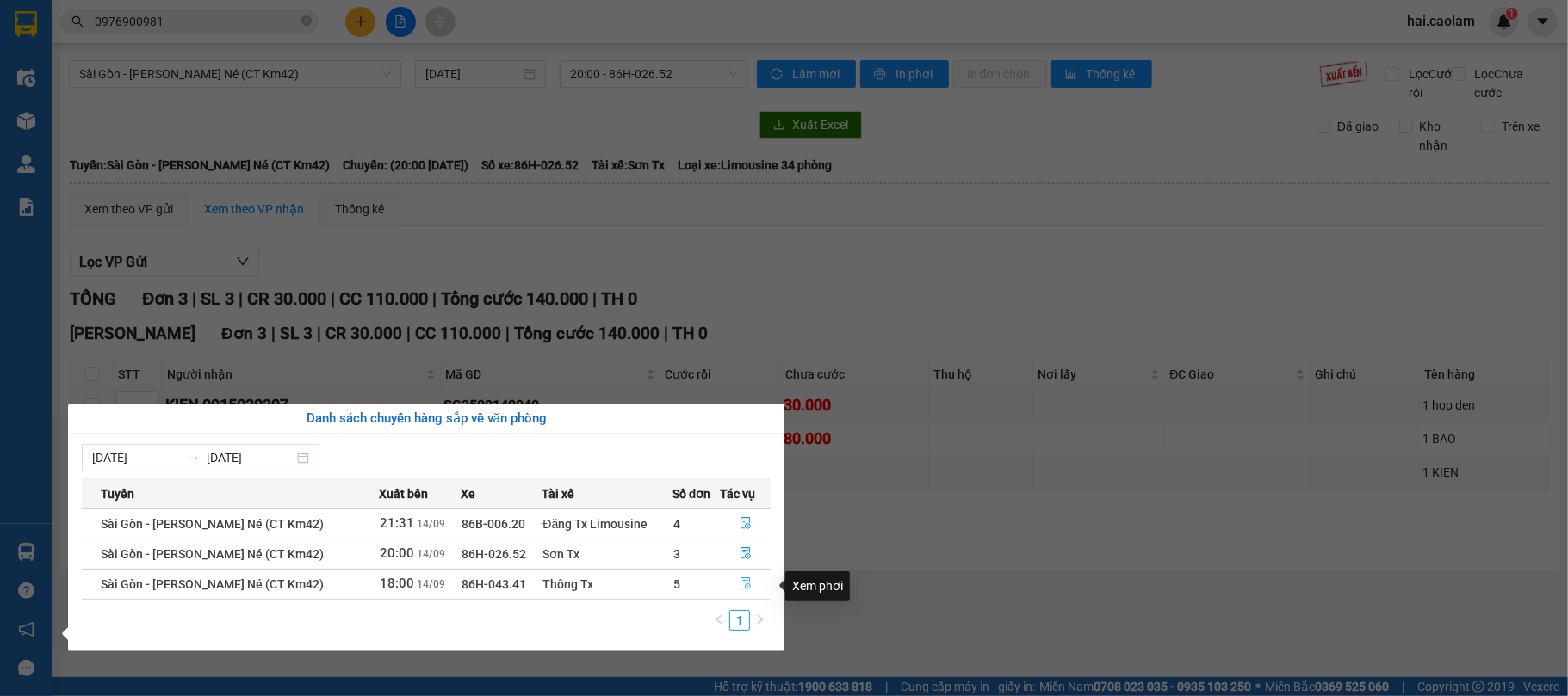
click at [747, 597] on button "button" at bounding box center [745, 584] width 49 height 28
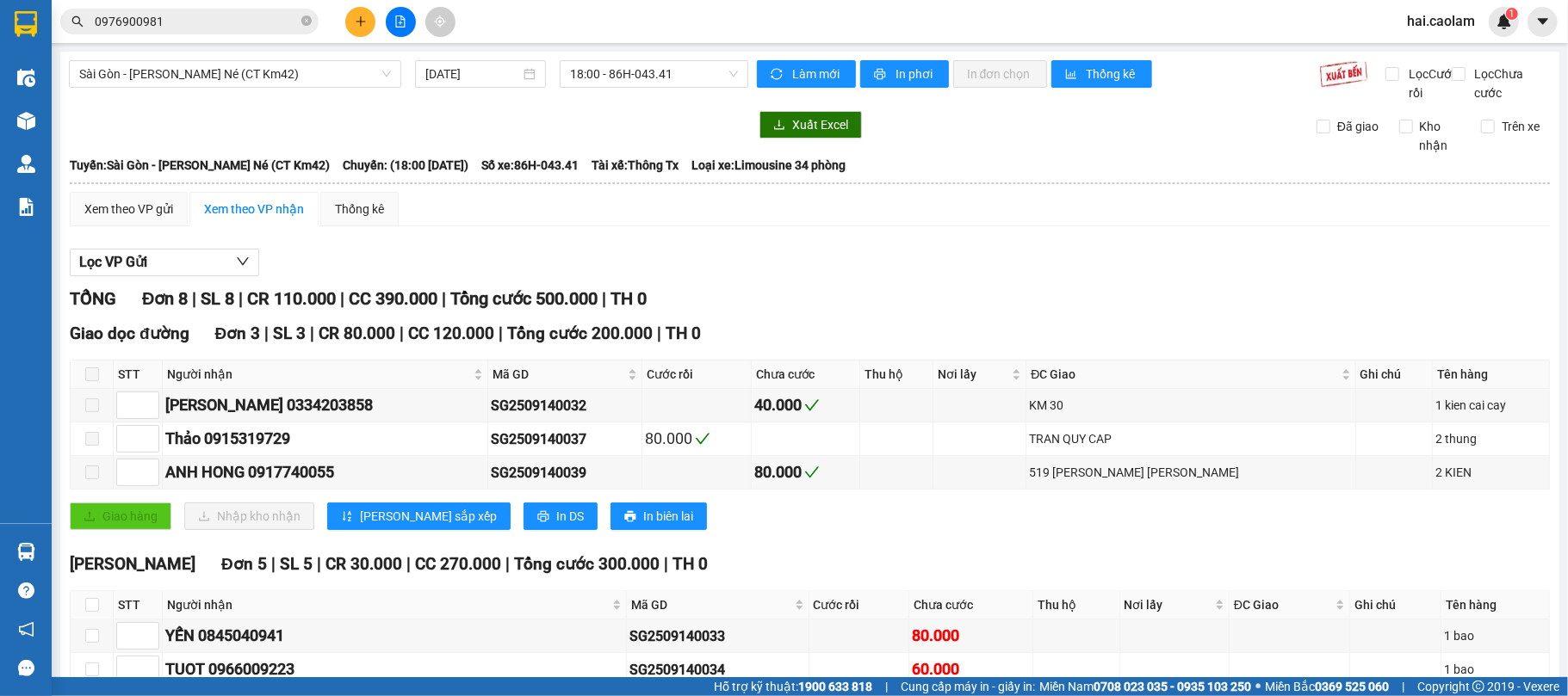
scroll to position [226, 0]
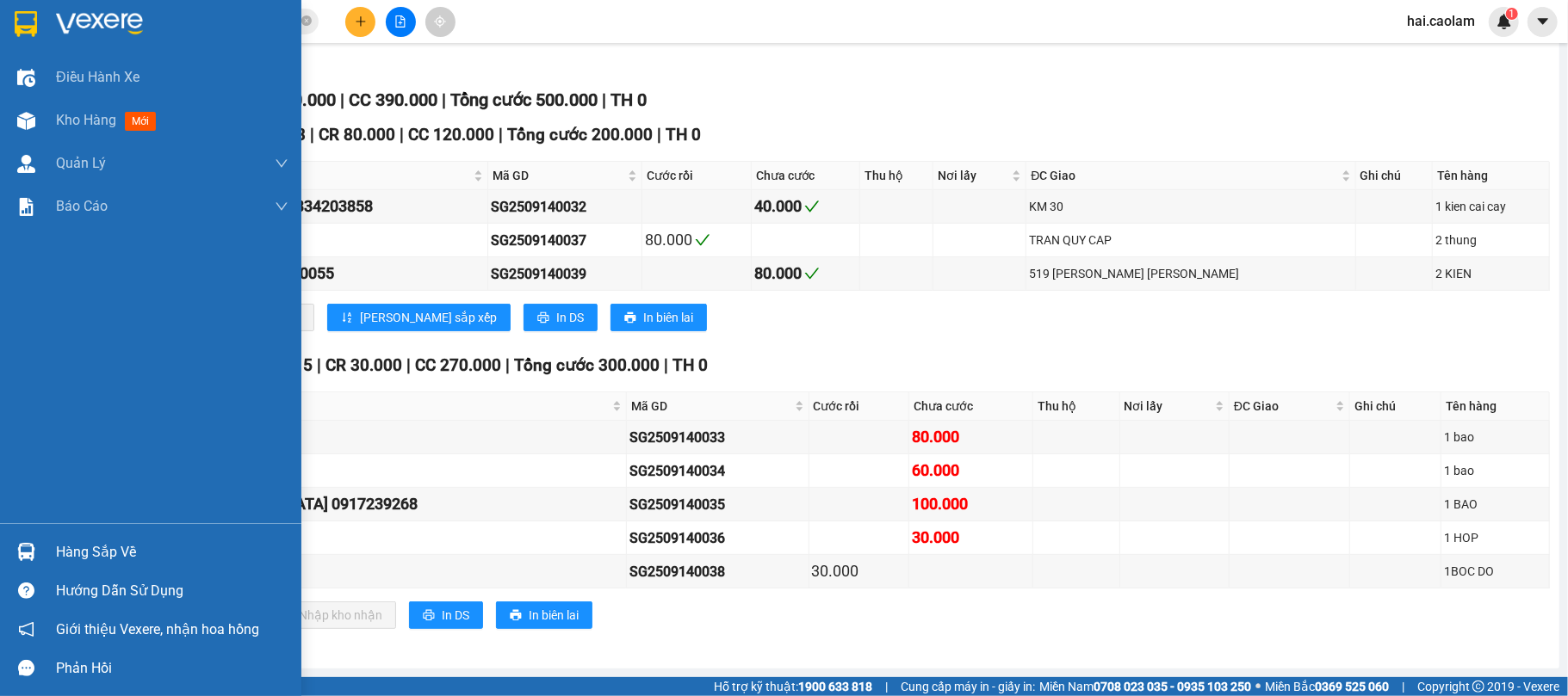
click at [105, 551] on div "Hàng sắp về" at bounding box center [172, 552] width 232 height 26
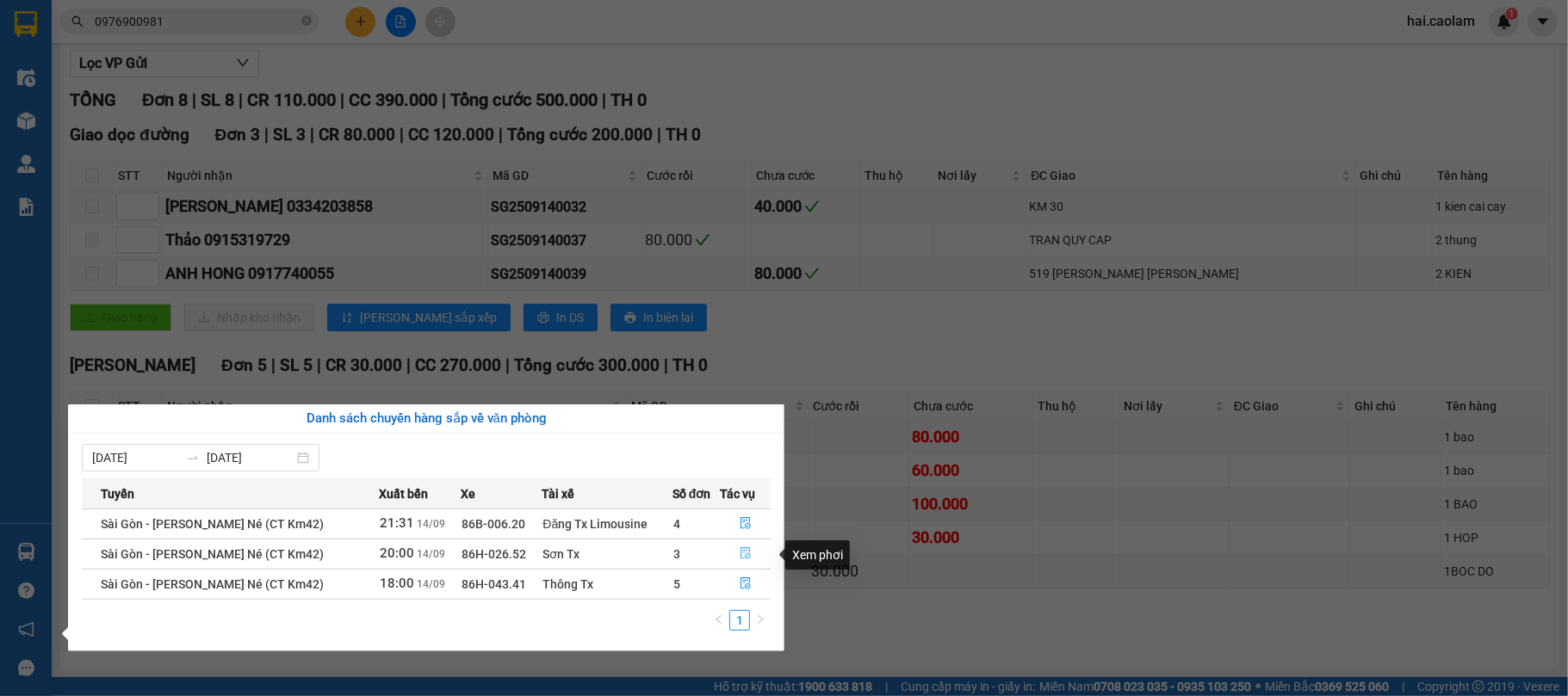
click at [747, 555] on icon "file-done" at bounding box center [745, 553] width 12 height 12
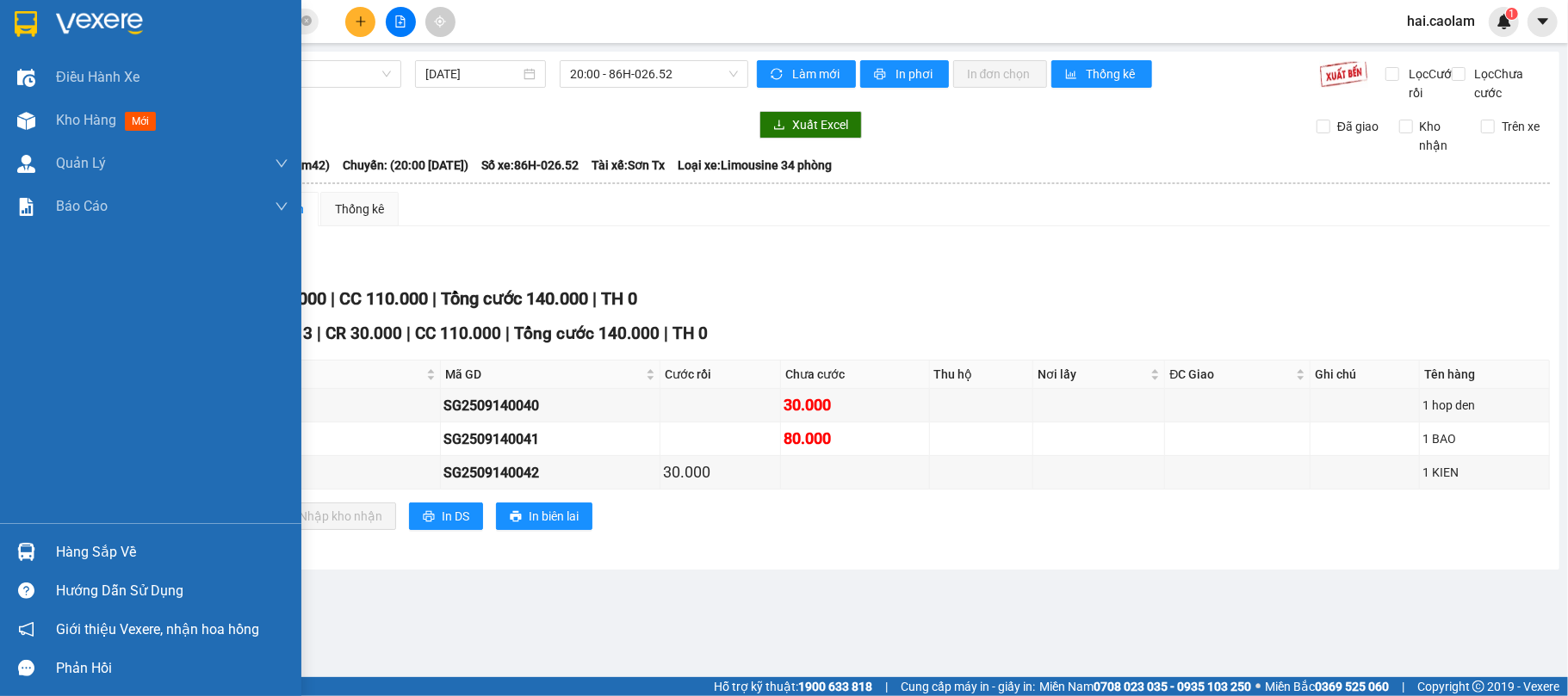
drag, startPoint x: 128, startPoint y: 549, endPoint x: 143, endPoint y: 538, distance: 18.6
click at [127, 548] on div "Hàng sắp về" at bounding box center [172, 552] width 232 height 26
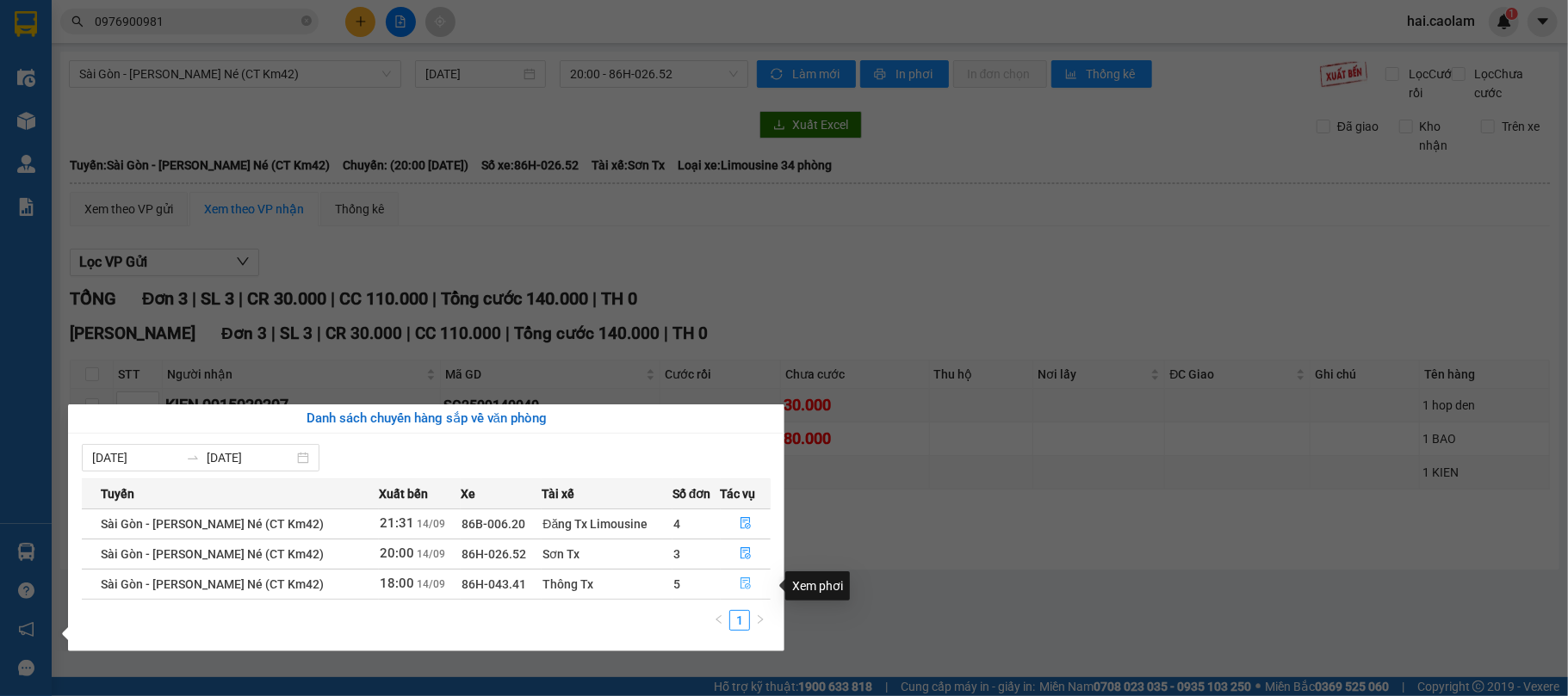
click at [741, 587] on icon "file-done" at bounding box center [745, 583] width 12 height 12
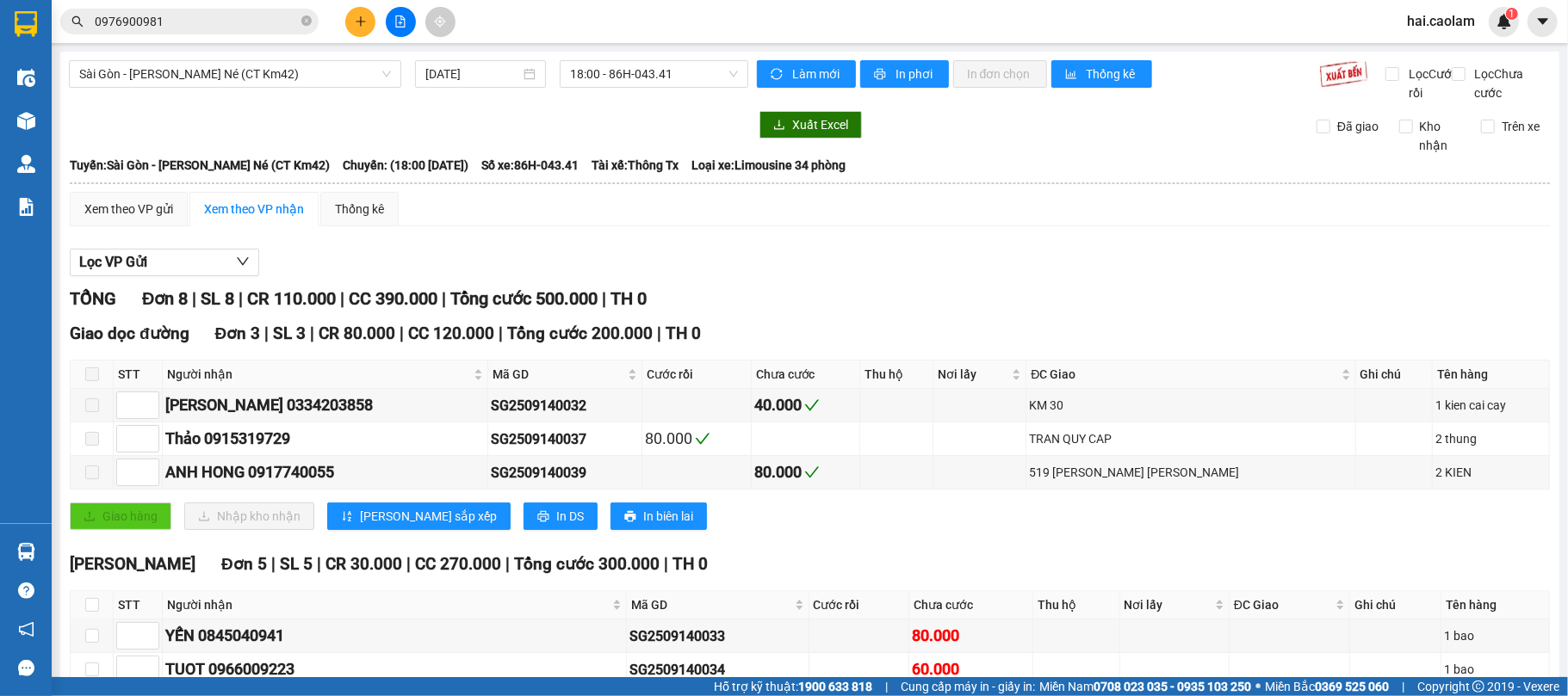
scroll to position [226, 0]
